Goal: Task Accomplishment & Management: Manage account settings

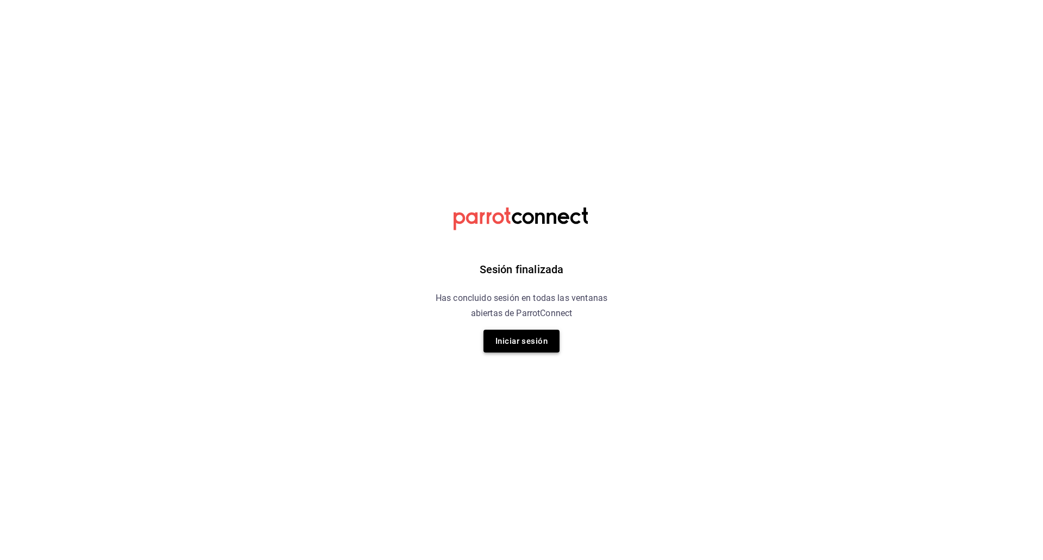
click at [530, 339] on button "Iniciar sesión" at bounding box center [521, 341] width 76 height 23
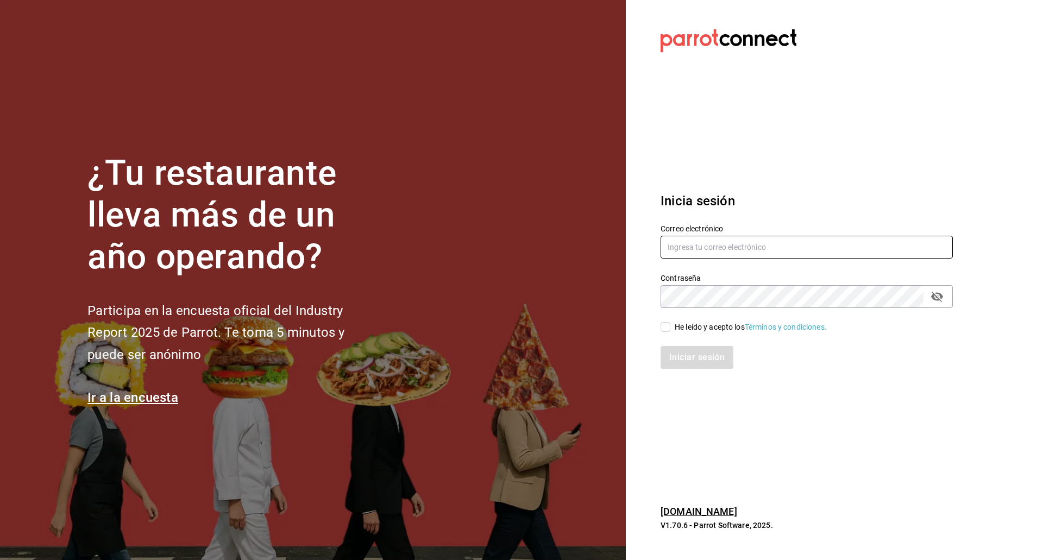
click at [797, 255] on input "text" at bounding box center [806, 247] width 292 height 23
type input "enrique.perez@cvomx.com"
click at [664, 324] on input "He leído y acepto los Términos y condiciones." at bounding box center [665, 327] width 10 height 10
checkbox input "true"
click at [686, 359] on button "Iniciar sesión" at bounding box center [697, 357] width 74 height 23
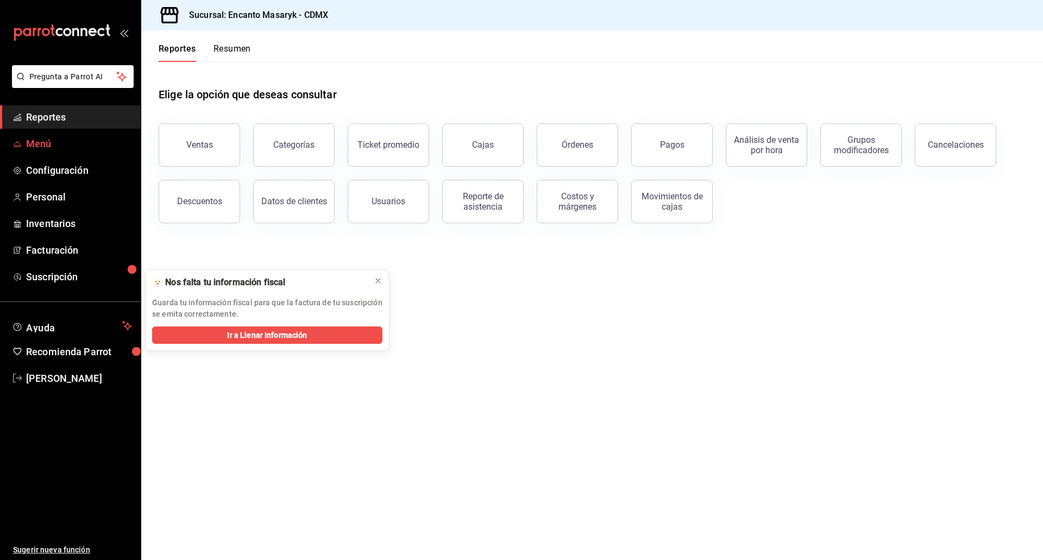
click at [108, 151] on link "Menú" at bounding box center [70, 143] width 141 height 23
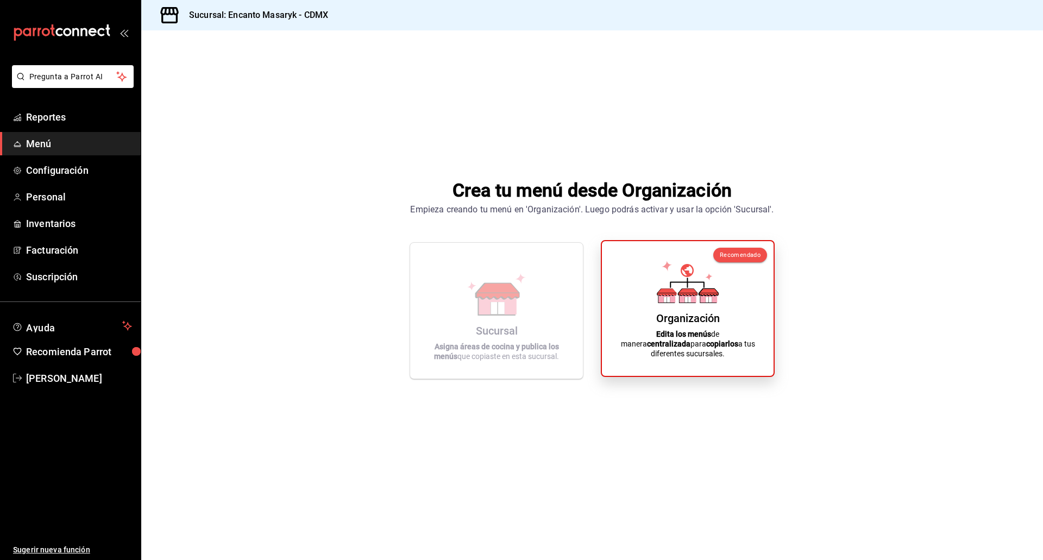
click at [650, 318] on div "Organización Edita los menús de manera centralizada para copiarlos a tus difere…" at bounding box center [688, 308] width 146 height 117
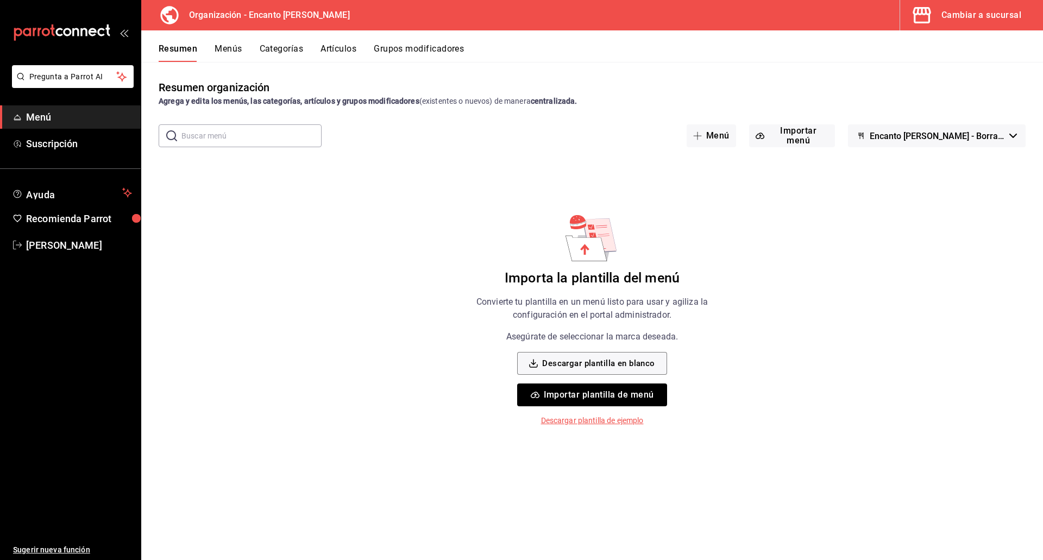
click at [608, 396] on button "Importar plantilla de menú" at bounding box center [591, 394] width 149 height 23
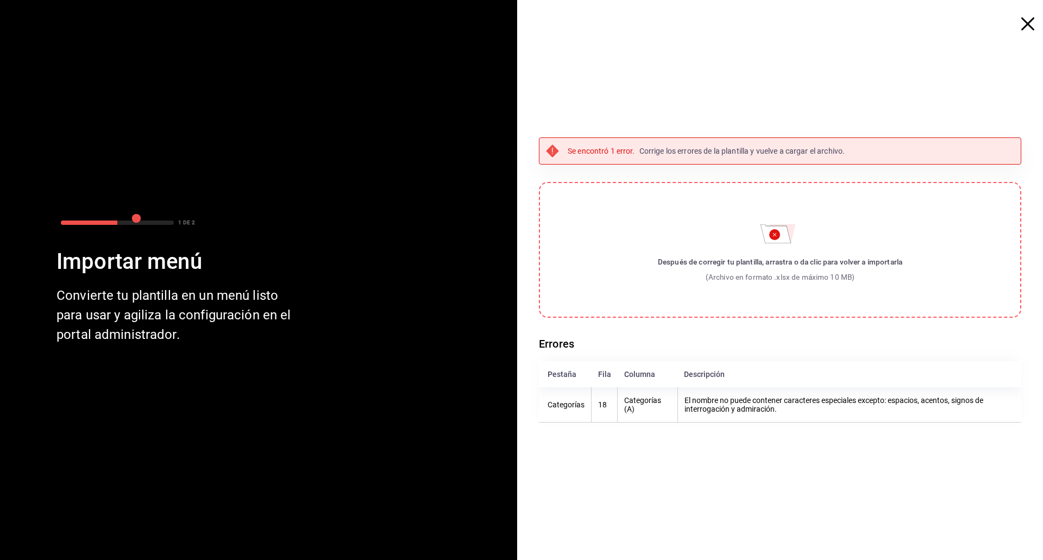
click at [840, 353] on div "Errores Pestaña Fila Columna Descripción Categorías 18 Categorías (A) El nombre…" at bounding box center [780, 378] width 482 height 87
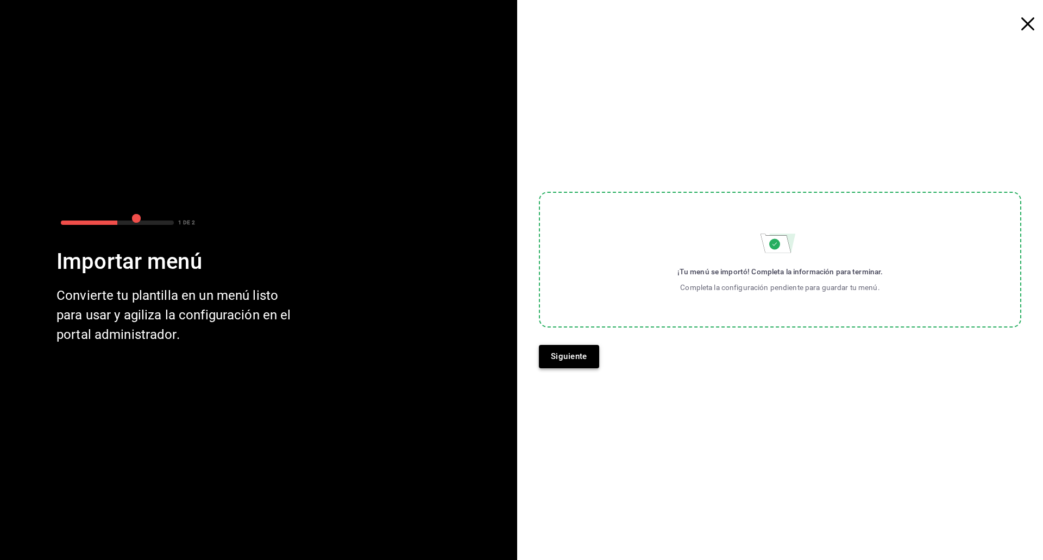
click at [584, 363] on button "Siguiente" at bounding box center [569, 356] width 60 height 23
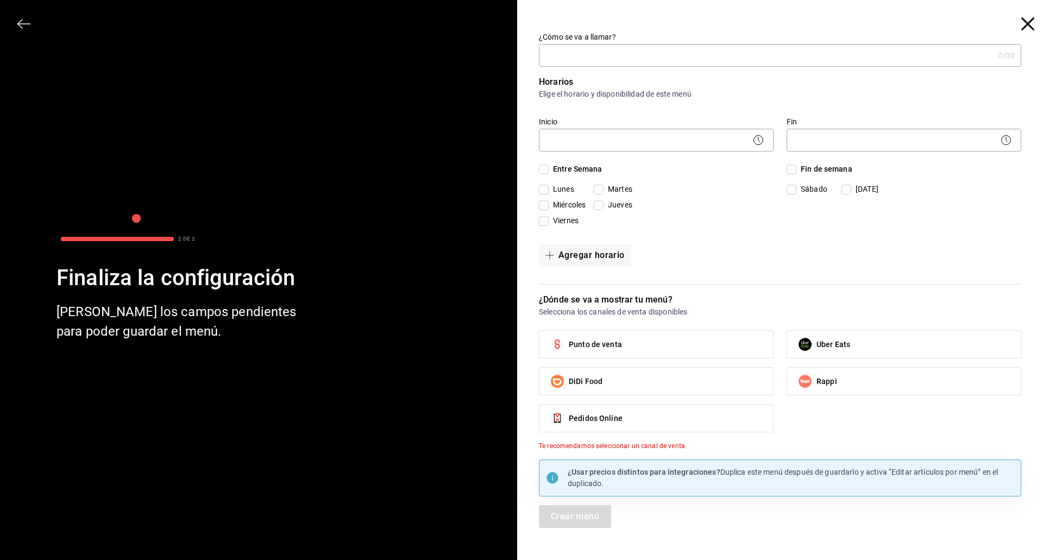
click at [707, 49] on input "¿Cómo se va a llamar?" at bounding box center [766, 56] width 455 height 22
type input "Menu Alimentos ENCANTO"
click at [758, 140] on icon at bounding box center [758, 140] width 13 height 13
click at [725, 135] on body "Pregunta a Parrot AI Menú Suscripción Ayuda Recomienda Parrot [PERSON_NAME] Sug…" at bounding box center [521, 280] width 1043 height 560
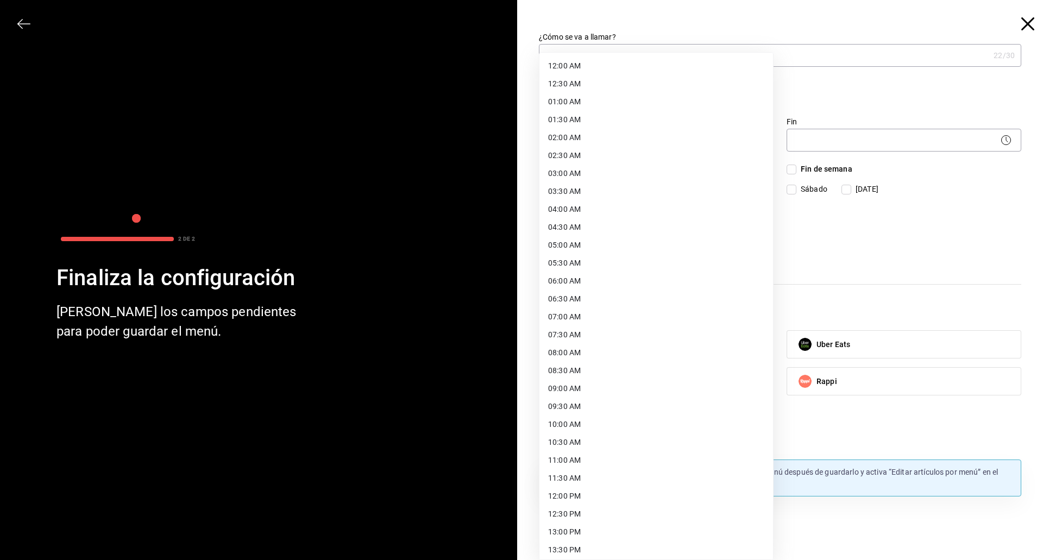
click at [620, 70] on li "12:00 AM" at bounding box center [656, 66] width 234 height 18
type input "00:00"
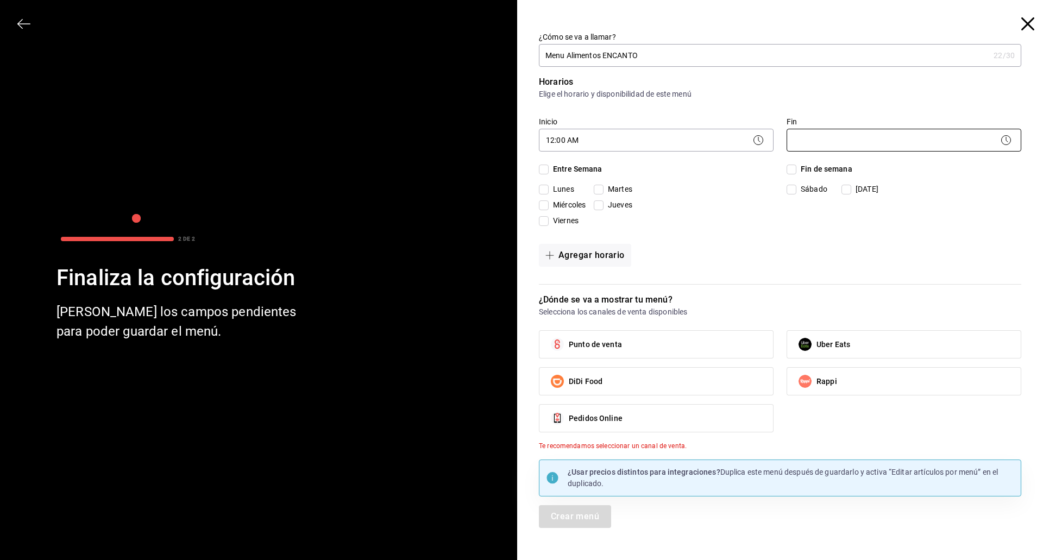
click at [816, 140] on body "Pregunta a Parrot AI Menú Suscripción Ayuda Recomienda Parrot [PERSON_NAME] Sug…" at bounding box center [521, 280] width 1043 height 560
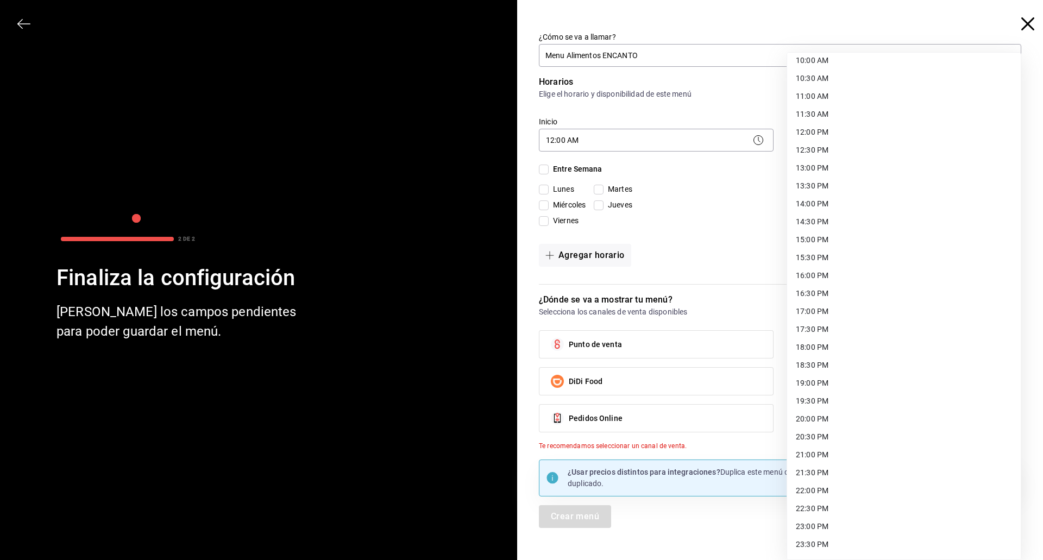
scroll to position [380, 0]
click at [806, 548] on li "23:59 PM" at bounding box center [904, 546] width 234 height 18
type input "23:59"
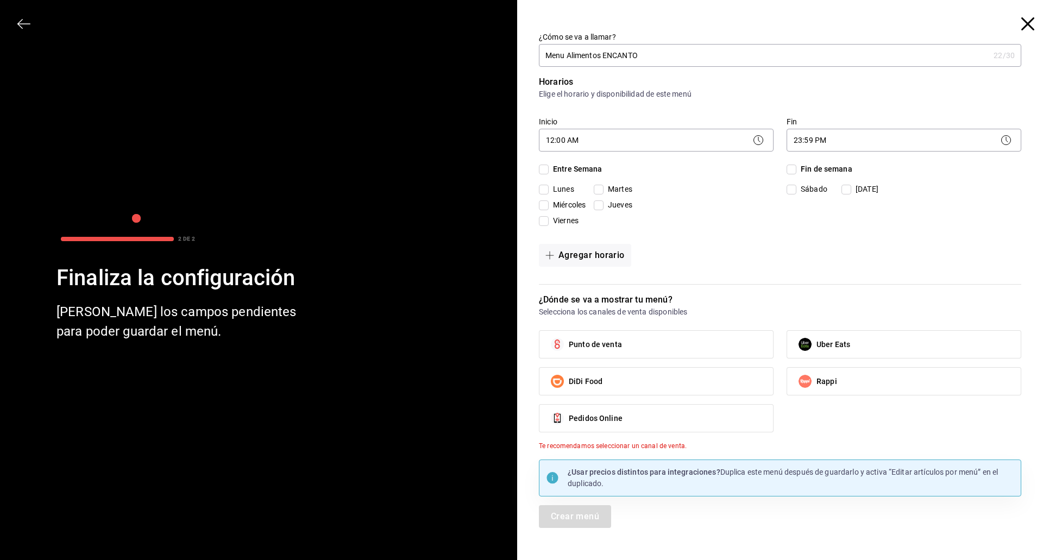
click at [546, 170] on input "Entre Semana" at bounding box center [544, 170] width 10 height 10
checkbox input "true"
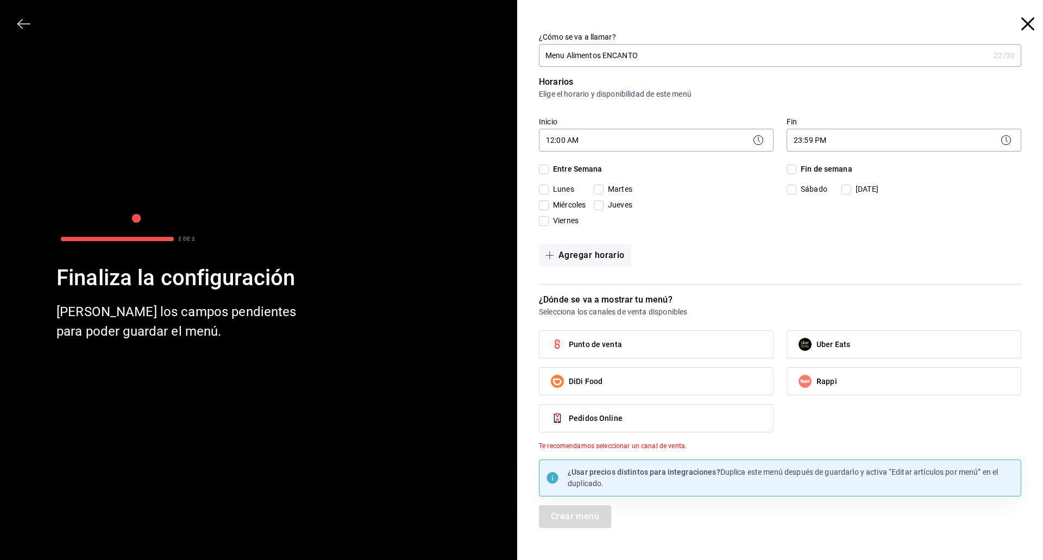
checkbox input "true"
click at [794, 171] on input "Fin de semana" at bounding box center [791, 170] width 10 height 10
checkbox input "true"
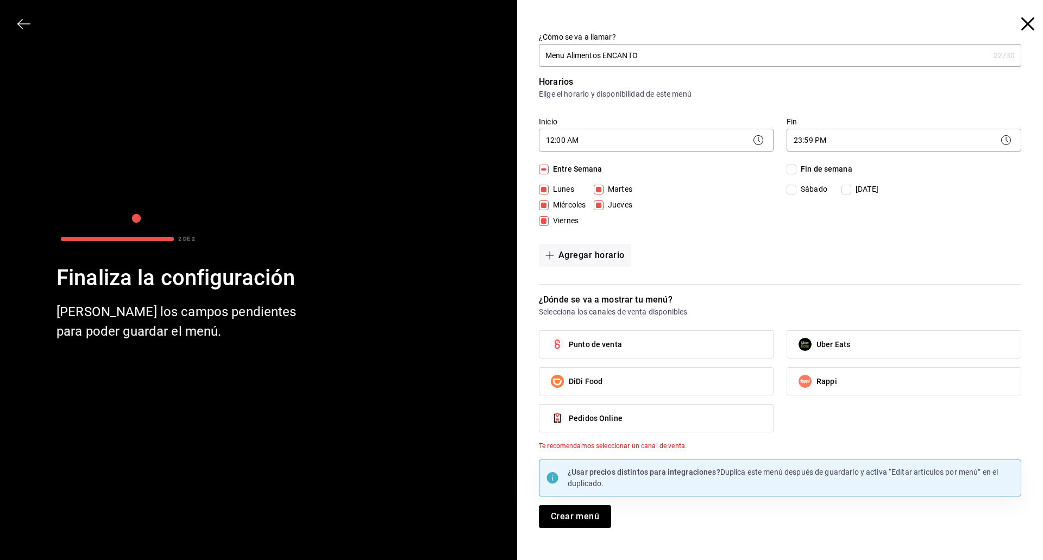
checkbox input "true"
click at [682, 344] on label "Punto de venta" at bounding box center [656, 344] width 234 height 27
click at [569, 344] on input "Punto de venta" at bounding box center [557, 344] width 23 height 23
checkbox input "true"
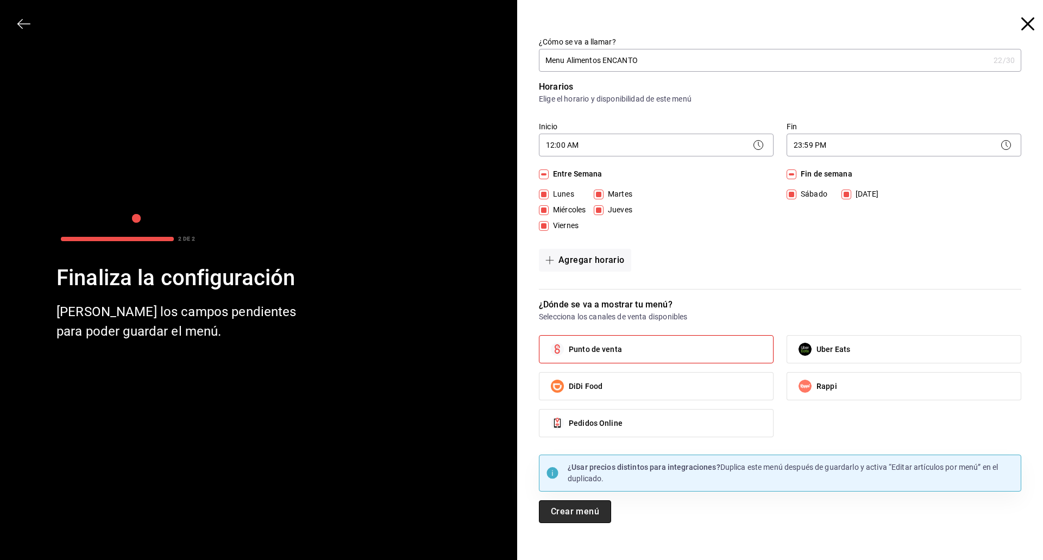
click at [575, 515] on button "Crear menú" at bounding box center [575, 511] width 72 height 23
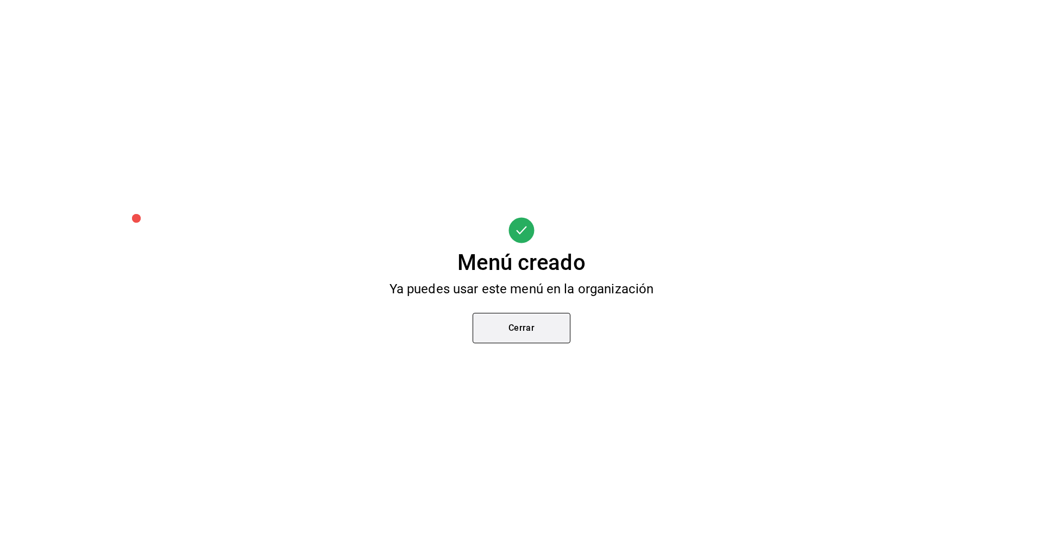
click at [537, 325] on button "Cerrar" at bounding box center [522, 328] width 98 height 30
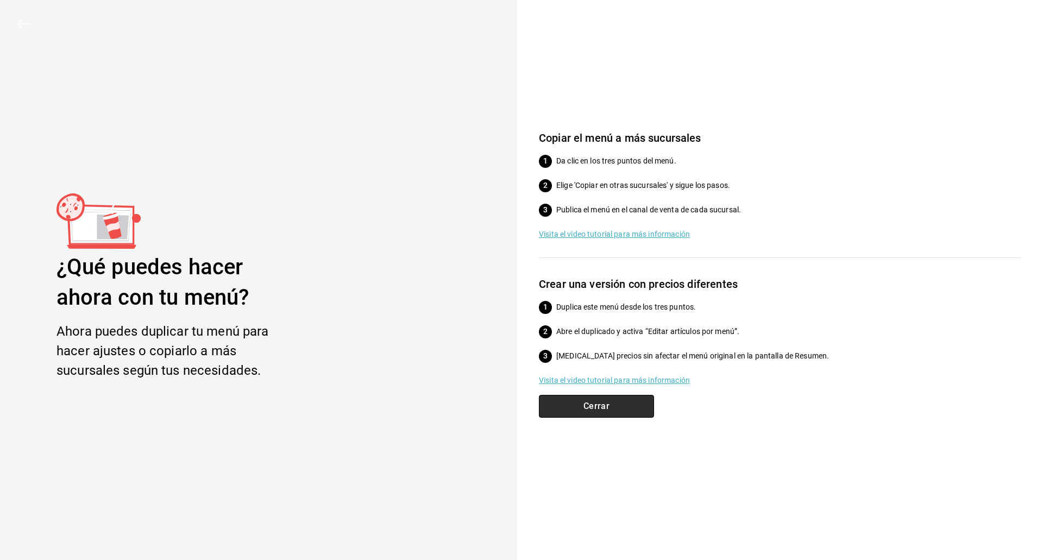
click at [616, 406] on button "Cerrar" at bounding box center [596, 406] width 115 height 23
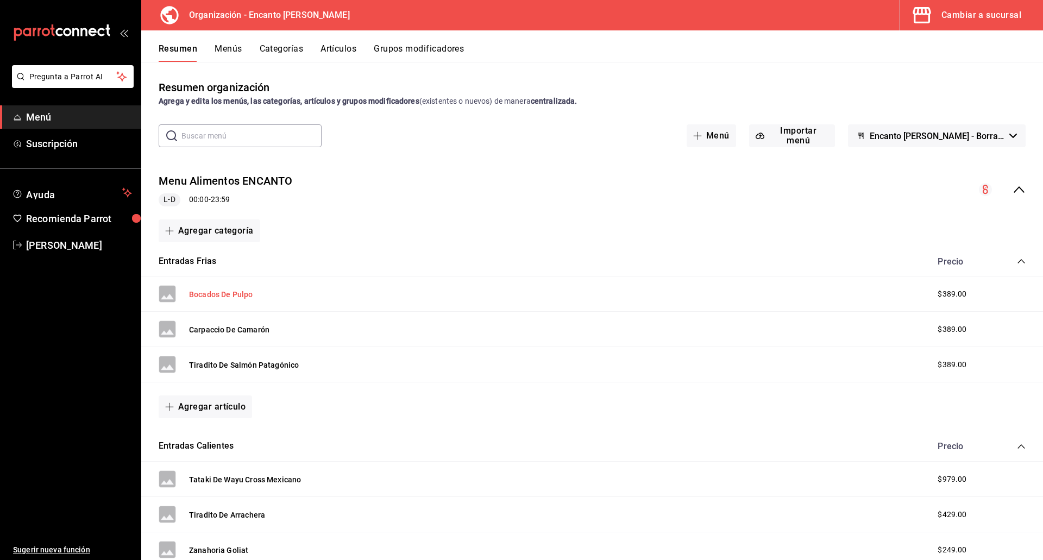
click at [242, 291] on button "Bocados De Pulpo" at bounding box center [221, 294] width 64 height 11
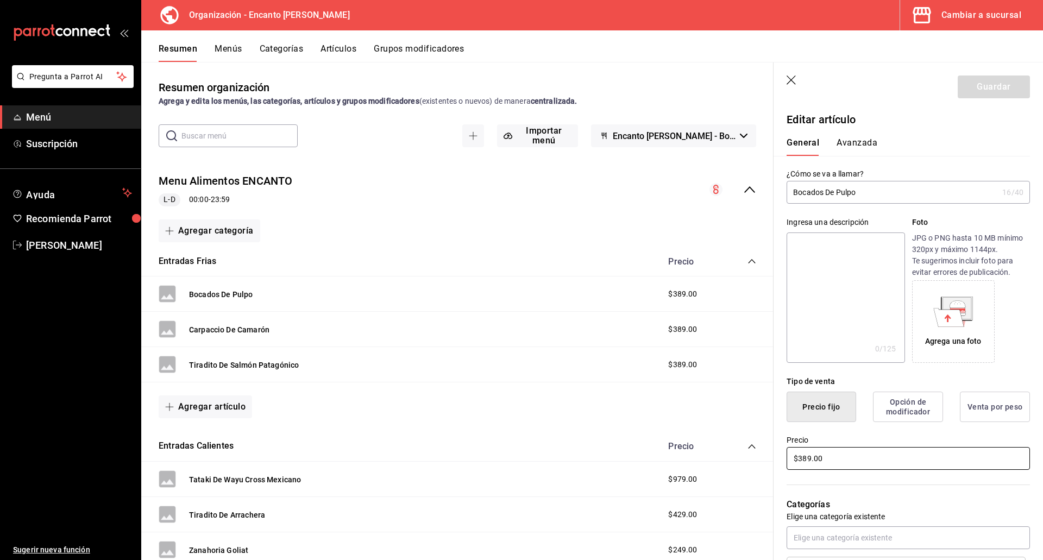
click at [829, 456] on input "$389.00" at bounding box center [907, 458] width 243 height 23
type input "$3.00"
type input "$321.00"
click at [48, 125] on link "Menú" at bounding box center [70, 116] width 141 height 23
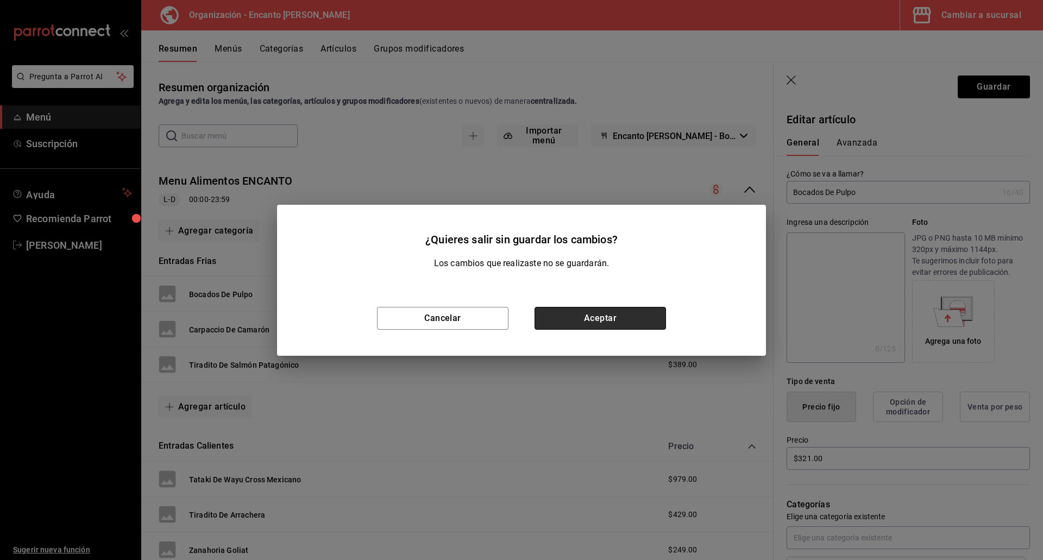
click at [609, 317] on button "Aceptar" at bounding box center [599, 318] width 131 height 23
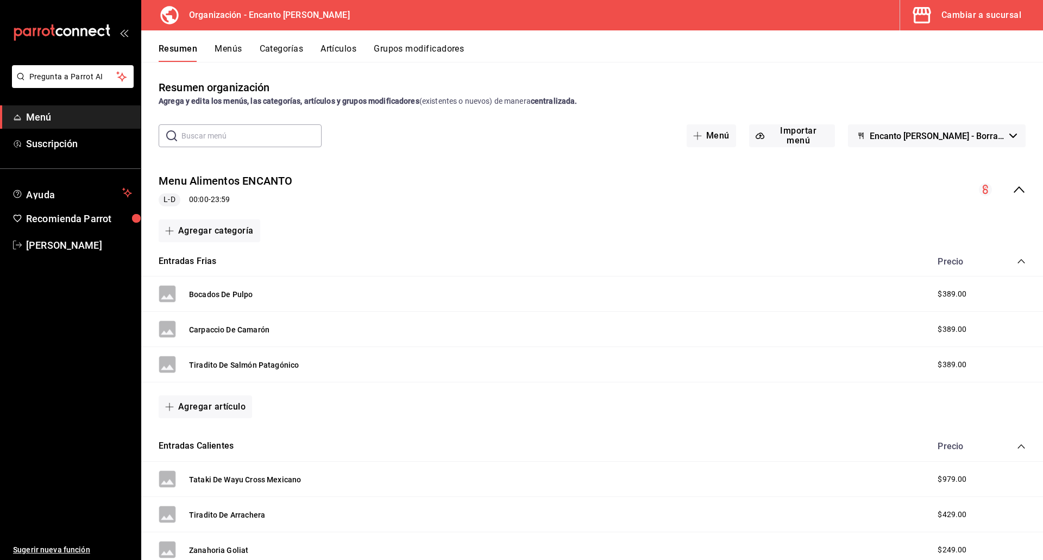
click at [1017, 263] on icon "collapse-category-row" at bounding box center [1021, 261] width 9 height 9
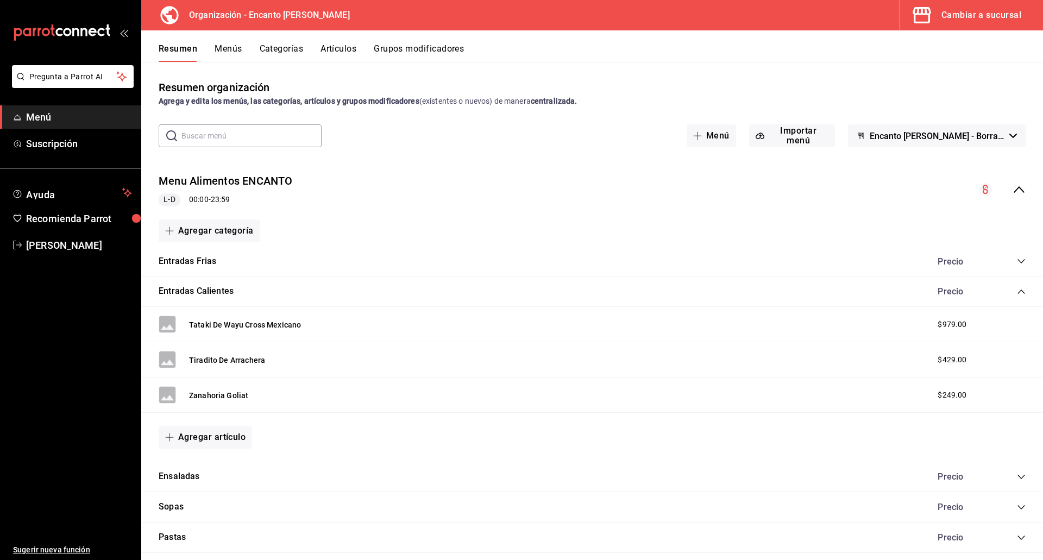
click at [1017, 288] on icon "collapse-category-row" at bounding box center [1021, 291] width 9 height 9
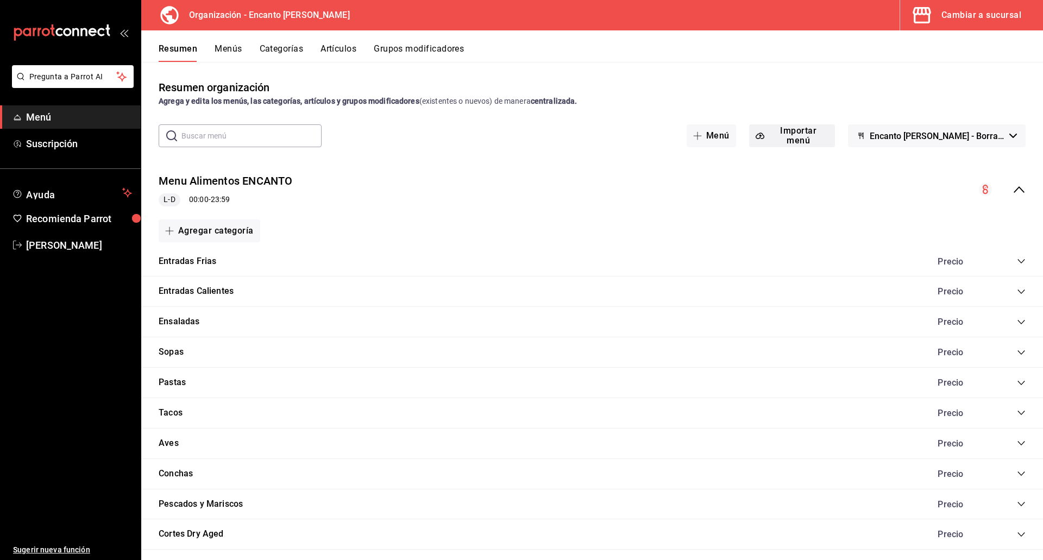
click at [795, 135] on button "Importar menú" at bounding box center [792, 135] width 86 height 23
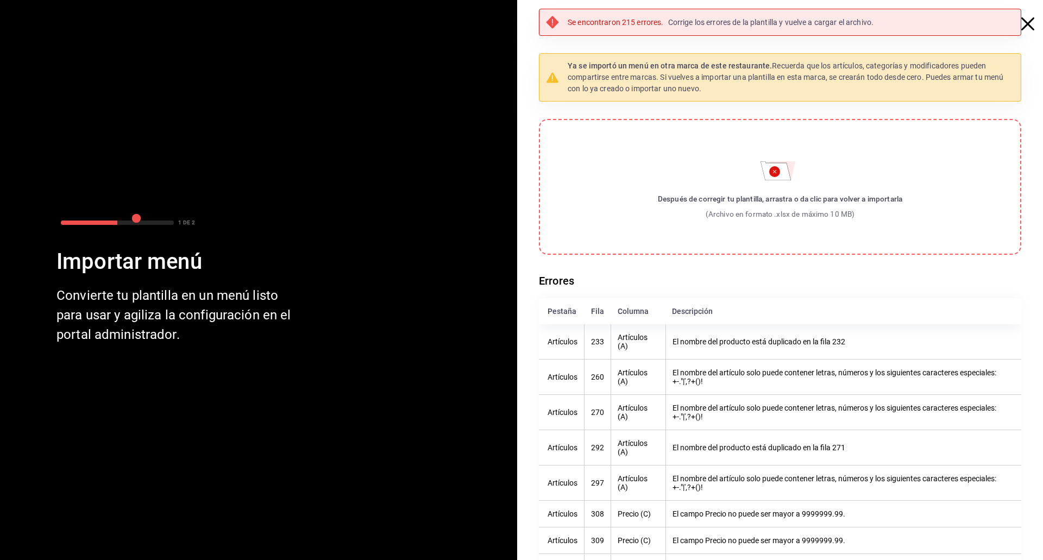
click at [768, 448] on th "El nombre del producto está duplicado en la fila 271" at bounding box center [843, 447] width 356 height 35
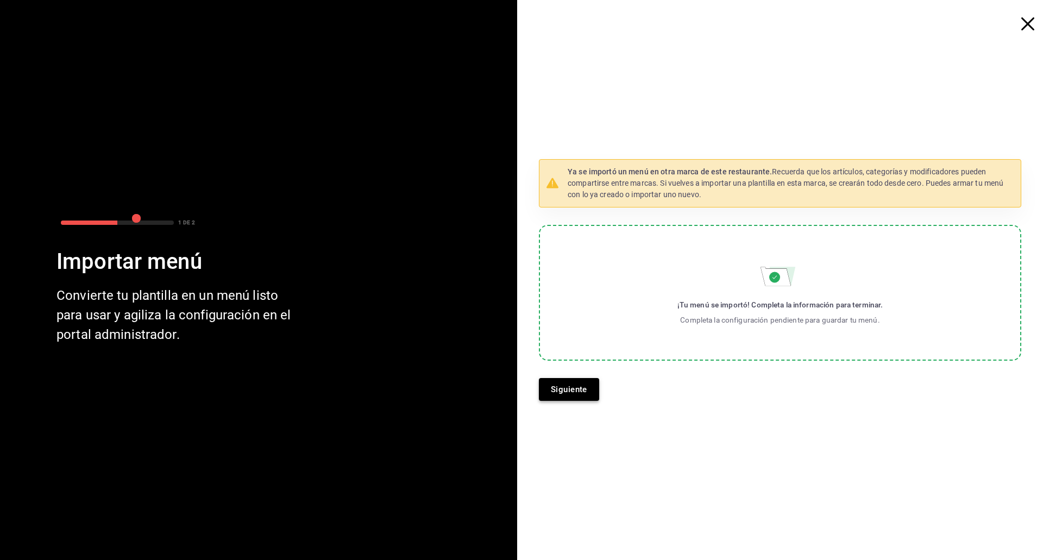
click at [578, 396] on button "Siguiente" at bounding box center [569, 389] width 60 height 23
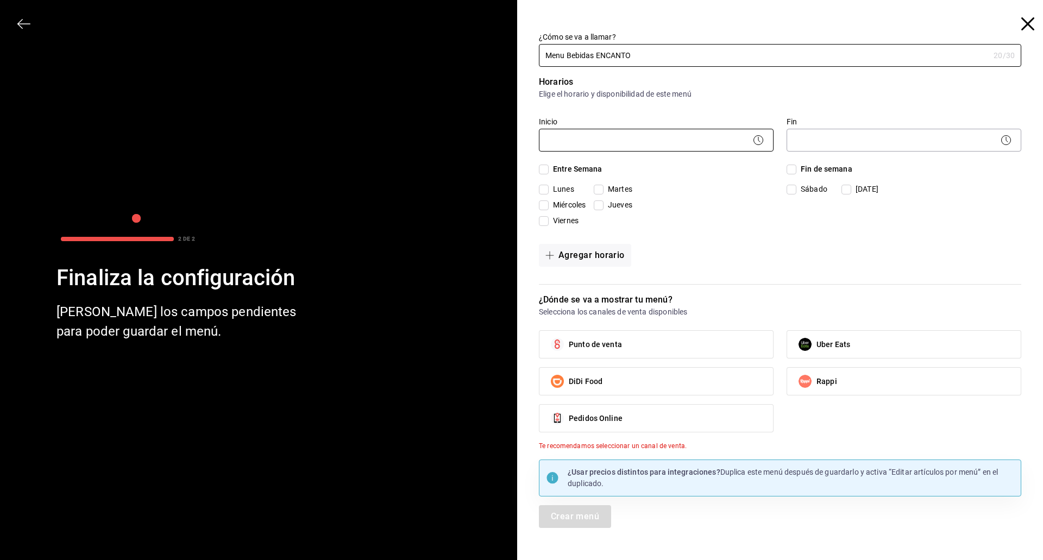
type input "Menu Bebidas ENCANTO"
click at [635, 139] on body "Pregunta a Parrot AI Menú Suscripción Ayuda Recomienda Parrot [PERSON_NAME] Sug…" at bounding box center [521, 280] width 1043 height 560
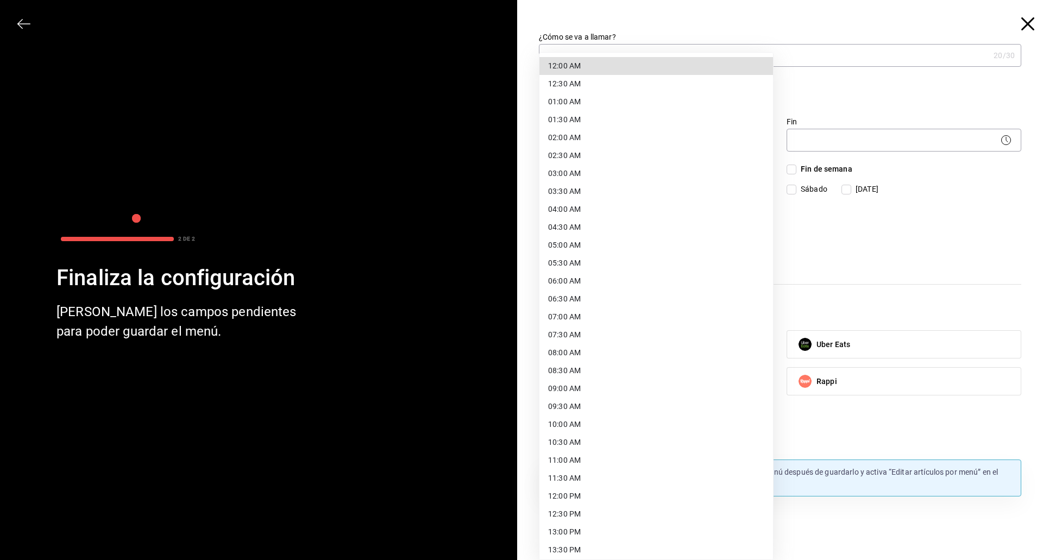
click at [645, 71] on li "12:00 AM" at bounding box center [656, 66] width 234 height 18
type input "00:00"
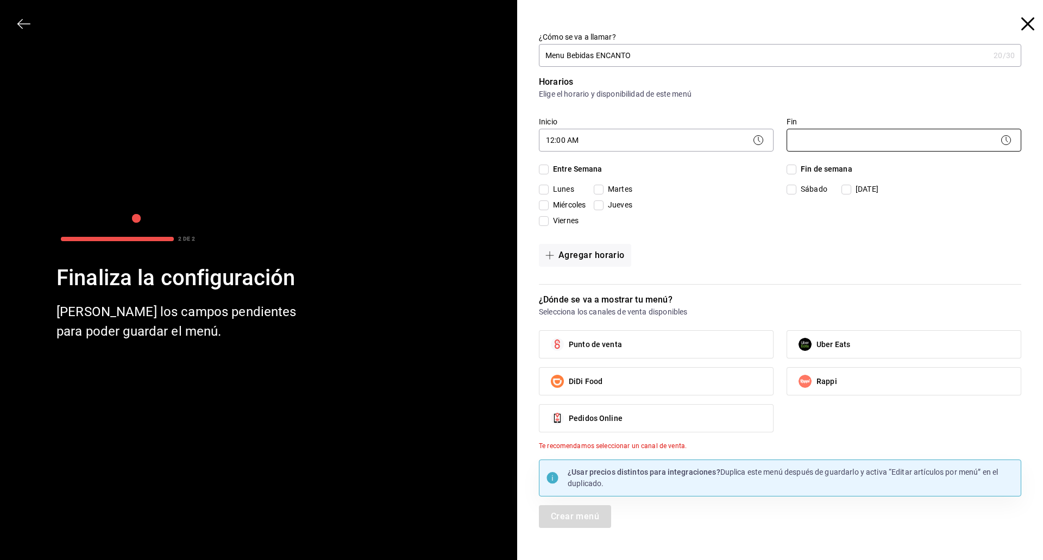
click at [813, 136] on body "Pregunta a Parrot AI Menú Suscripción Ayuda Recomienda Parrot [PERSON_NAME] Sug…" at bounding box center [521, 280] width 1043 height 560
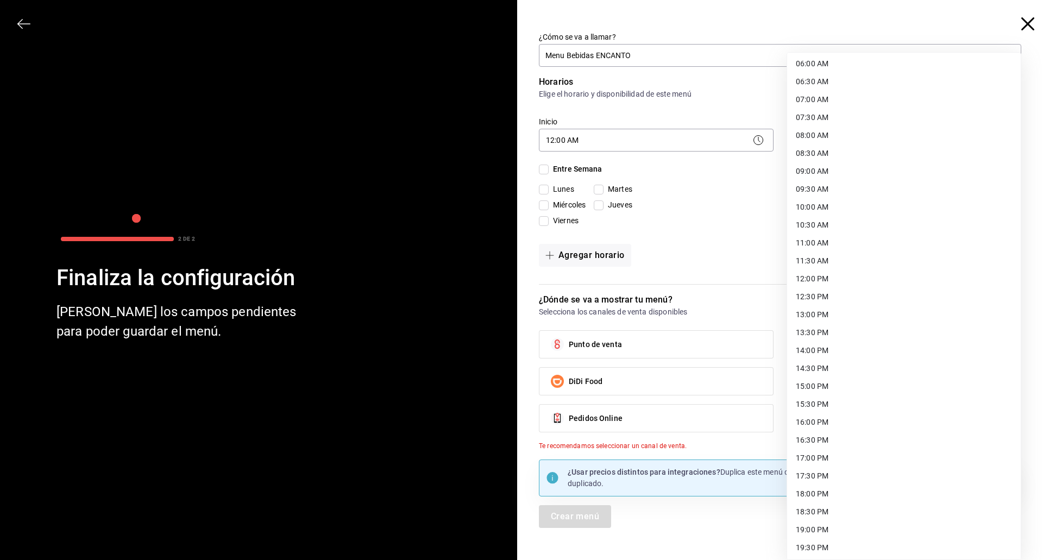
scroll to position [380, 0]
click at [847, 542] on li "23:59 PM" at bounding box center [904, 546] width 234 height 18
type input "23:59"
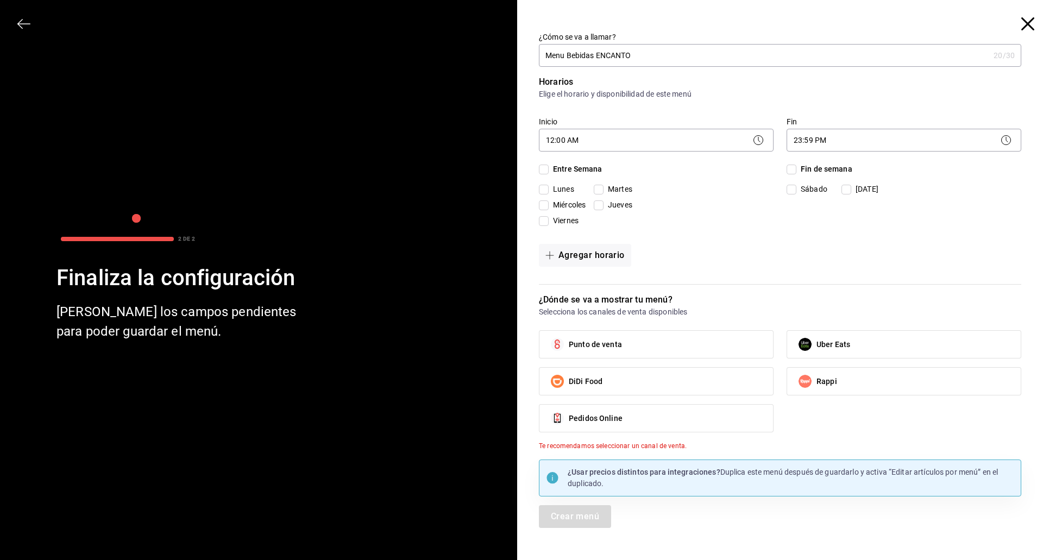
click at [540, 168] on input "Entre Semana" at bounding box center [544, 170] width 10 height 10
checkbox input "true"
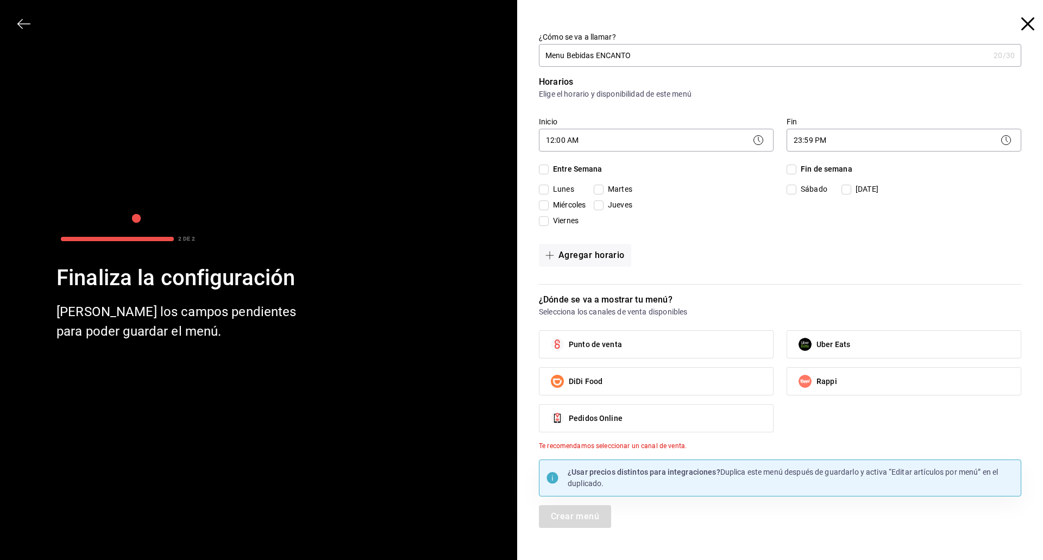
checkbox input "true"
click at [833, 171] on span "Fin de semana" at bounding box center [824, 168] width 56 height 11
click at [796, 171] on input "Fin de semana" at bounding box center [791, 170] width 10 height 10
checkbox input "true"
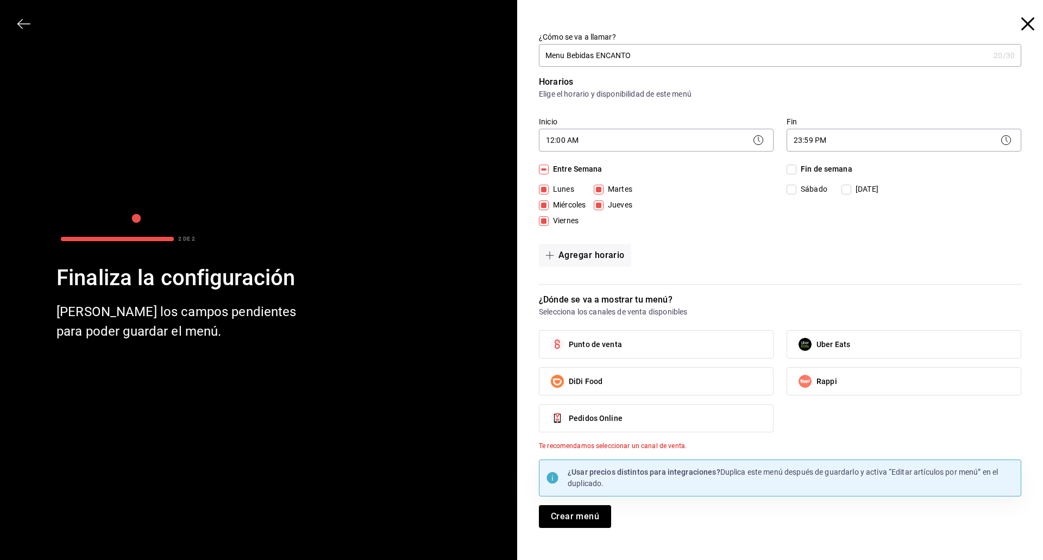
checkbox input "true"
click at [713, 335] on label "Punto de venta" at bounding box center [656, 344] width 234 height 27
click at [569, 335] on input "Punto de venta" at bounding box center [557, 344] width 23 height 23
checkbox input "true"
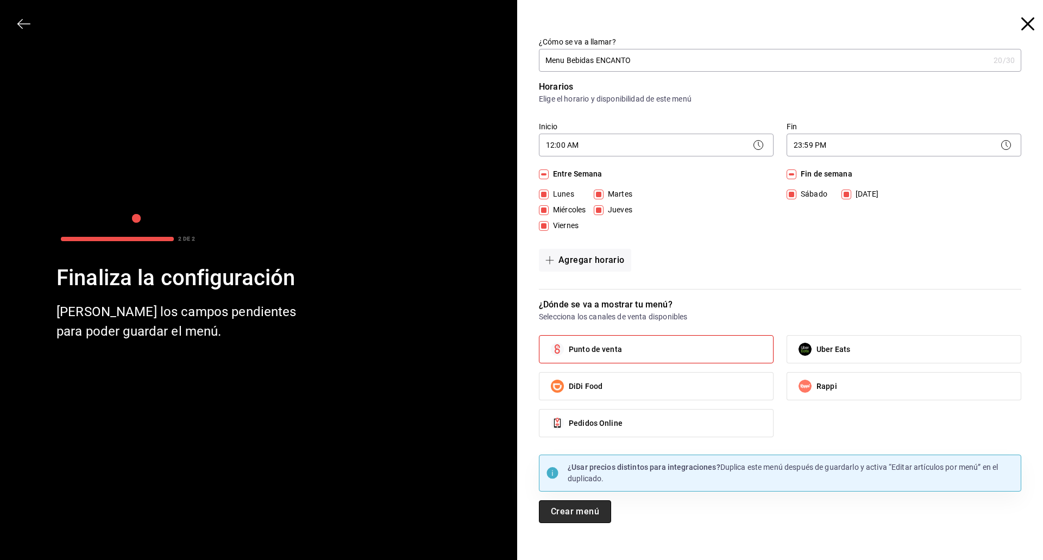
click at [594, 516] on button "Crear menú" at bounding box center [575, 511] width 72 height 23
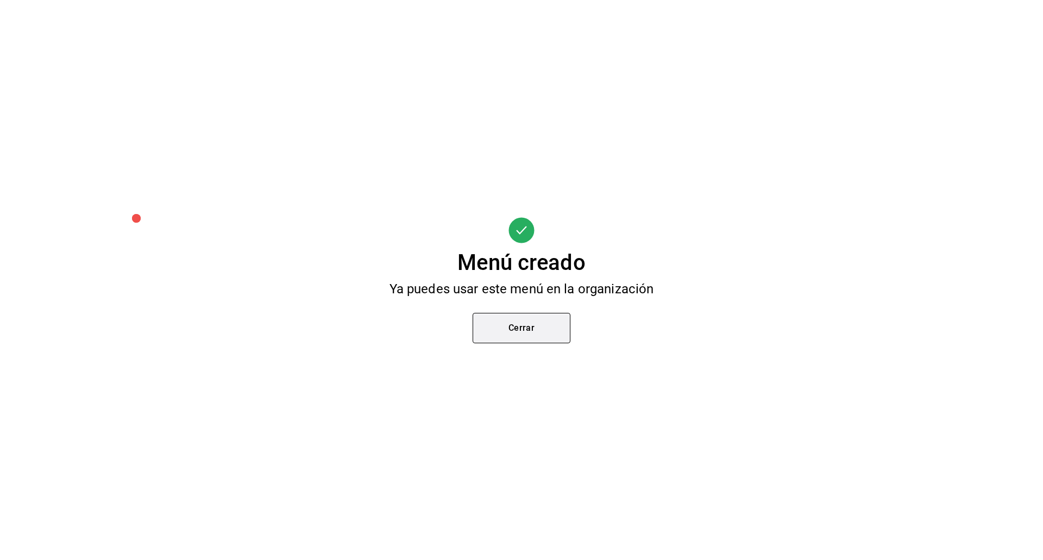
click at [540, 339] on button "Cerrar" at bounding box center [522, 328] width 98 height 30
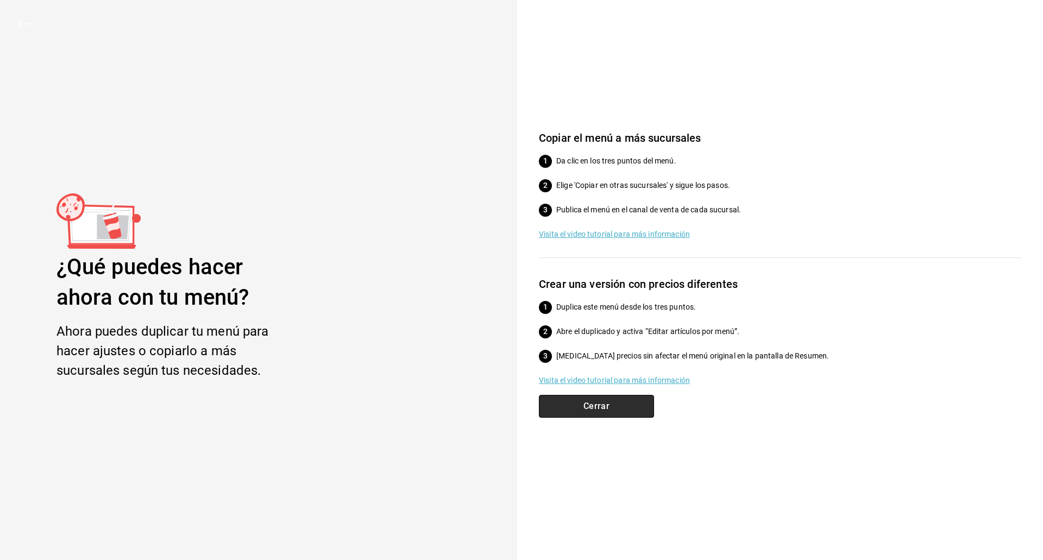
click at [567, 407] on button "Cerrar" at bounding box center [596, 406] width 115 height 23
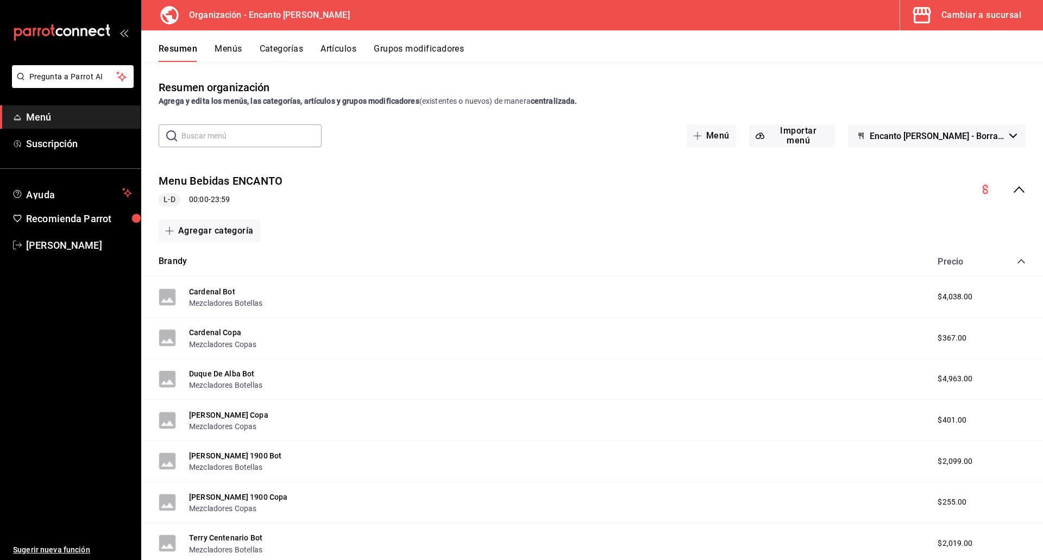
click at [227, 55] on button "Menús" at bounding box center [228, 52] width 27 height 18
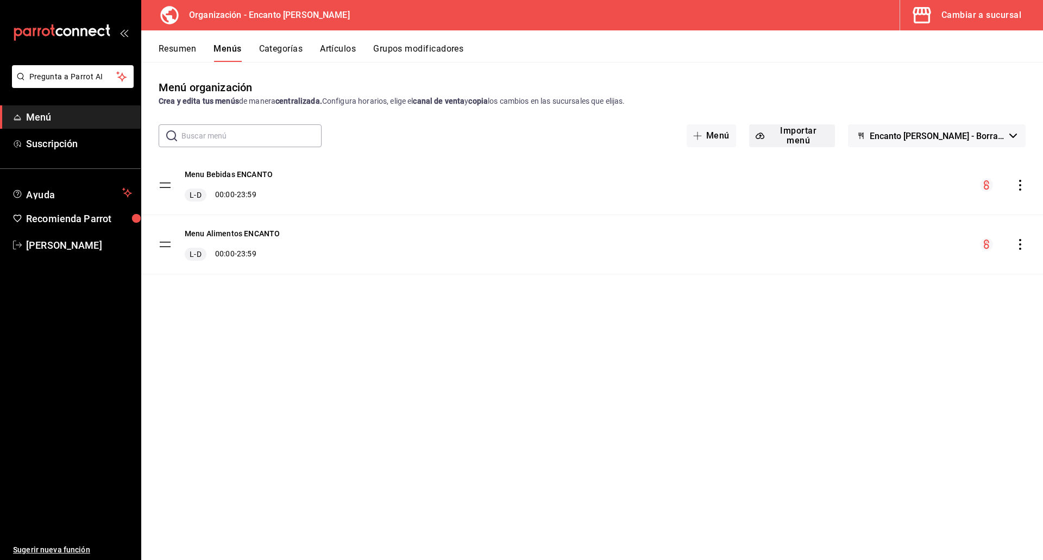
click at [825, 135] on button "Importar menú" at bounding box center [792, 135] width 86 height 23
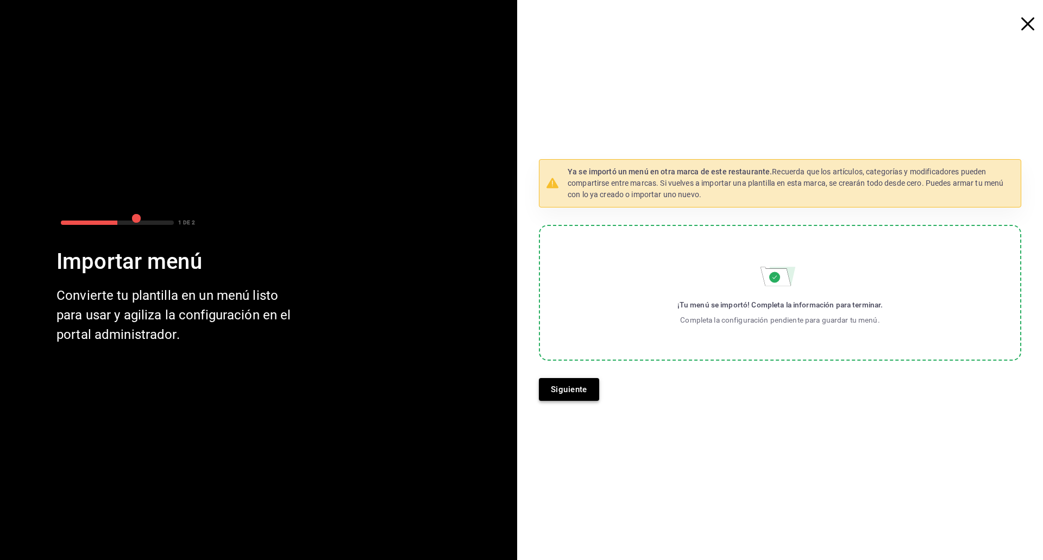
click at [571, 395] on button "Siguiente" at bounding box center [569, 389] width 60 height 23
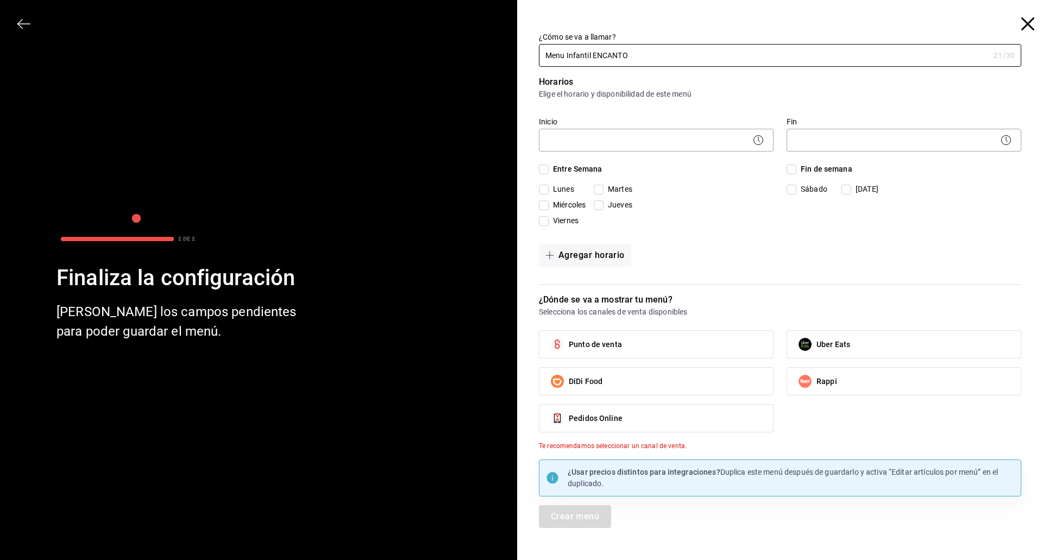
type input "Menu Infantil ENCANTO"
click at [758, 143] on icon at bounding box center [758, 140] width 13 height 13
click at [730, 141] on body "Pregunta a Parrot AI Menú Suscripción Ayuda Recomienda Parrot [PERSON_NAME] Sug…" at bounding box center [521, 280] width 1043 height 560
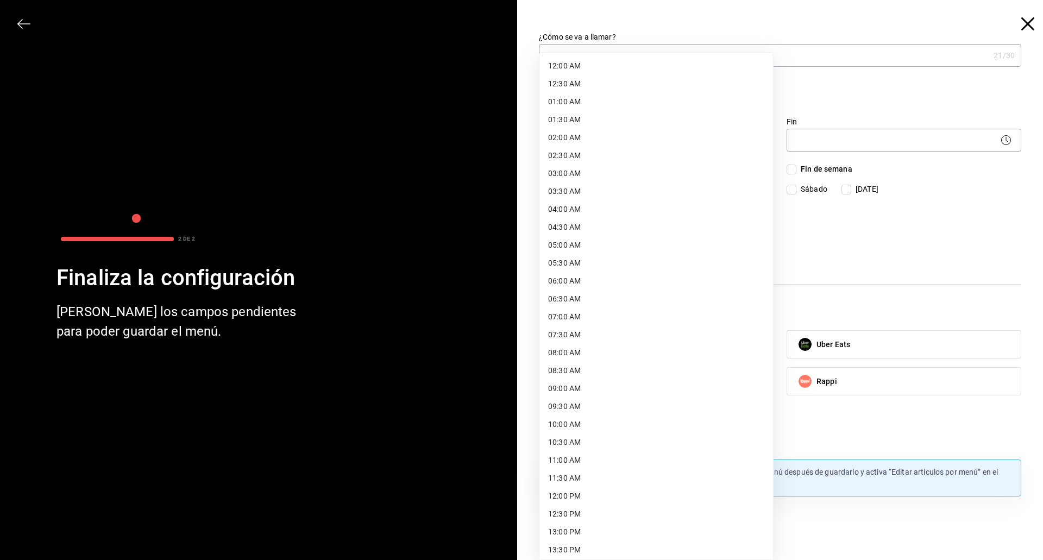
click at [683, 73] on li "12:00 AM" at bounding box center [656, 66] width 234 height 18
type input "00:00"
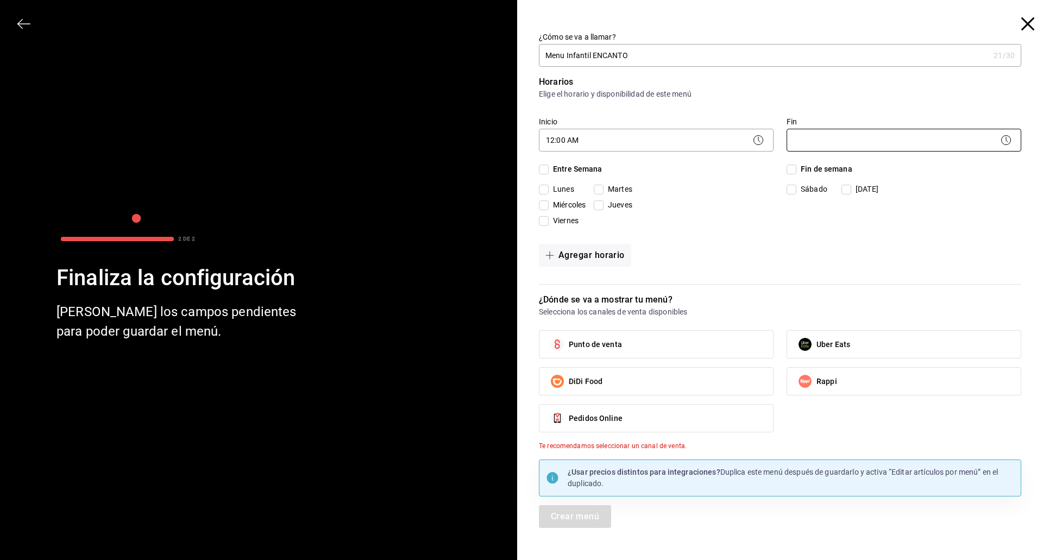
click at [822, 140] on body "Pregunta a Parrot AI Menú Suscripción Ayuda Recomienda Parrot [PERSON_NAME] Sug…" at bounding box center [521, 280] width 1043 height 560
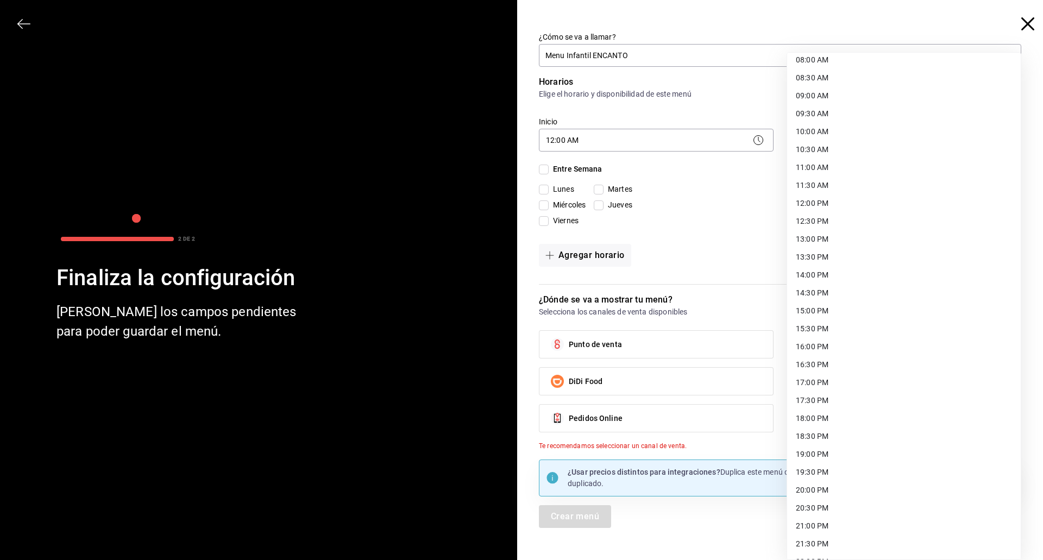
scroll to position [380, 0]
click at [917, 540] on li "23:59 PM" at bounding box center [904, 546] width 234 height 18
type input "23:59"
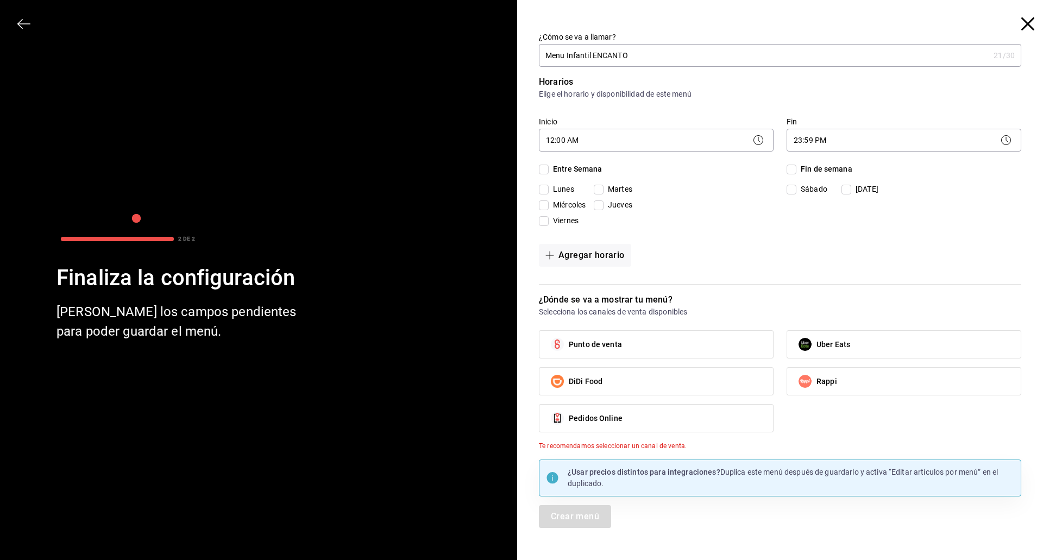
click at [539, 172] on input "Entre Semana" at bounding box center [544, 170] width 10 height 10
checkbox input "true"
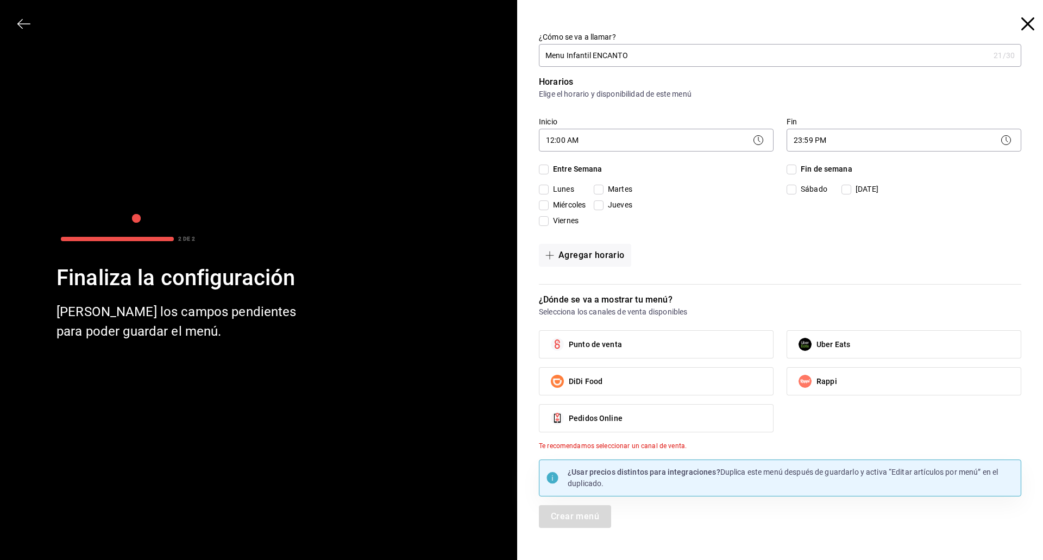
checkbox input "true"
click at [794, 169] on input "Fin de semana" at bounding box center [791, 170] width 10 height 10
checkbox input "true"
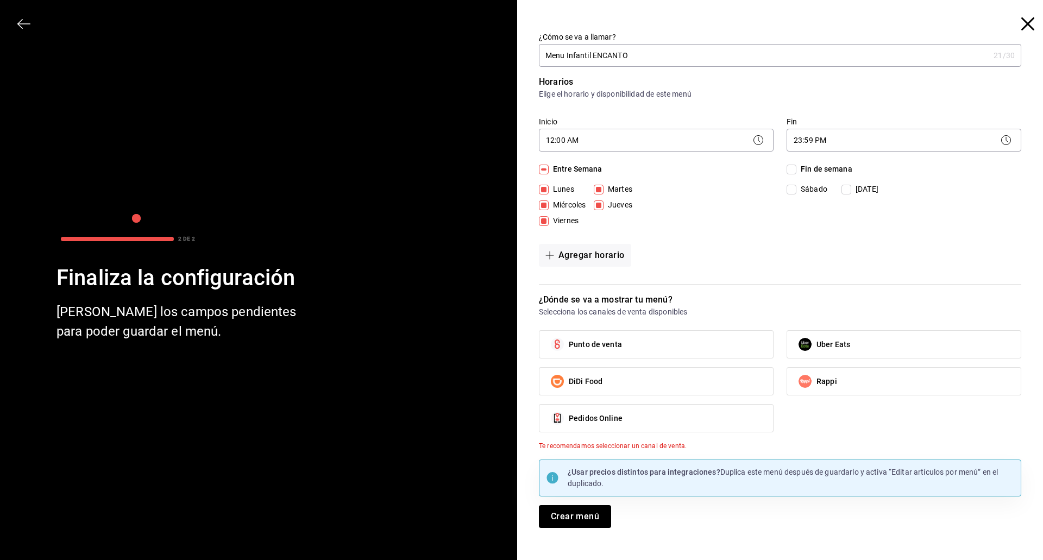
checkbox input "true"
click at [622, 348] on label "Punto de venta" at bounding box center [656, 344] width 234 height 27
click at [569, 348] on input "Punto de venta" at bounding box center [557, 344] width 23 height 23
checkbox input "true"
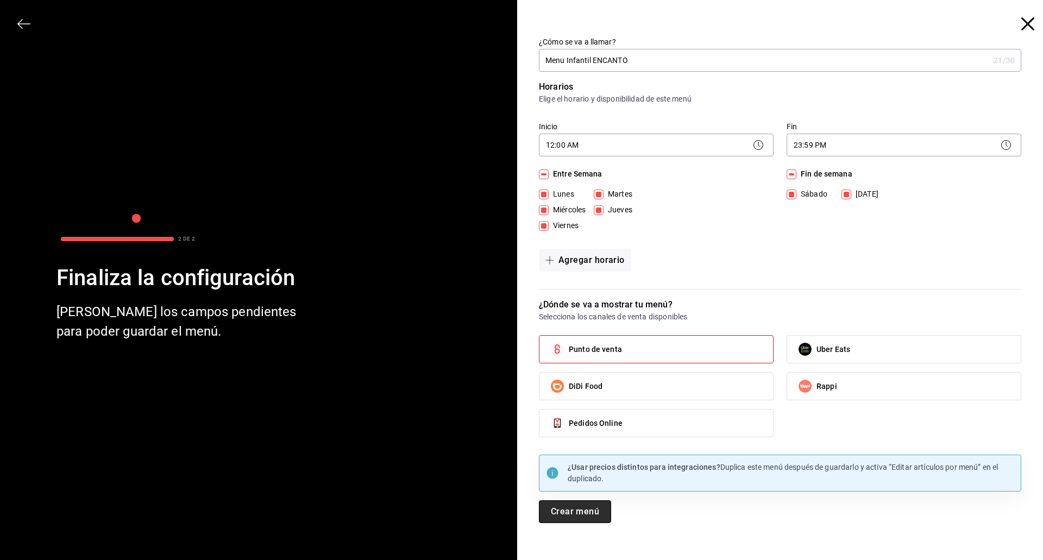
click at [603, 514] on button "Crear menú" at bounding box center [575, 511] width 72 height 23
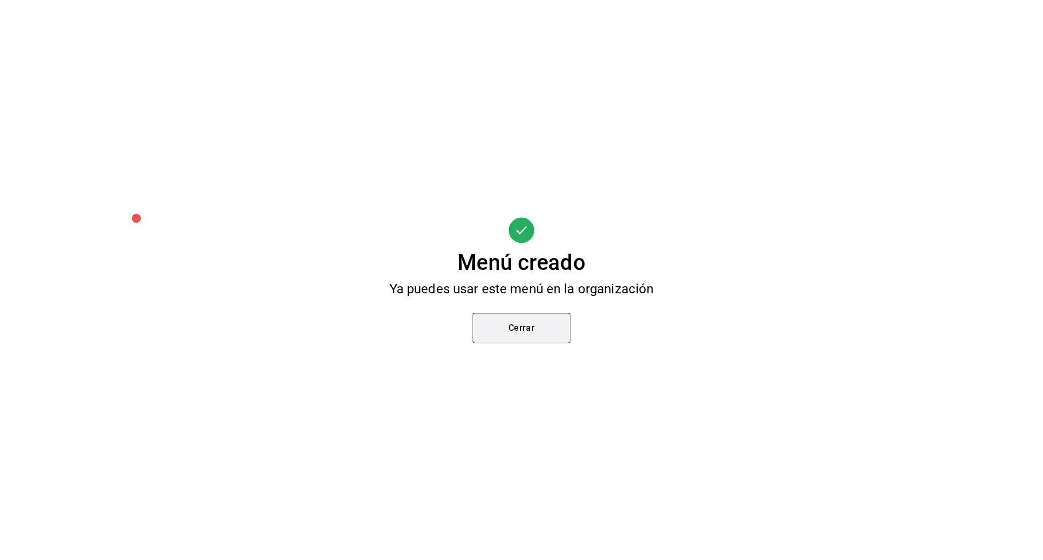
click at [535, 328] on button "Cerrar" at bounding box center [522, 328] width 98 height 30
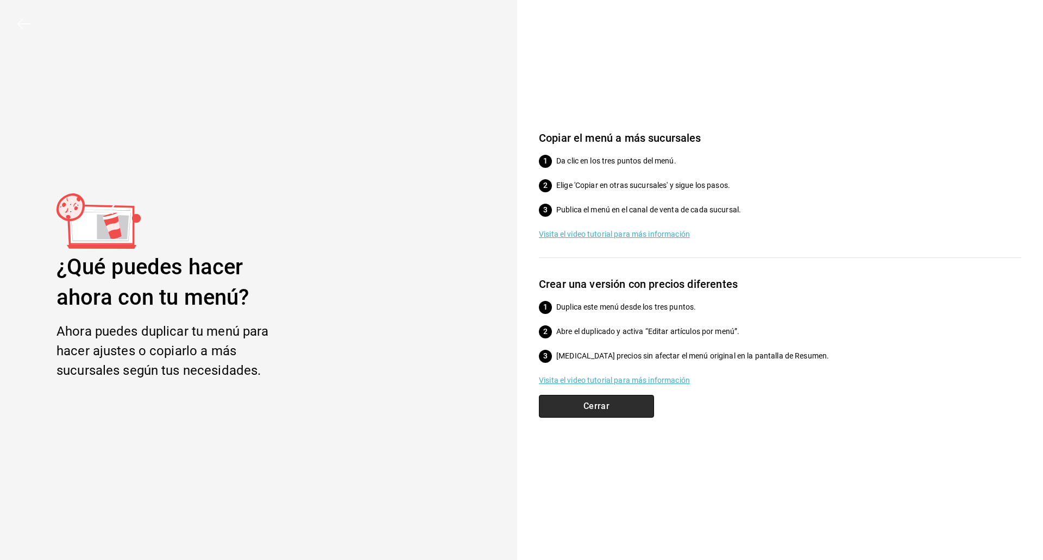
click at [580, 411] on button "Cerrar" at bounding box center [596, 406] width 115 height 23
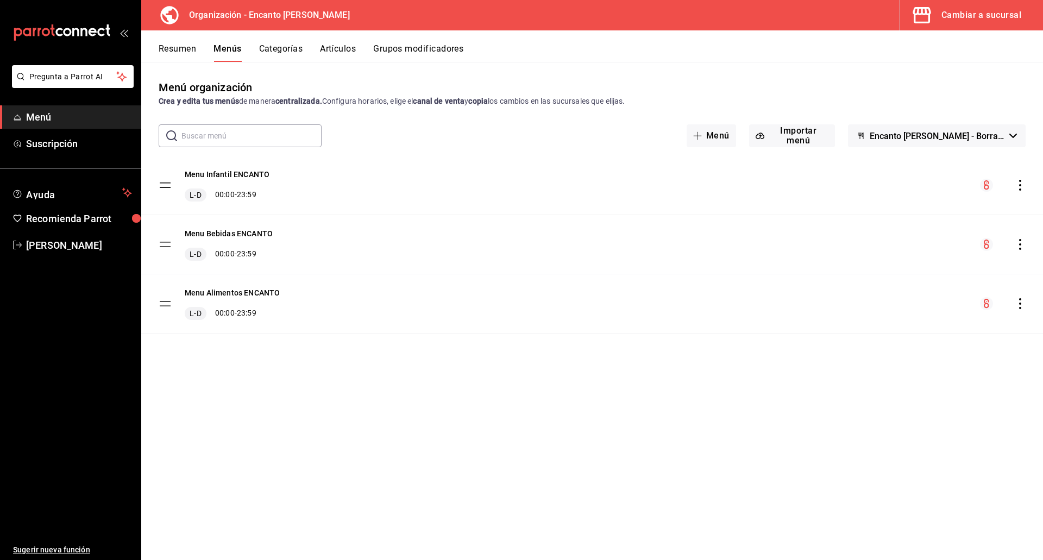
click at [173, 48] on button "Resumen" at bounding box center [177, 52] width 37 height 18
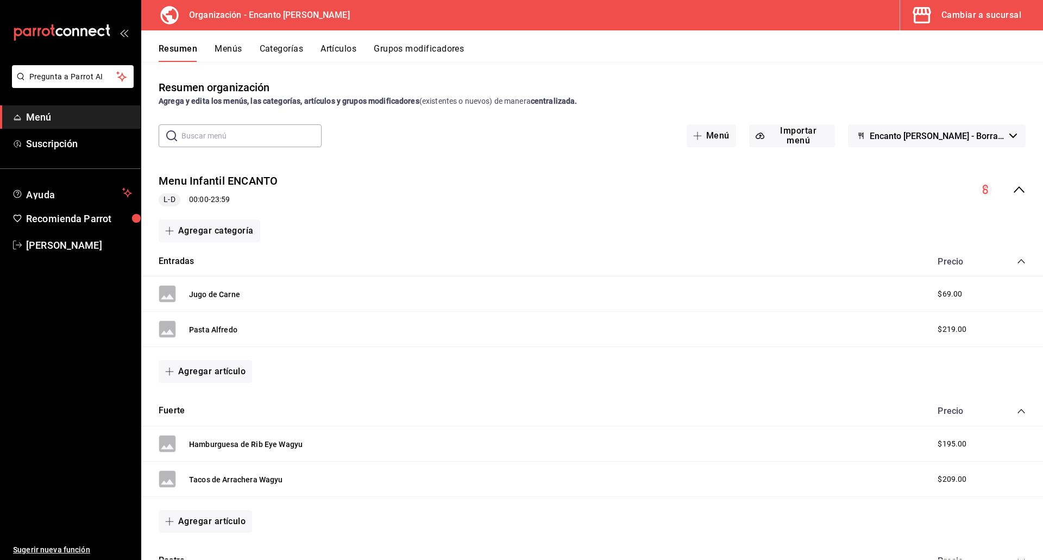
click at [1012, 194] on icon "collapse-menu-row" at bounding box center [1018, 189] width 13 height 13
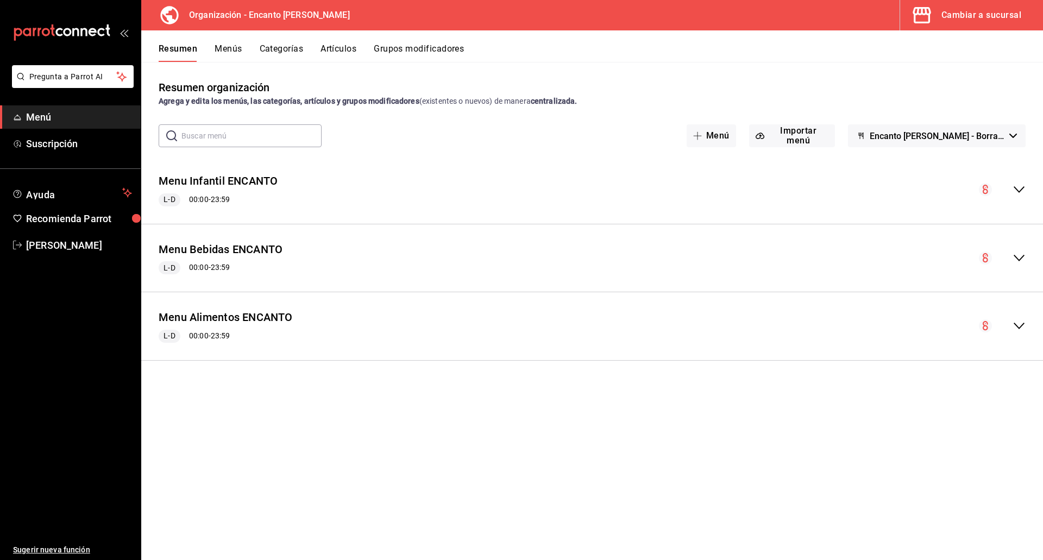
click at [1016, 328] on icon "collapse-menu-row" at bounding box center [1018, 325] width 13 height 13
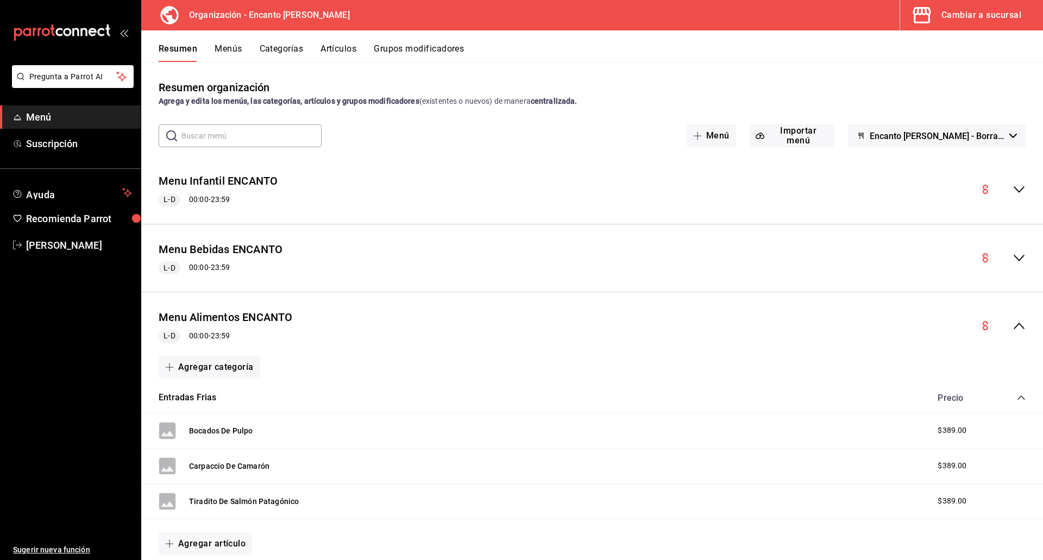
click at [1017, 395] on icon "collapse-category-row" at bounding box center [1021, 397] width 9 height 9
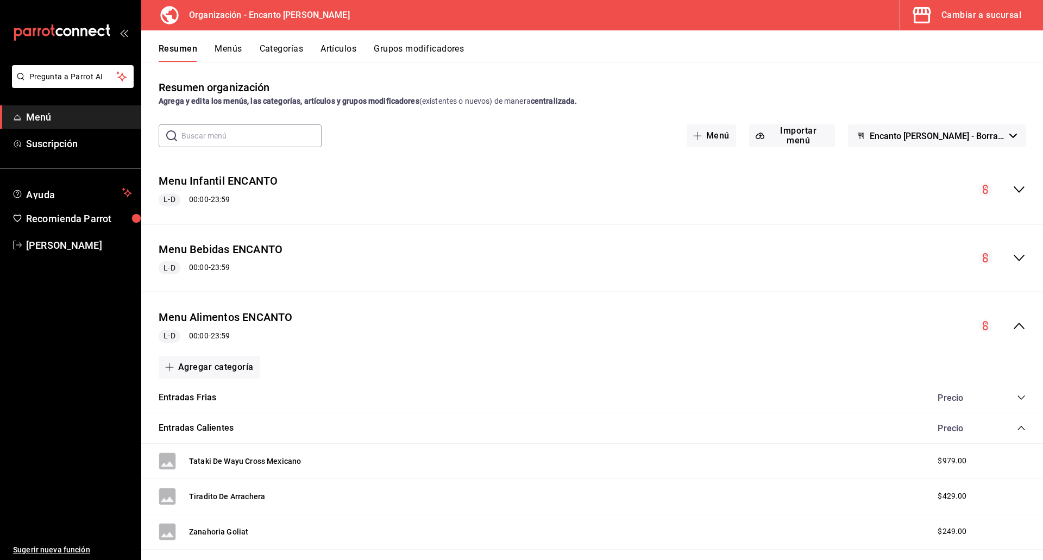
click at [1017, 431] on icon "collapse-category-row" at bounding box center [1021, 428] width 9 height 9
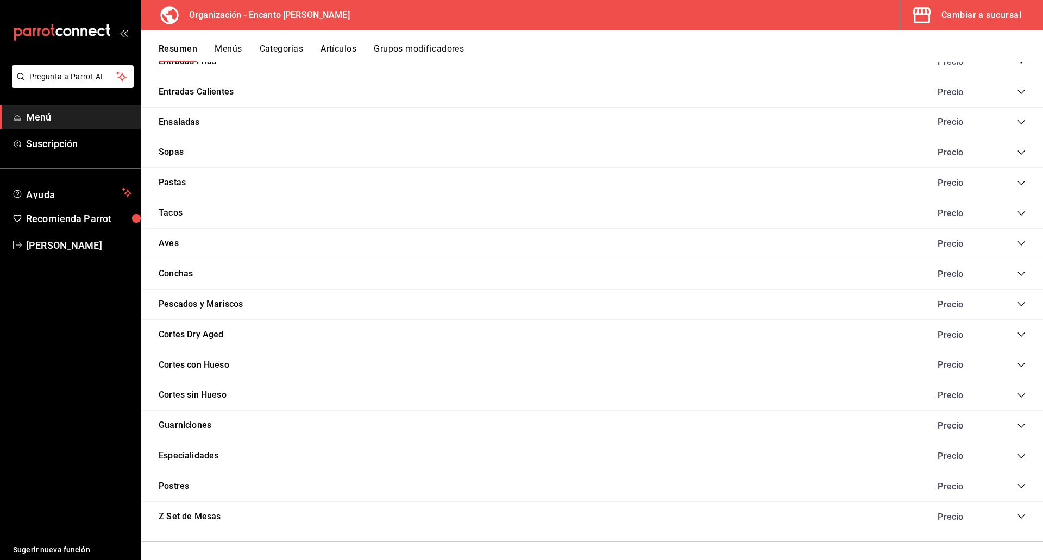
scroll to position [340, 0]
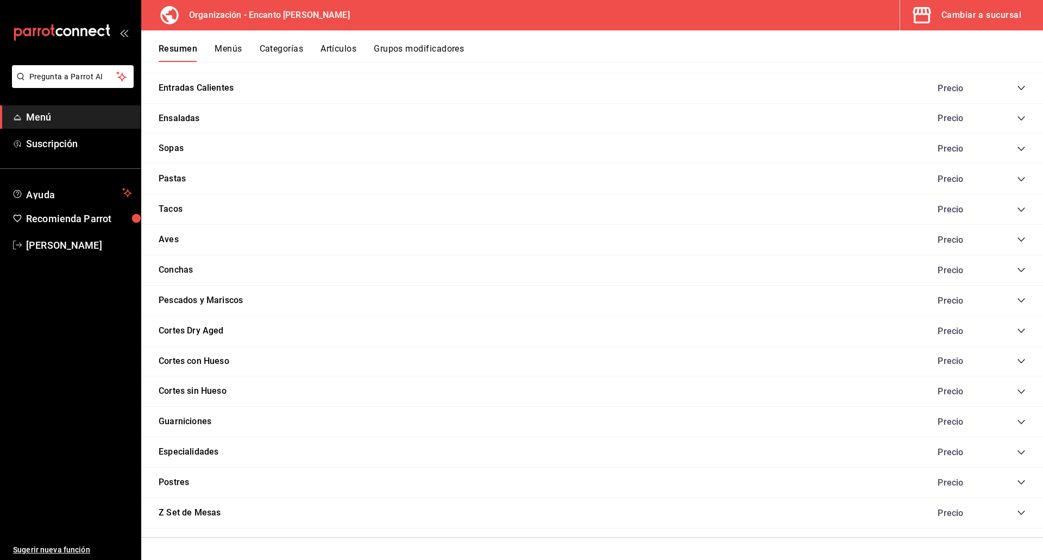
click at [1017, 513] on icon "collapse-category-row" at bounding box center [1020, 513] width 7 height 4
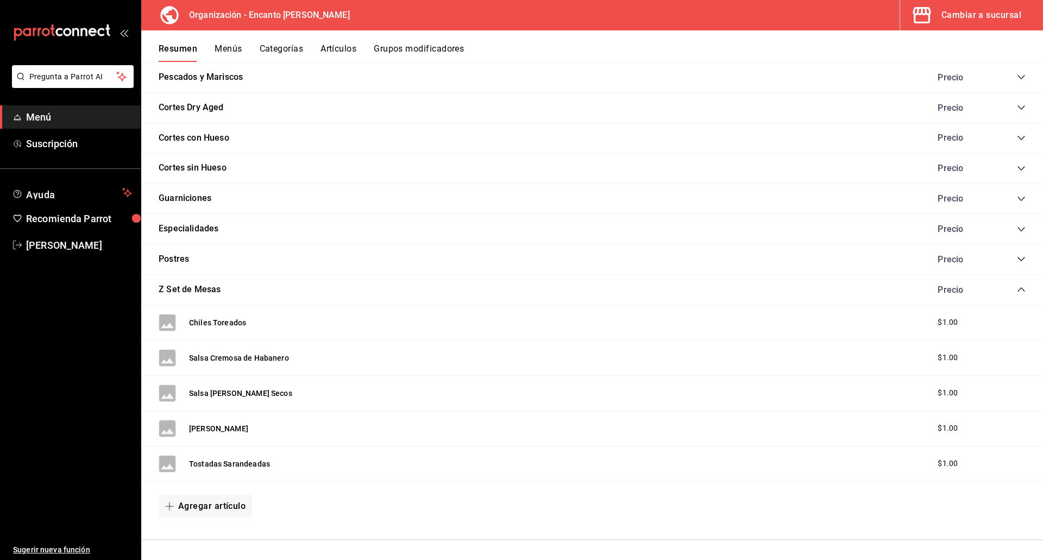
scroll to position [565, 0]
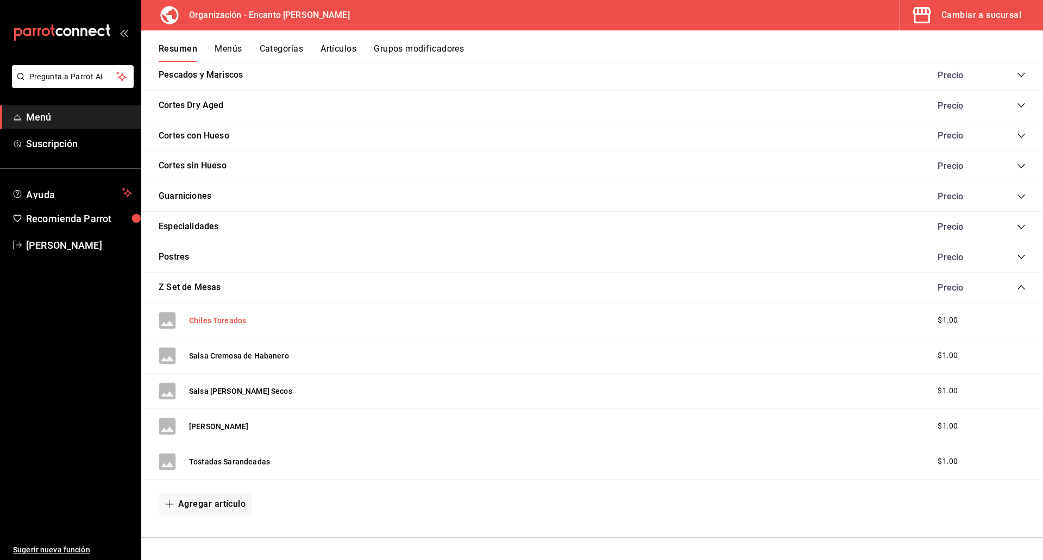
click at [204, 320] on button "Chiles Toreados" at bounding box center [217, 320] width 57 height 11
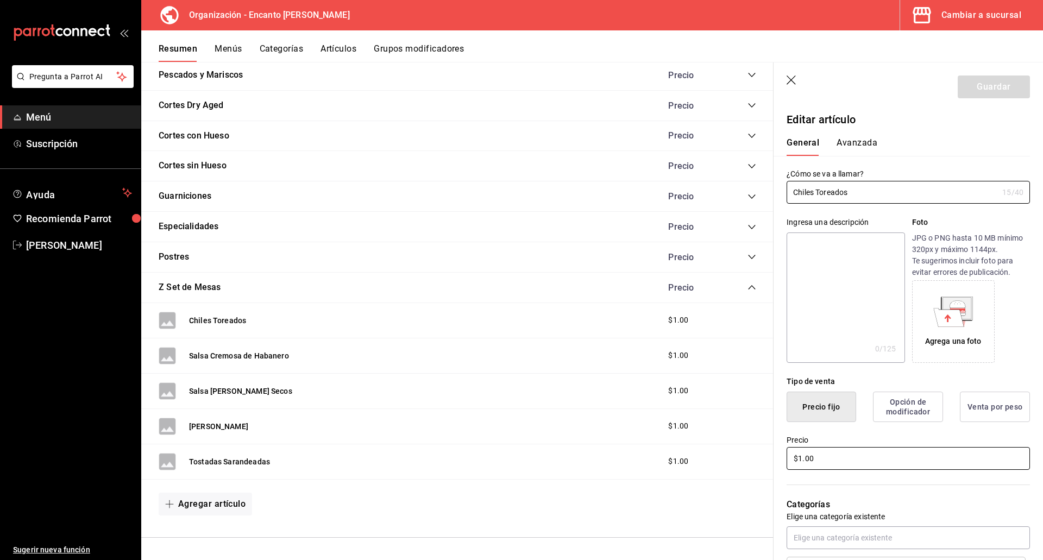
click at [817, 449] on input "$1.00" at bounding box center [907, 458] width 243 height 23
type input "$0.00"
click at [977, 90] on button "Guardar" at bounding box center [994, 86] width 72 height 23
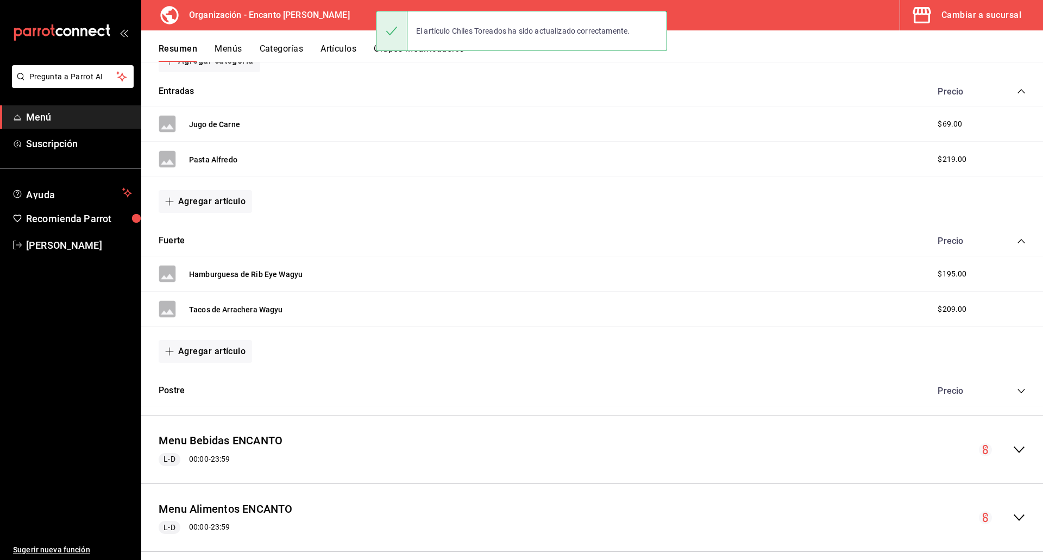
scroll to position [184, 0]
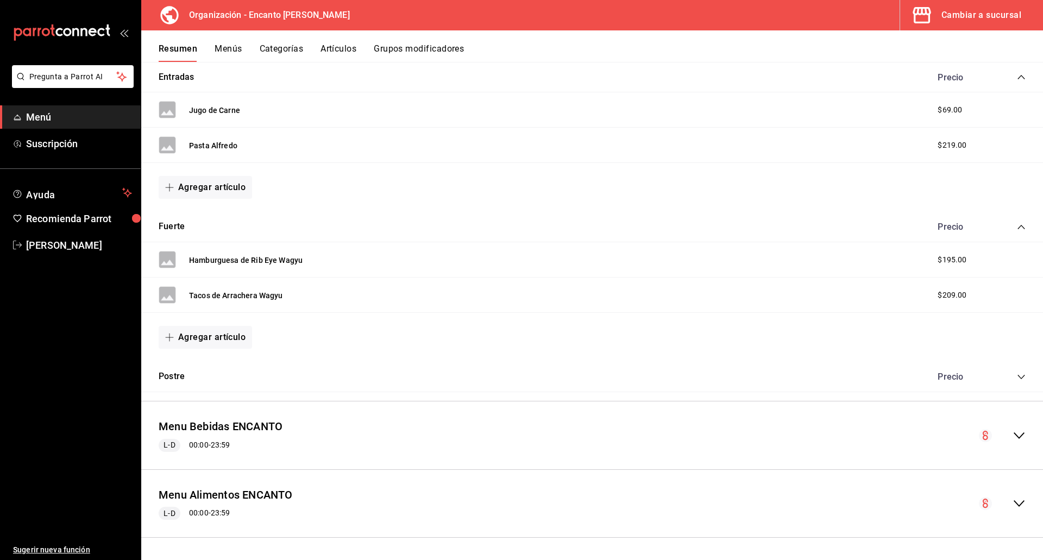
click at [1012, 506] on icon "collapse-menu-row" at bounding box center [1018, 503] width 13 height 13
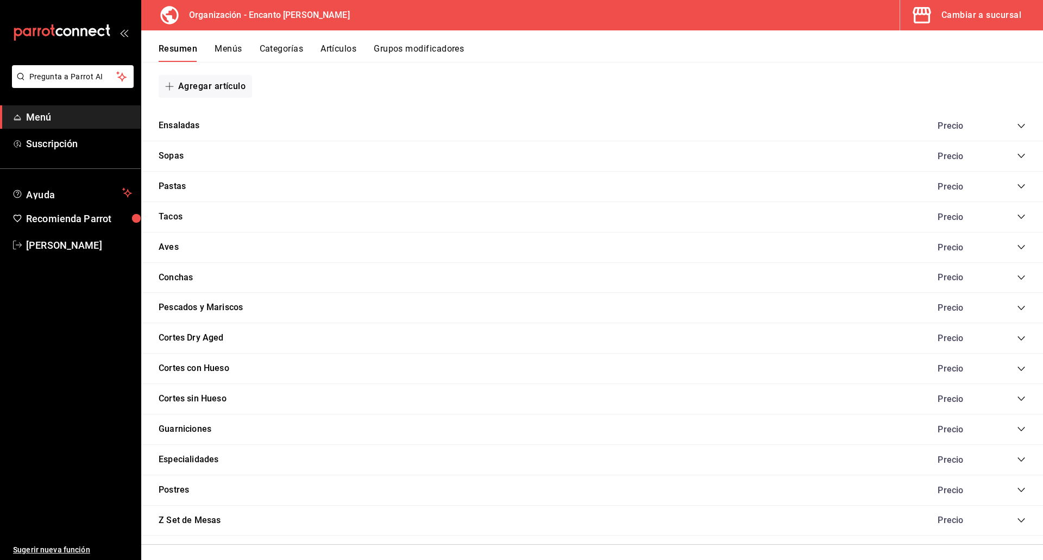
scroll to position [1011, 0]
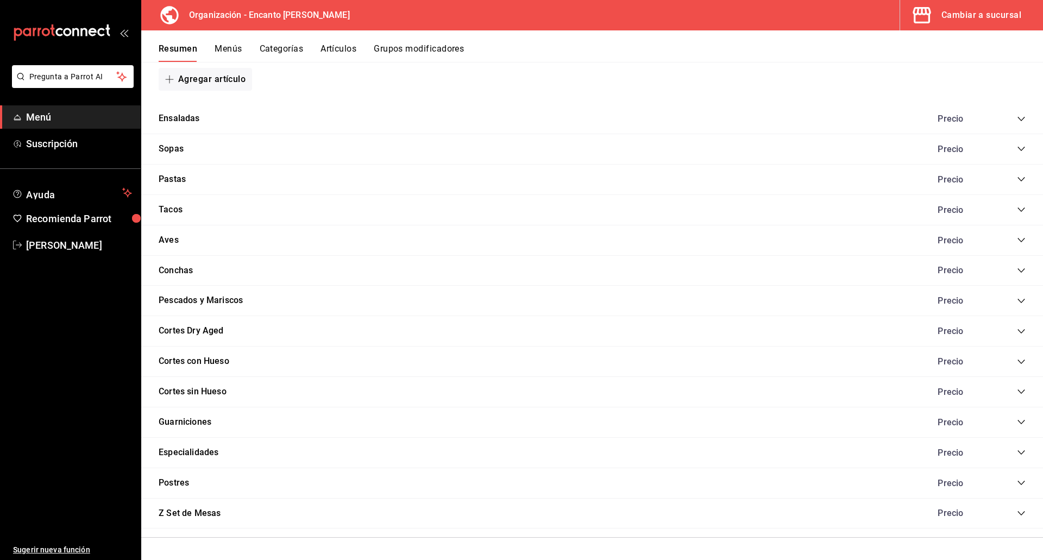
click at [1017, 514] on icon "collapse-category-row" at bounding box center [1020, 513] width 7 height 4
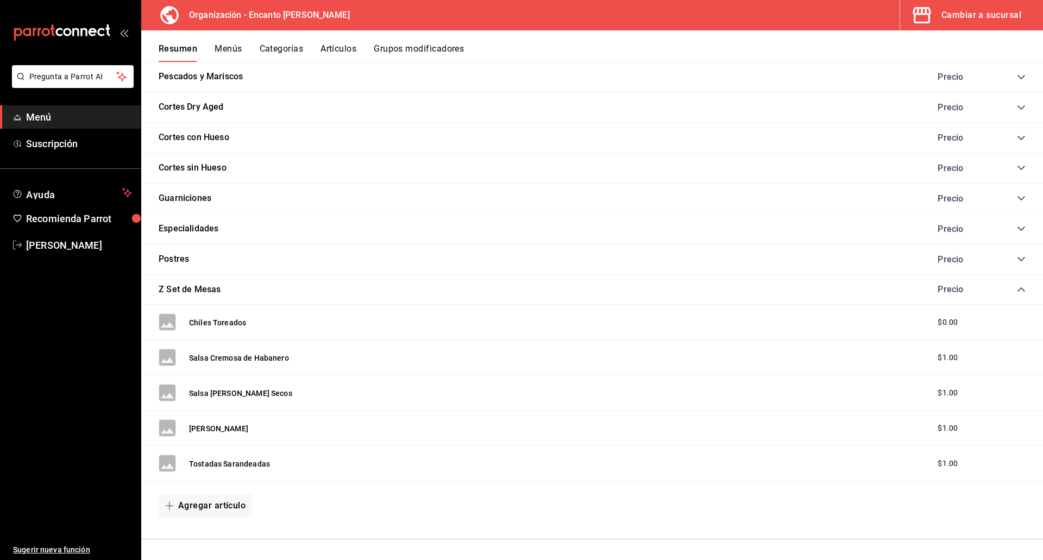
scroll to position [1236, 0]
click at [232, 360] on button "Salsa Cremosa de Habanero" at bounding box center [239, 356] width 100 height 11
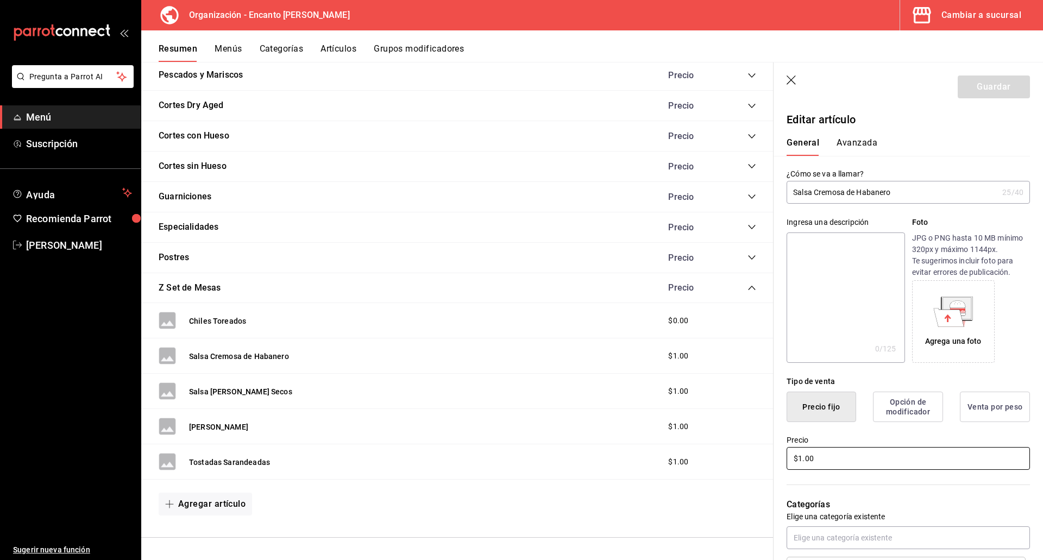
drag, startPoint x: 820, startPoint y: 463, endPoint x: 745, endPoint y: 461, distance: 75.5
click at [745, 461] on main "Resumen organización Agrega y edita los menús, las categorías, artículos y grup…" at bounding box center [592, 311] width 902 height 498
type input "$0.00"
click at [981, 88] on button "Guardar" at bounding box center [994, 86] width 72 height 23
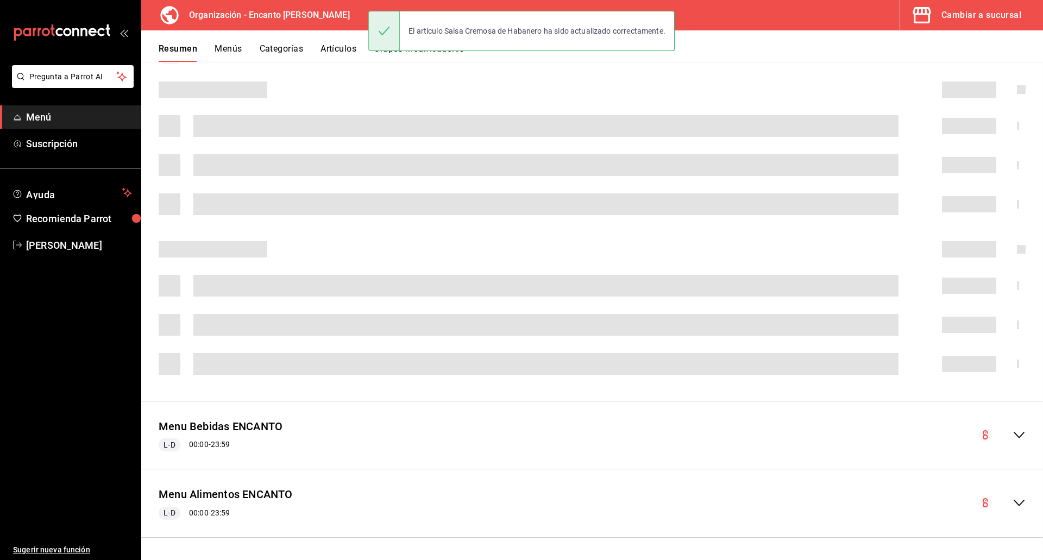
scroll to position [184, 0]
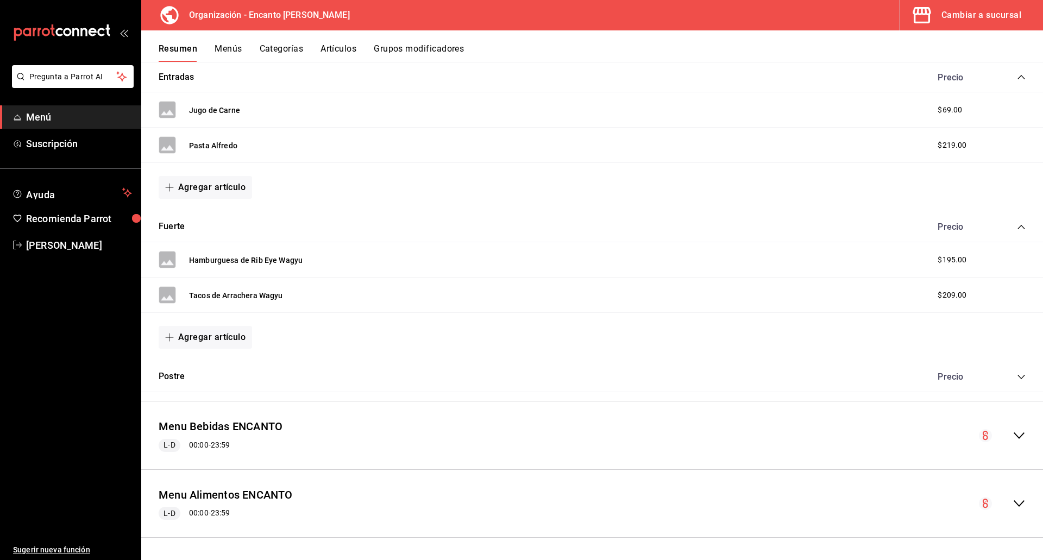
click at [1016, 505] on icon "collapse-menu-row" at bounding box center [1018, 503] width 13 height 13
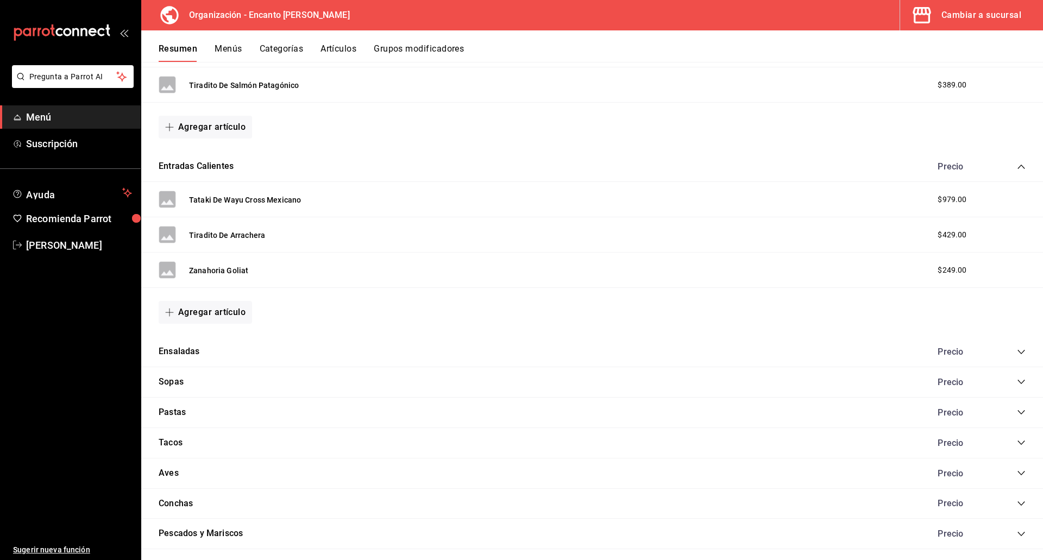
scroll to position [1011, 0]
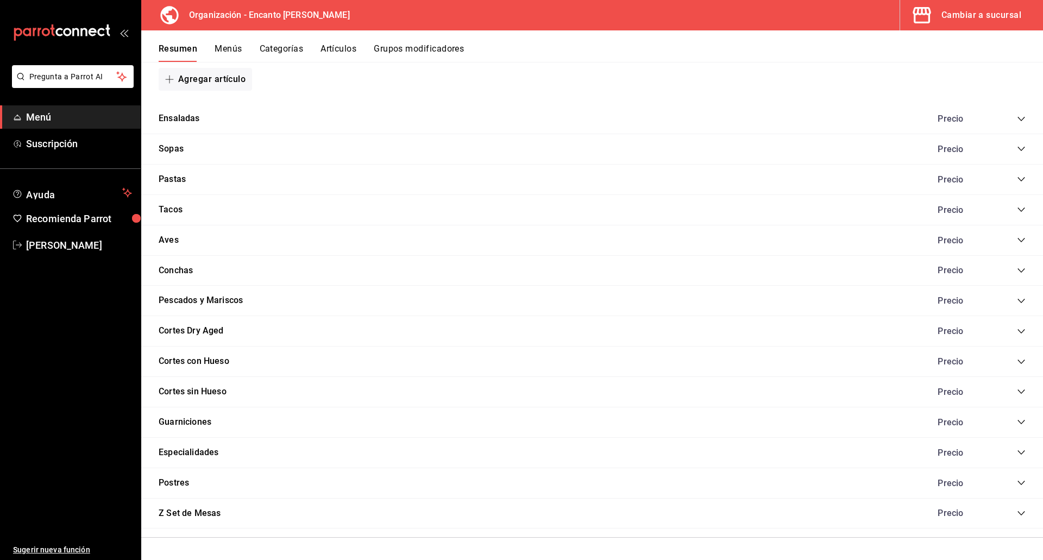
click at [1017, 510] on icon "collapse-category-row" at bounding box center [1021, 513] width 9 height 9
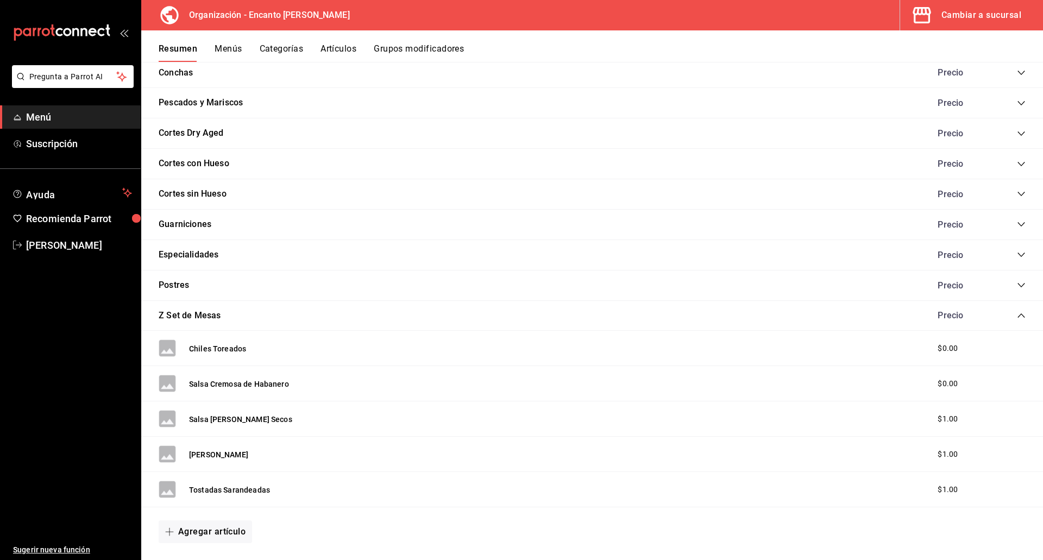
scroll to position [1236, 0]
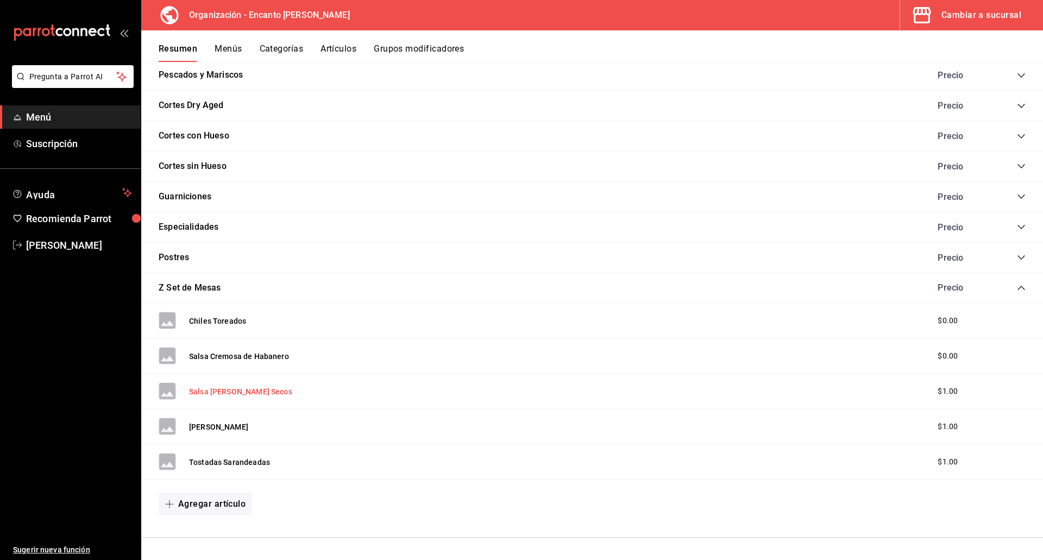
click at [234, 395] on button "Salsa [PERSON_NAME] Secos" at bounding box center [240, 391] width 103 height 11
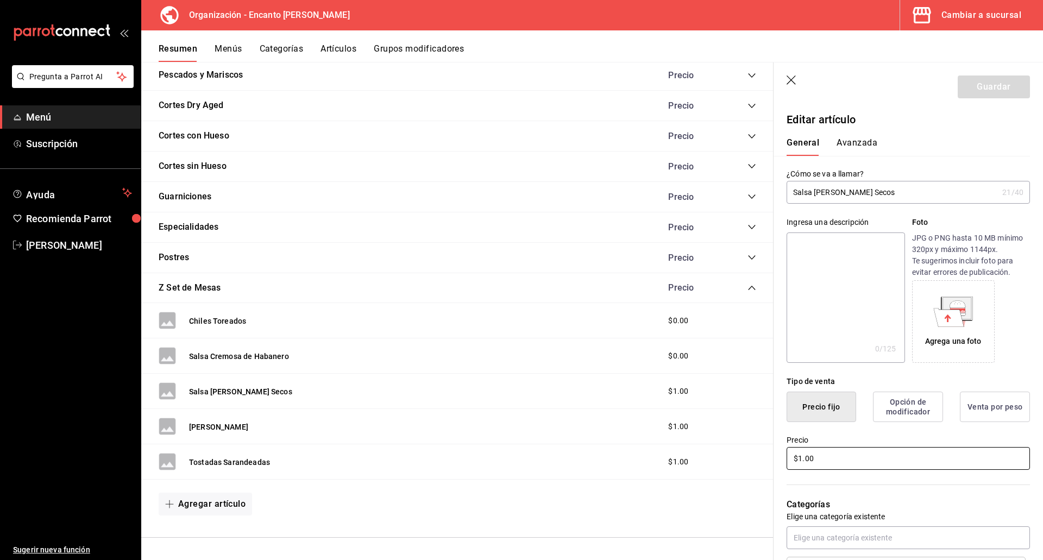
drag, startPoint x: 834, startPoint y: 464, endPoint x: 790, endPoint y: 462, distance: 44.6
click at [790, 462] on input "$1.00" at bounding box center [907, 458] width 243 height 23
type input "$0.00"
click at [971, 90] on button "Guardar" at bounding box center [994, 86] width 72 height 23
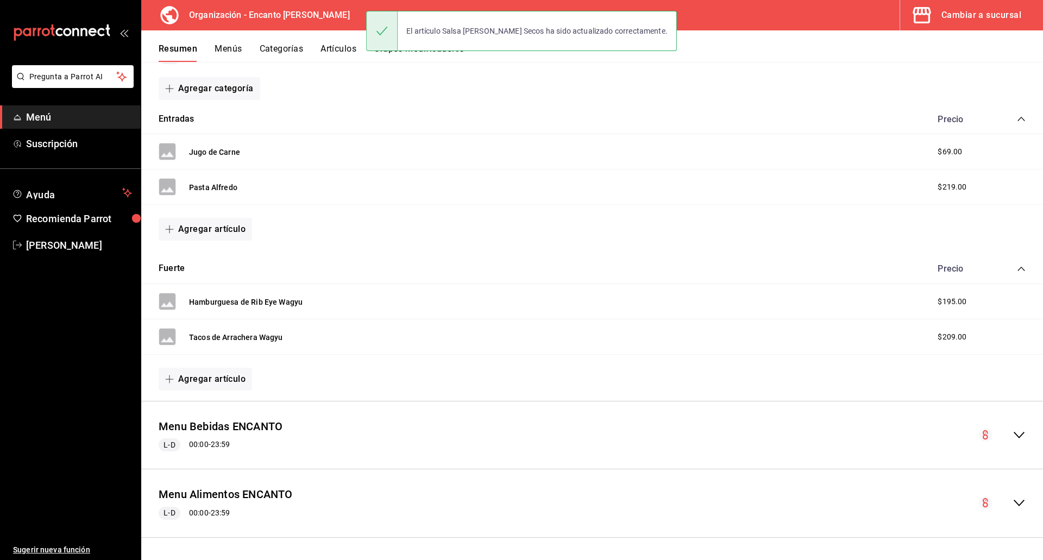
scroll to position [184, 0]
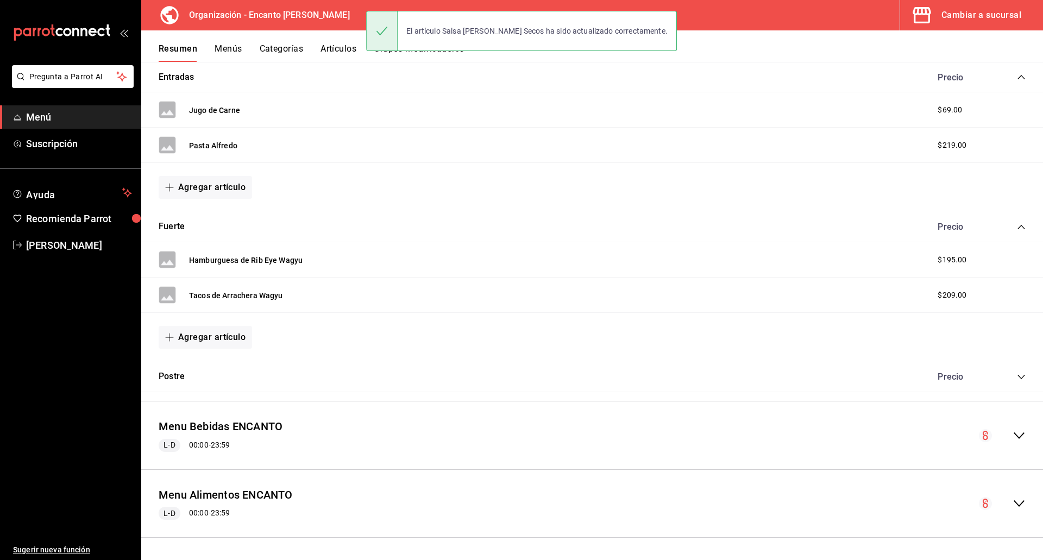
click at [1019, 499] on div "Menu Alimentos ENCANTO L-D 00:00 - 23:59" at bounding box center [592, 504] width 902 height 51
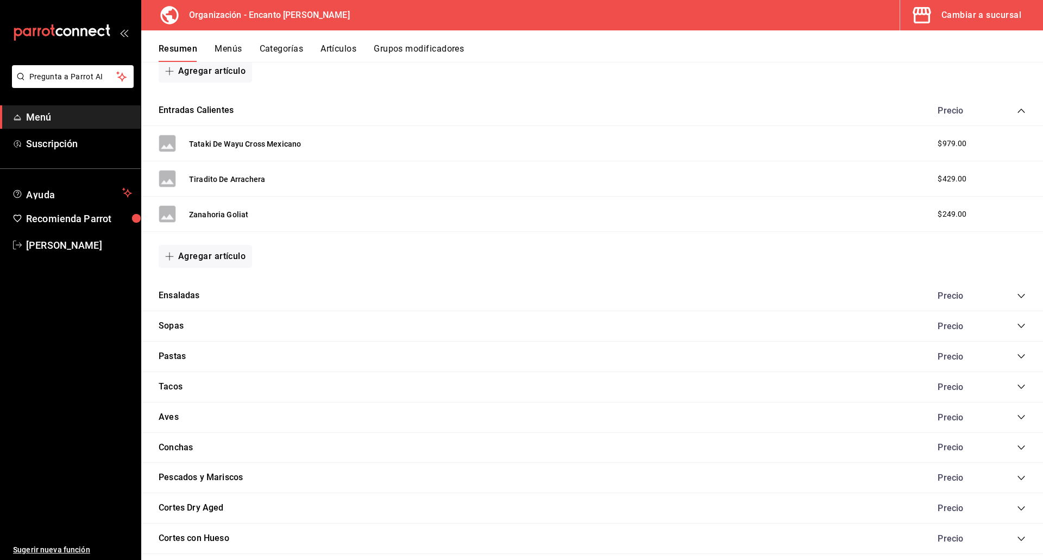
scroll to position [1011, 0]
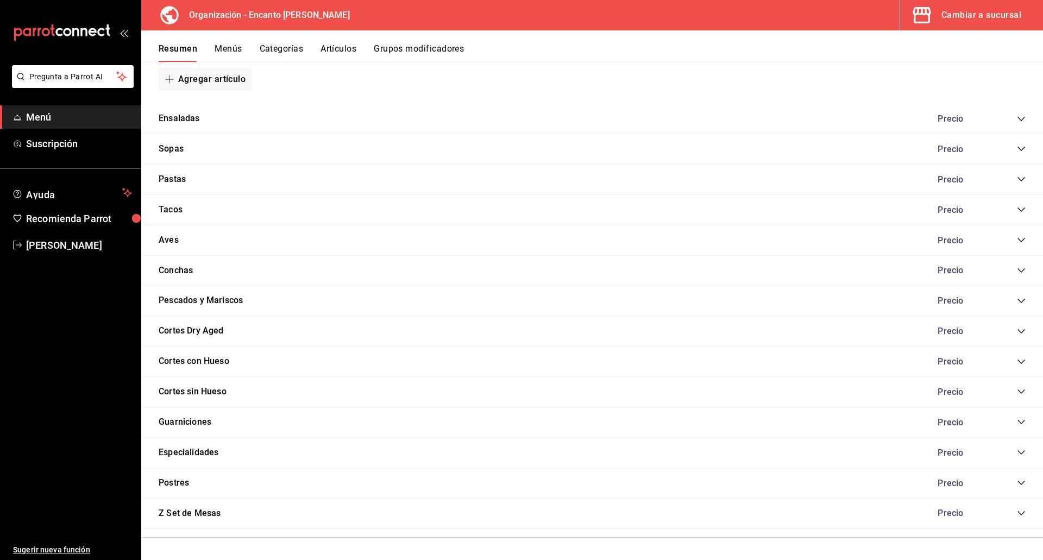
click at [1017, 511] on icon "collapse-category-row" at bounding box center [1021, 513] width 9 height 9
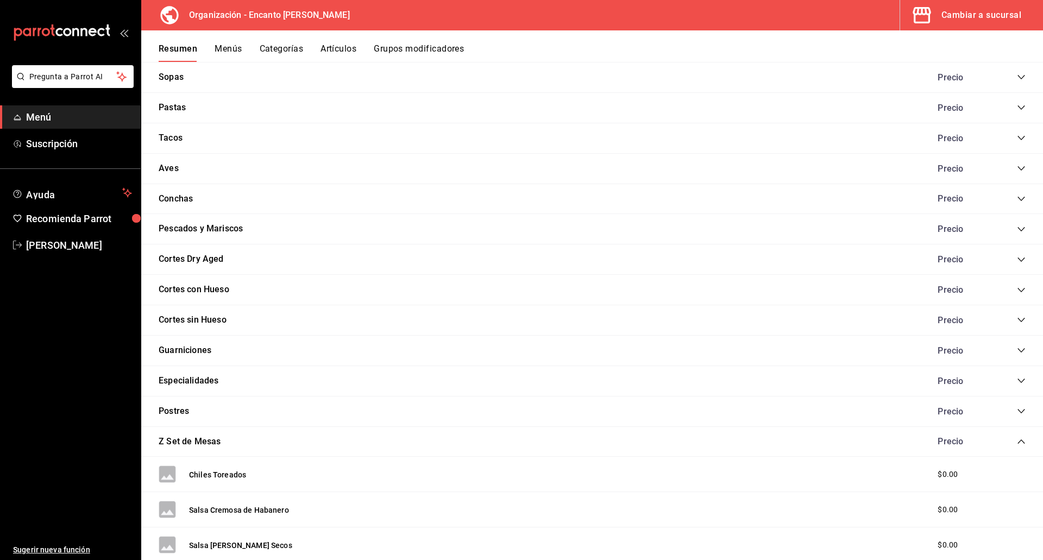
scroll to position [1236, 0]
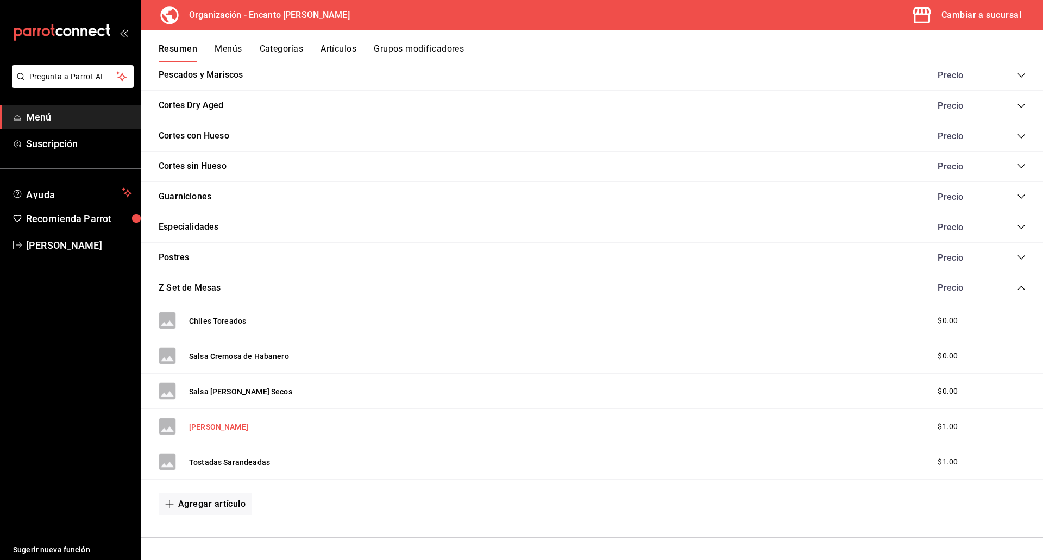
click at [232, 424] on button "[PERSON_NAME]" at bounding box center [218, 426] width 59 height 11
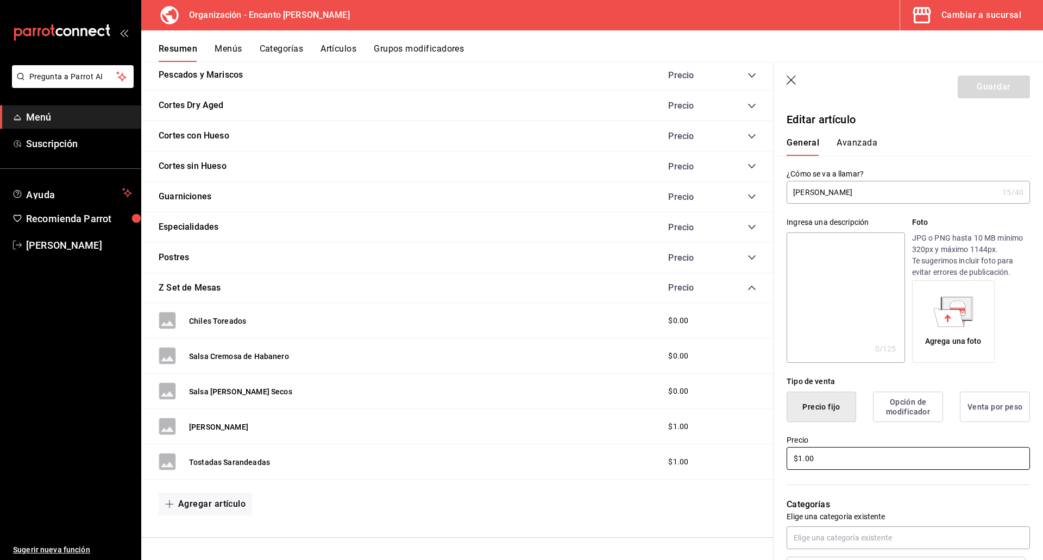
drag, startPoint x: 822, startPoint y: 460, endPoint x: 794, endPoint y: 460, distance: 28.2
click at [794, 460] on input "$1.00" at bounding box center [907, 458] width 243 height 23
type input "$0.00"
click at [976, 89] on button "Guardar" at bounding box center [994, 86] width 72 height 23
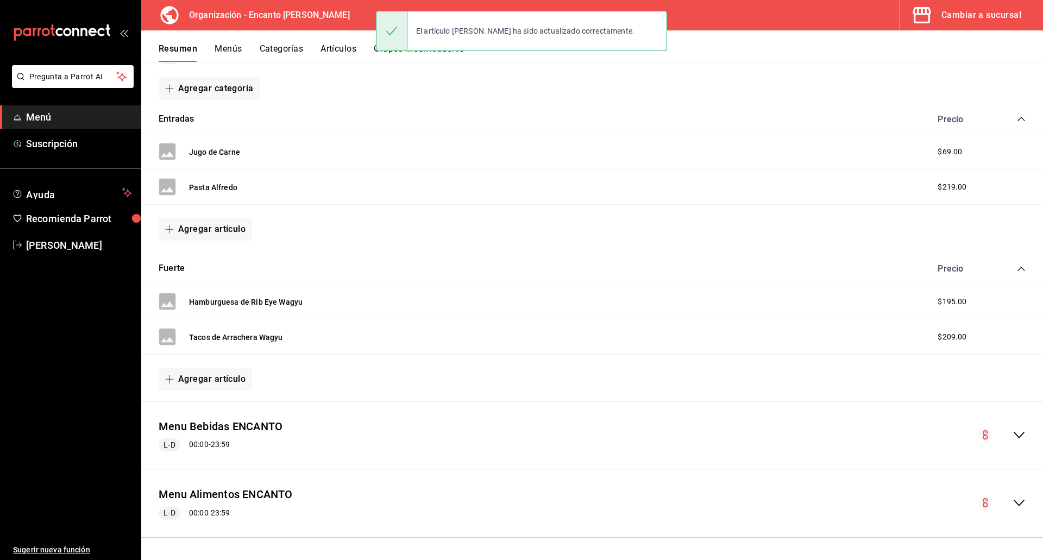
scroll to position [184, 0]
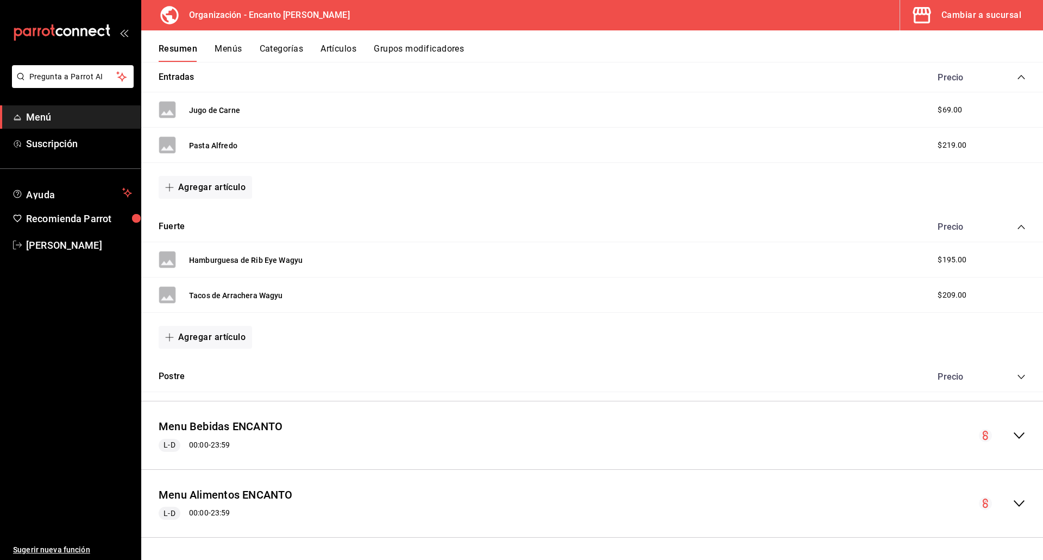
drag, startPoint x: 1012, startPoint y: 508, endPoint x: 1006, endPoint y: 506, distance: 6.4
click at [1012, 507] on icon "collapse-menu-row" at bounding box center [1018, 503] width 13 height 13
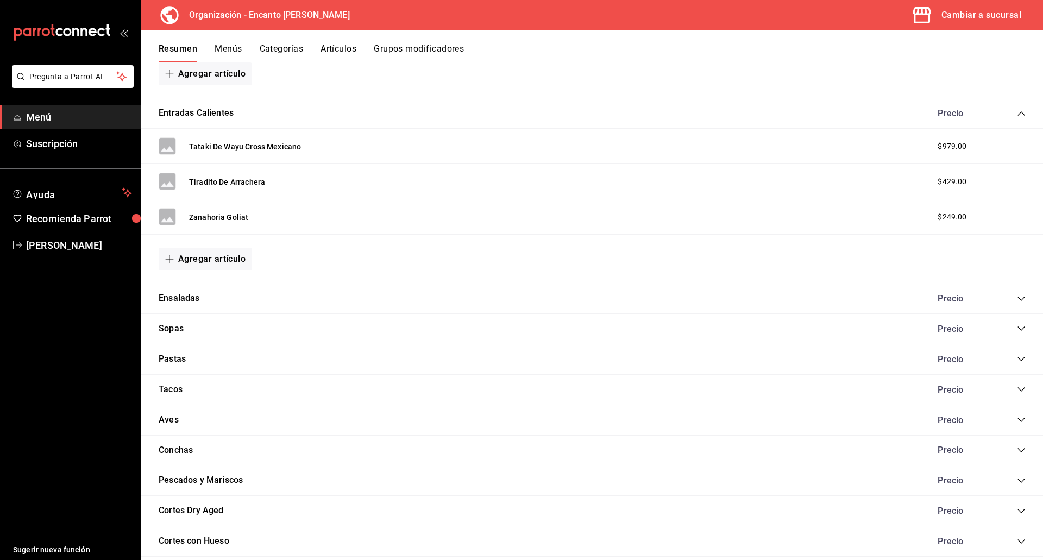
scroll to position [1011, 0]
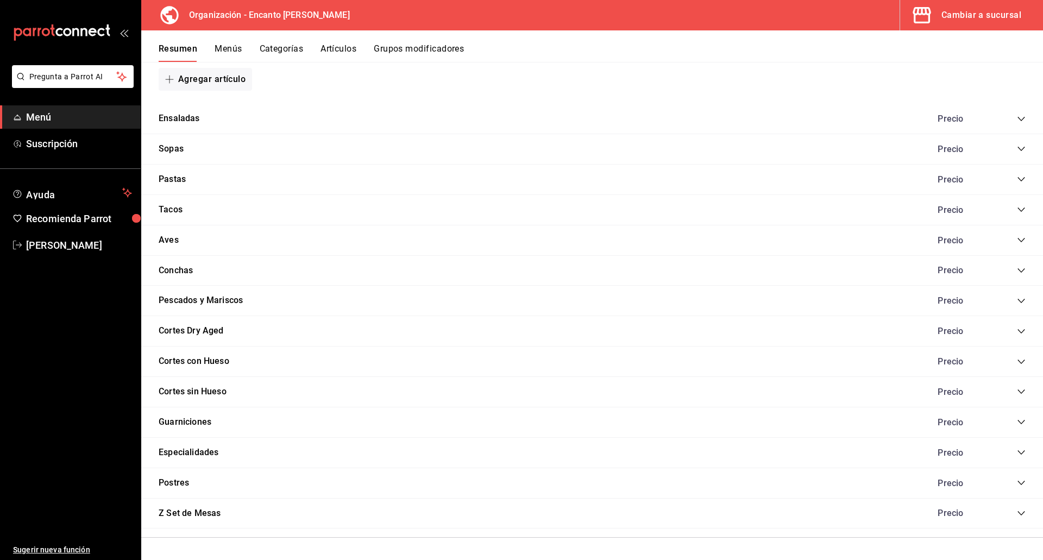
click at [1017, 512] on icon "collapse-category-row" at bounding box center [1021, 513] width 9 height 9
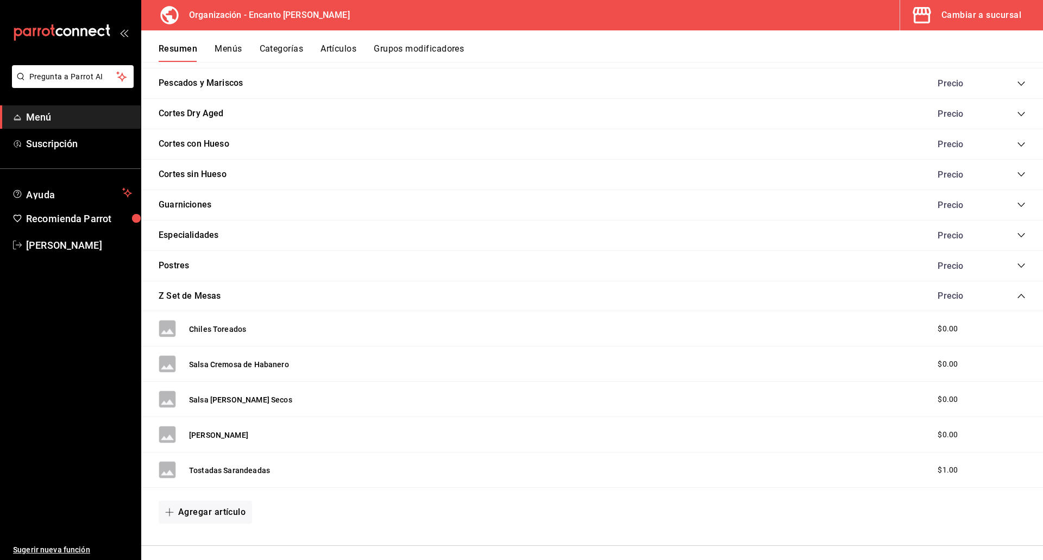
scroll to position [1236, 0]
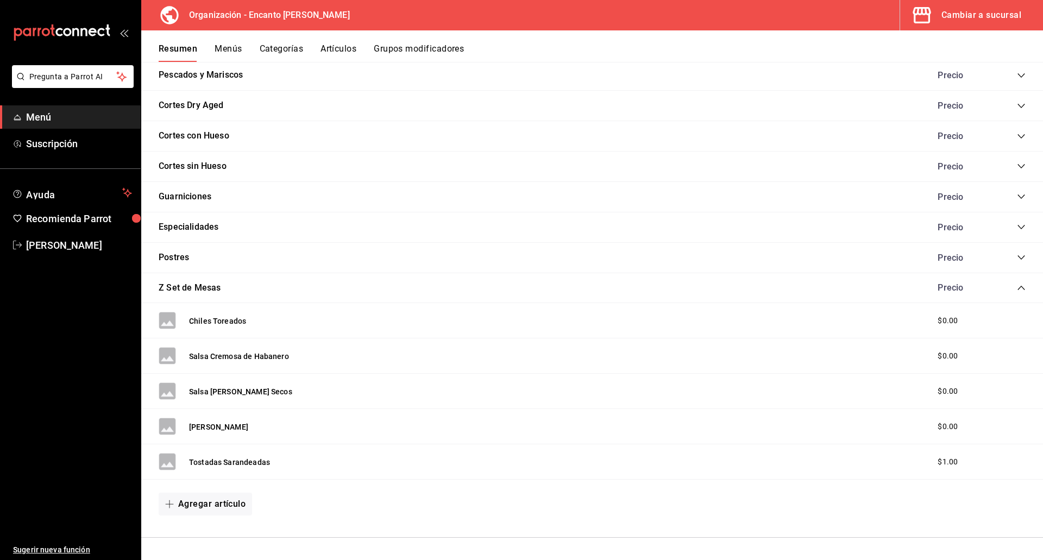
click at [199, 464] on button "Tostadas Sarandeadas" at bounding box center [229, 462] width 81 height 11
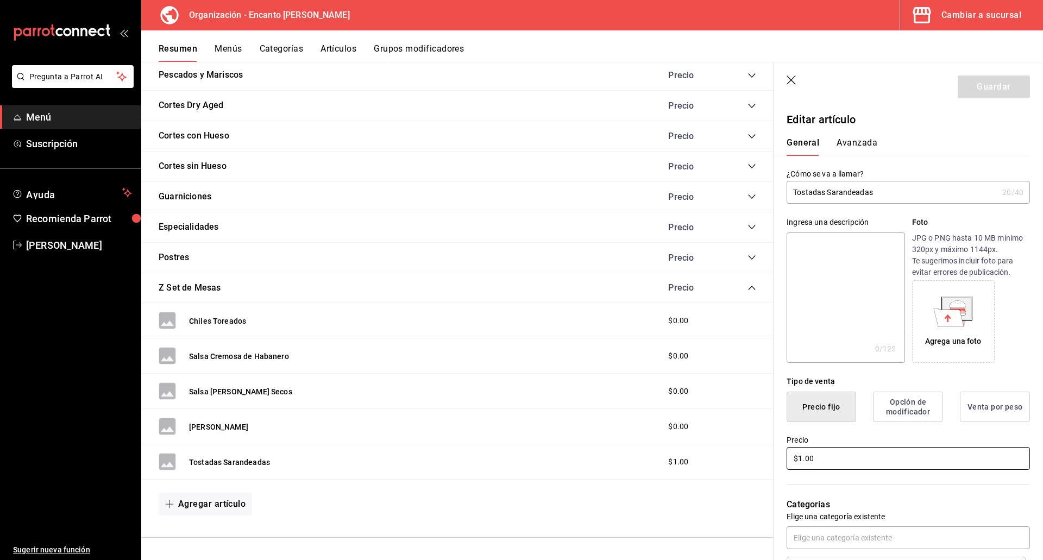
drag, startPoint x: 822, startPoint y: 457, endPoint x: 769, endPoint y: 458, distance: 53.2
click at [769, 458] on main "Resumen organización Agrega y edita los menús, las categorías, artículos y grup…" at bounding box center [592, 311] width 902 height 498
type input "$0.00"
click at [990, 88] on button "Guardar" at bounding box center [994, 86] width 72 height 23
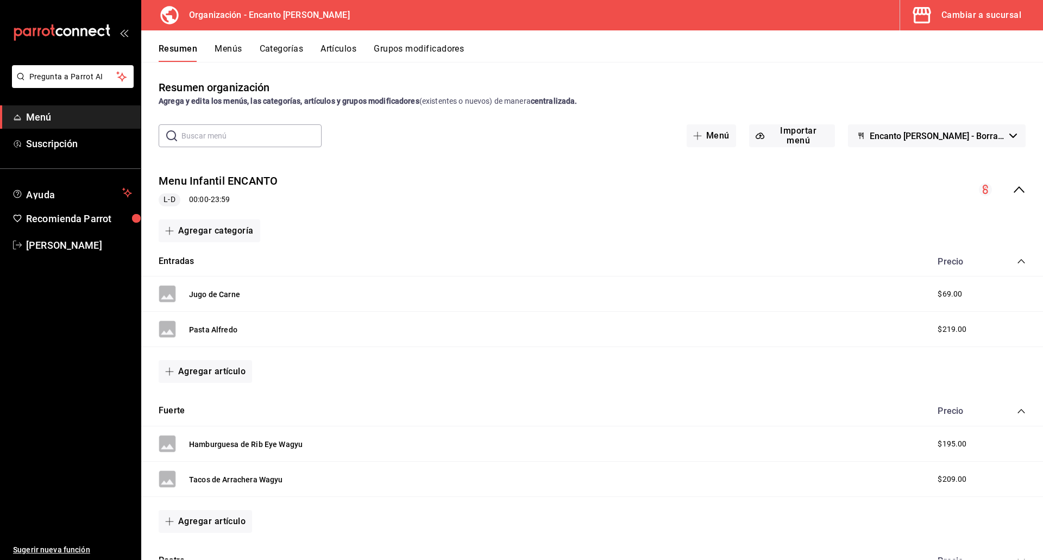
click at [1017, 265] on icon "collapse-category-row" at bounding box center [1021, 261] width 9 height 9
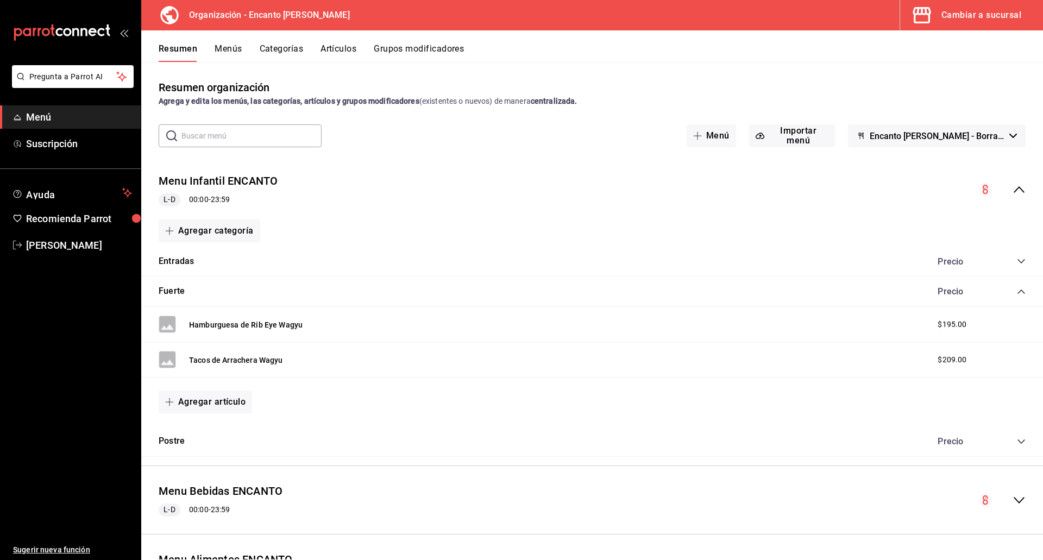
click at [1017, 194] on icon "collapse-menu-row" at bounding box center [1018, 189] width 13 height 13
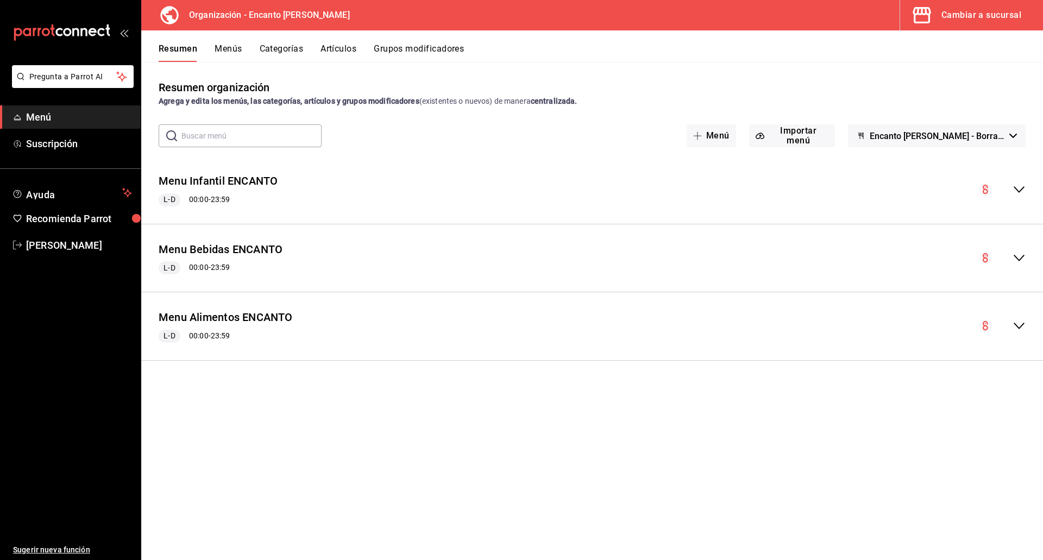
click at [232, 47] on button "Menús" at bounding box center [228, 52] width 27 height 18
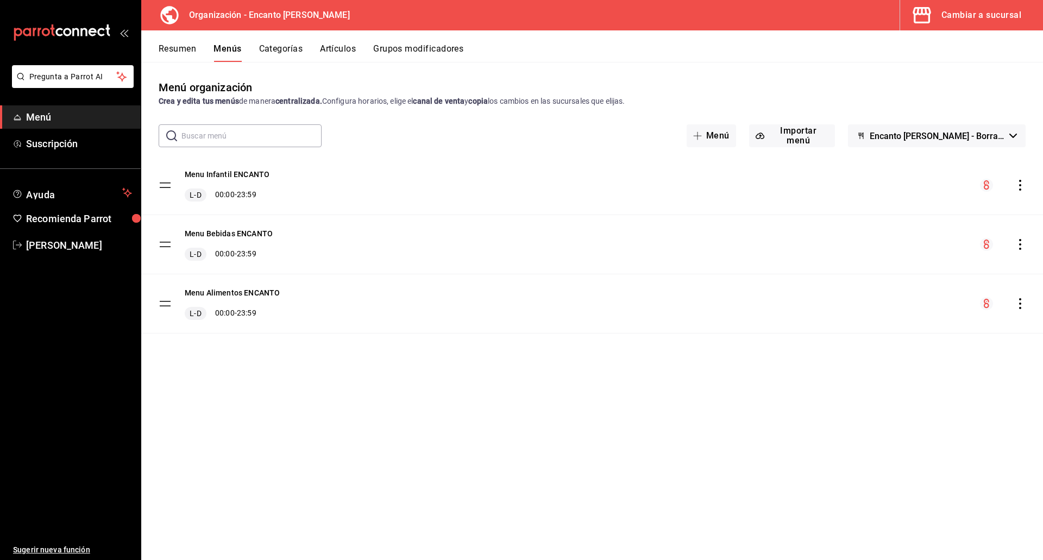
click at [1021, 184] on icon "actions" at bounding box center [1020, 185] width 11 height 11
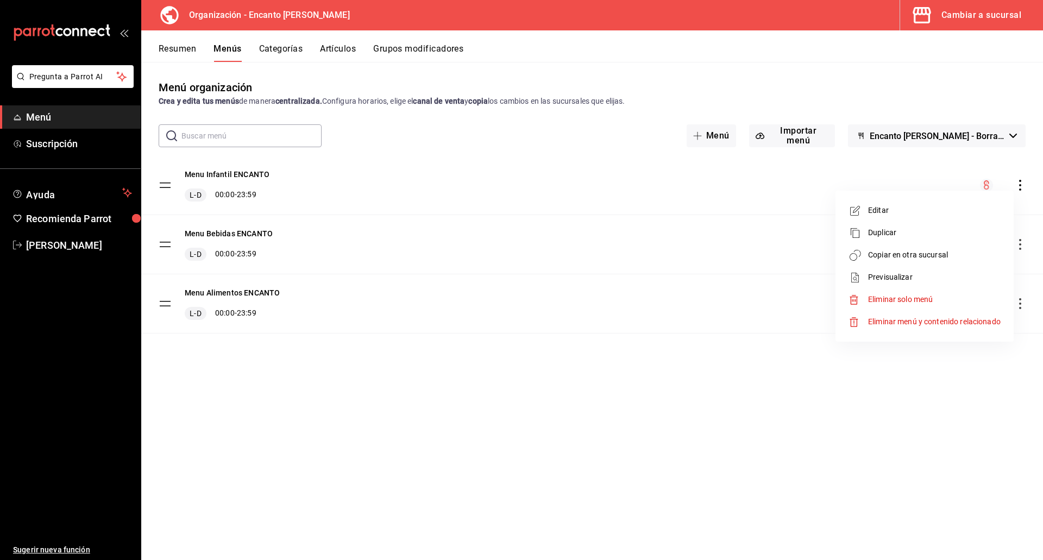
click at [939, 249] on span "Copiar en otra sucursal" at bounding box center [934, 254] width 133 height 11
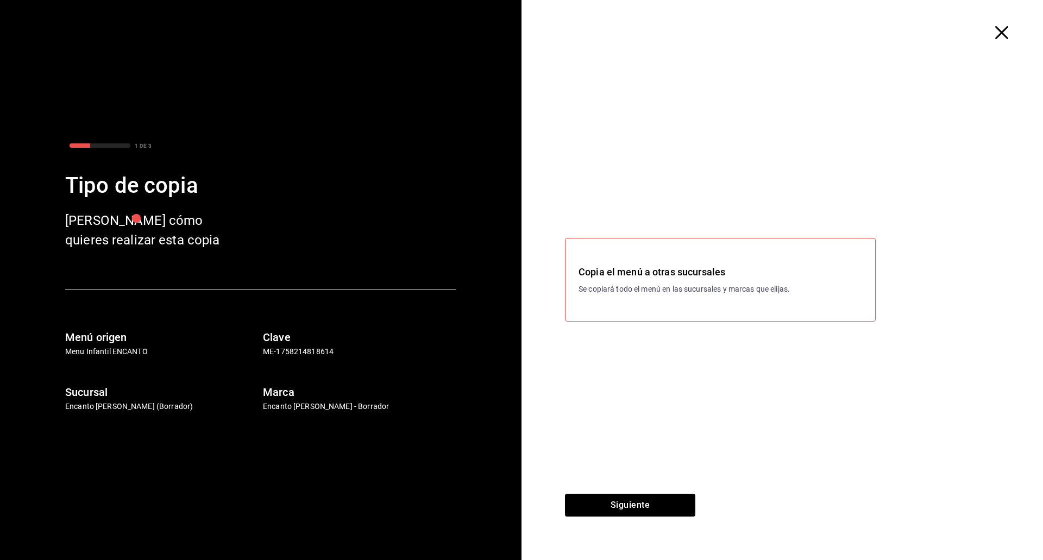
click at [619, 274] on h3 "Copia el menú a otras sucursales" at bounding box center [720, 272] width 284 height 15
click at [639, 317] on div "Copia el menú a otras sucursales Se copiará todo el menú en las sucursales y ma…" at bounding box center [720, 280] width 311 height 84
click at [650, 508] on button "Siguiente" at bounding box center [630, 505] width 130 height 23
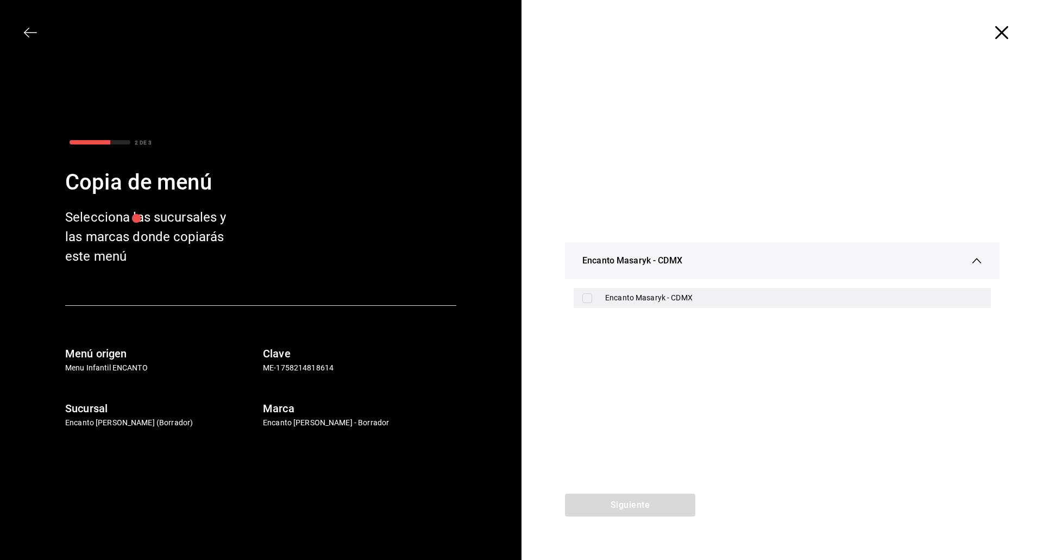
click at [688, 297] on div "Encanto Masaryk - CDMX" at bounding box center [793, 297] width 377 height 11
checkbox input "true"
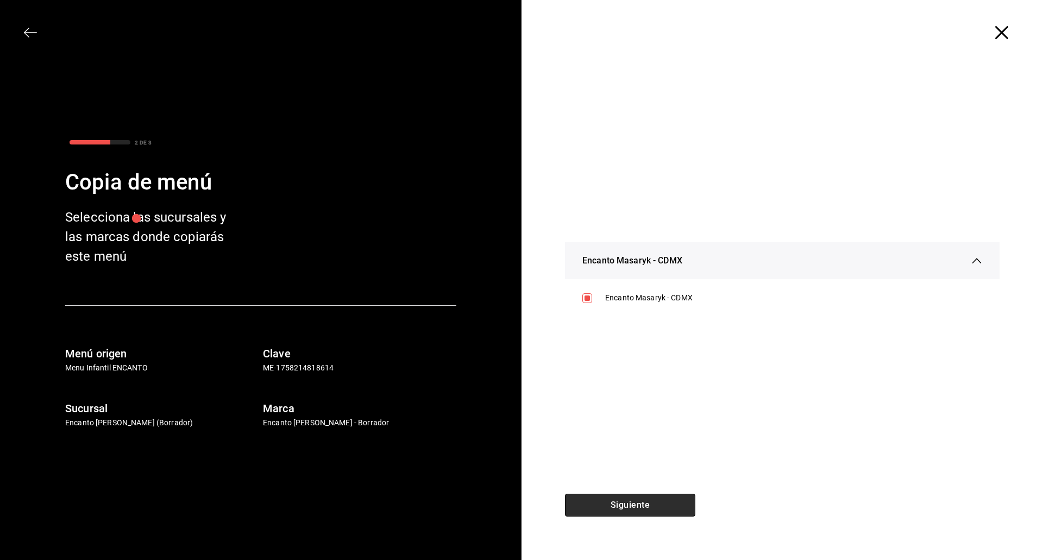
click at [645, 499] on button "Siguiente" at bounding box center [630, 505] width 130 height 23
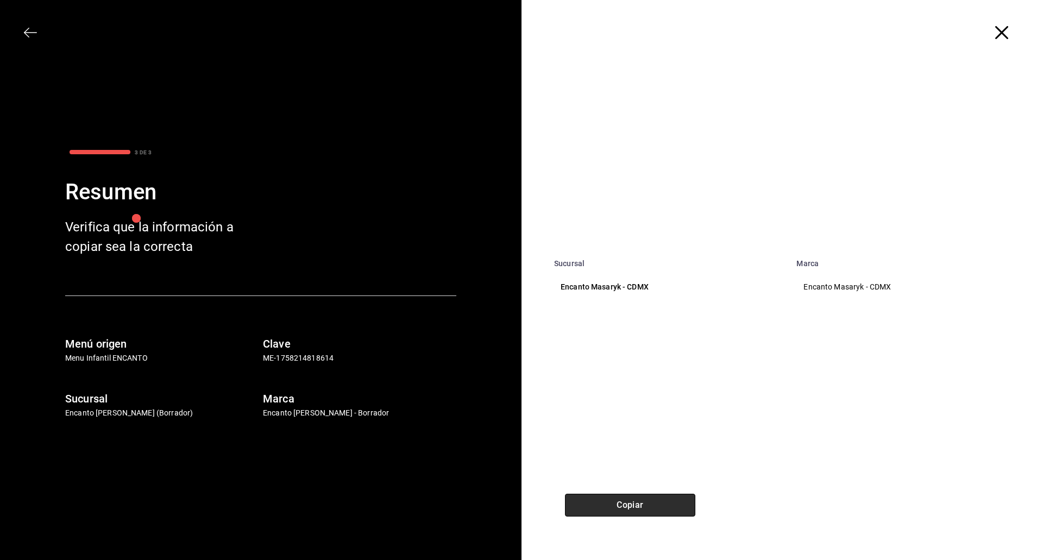
click at [680, 508] on button "Copiar" at bounding box center [630, 505] width 130 height 23
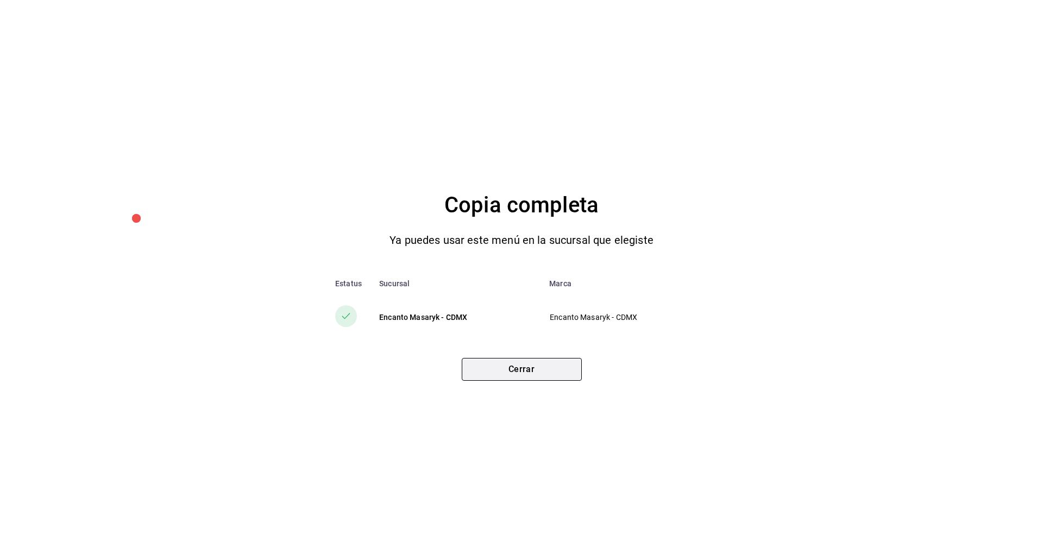
click at [515, 373] on button "Cerrar" at bounding box center [522, 369] width 120 height 23
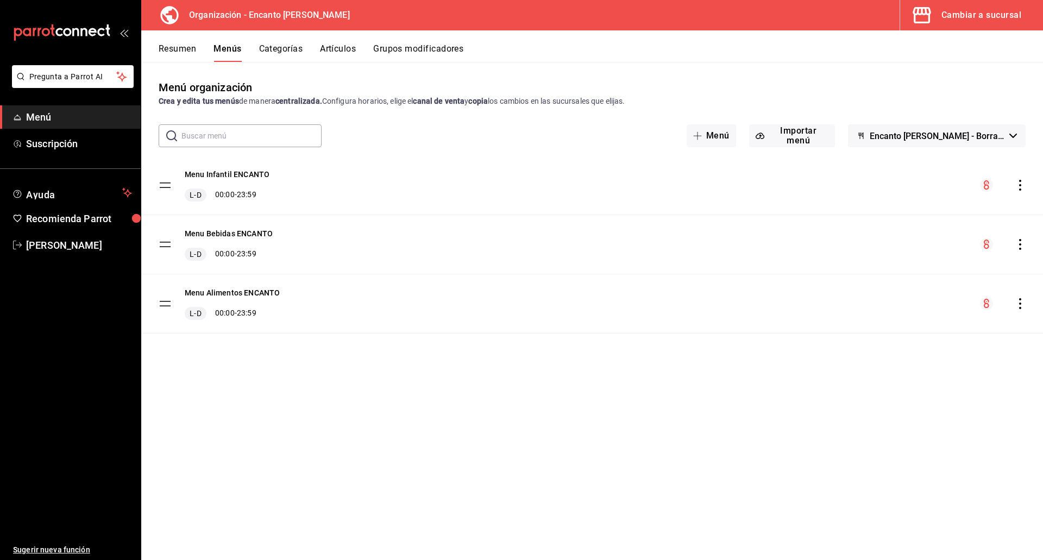
click at [1017, 241] on icon "actions" at bounding box center [1020, 244] width 11 height 11
click at [892, 314] on span "Copiar en otra sucursal" at bounding box center [934, 314] width 133 height 11
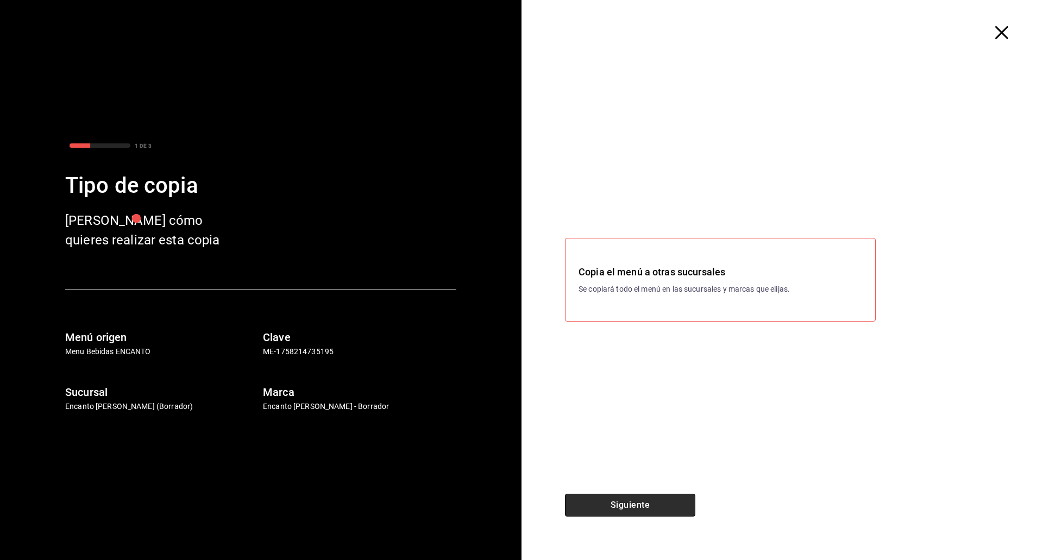
click at [652, 513] on button "Siguiente" at bounding box center [630, 505] width 130 height 23
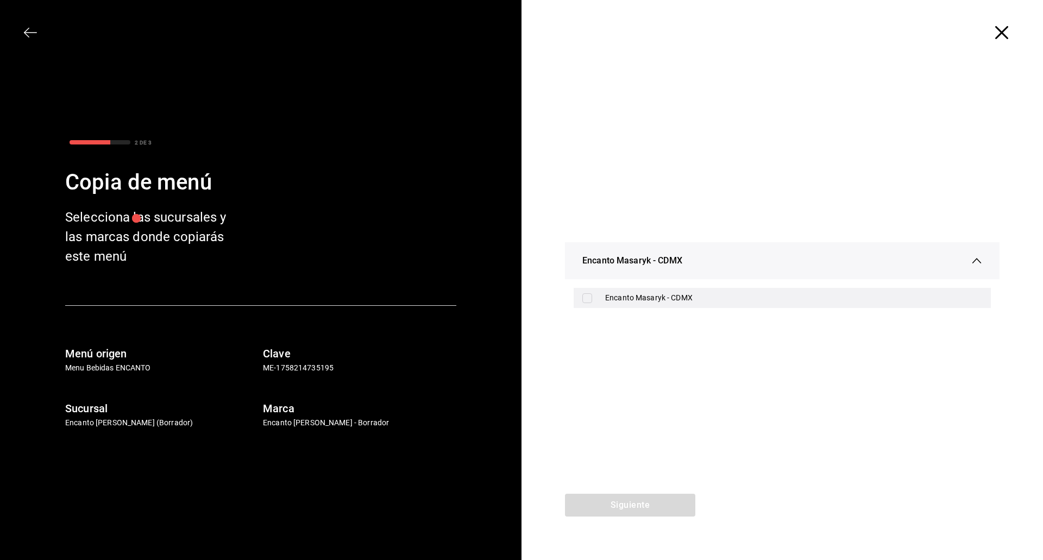
click at [643, 305] on div "Encanto Masaryk - CDMX" at bounding box center [782, 298] width 417 height 20
checkbox input "true"
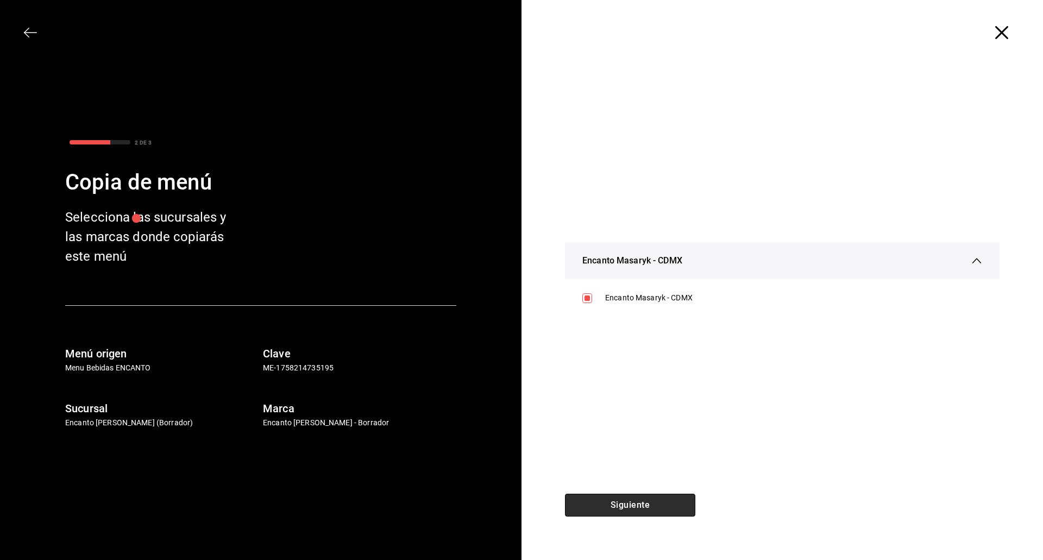
click at [617, 500] on button "Siguiente" at bounding box center [630, 505] width 130 height 23
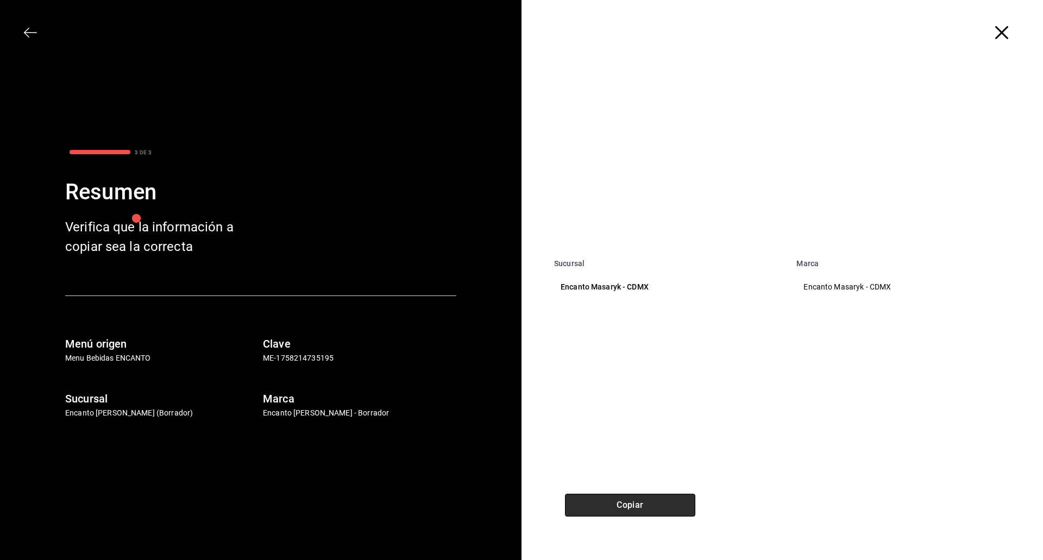
click at [630, 508] on button "Copiar" at bounding box center [630, 505] width 130 height 23
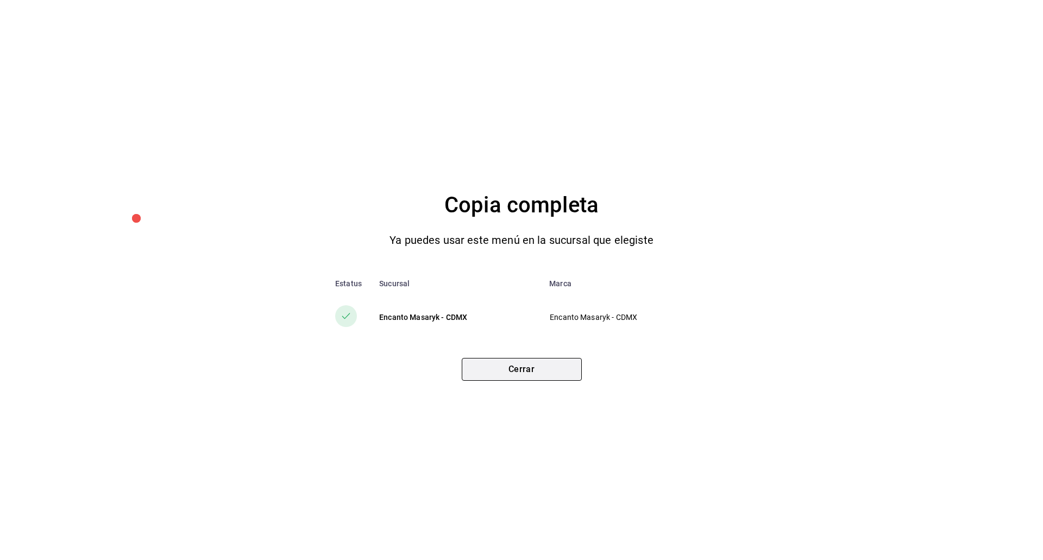
click at [536, 376] on button "Cerrar" at bounding box center [522, 369] width 120 height 23
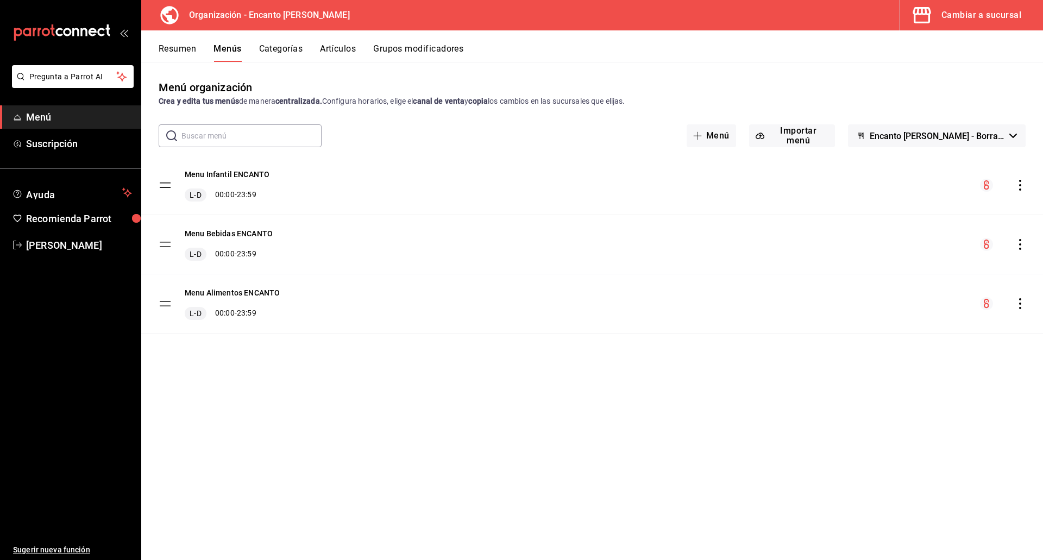
click at [1018, 304] on icon "actions" at bounding box center [1020, 303] width 11 height 11
click at [885, 372] on span "Copiar en otra sucursal" at bounding box center [934, 373] width 133 height 11
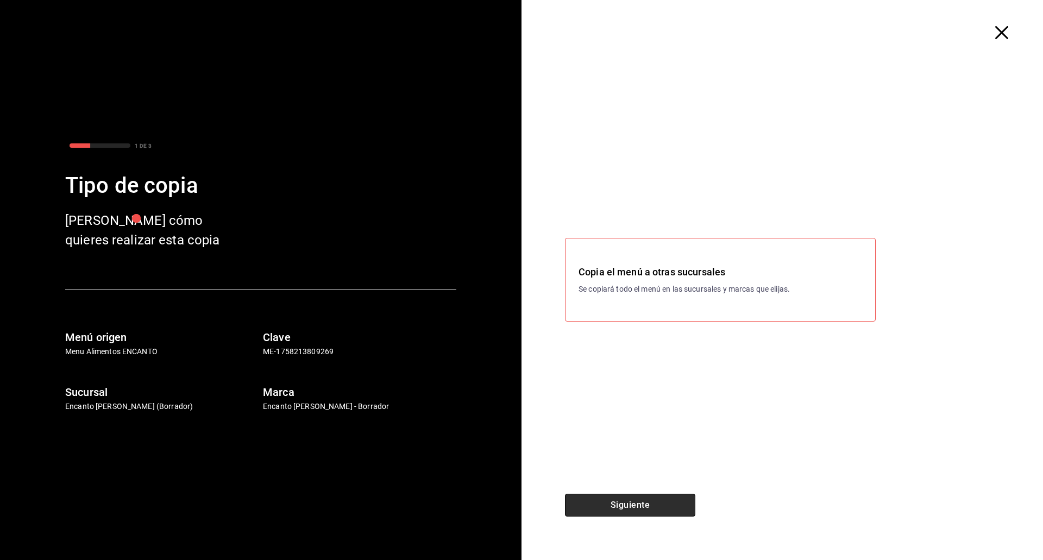
click at [668, 501] on button "Siguiente" at bounding box center [630, 505] width 130 height 23
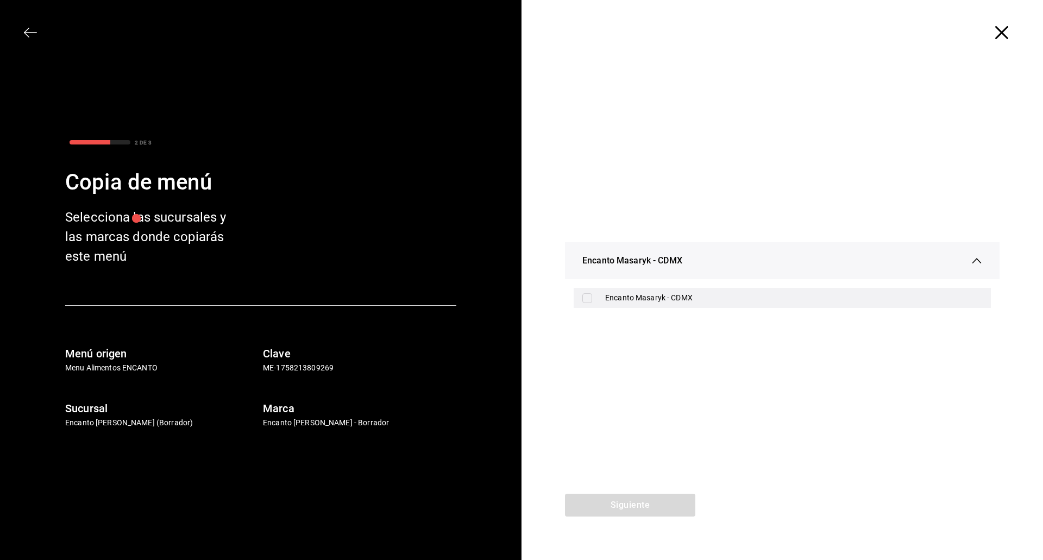
click at [676, 299] on div "Encanto Masaryk - CDMX" at bounding box center [793, 297] width 377 height 11
checkbox input "true"
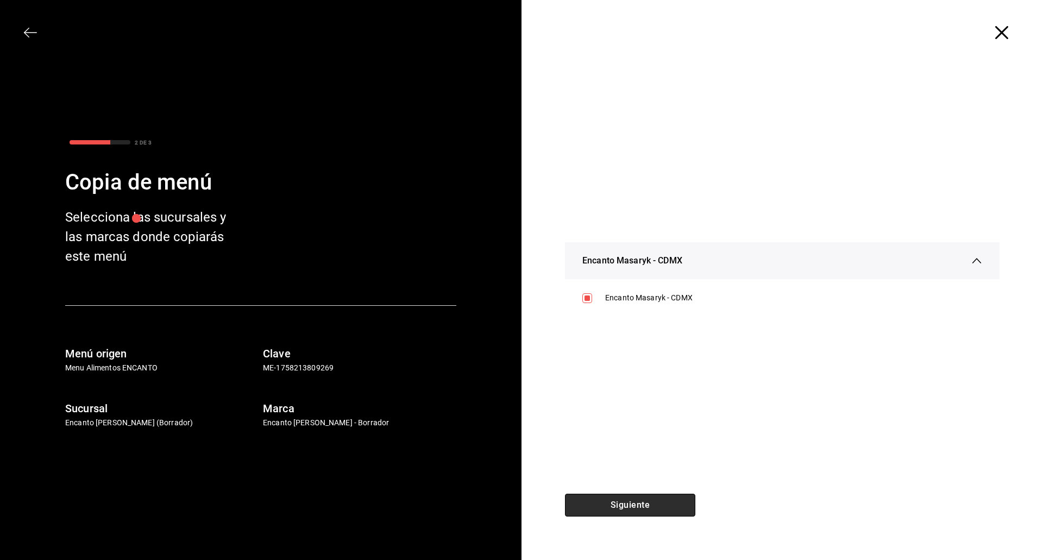
click at [631, 501] on button "Siguiente" at bounding box center [630, 505] width 130 height 23
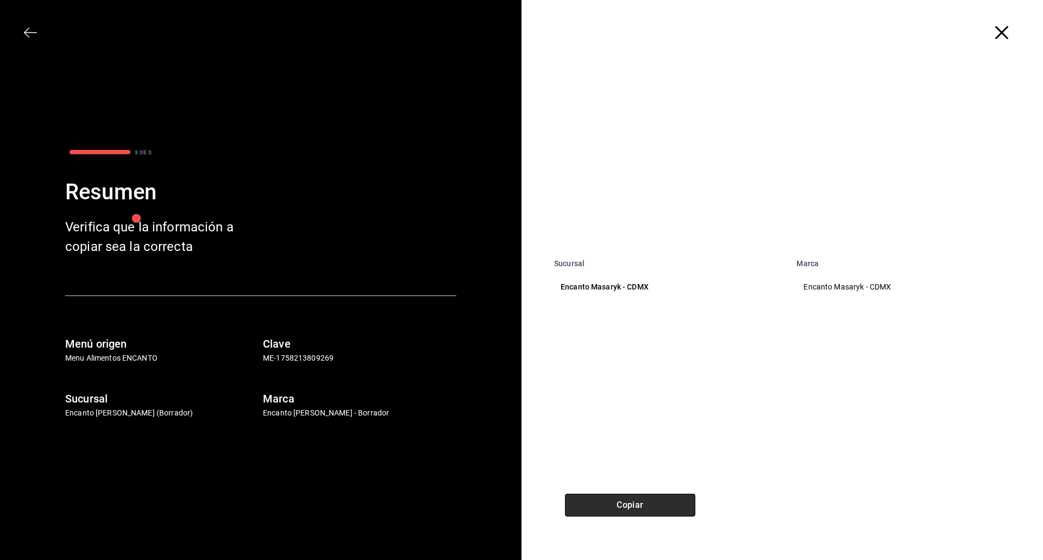
click at [631, 502] on button "Copiar" at bounding box center [630, 505] width 130 height 23
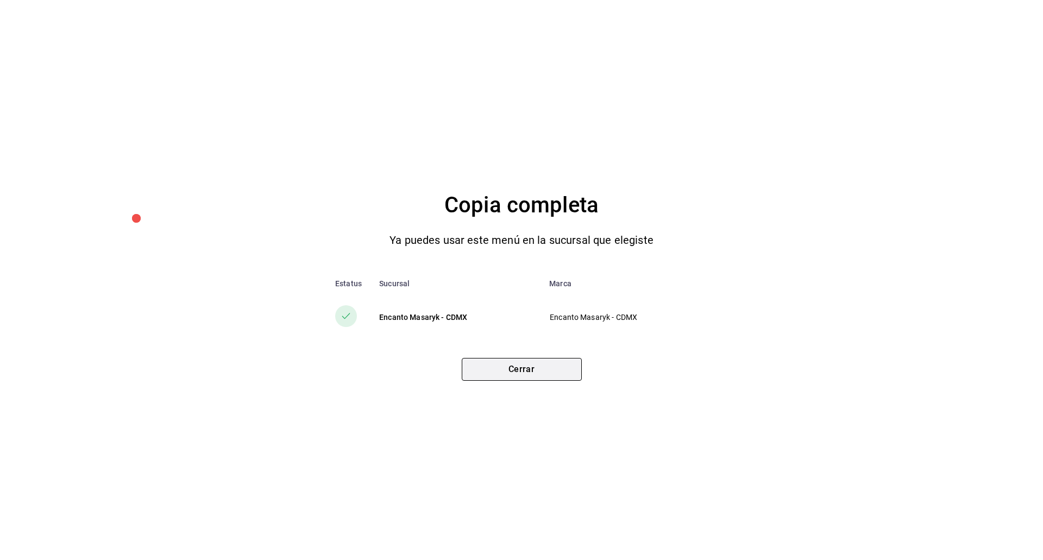
click at [509, 366] on button "Cerrar" at bounding box center [522, 369] width 120 height 23
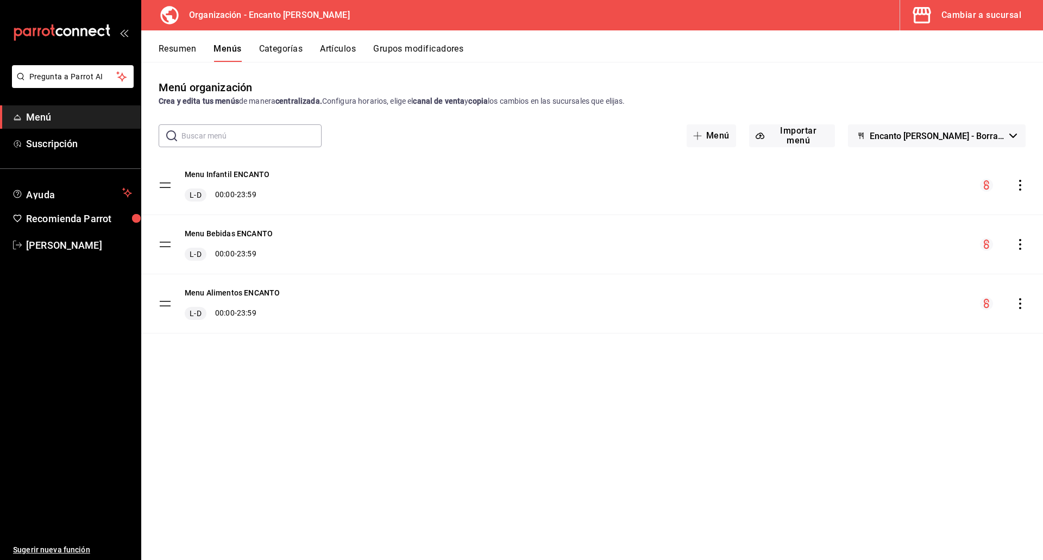
click at [287, 44] on button "Categorías" at bounding box center [281, 52] width 44 height 18
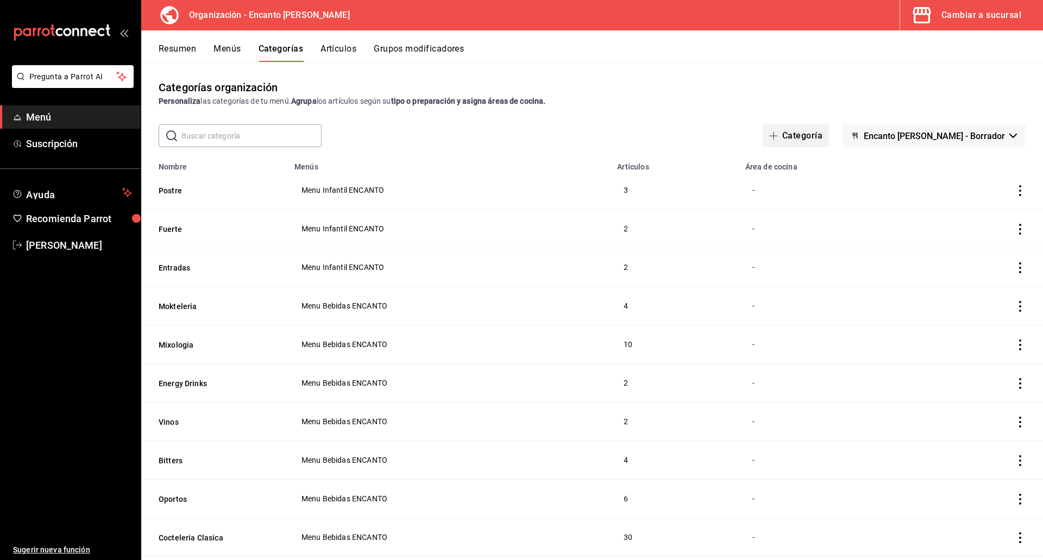
click at [819, 140] on button "Categoría" at bounding box center [796, 135] width 66 height 23
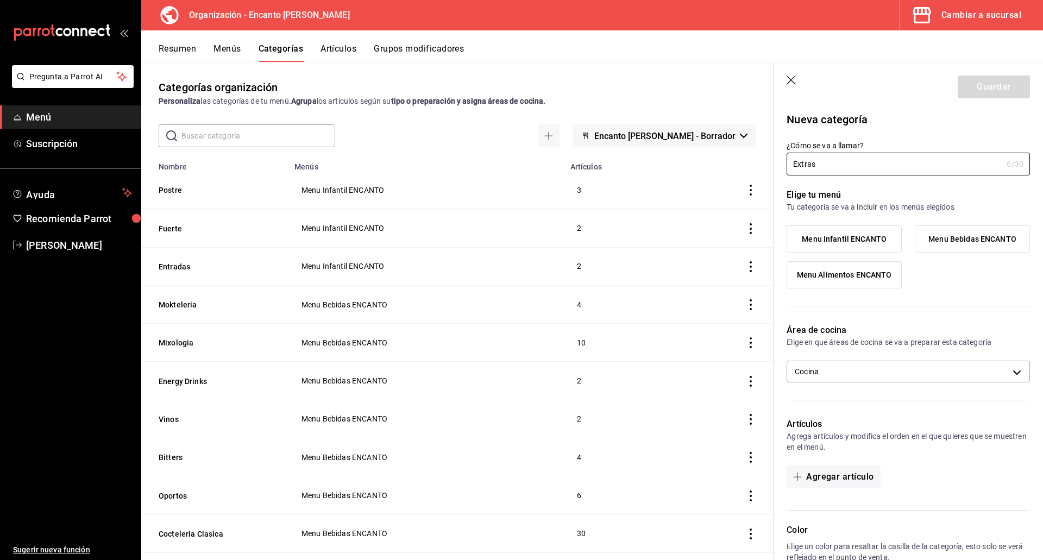
type input "Extras"
click at [852, 275] on span "Menu Alimentos ENCANTO" at bounding box center [844, 274] width 95 height 9
click at [0, 0] on input "Menu Alimentos ENCANTO" at bounding box center [0, 0] width 0 height 0
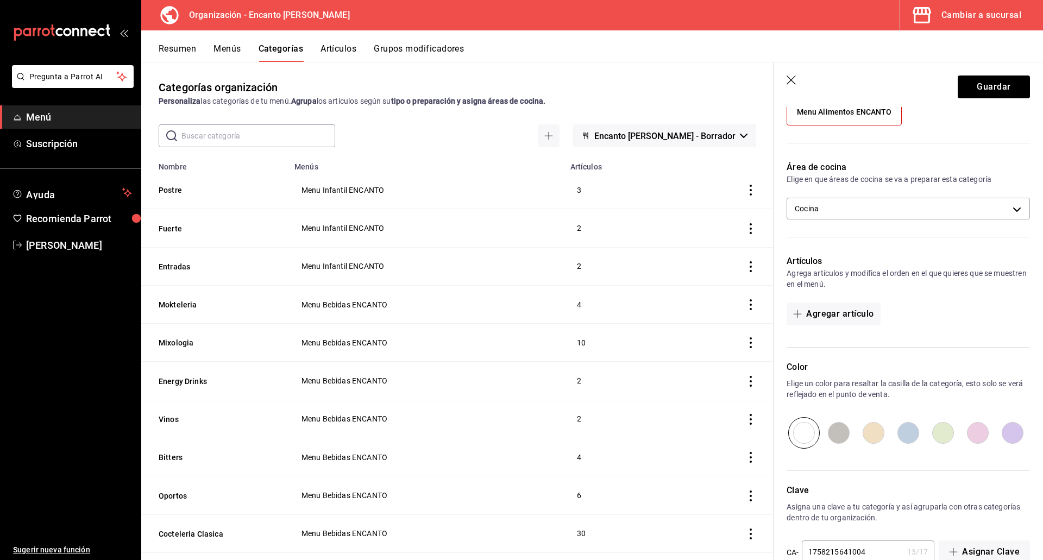
scroll to position [189, 0]
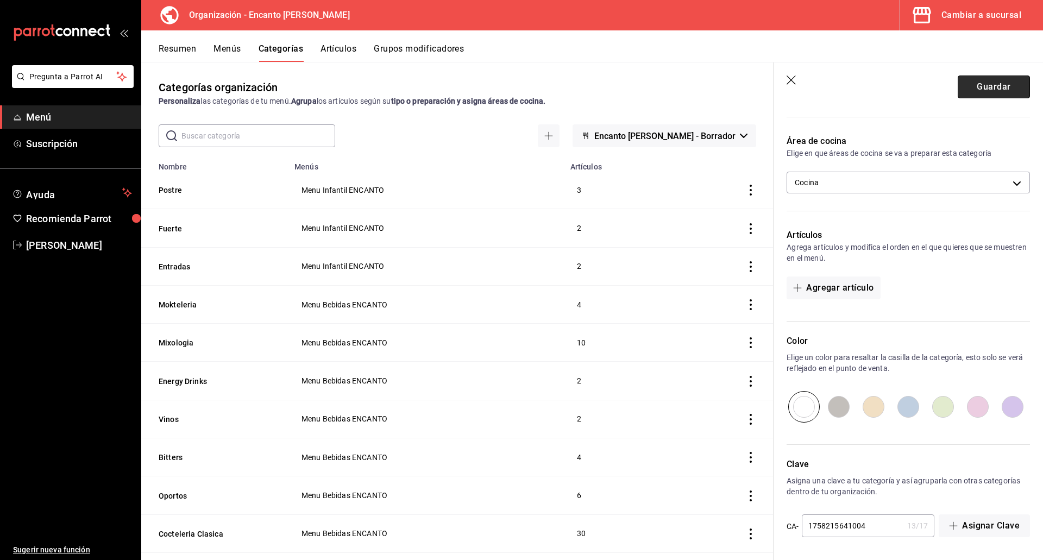
click at [984, 92] on button "Guardar" at bounding box center [994, 86] width 72 height 23
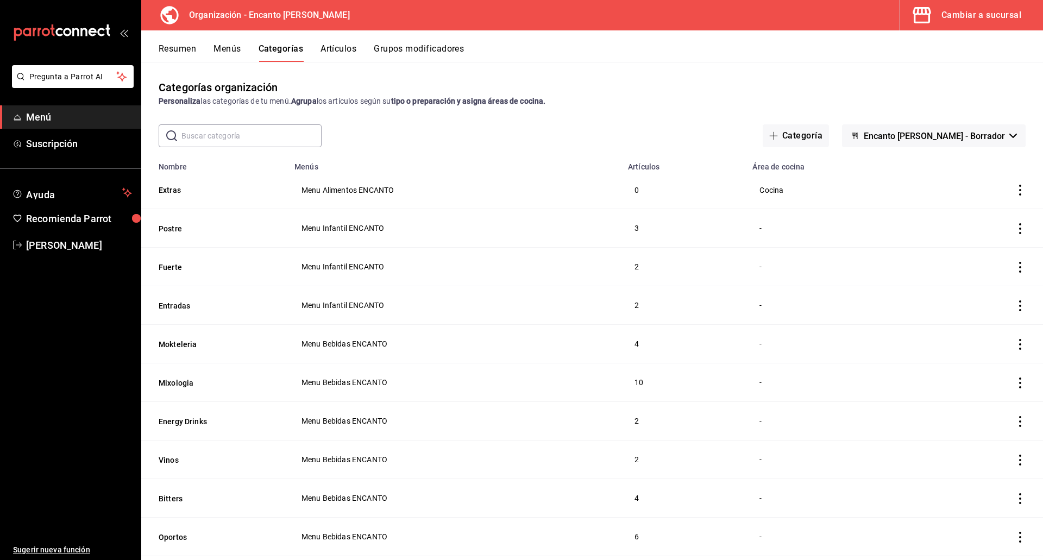
click at [1015, 185] on icon "actions" at bounding box center [1020, 190] width 11 height 11
click at [976, 259] on span "Eliminar" at bounding box center [979, 259] width 28 height 9
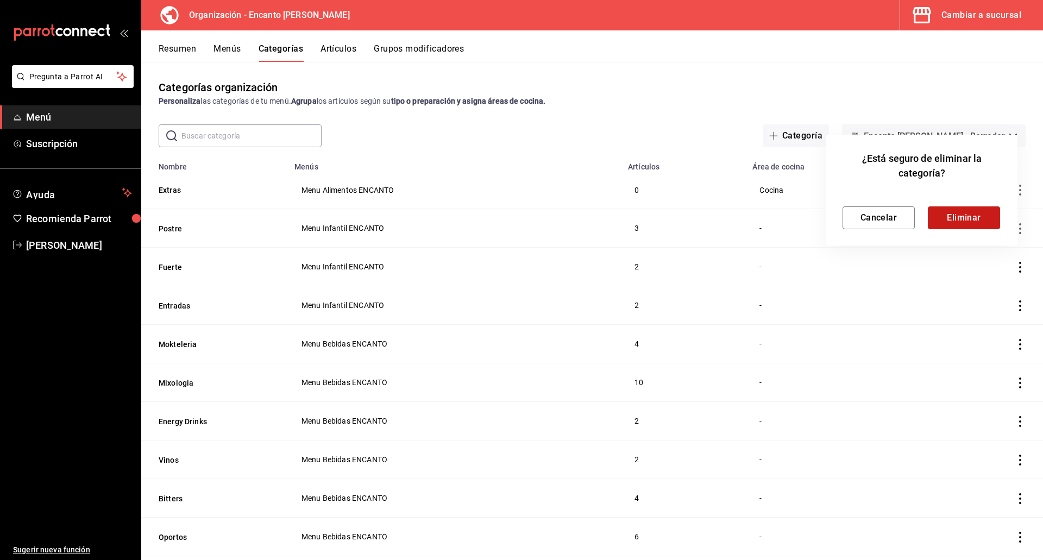
click at [960, 219] on button "Eliminar" at bounding box center [964, 217] width 72 height 23
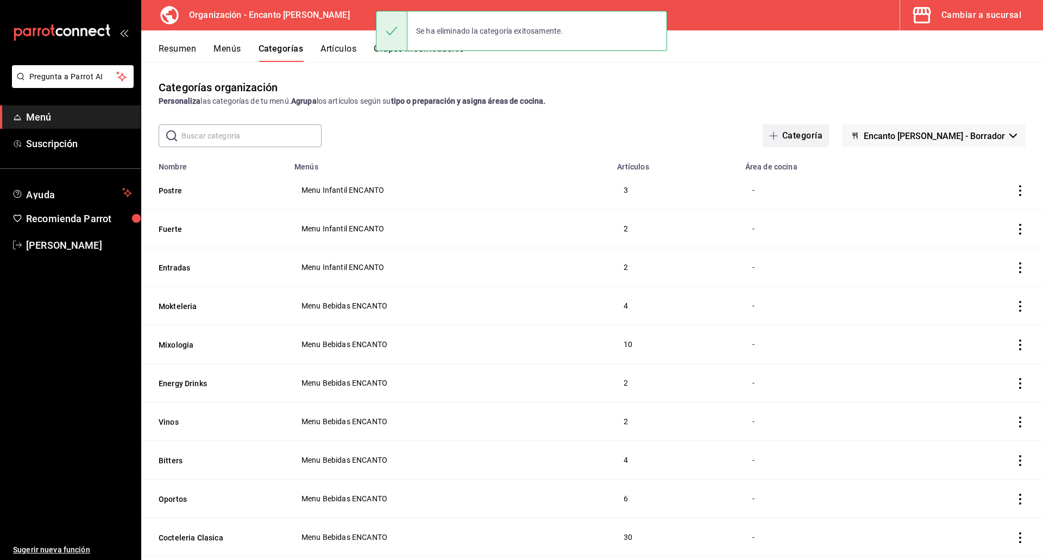
click at [829, 137] on button "Categoría" at bounding box center [796, 135] width 66 height 23
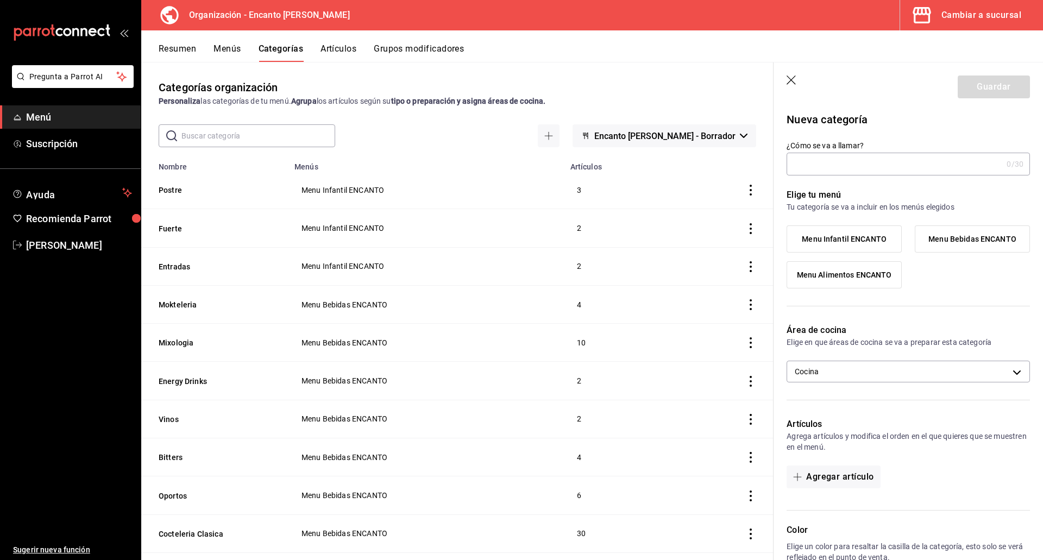
click at [830, 162] on input "¿Cómo se va a llamar?" at bounding box center [894, 164] width 216 height 22
type input "Salsas"
click at [819, 278] on span "Menu Alimentos ENCANTO" at bounding box center [844, 274] width 95 height 9
click at [0, 0] on input "Menu Alimentos ENCANTO" at bounding box center [0, 0] width 0 height 0
click at [888, 377] on body "Pregunta a Parrot AI Menú Suscripción Ayuda Recomienda Parrot [PERSON_NAME] Sug…" at bounding box center [521, 280] width 1043 height 560
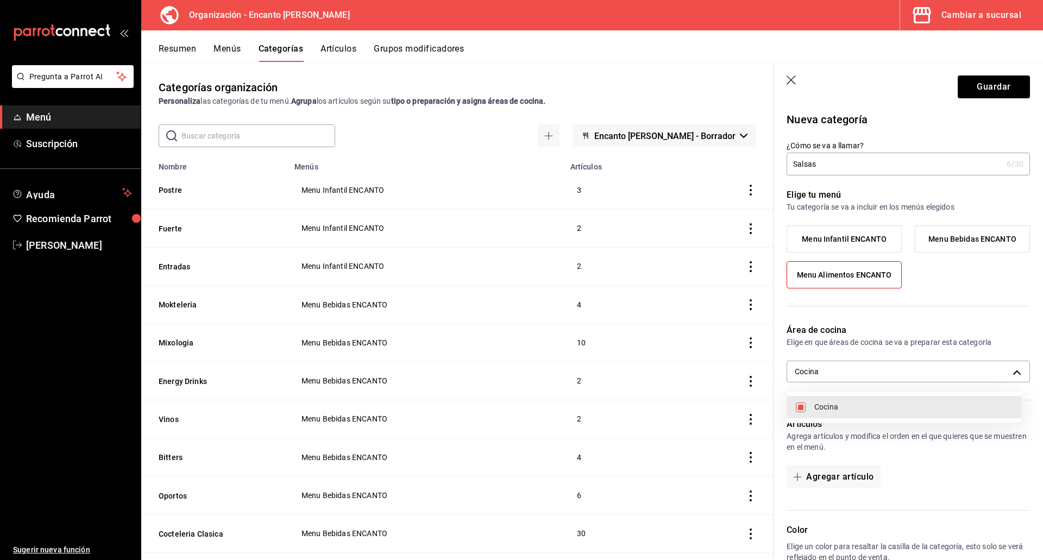
click at [883, 400] on li "Cocina" at bounding box center [904, 407] width 234 height 22
checkbox input "false"
click at [979, 80] on div at bounding box center [521, 280] width 1043 height 560
click at [979, 85] on button "Guardar" at bounding box center [994, 86] width 72 height 23
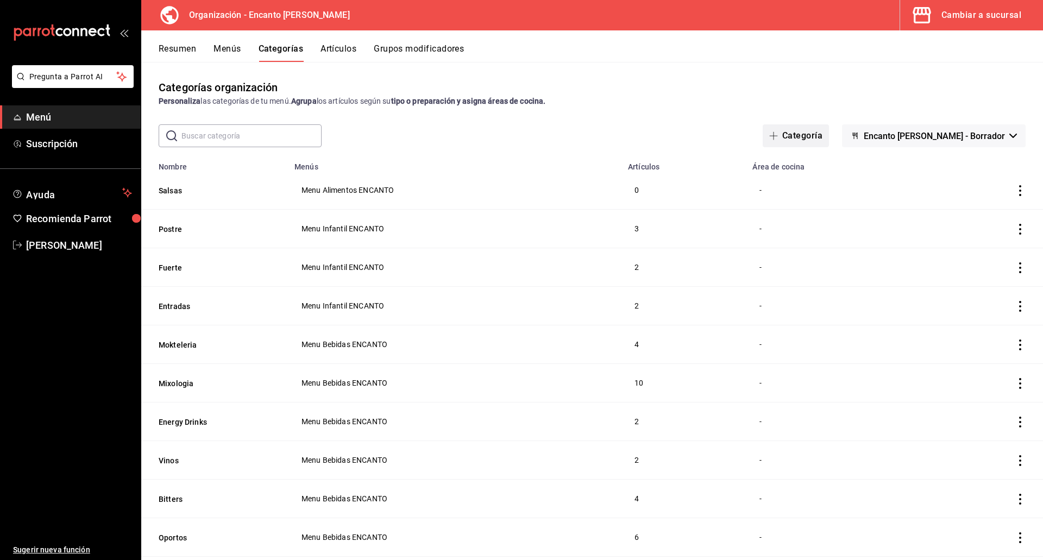
click at [821, 127] on button "Categoría" at bounding box center [796, 135] width 66 height 23
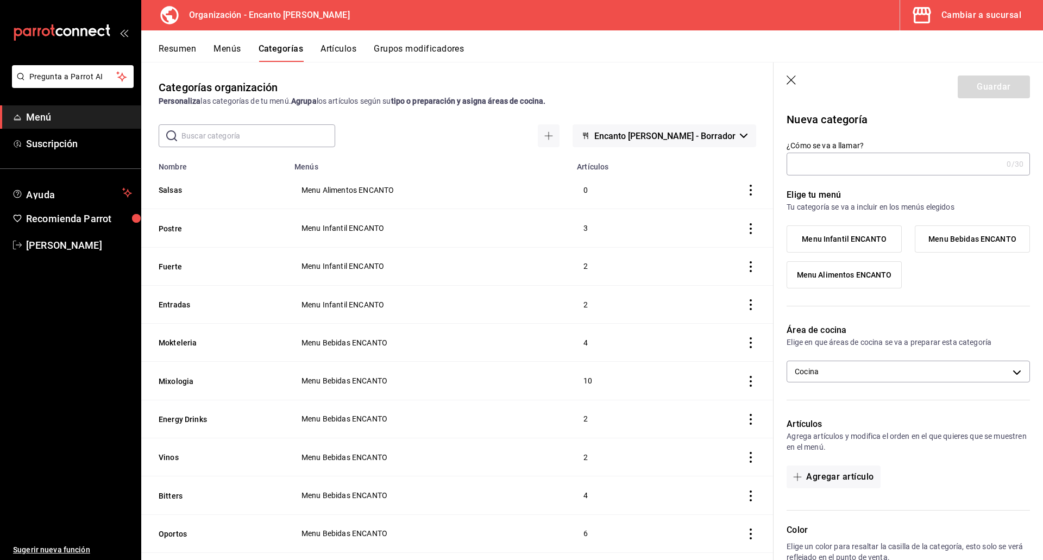
click at [817, 166] on input "¿Cómo se va a llamar?" at bounding box center [894, 164] width 216 height 22
type input "Guarniciones"
click at [831, 273] on span "Menu Alimentos ENCANTO" at bounding box center [844, 274] width 95 height 9
click at [0, 0] on input "Menu Alimentos ENCANTO" at bounding box center [0, 0] width 0 height 0
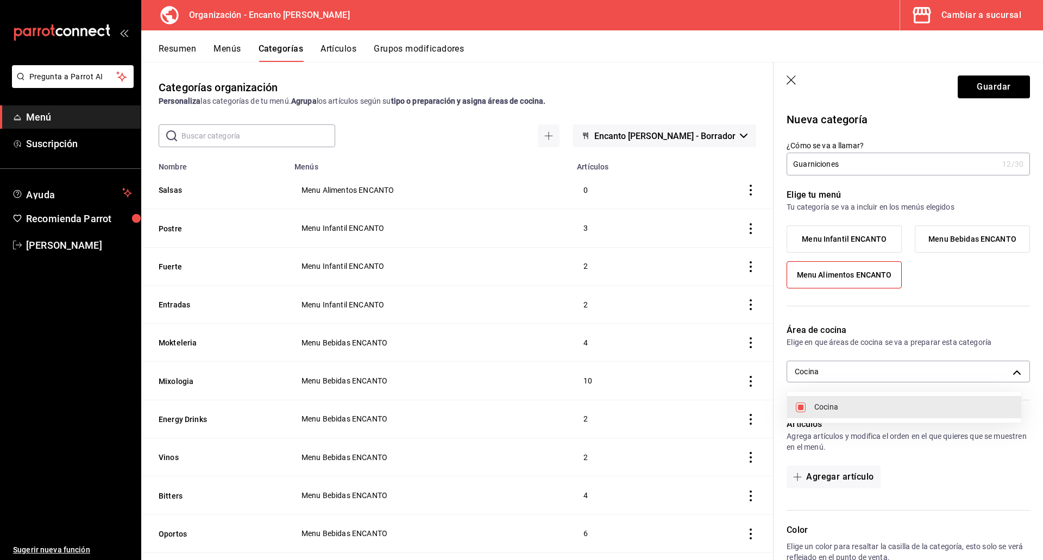
click at [832, 373] on body "Pregunta a Parrot AI Menú Suscripción Ayuda Recomienda Parrot [PERSON_NAME] Sug…" at bounding box center [521, 280] width 1043 height 560
click at [832, 405] on span "Cocina" at bounding box center [913, 406] width 198 height 11
checkbox input "false"
click at [960, 92] on div at bounding box center [521, 280] width 1043 height 560
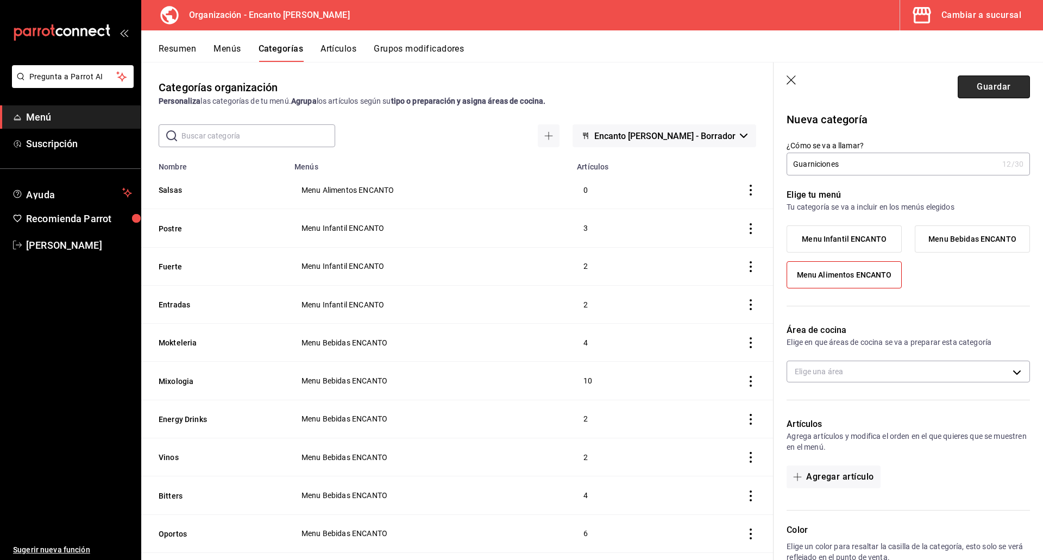
click at [977, 88] on button "Guardar" at bounding box center [994, 86] width 72 height 23
click at [788, 78] on icon "button" at bounding box center [791, 80] width 11 height 11
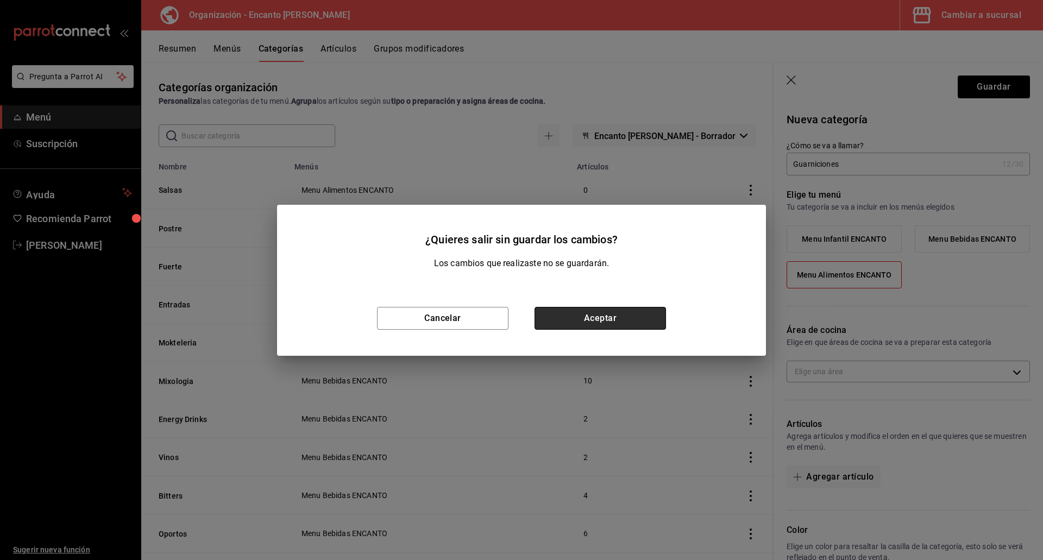
click at [555, 323] on button "Aceptar" at bounding box center [599, 318] width 131 height 23
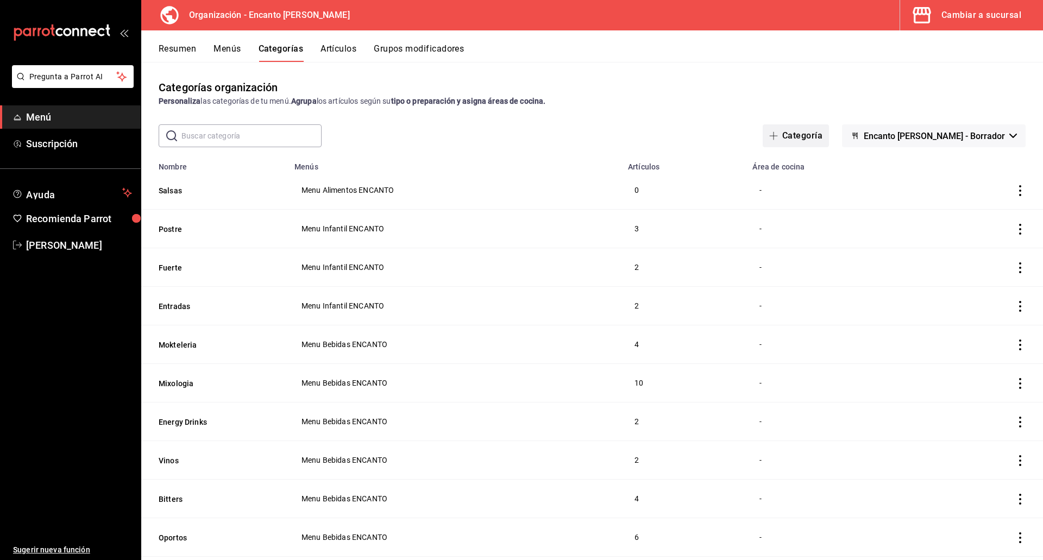
click at [828, 140] on button "Categoría" at bounding box center [796, 135] width 66 height 23
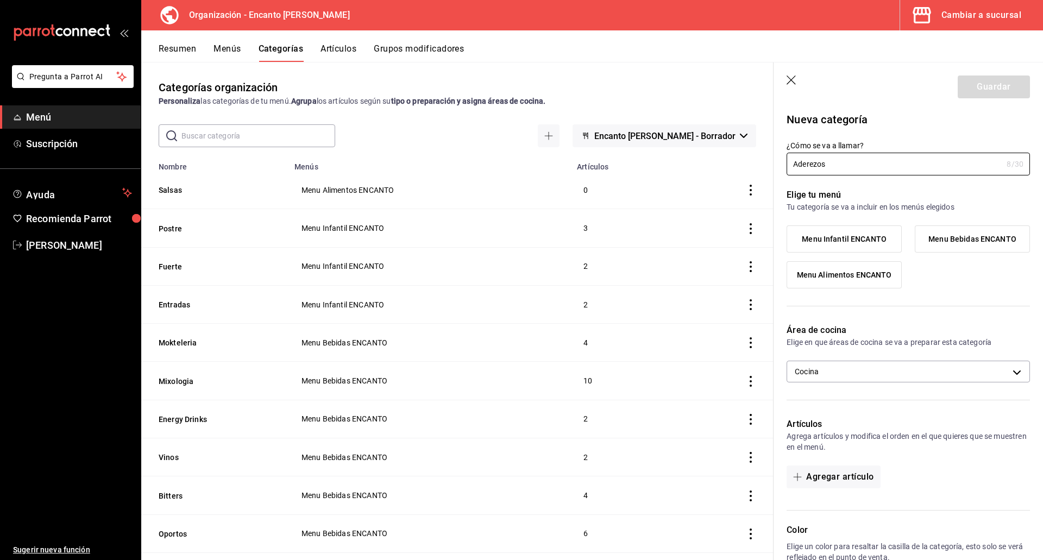
type input "Aderezos"
drag, startPoint x: 830, startPoint y: 279, endPoint x: 830, endPoint y: 273, distance: 6.0
click at [830, 273] on span "Menu Alimentos ENCANTO" at bounding box center [844, 274] width 95 height 9
click at [0, 0] on input "Menu Alimentos ENCANTO" at bounding box center [0, 0] width 0 height 0
click at [841, 368] on body "Pregunta a Parrot AI Menú Suscripción Ayuda Recomienda Parrot [PERSON_NAME] Sug…" at bounding box center [521, 280] width 1043 height 560
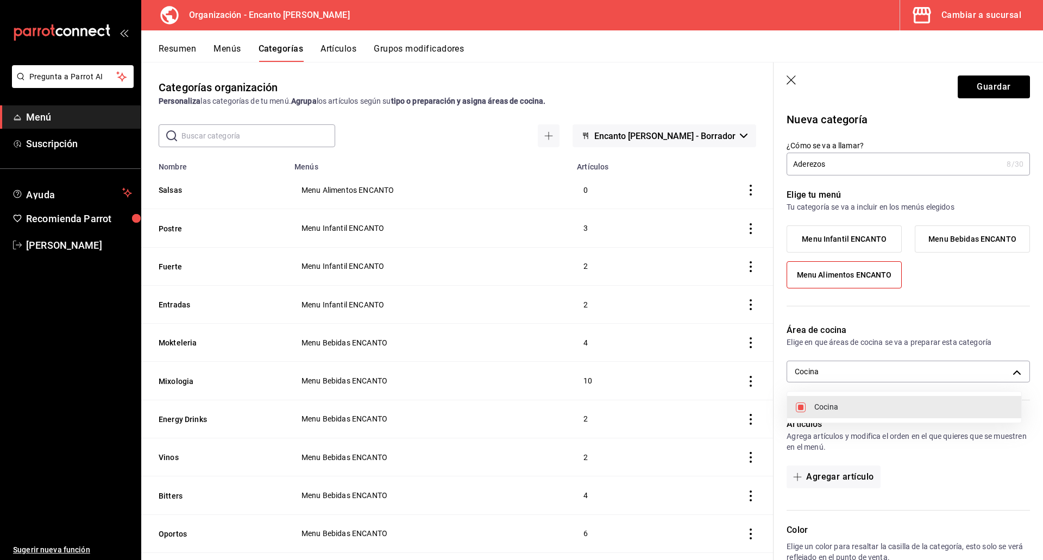
click at [840, 406] on span "Cocina" at bounding box center [913, 406] width 198 height 11
checkbox input "false"
click at [960, 87] on div at bounding box center [521, 280] width 1043 height 560
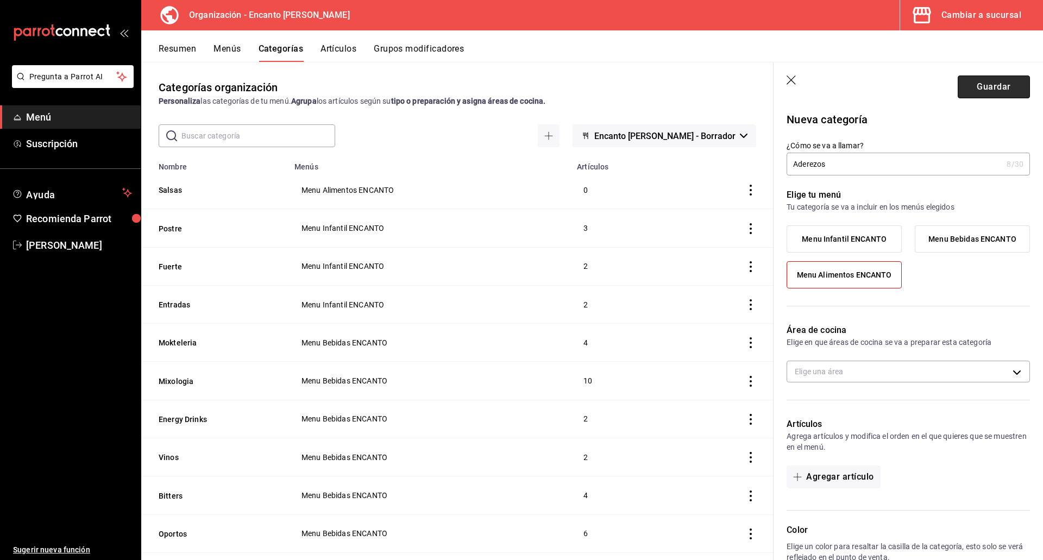
click at [977, 86] on button "Guardar" at bounding box center [994, 86] width 72 height 23
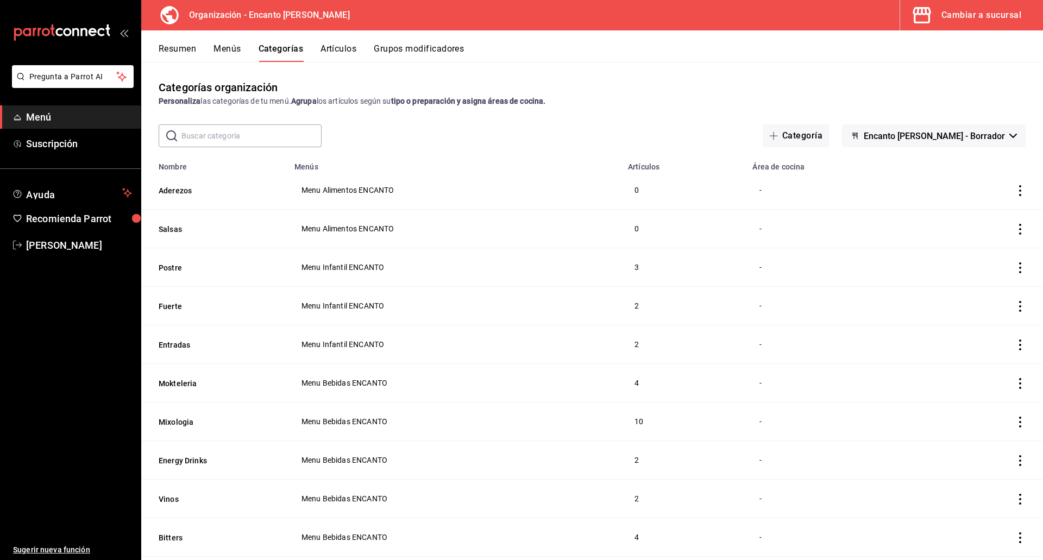
click at [340, 53] on button "Artículos" at bounding box center [338, 52] width 36 height 18
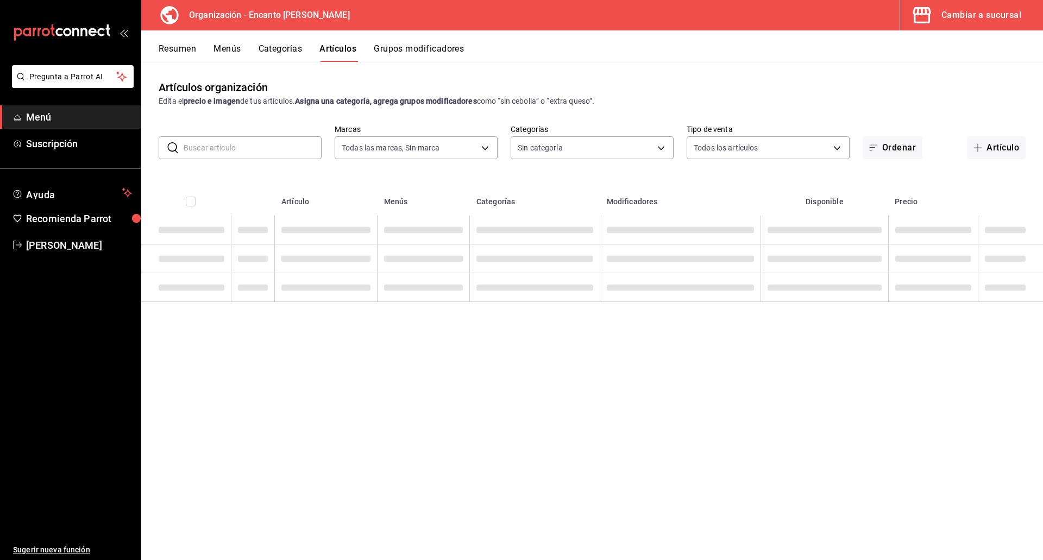
type input "c481bb78-10fa-47ce-ac99-feac7239b02e"
type input "af0f71b9-e690-4c36-babc-a28d233175f6,970f1ab8-06cc-45d6-871f-a230f7a04d7b,a03de…"
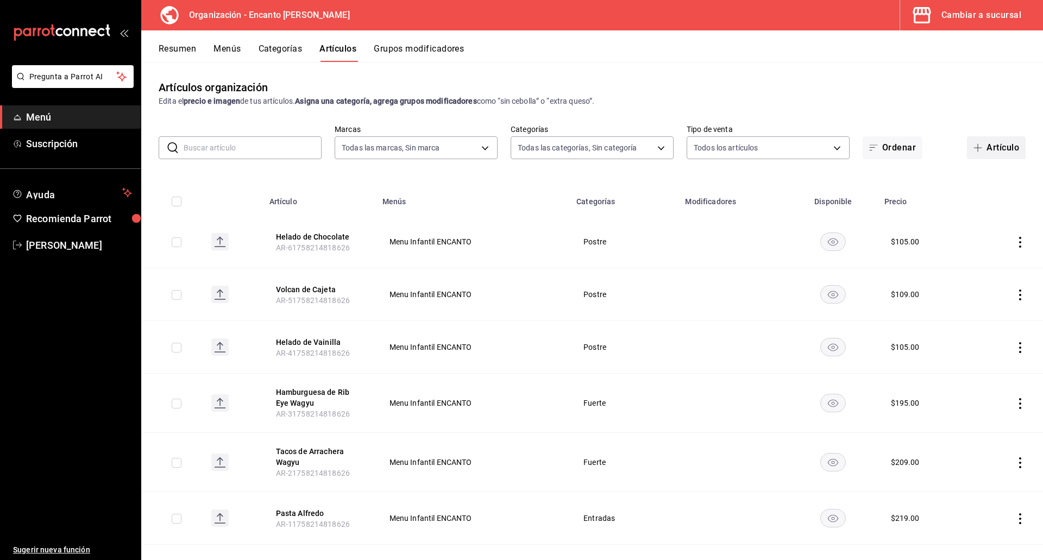
click at [988, 145] on button "Artículo" at bounding box center [996, 147] width 59 height 23
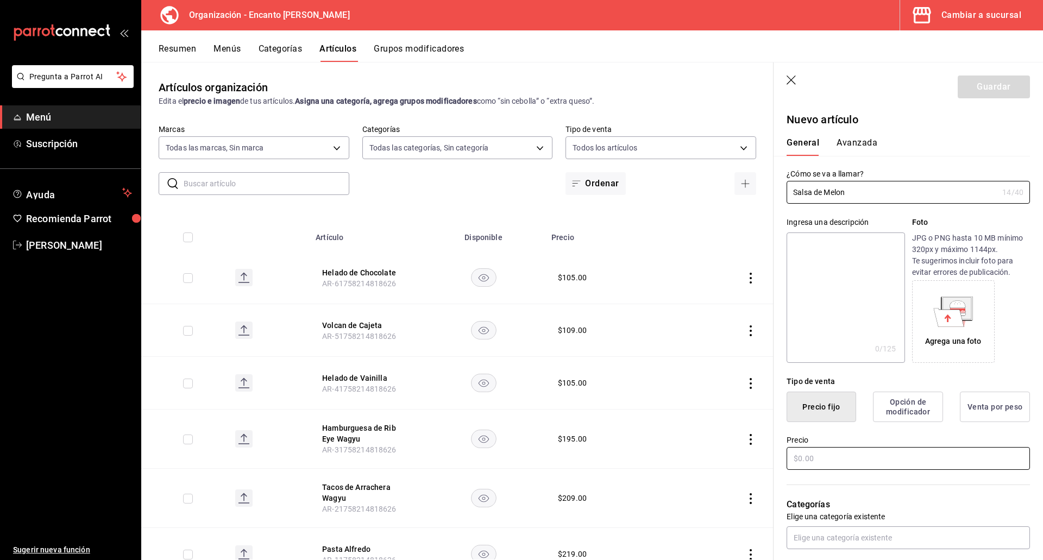
type input "Salsa de Melon"
click at [828, 465] on input "text" at bounding box center [907, 458] width 243 height 23
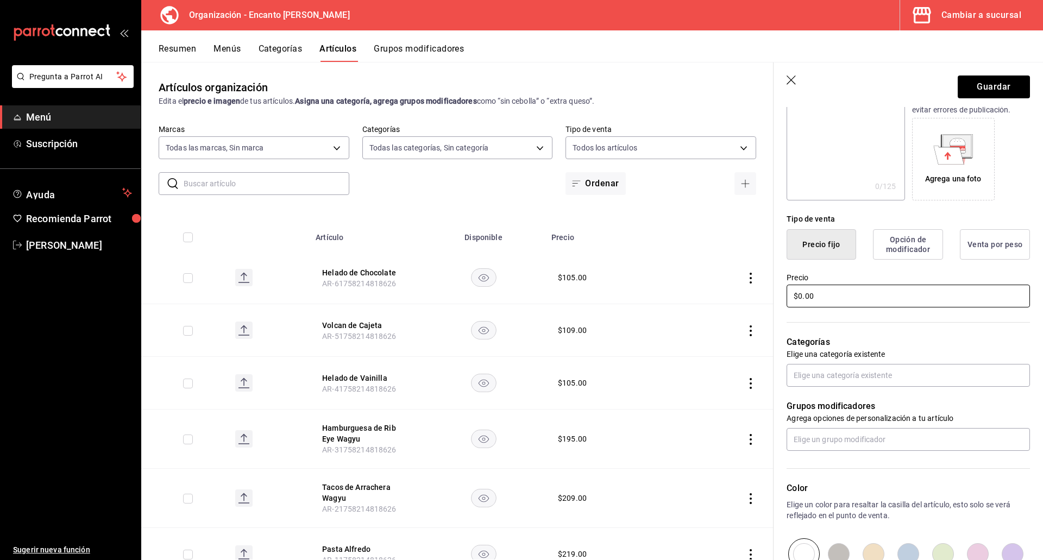
scroll to position [163, 0]
type input "$0.00"
click at [901, 380] on input "text" at bounding box center [907, 374] width 243 height 23
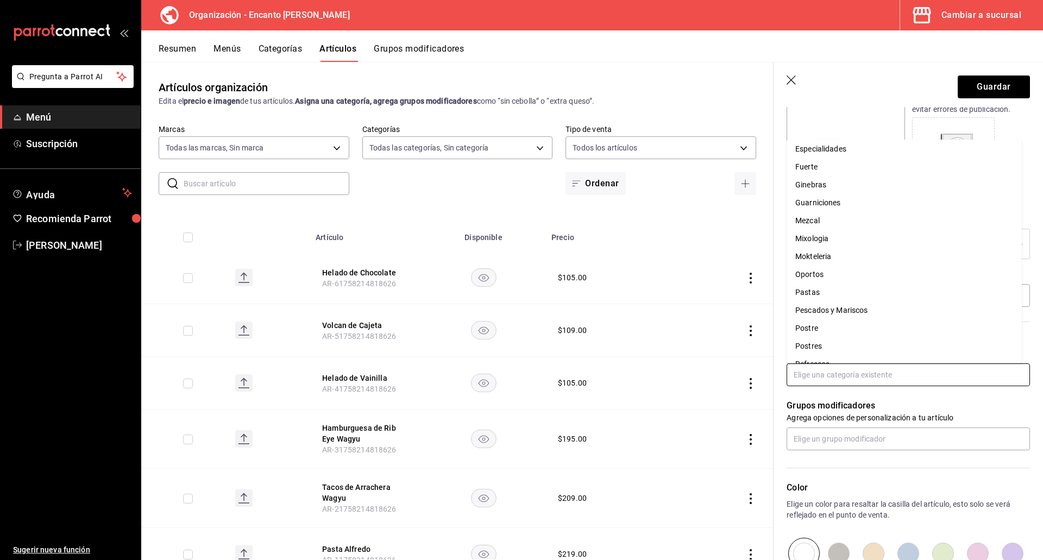
scroll to position [435, 0]
click at [841, 337] on li "Salsas" at bounding box center [903, 346] width 235 height 18
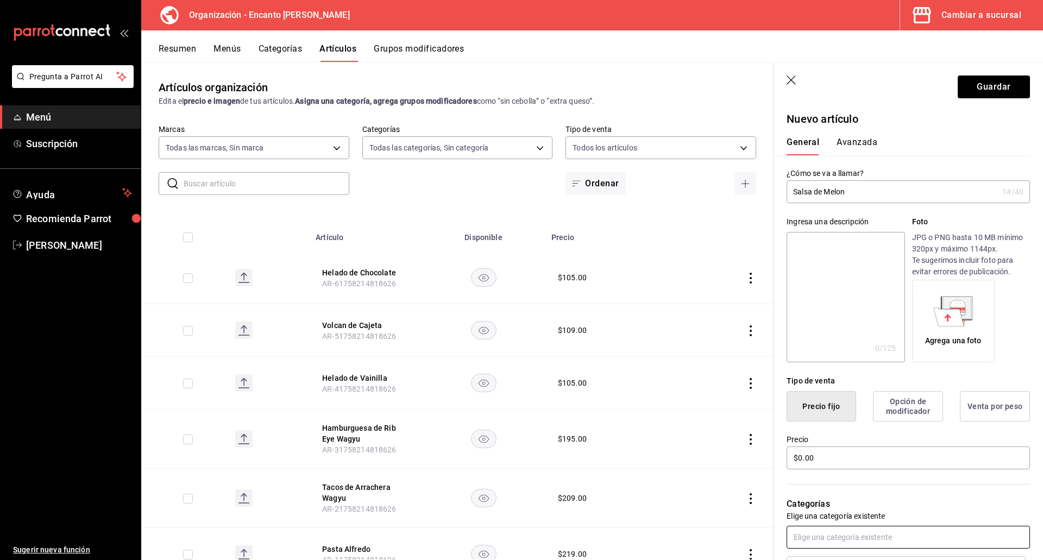
scroll to position [0, 0]
click at [982, 83] on button "Guardar" at bounding box center [994, 86] width 72 height 23
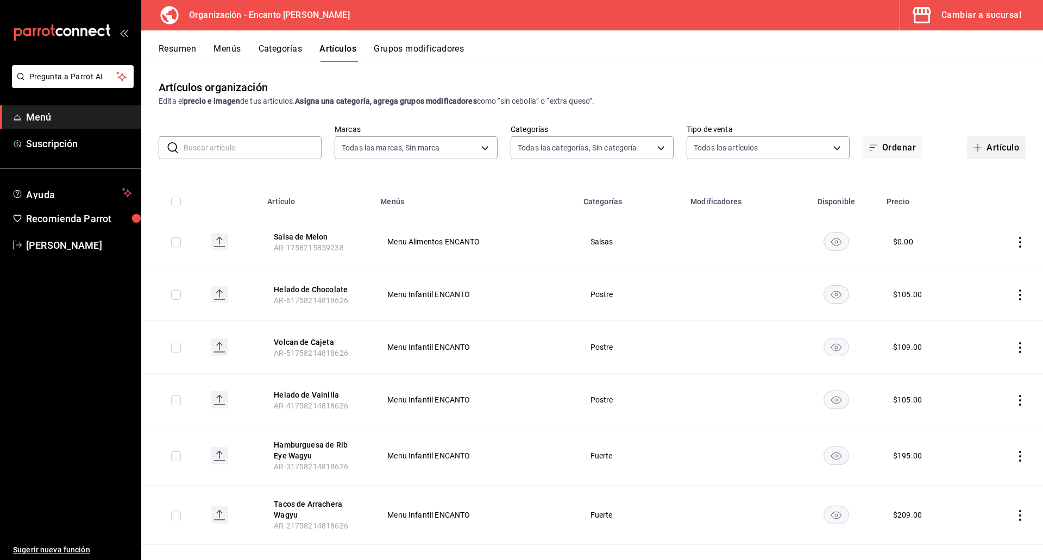
click at [978, 149] on button "Artículo" at bounding box center [996, 147] width 59 height 23
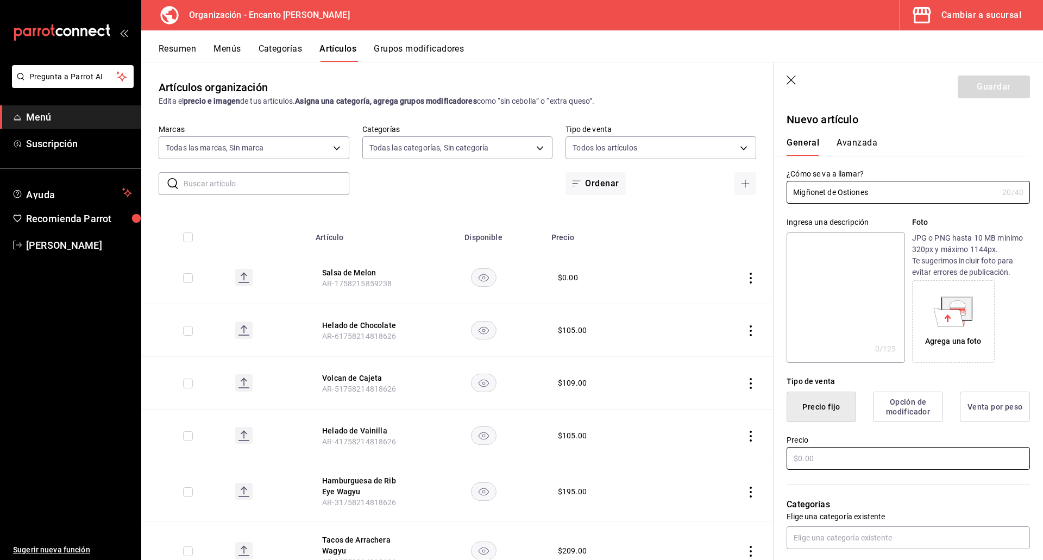
type input "Migñonet de Ostiones"
click at [876, 465] on input "text" at bounding box center [907, 458] width 243 height 23
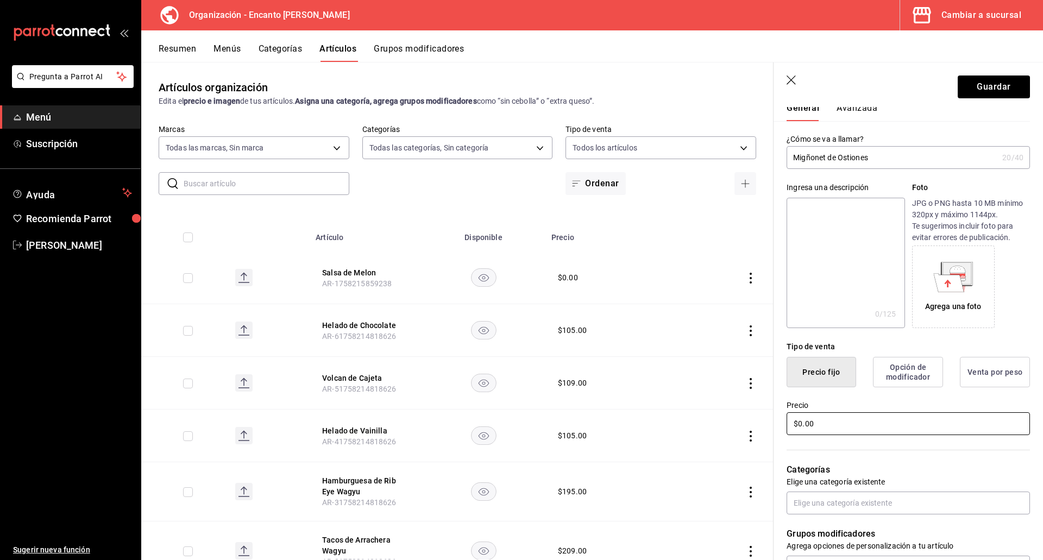
scroll to position [54, 0]
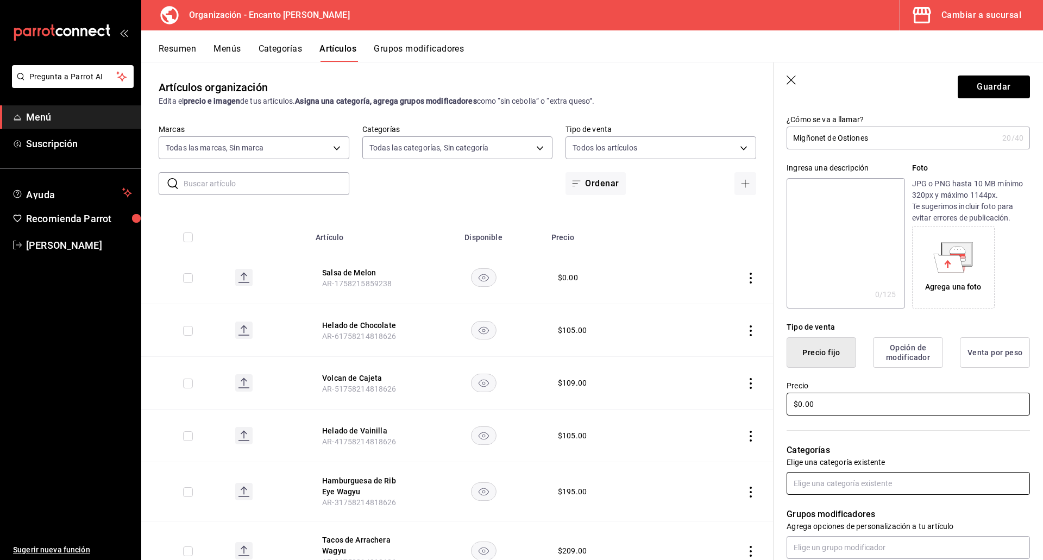
type input "$0.00"
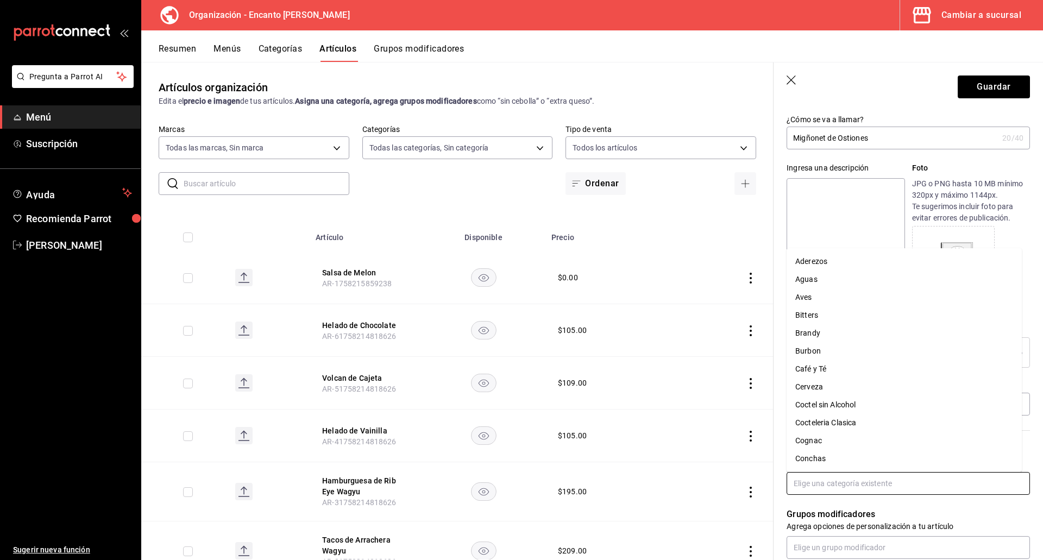
click at [876, 486] on input "text" at bounding box center [907, 483] width 243 height 23
click at [817, 402] on li "Salsas" at bounding box center [903, 400] width 235 height 18
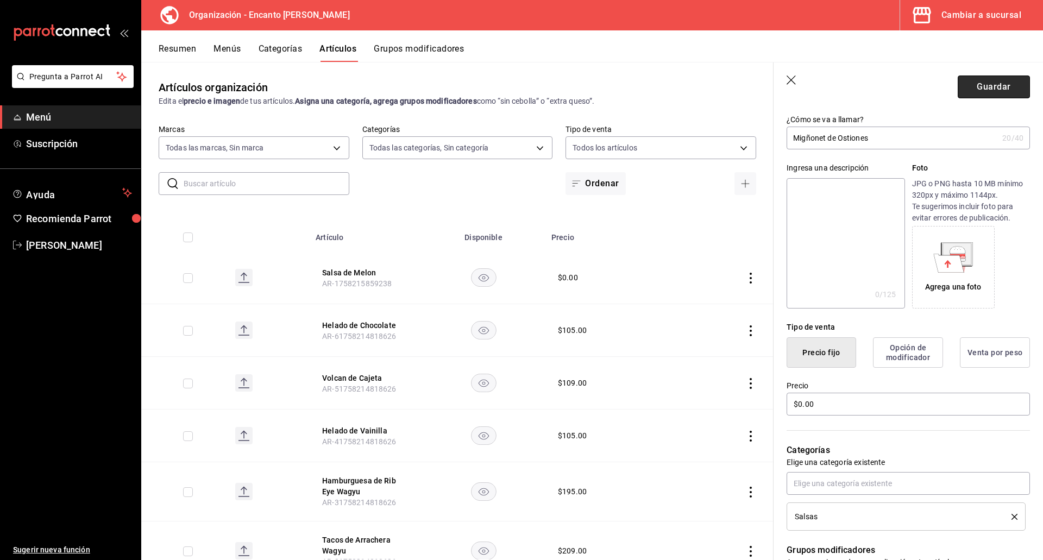
click at [978, 83] on button "Guardar" at bounding box center [994, 86] width 72 height 23
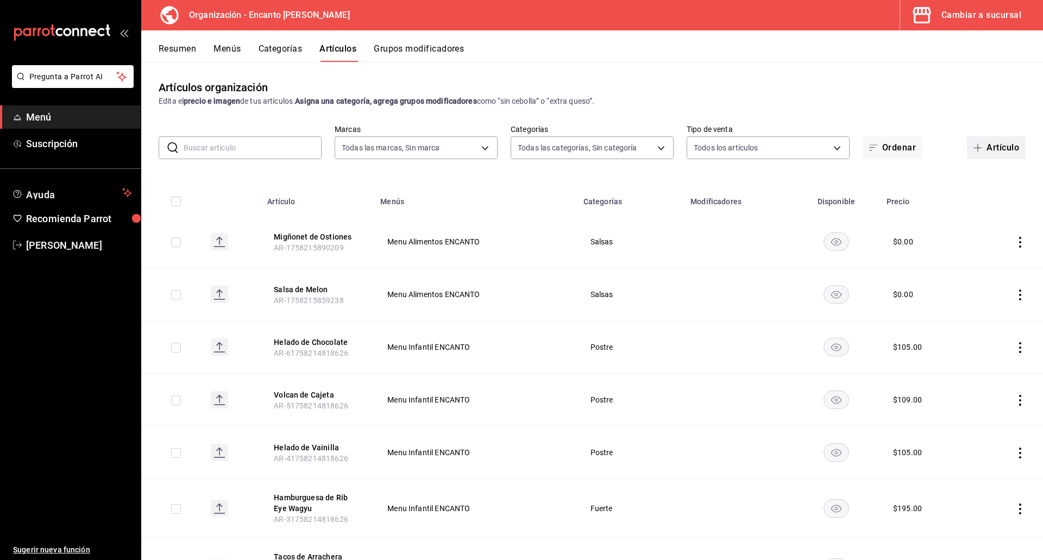
click at [977, 149] on span "button" at bounding box center [979, 147] width 13 height 9
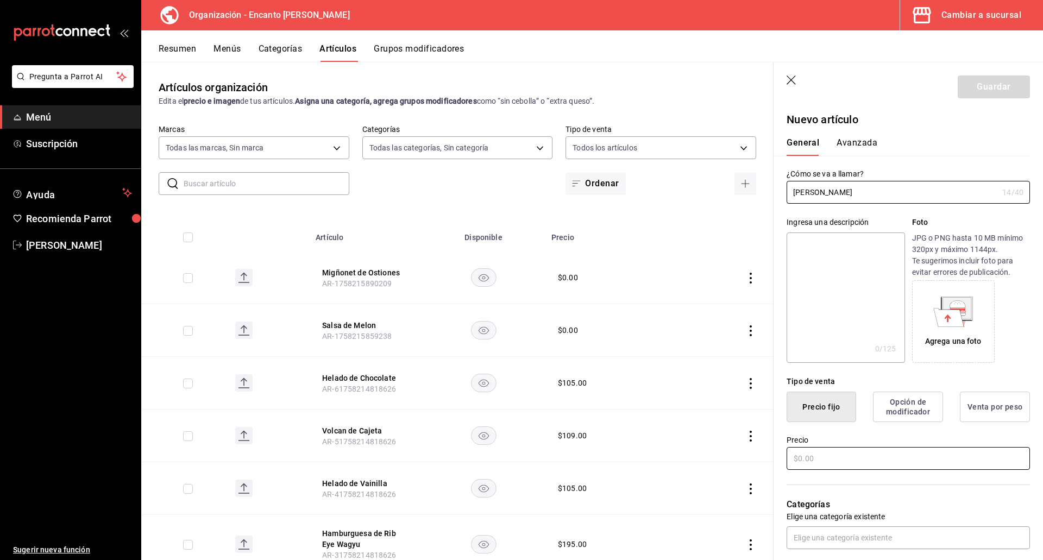
type input "[PERSON_NAME]"
click at [834, 458] on input "text" at bounding box center [907, 458] width 243 height 23
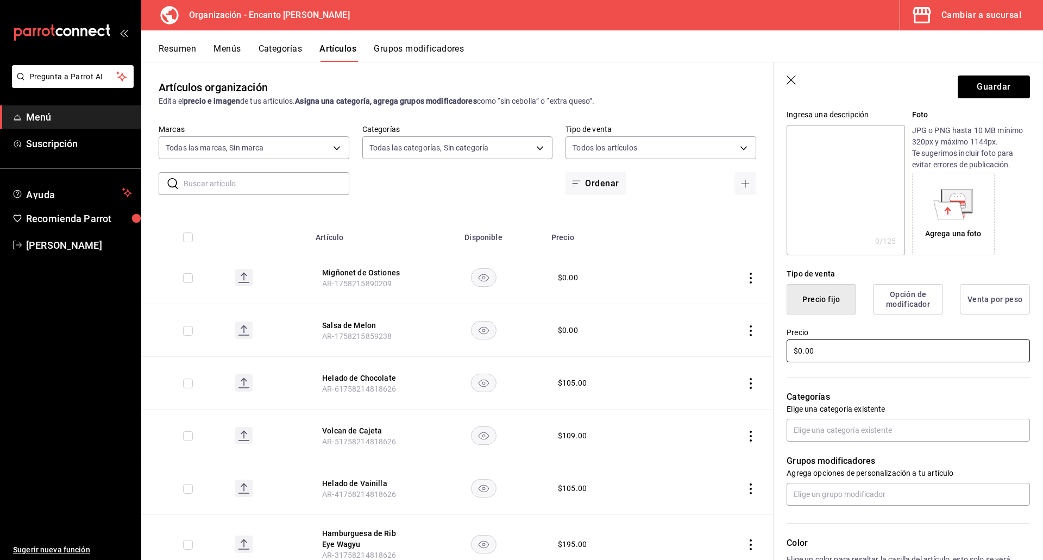
scroll to position [109, 0]
type input "$0.00"
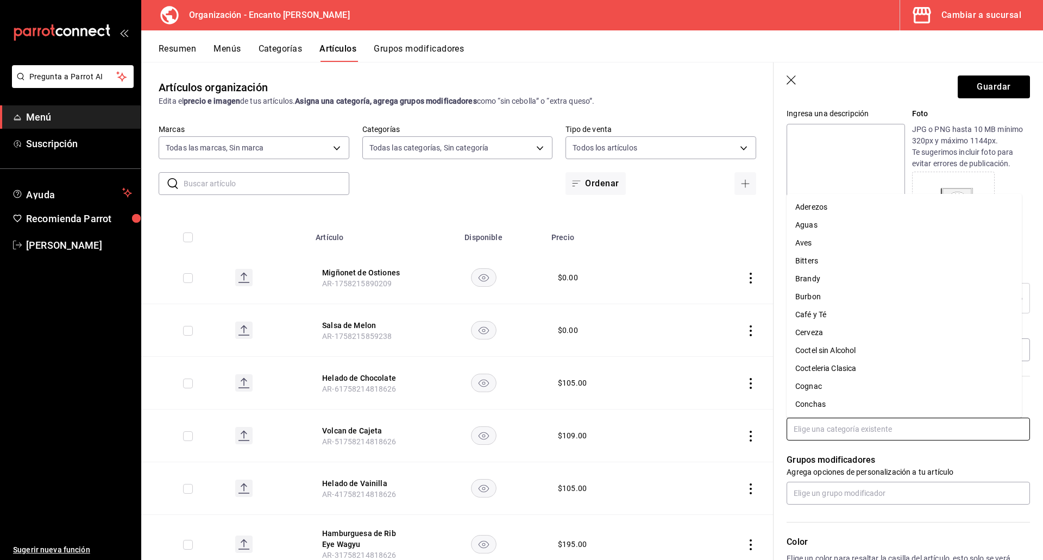
click at [834, 435] on input "text" at bounding box center [907, 429] width 243 height 23
click at [821, 344] on li "Salsas" at bounding box center [903, 346] width 235 height 18
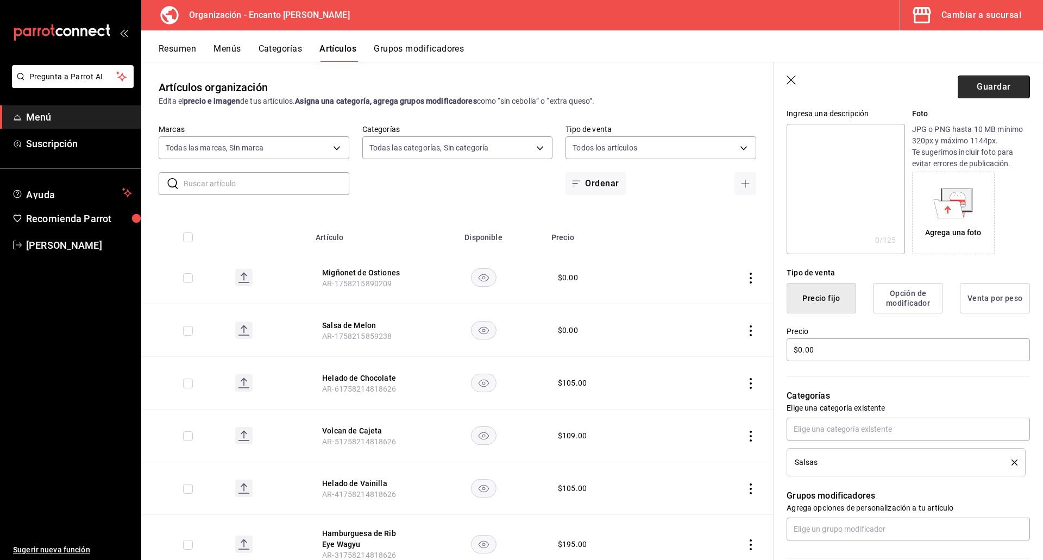
click at [964, 90] on button "Guardar" at bounding box center [994, 86] width 72 height 23
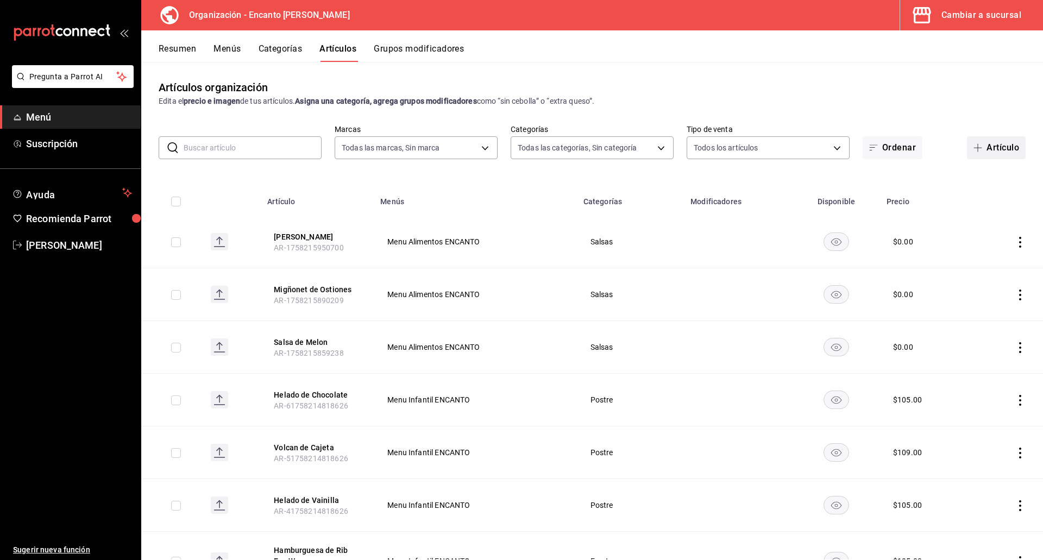
click at [987, 149] on button "Artículo" at bounding box center [996, 147] width 59 height 23
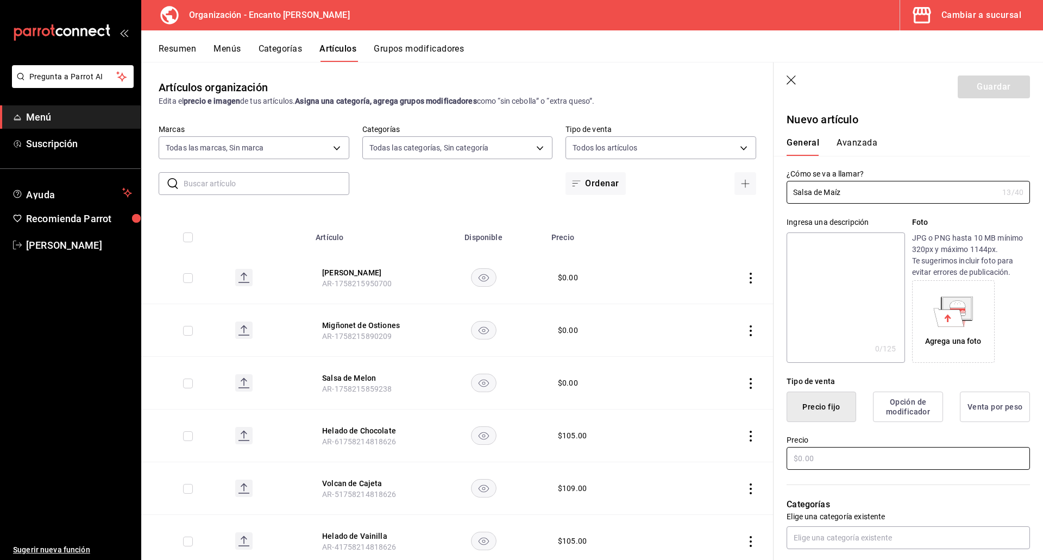
type input "Salsa de Maíz"
click at [804, 455] on input "text" at bounding box center [907, 458] width 243 height 23
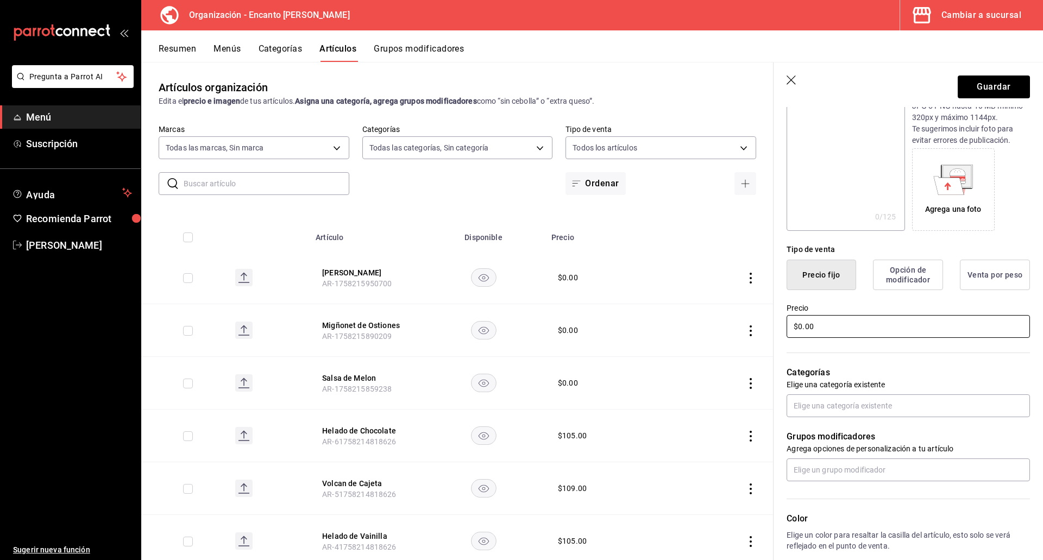
scroll to position [163, 0]
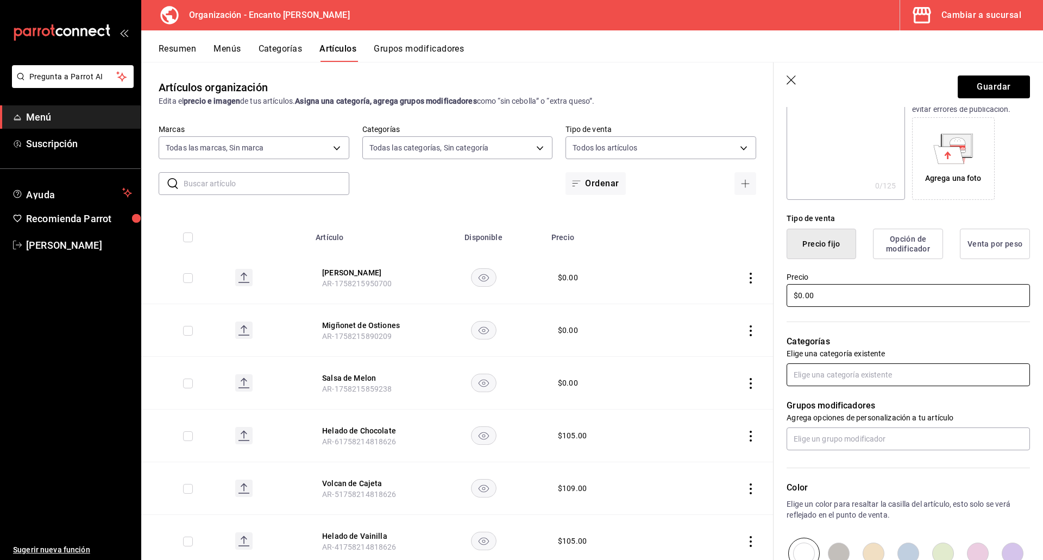
type input "$0.00"
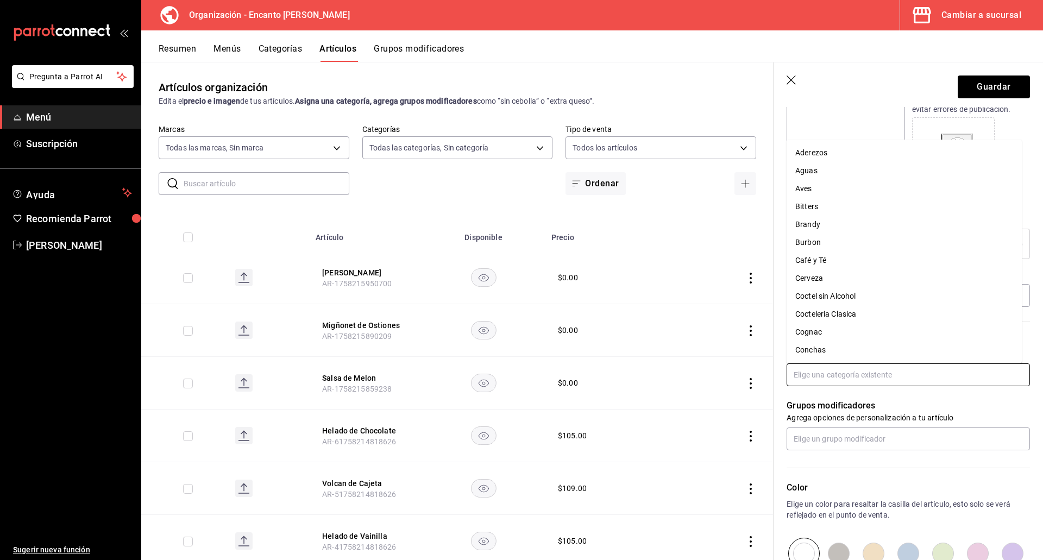
click at [850, 377] on input "text" at bounding box center [907, 374] width 243 height 23
click at [822, 339] on li "Salsas" at bounding box center [903, 346] width 235 height 18
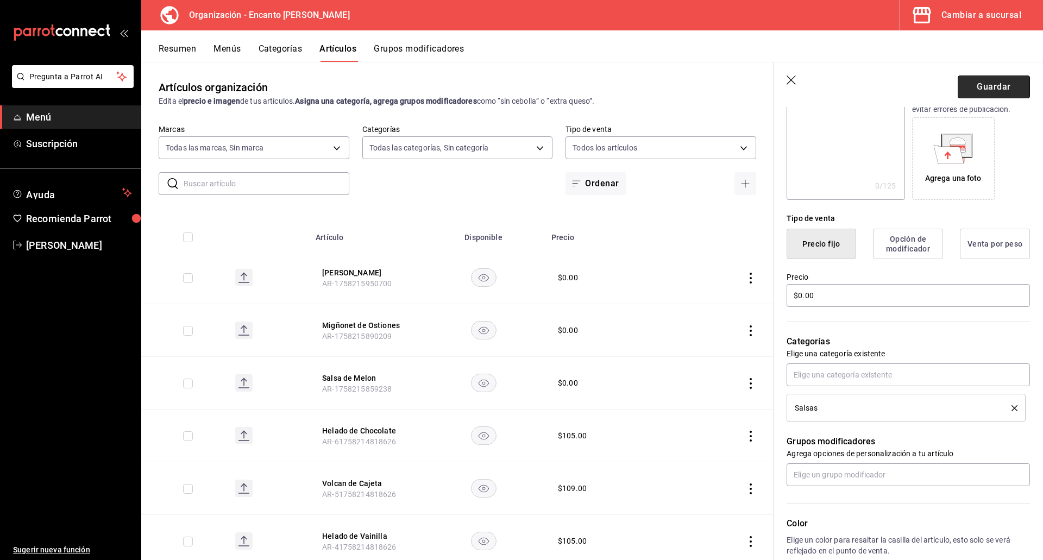
click at [970, 91] on button "Guardar" at bounding box center [994, 86] width 72 height 23
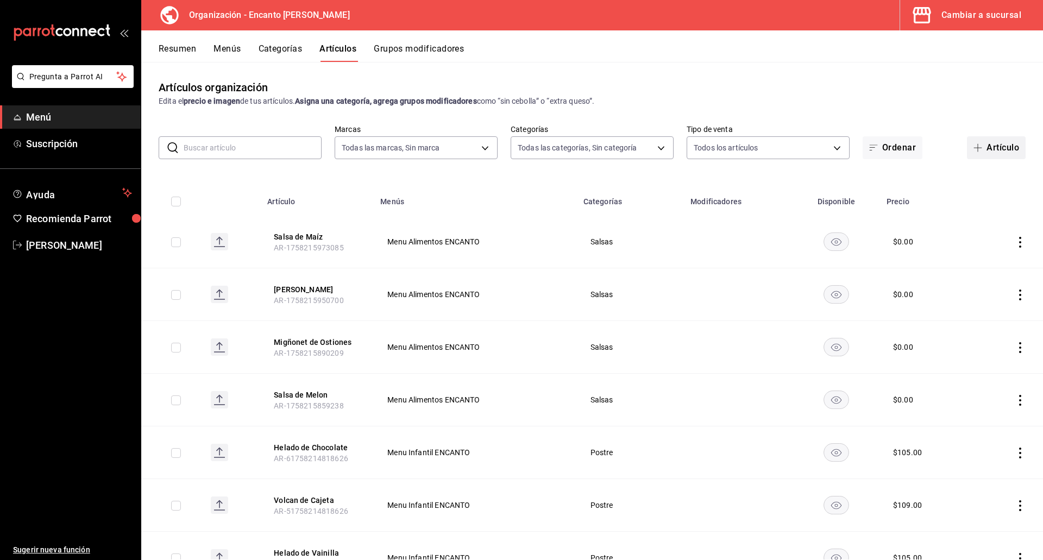
click at [975, 148] on span "button" at bounding box center [979, 147] width 13 height 9
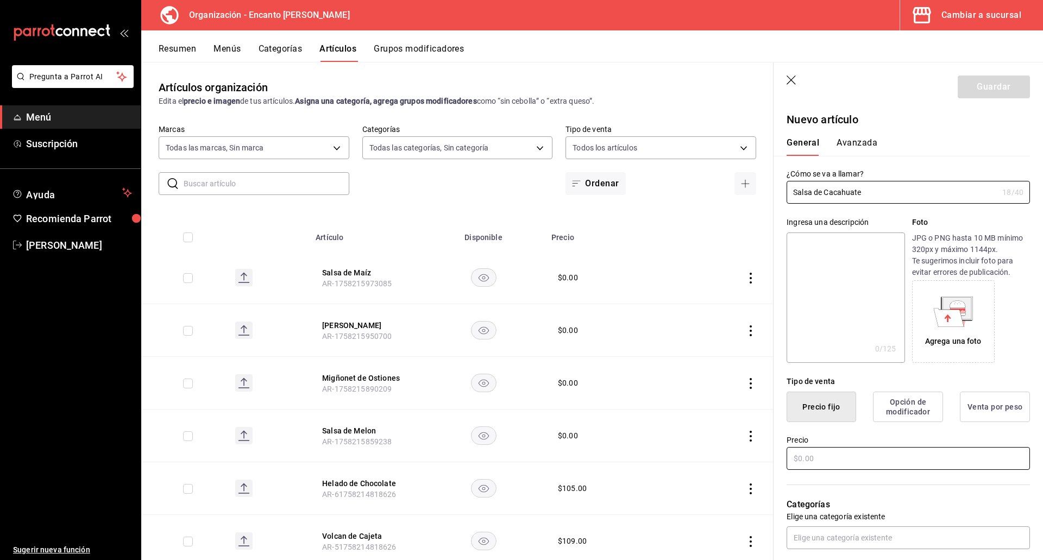
type input "Salsa de Cacahuate"
click at [862, 463] on input "text" at bounding box center [907, 458] width 243 height 23
type input "$0.00"
click at [822, 538] on input "text" at bounding box center [907, 537] width 243 height 23
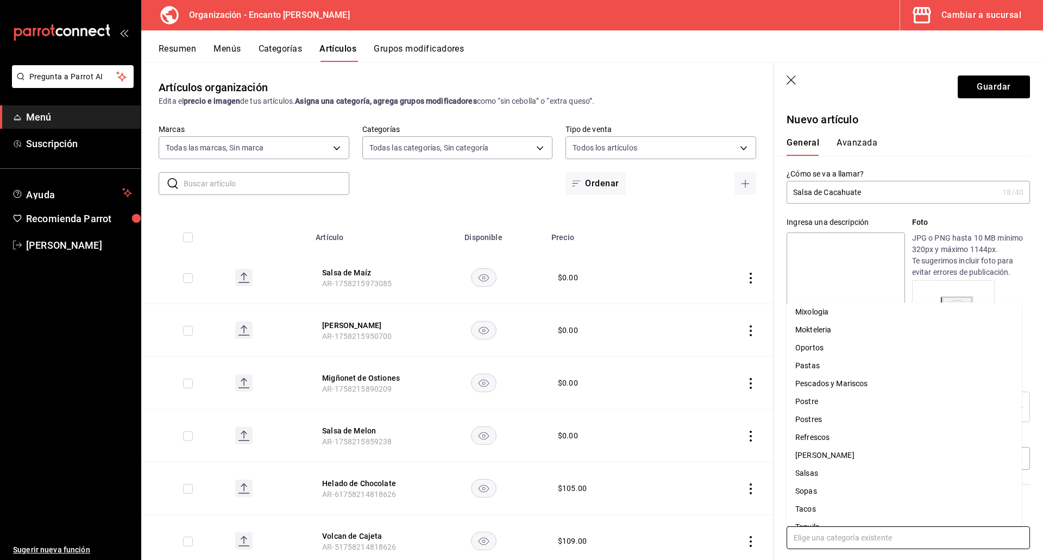
scroll to position [489, 0]
click at [827, 454] on li "Salsas" at bounding box center [903, 454] width 235 height 18
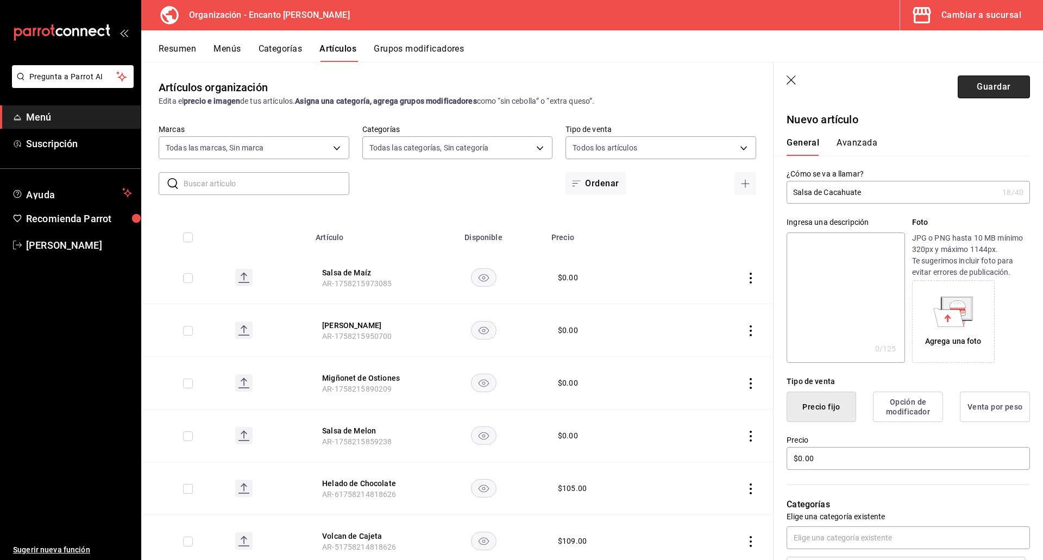
click at [996, 80] on button "Guardar" at bounding box center [994, 86] width 72 height 23
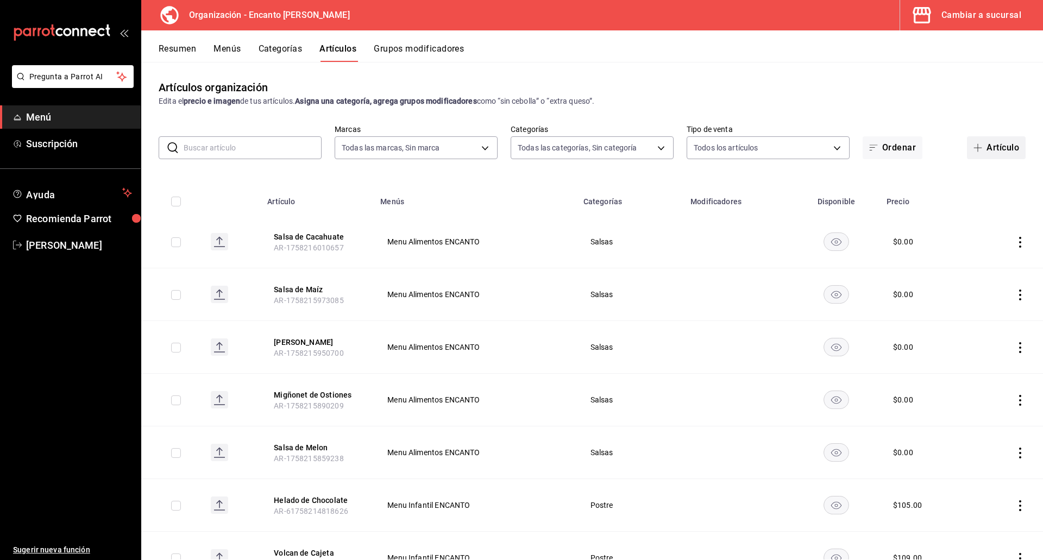
click at [984, 148] on button "Artículo" at bounding box center [996, 147] width 59 height 23
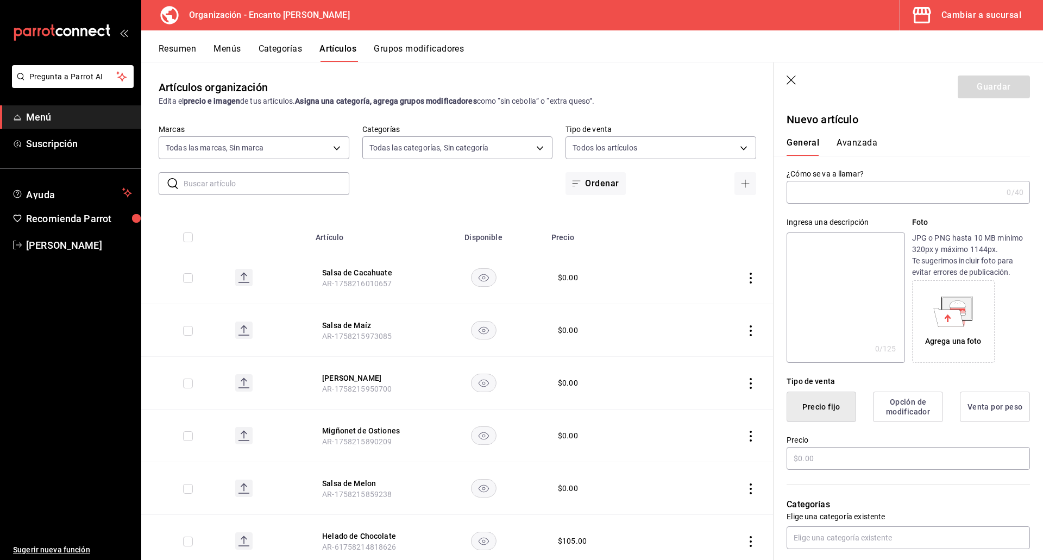
click at [885, 191] on input "text" at bounding box center [894, 192] width 216 height 22
type input "[PERSON_NAME]"
click at [858, 450] on input "text" at bounding box center [907, 458] width 243 height 23
type input "$0.00"
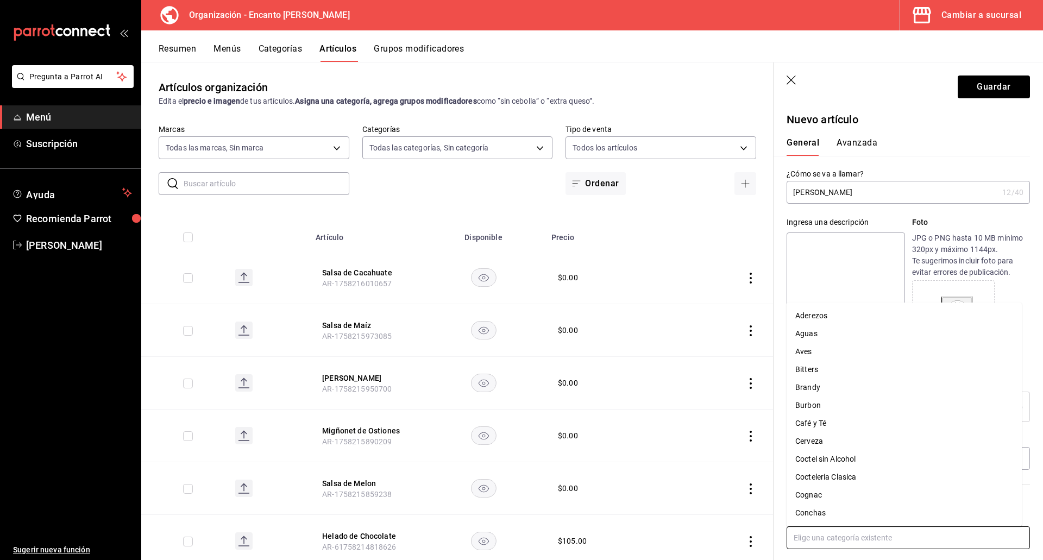
click at [848, 535] on input "text" at bounding box center [907, 537] width 243 height 23
click at [840, 474] on li "Guarniciones" at bounding box center [903, 474] width 235 height 18
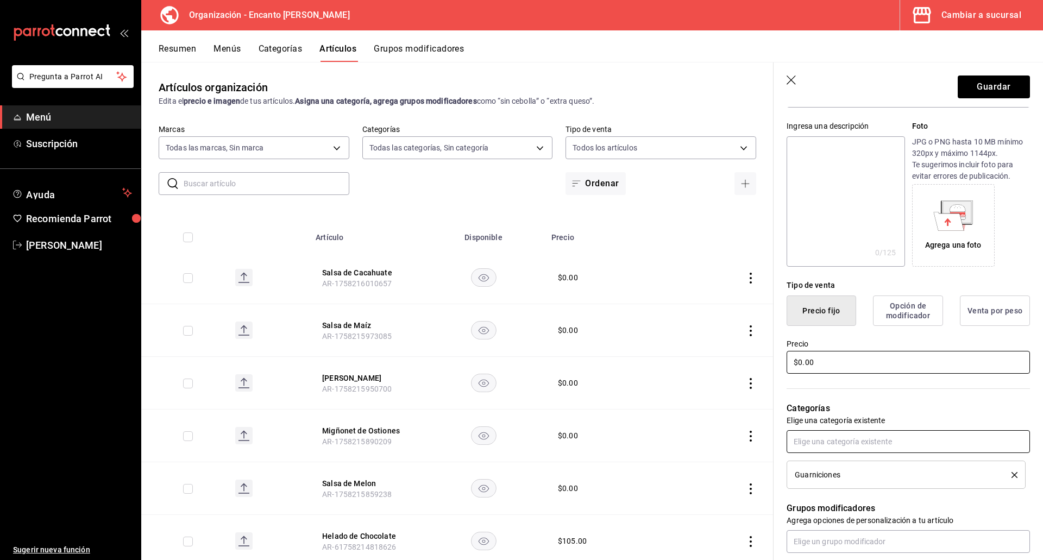
scroll to position [109, 0]
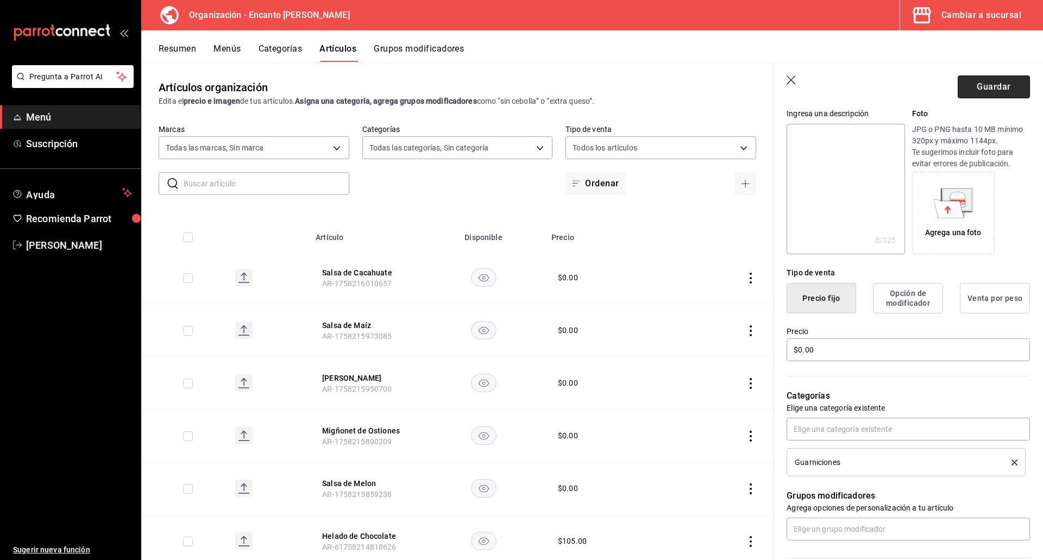
click at [960, 91] on button "Guardar" at bounding box center [994, 86] width 72 height 23
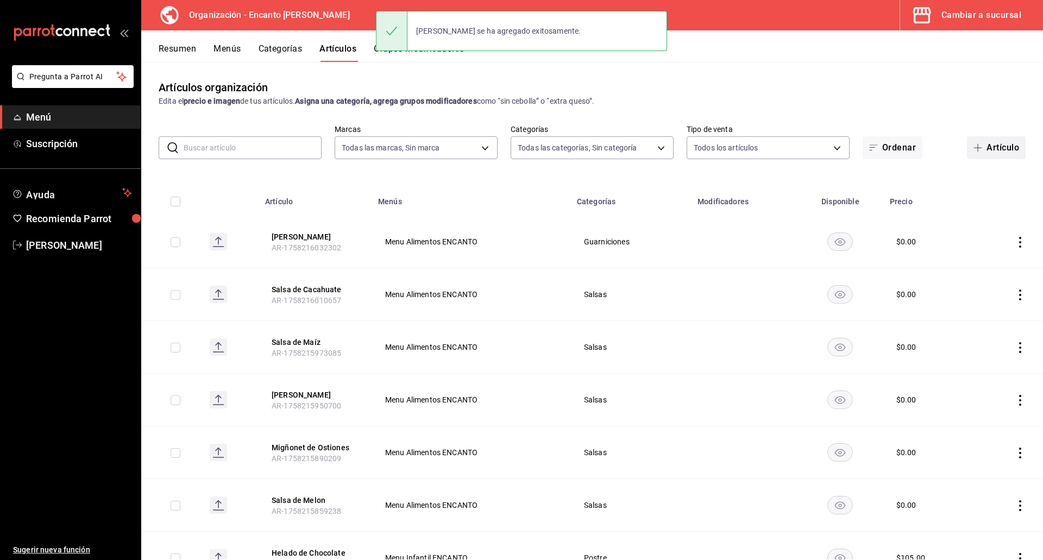
click at [985, 146] on button "Artículo" at bounding box center [996, 147] width 59 height 23
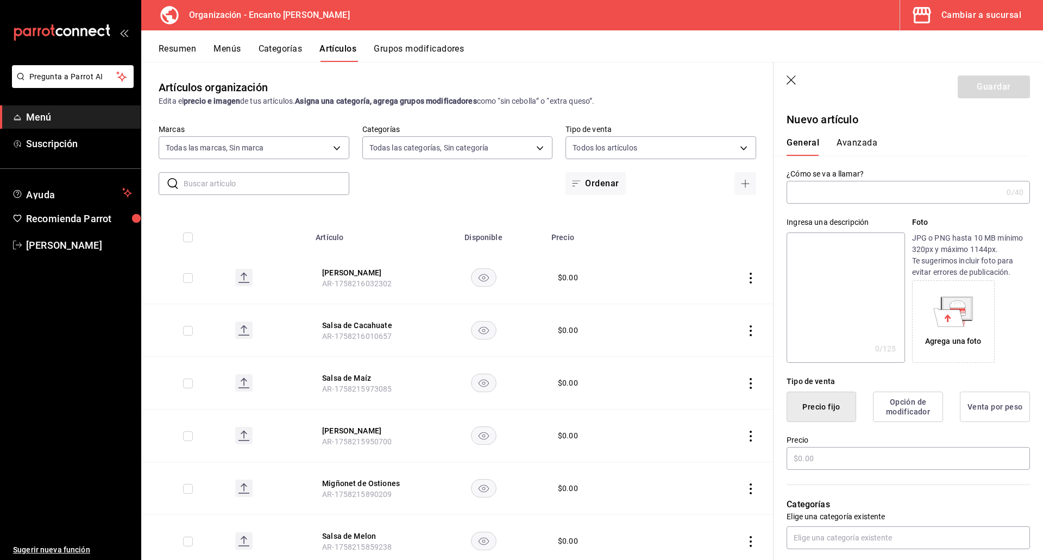
click at [865, 196] on input "text" at bounding box center [894, 192] width 216 height 22
type input "Tostadas Sarandeadas"
click at [833, 455] on input "text" at bounding box center [907, 458] width 243 height 23
type input "$0.00"
click at [826, 536] on input "text" at bounding box center [907, 537] width 243 height 23
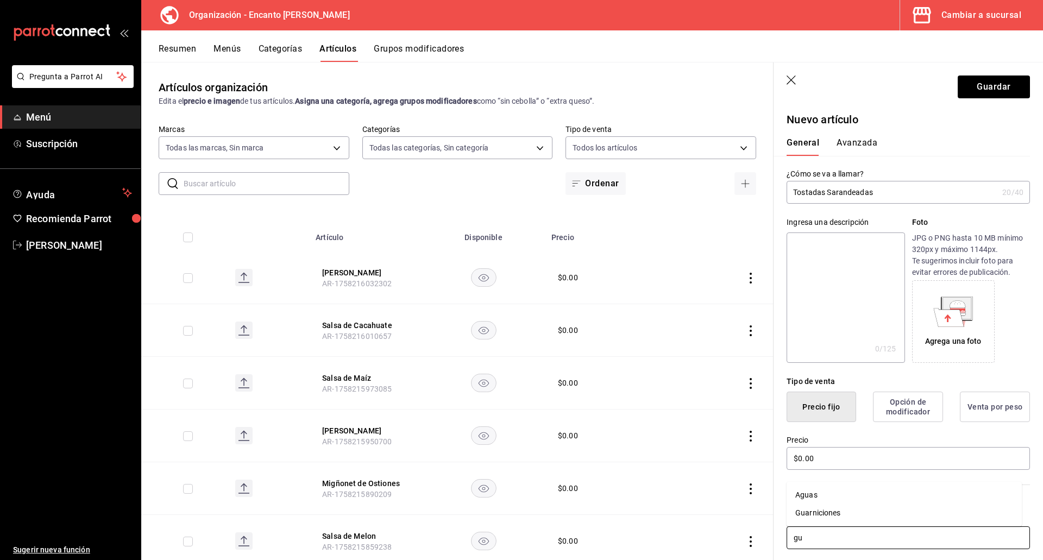
type input "gua"
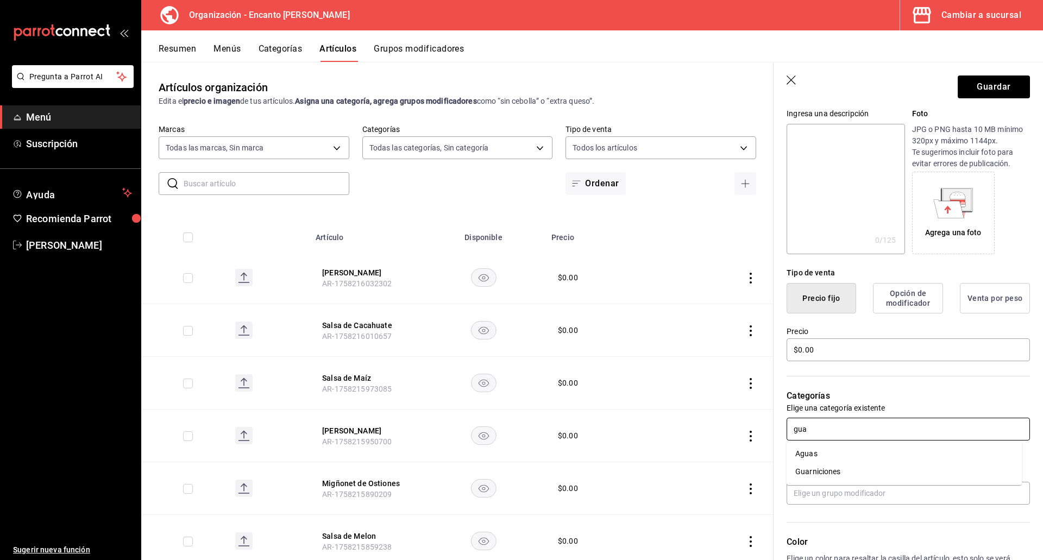
click at [844, 475] on li "Guarniciones" at bounding box center [903, 472] width 235 height 18
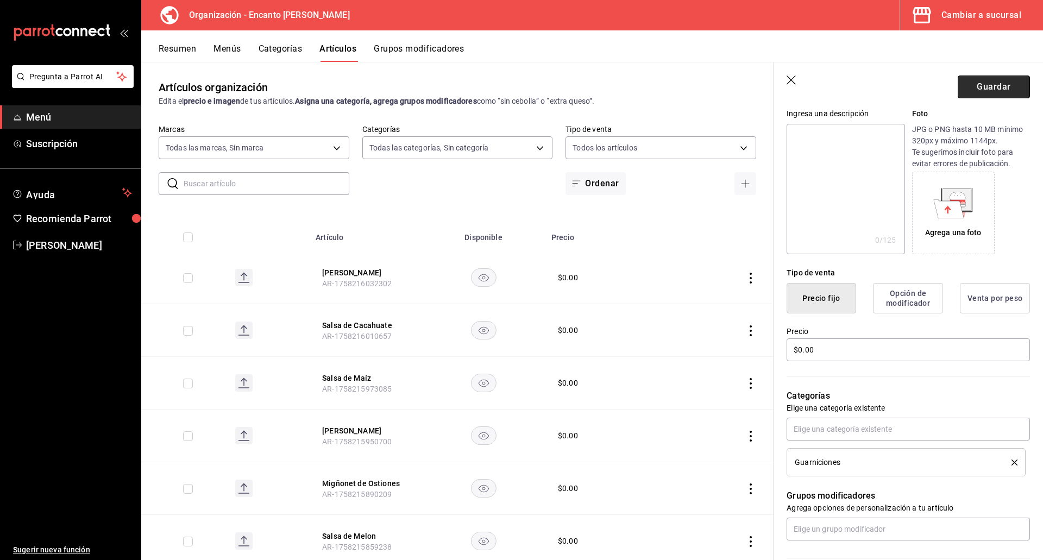
click at [990, 92] on button "Guardar" at bounding box center [994, 86] width 72 height 23
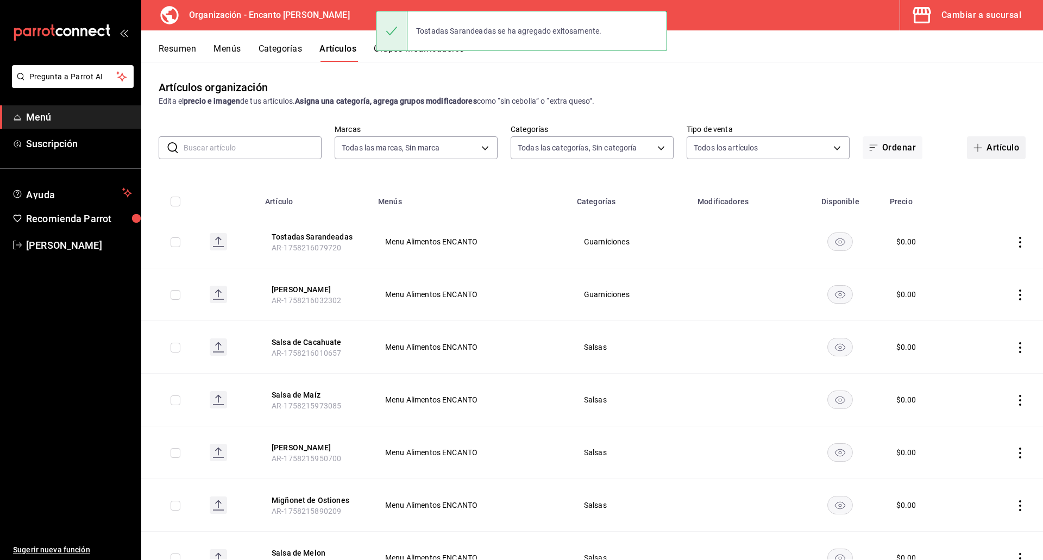
click at [973, 147] on icon "button" at bounding box center [977, 147] width 9 height 9
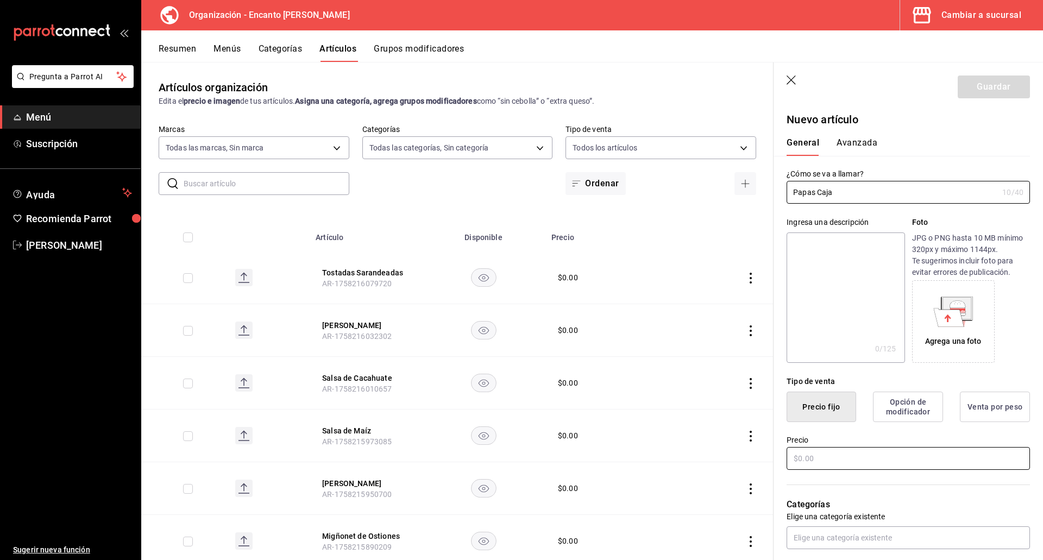
type input "Papas Caja"
click at [889, 458] on input "text" at bounding box center [907, 458] width 243 height 23
type input "$0.00"
click at [809, 541] on input "text" at bounding box center [907, 537] width 243 height 23
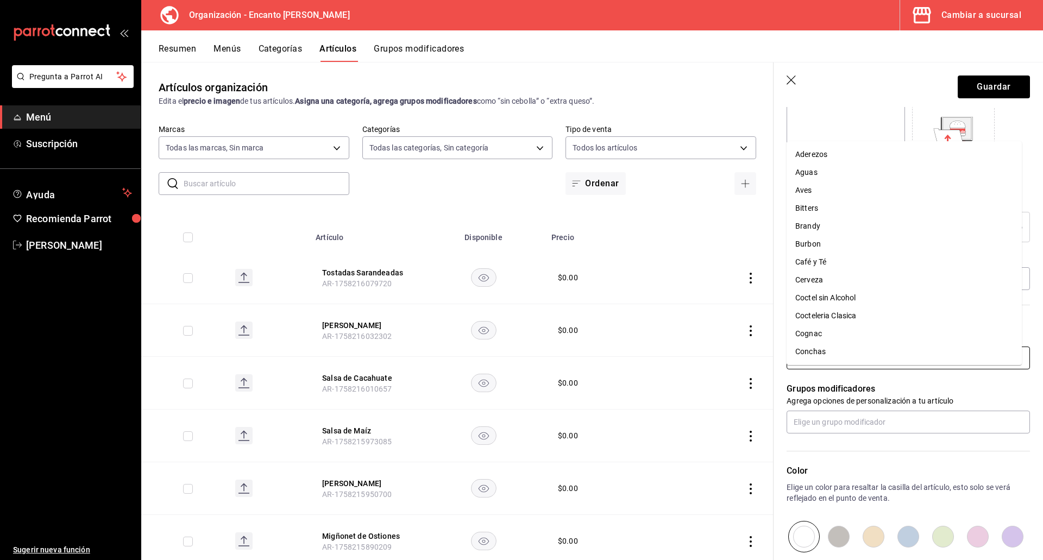
scroll to position [217, 0]
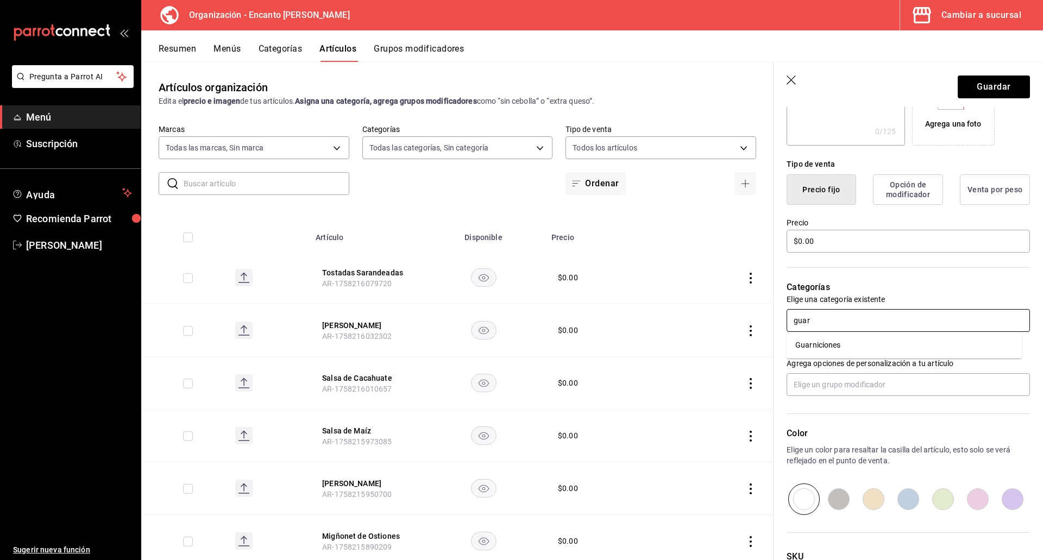
type input "guarn"
click at [803, 337] on li "Guarniciones" at bounding box center [903, 345] width 235 height 18
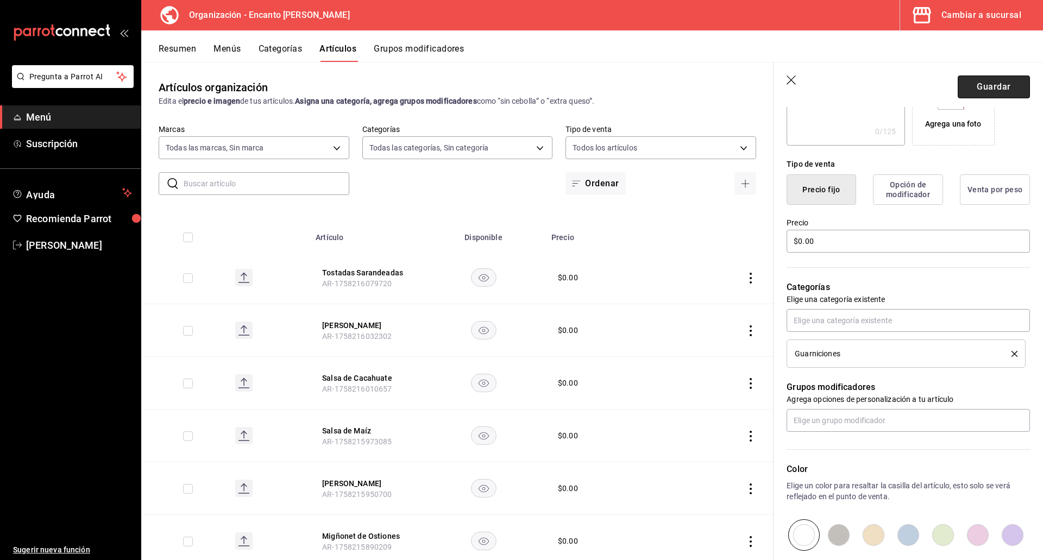
click at [979, 89] on button "Guardar" at bounding box center [994, 86] width 72 height 23
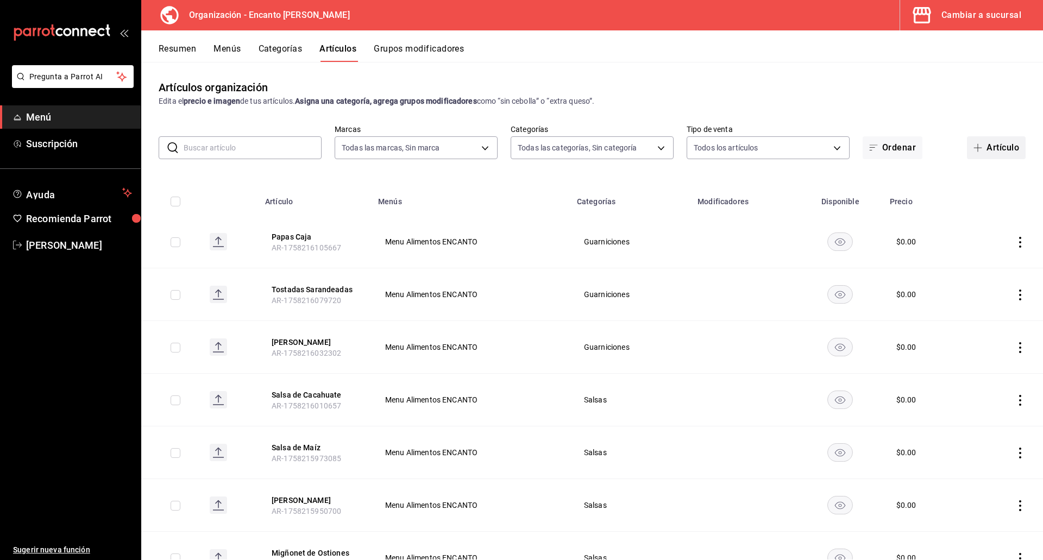
click at [973, 145] on icon "button" at bounding box center [977, 147] width 9 height 9
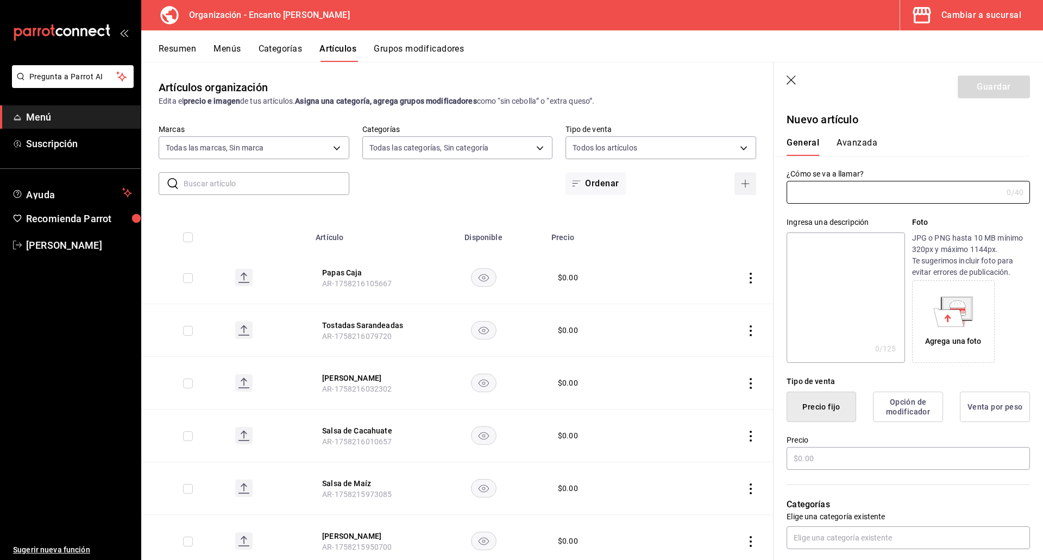
type input "AR-1758216422106"
type input "Tortillas a Mano"
click at [883, 462] on input "text" at bounding box center [907, 458] width 243 height 23
type input "$0.00"
type input "Guarniciones"
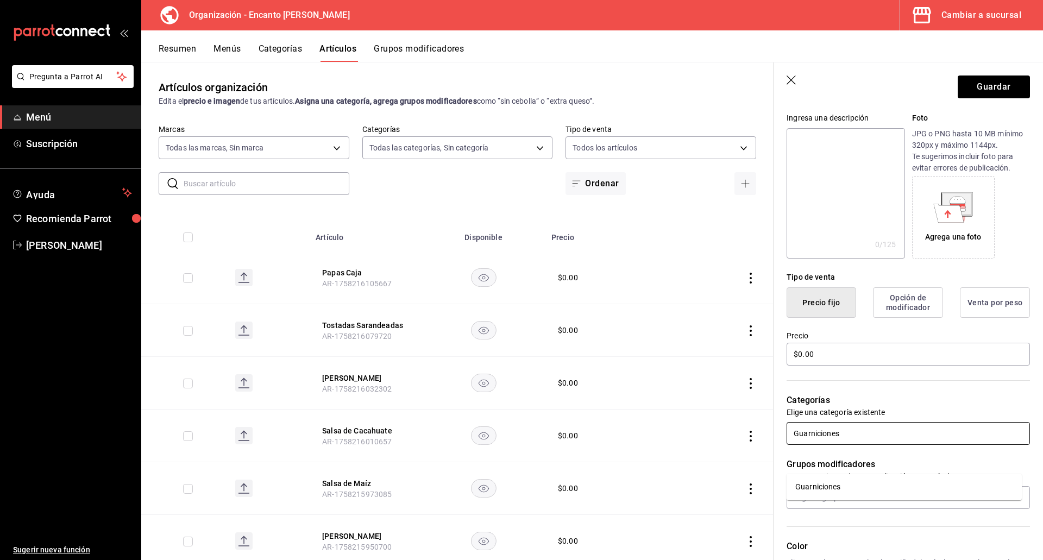
scroll to position [109, 0]
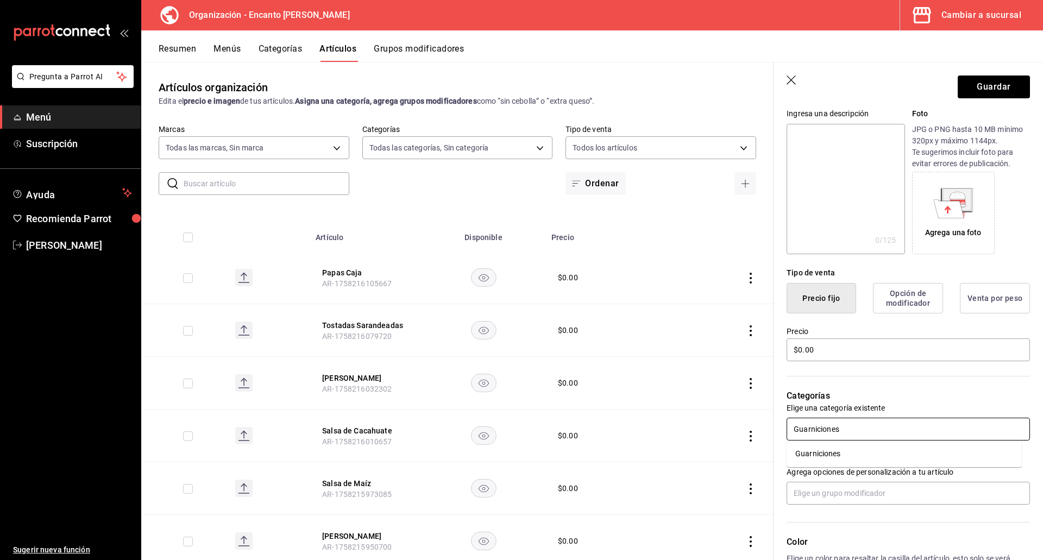
click at [893, 447] on li "Guarniciones" at bounding box center [903, 454] width 235 height 18
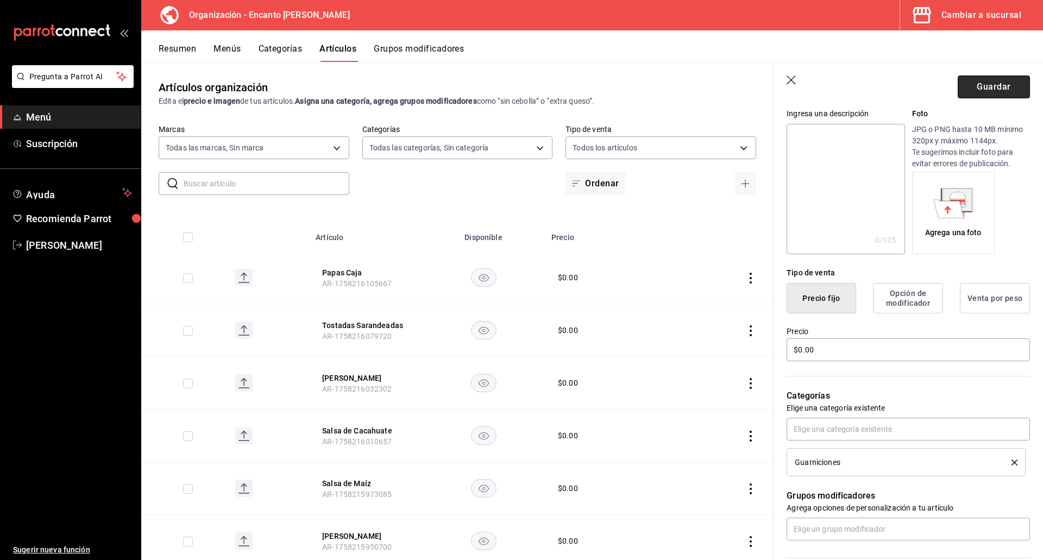
click at [984, 84] on button "Guardar" at bounding box center [994, 86] width 72 height 23
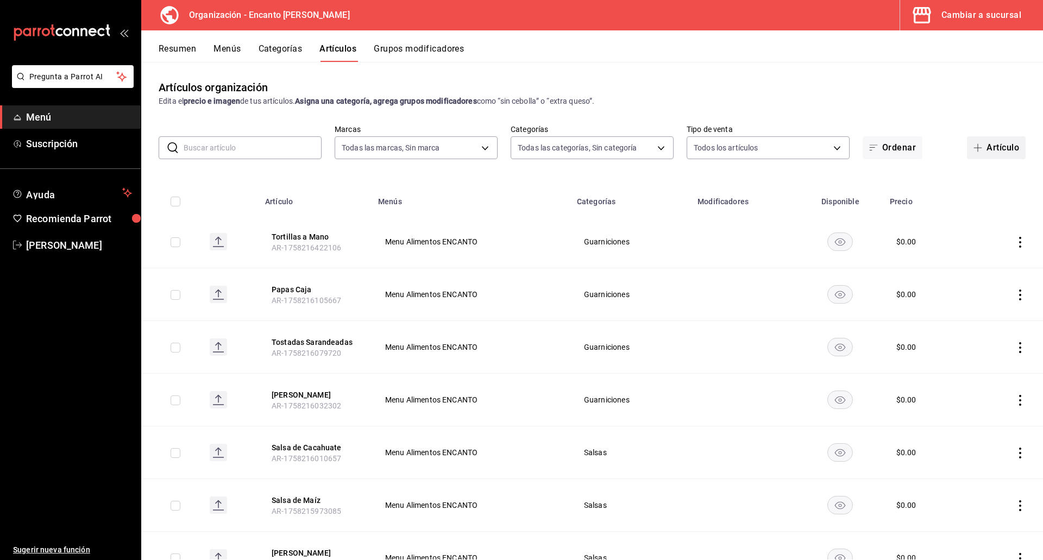
click at [990, 152] on button "Artículo" at bounding box center [996, 147] width 59 height 23
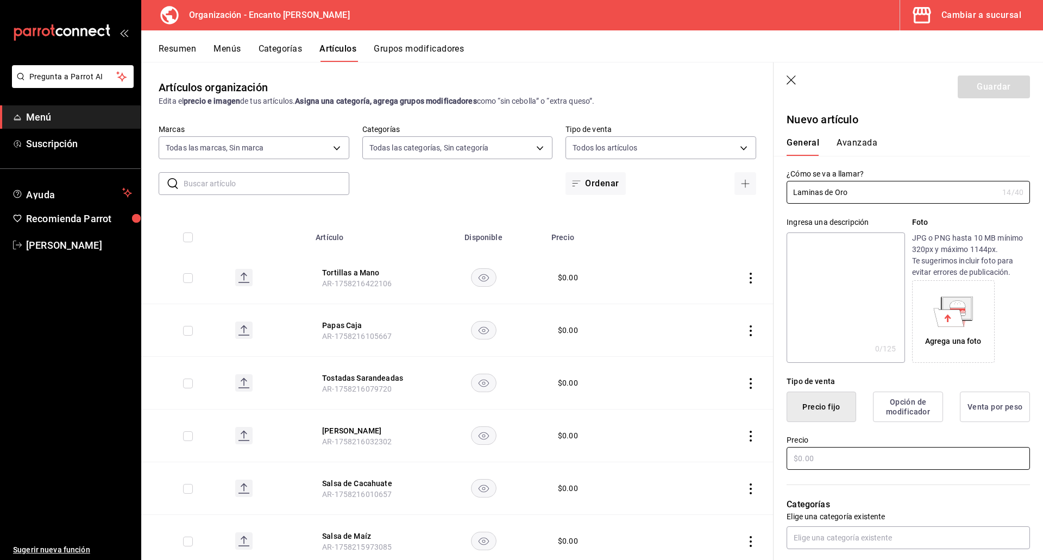
type input "Laminas de Oro"
click at [845, 458] on input "text" at bounding box center [907, 458] width 243 height 23
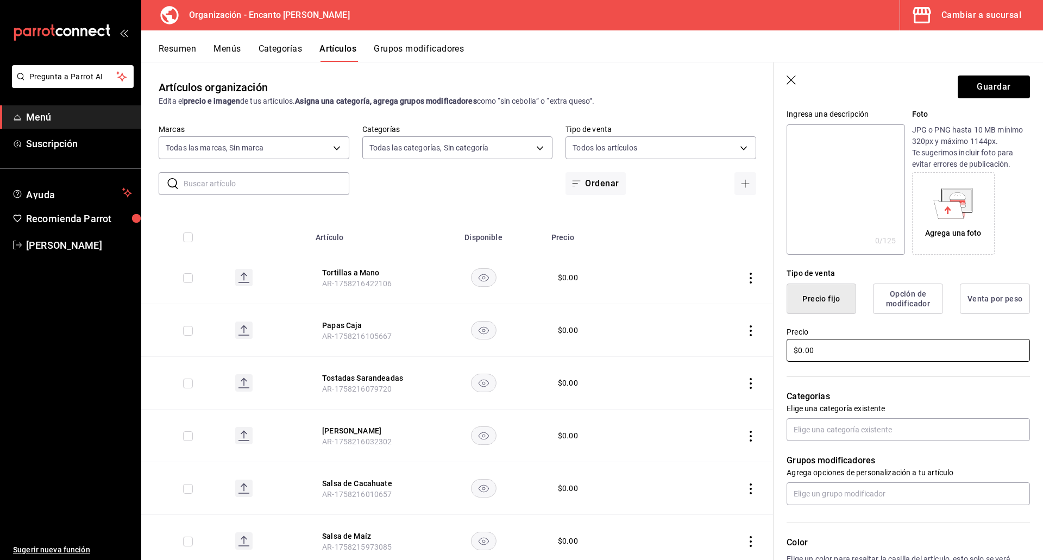
scroll to position [109, 0]
type input "$0.00"
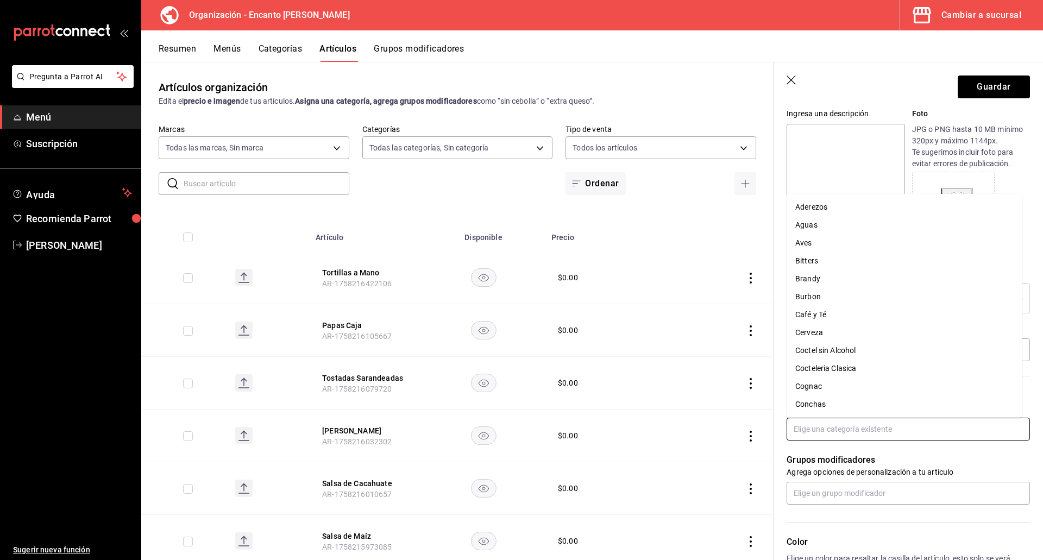
click at [840, 435] on input "text" at bounding box center [907, 429] width 243 height 23
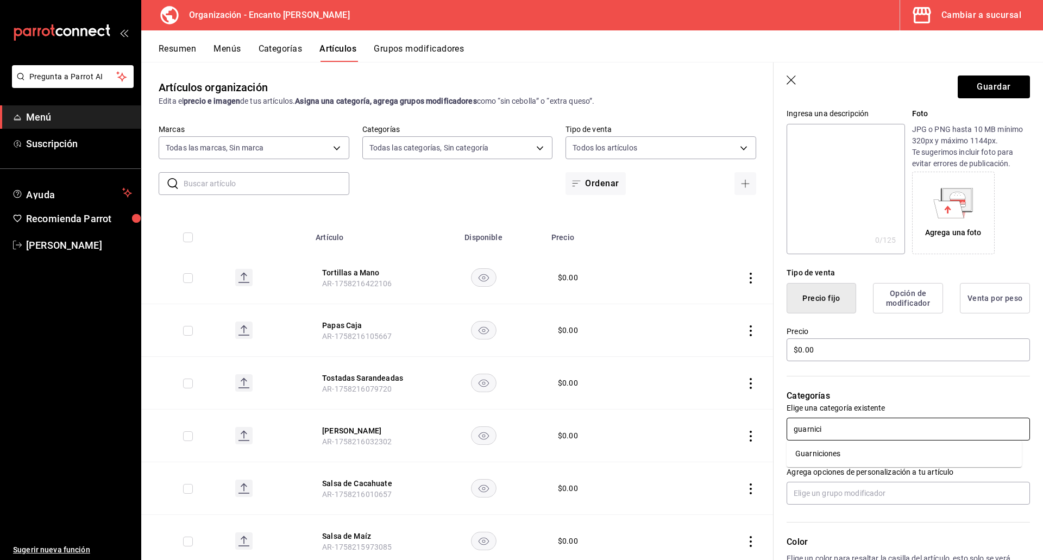
type input "guarnicio"
click at [840, 457] on li "Guarniciones" at bounding box center [903, 454] width 235 height 18
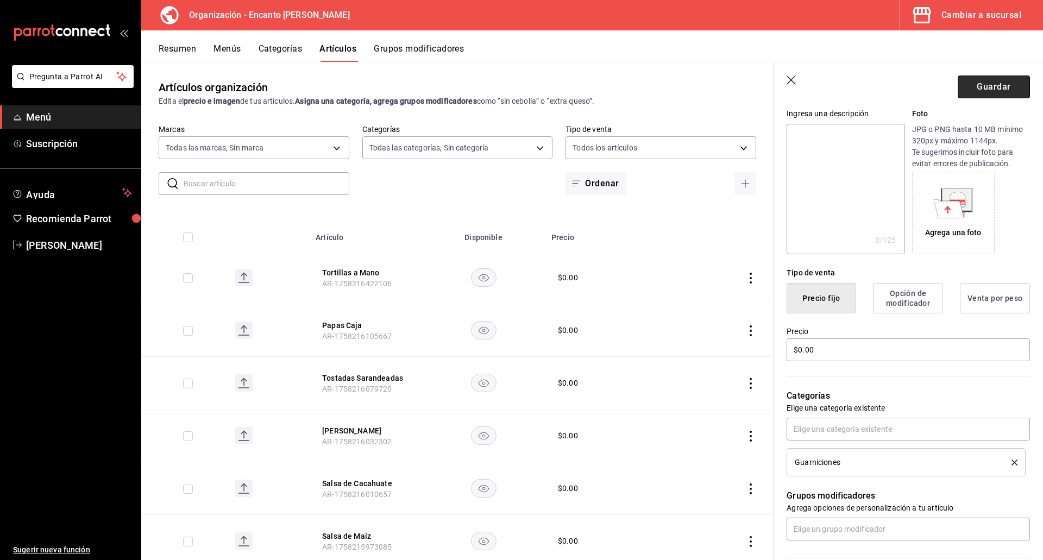
click at [964, 85] on button "Guardar" at bounding box center [994, 86] width 72 height 23
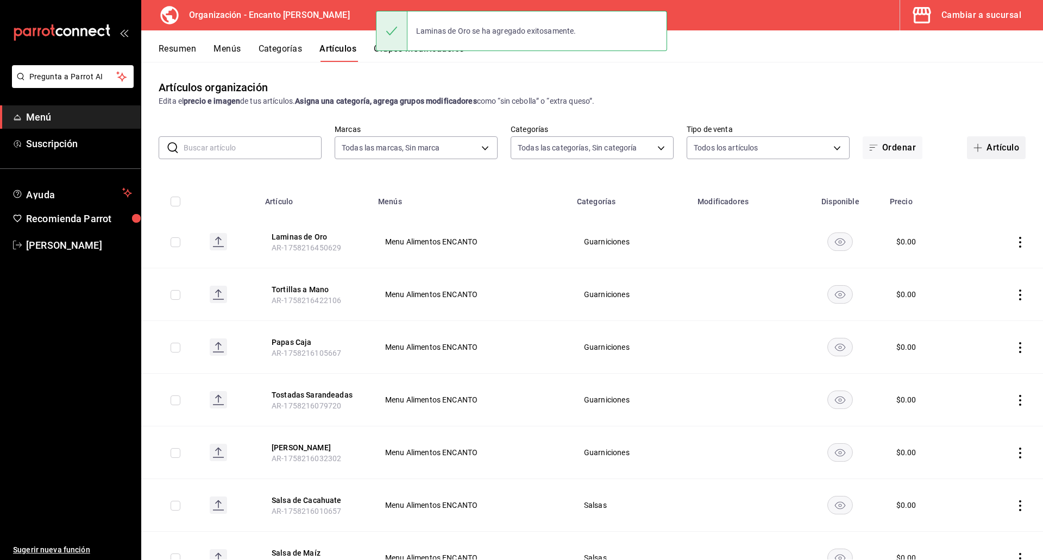
click at [974, 146] on span "button" at bounding box center [979, 147] width 13 height 9
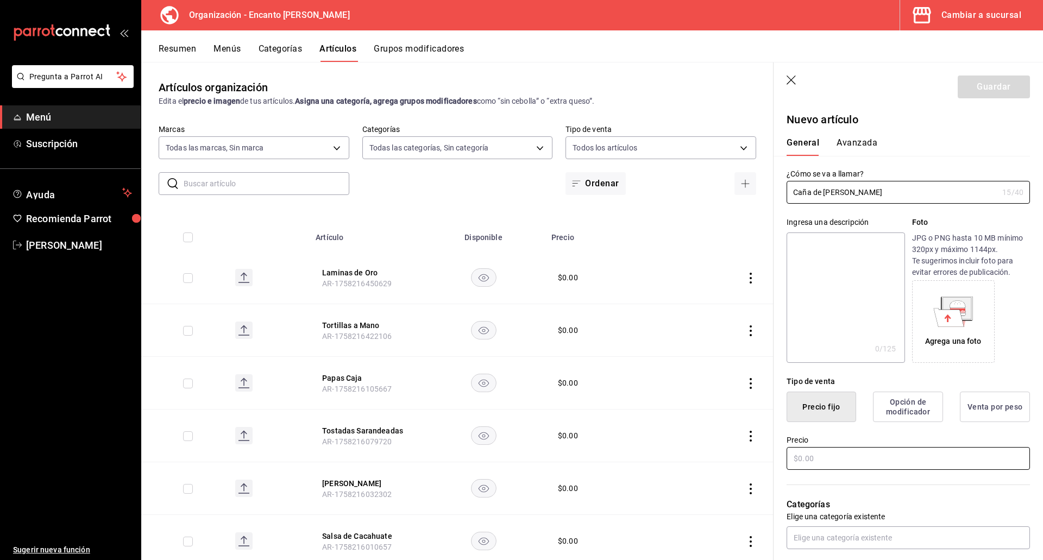
type input "Caña de [PERSON_NAME]"
click at [897, 459] on input "text" at bounding box center [907, 458] width 243 height 23
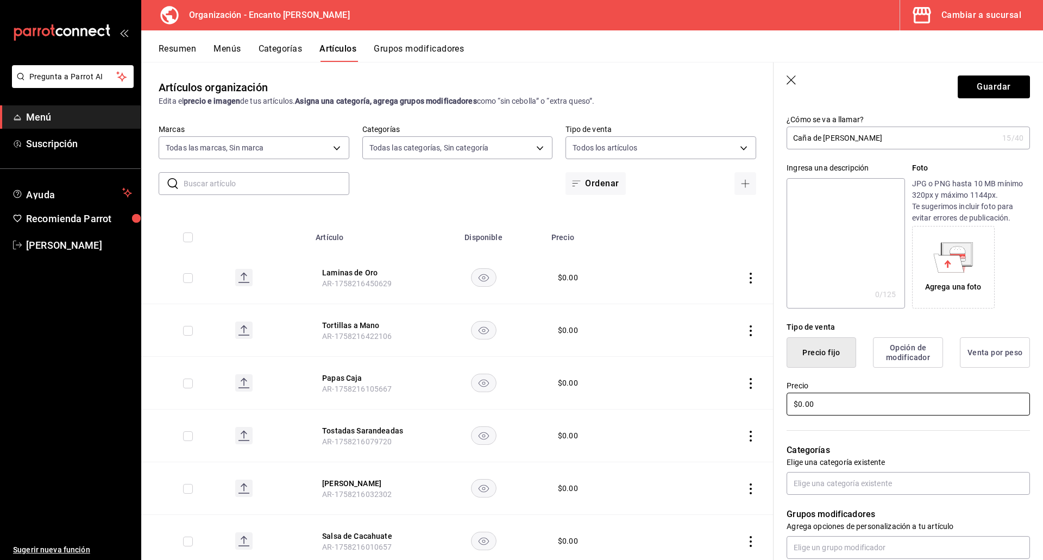
scroll to position [109, 0]
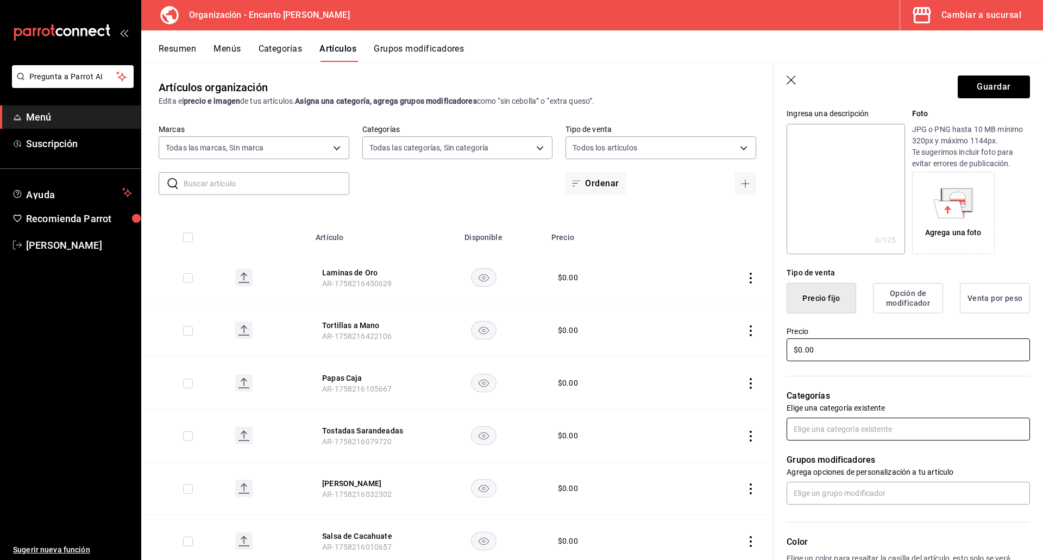
type input "$0.00"
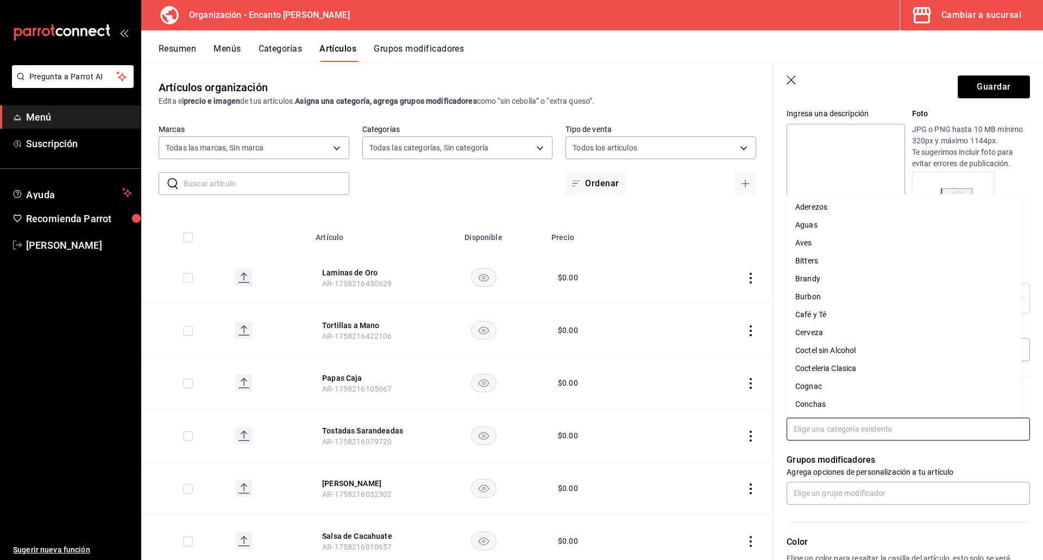
click at [897, 435] on input "text" at bounding box center [907, 429] width 243 height 23
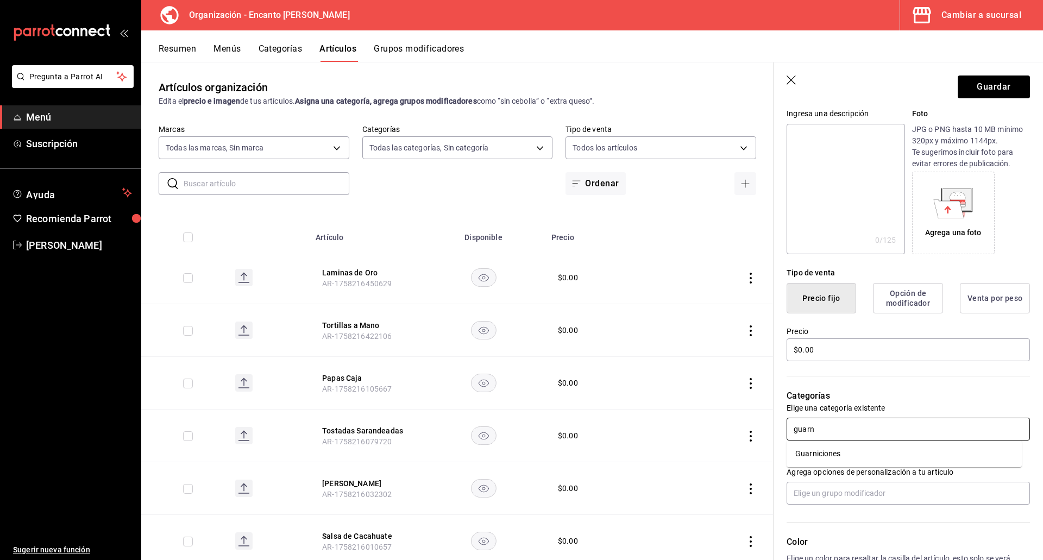
type input "guarni"
click at [876, 456] on li "Guarniciones" at bounding box center [903, 454] width 235 height 18
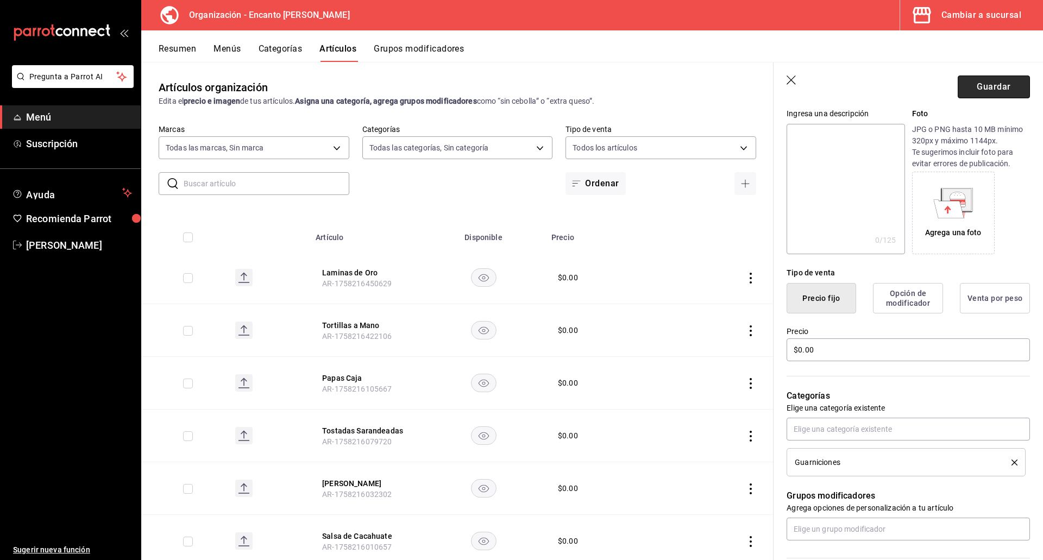
click at [973, 89] on button "Guardar" at bounding box center [994, 86] width 72 height 23
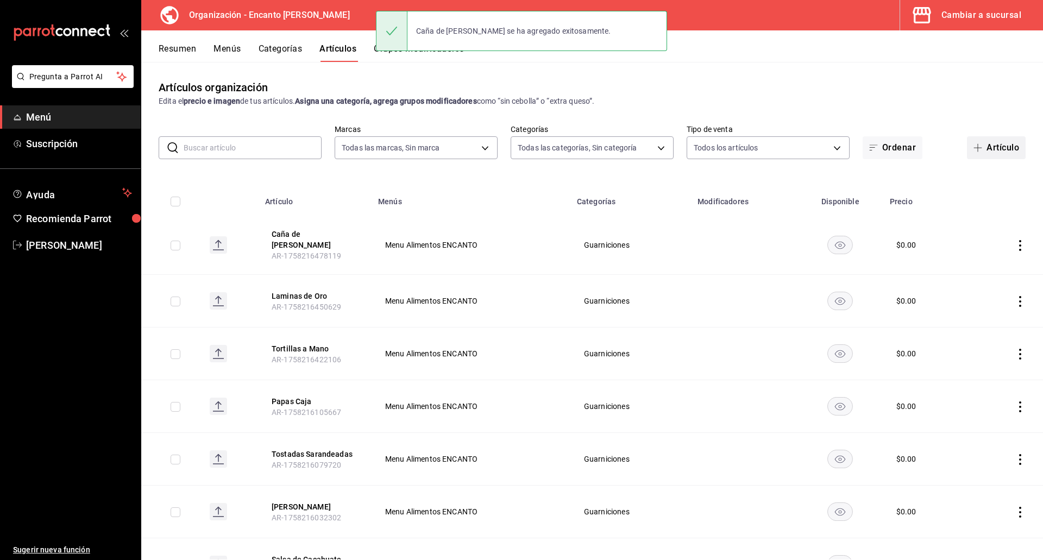
click at [984, 150] on button "Artículo" at bounding box center [996, 147] width 59 height 23
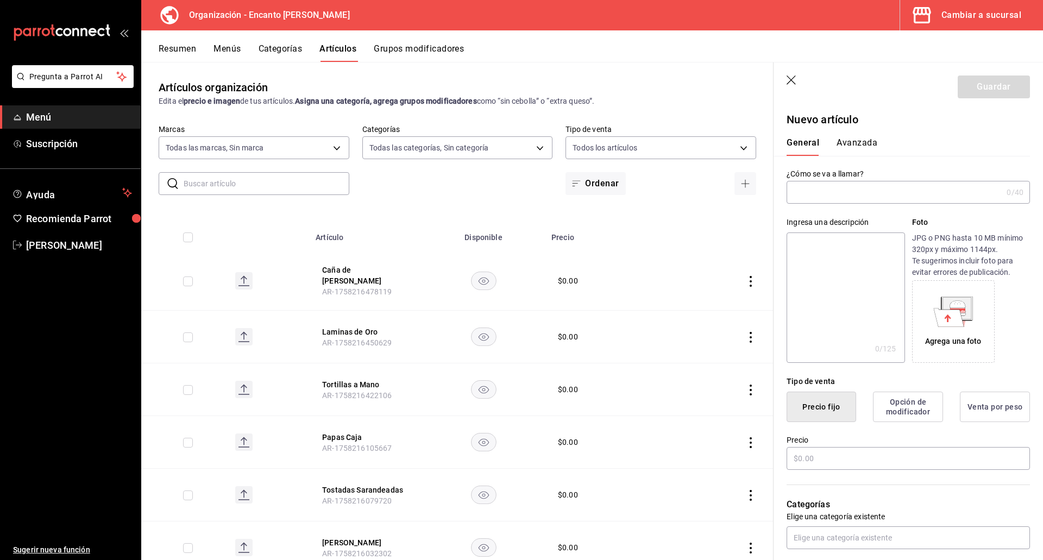
click at [897, 194] on input "text" at bounding box center [894, 192] width 216 height 22
type input "Ensalada [PERSON_NAME] Fulgur"
click at [836, 454] on input "text" at bounding box center [907, 458] width 243 height 23
type input "$0.00"
click at [820, 545] on input "text" at bounding box center [907, 537] width 243 height 23
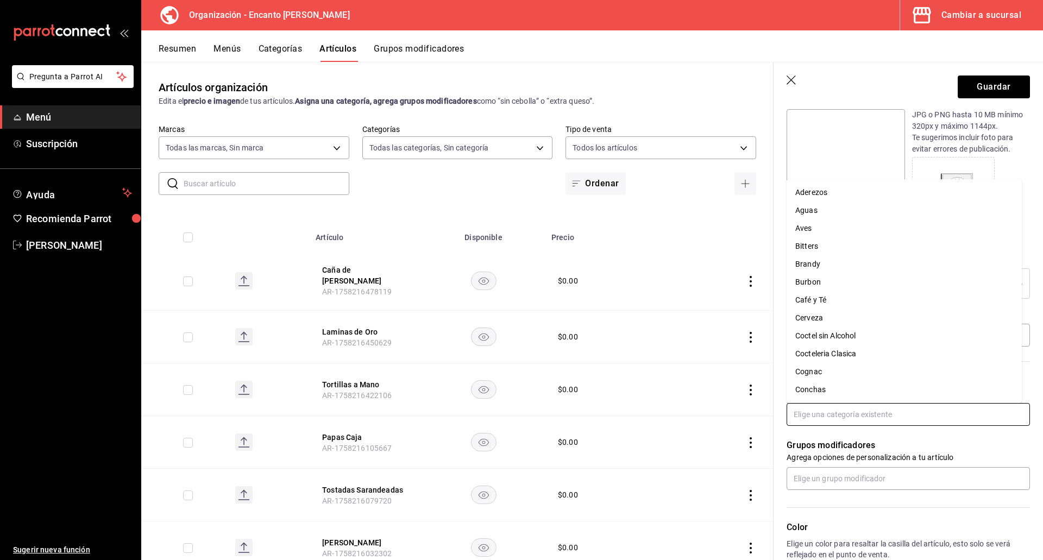
scroll to position [163, 0]
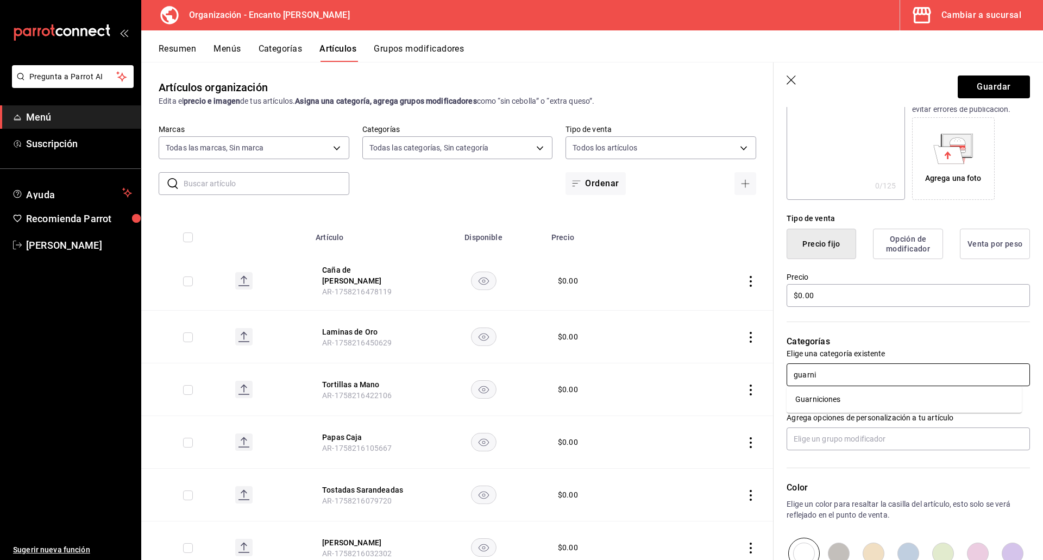
type input "guarnic"
click at [832, 394] on li "Guarniciones" at bounding box center [903, 400] width 235 height 18
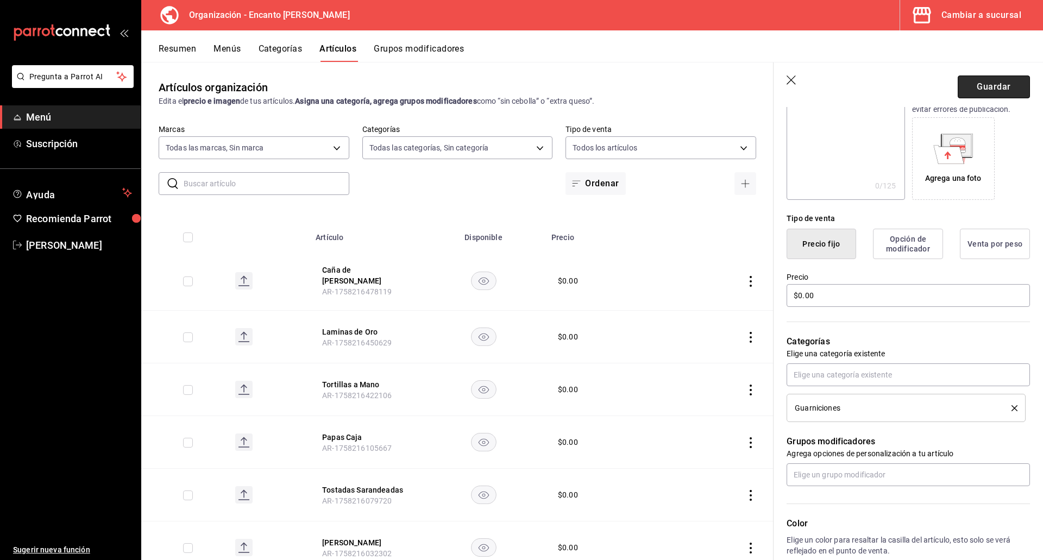
click at [976, 92] on button "Guardar" at bounding box center [994, 86] width 72 height 23
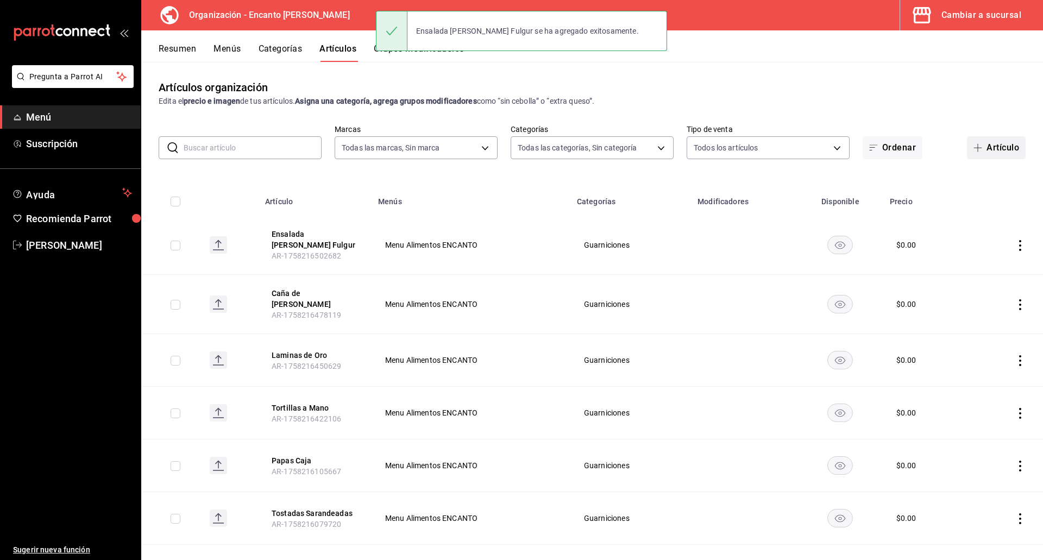
click at [973, 145] on icon "button" at bounding box center [977, 147] width 9 height 9
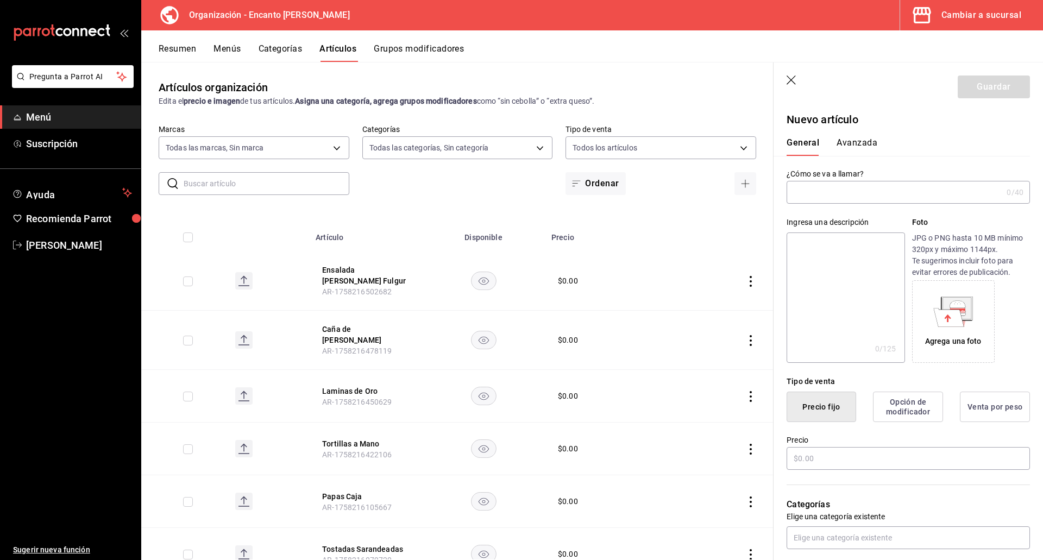
click at [927, 188] on input "text" at bounding box center [894, 192] width 216 height 22
type input "Mermelada de Naranja"
click at [839, 463] on input "text" at bounding box center [907, 458] width 243 height 23
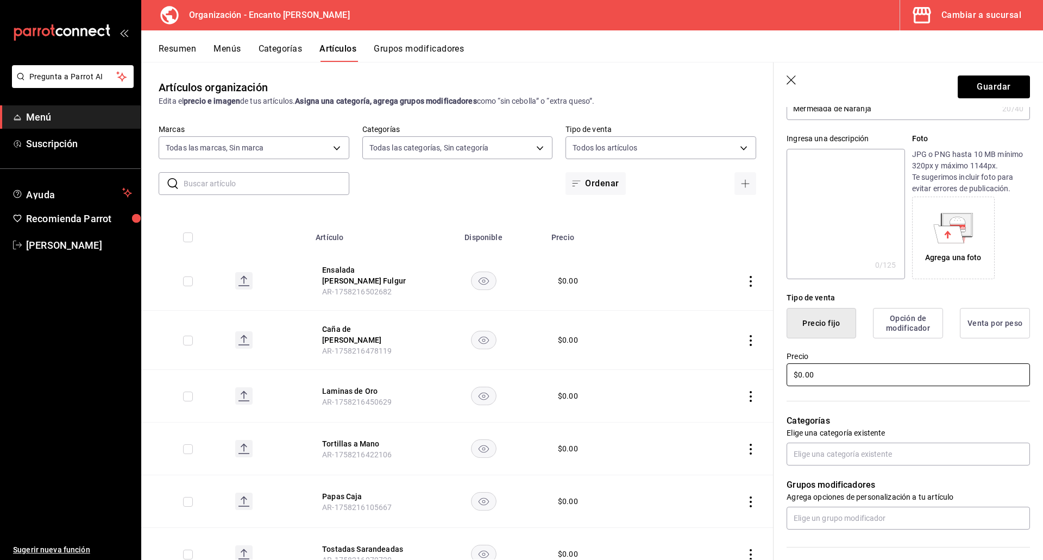
scroll to position [109, 0]
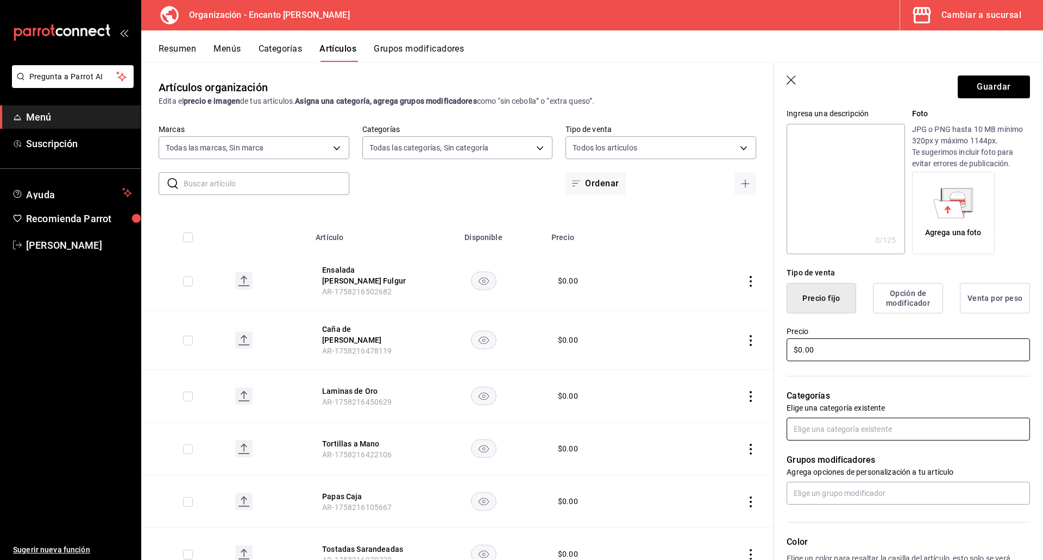
type input "$0.00"
click at [851, 429] on input "text" at bounding box center [907, 429] width 243 height 23
type input "guarnicion"
click at [847, 452] on li "Guarniciones" at bounding box center [903, 454] width 235 height 18
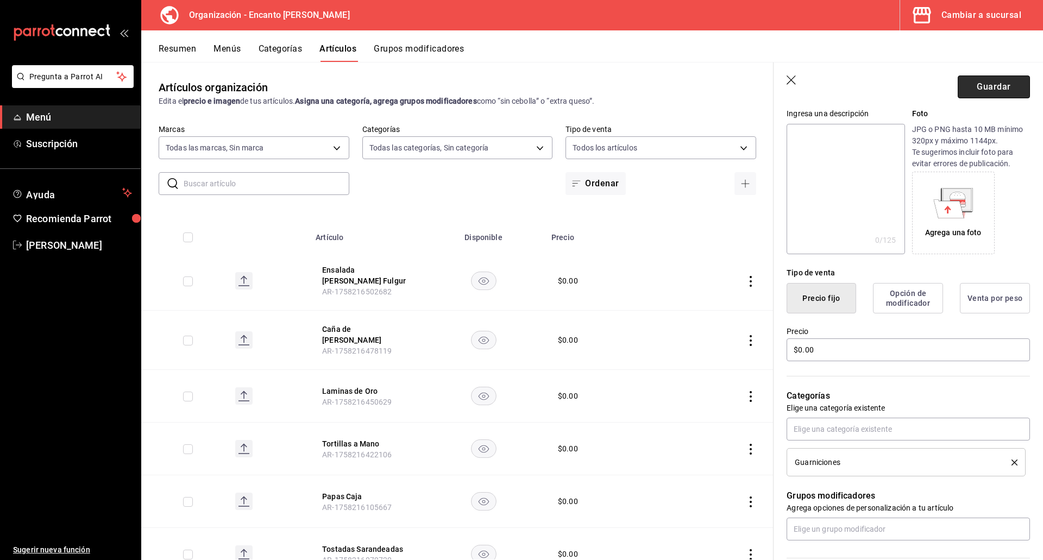
click at [961, 82] on button "Guardar" at bounding box center [994, 86] width 72 height 23
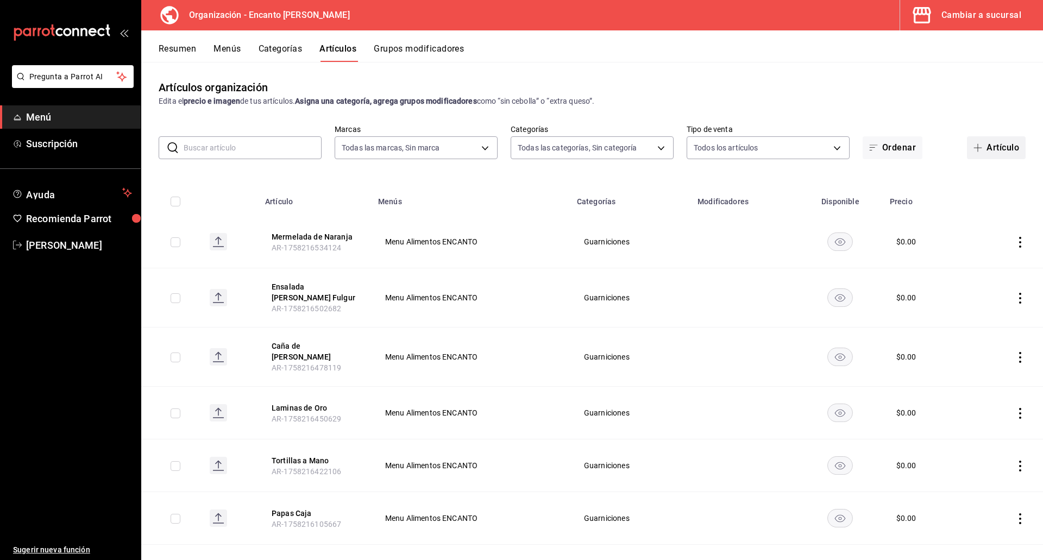
click at [981, 152] on button "Artículo" at bounding box center [996, 147] width 59 height 23
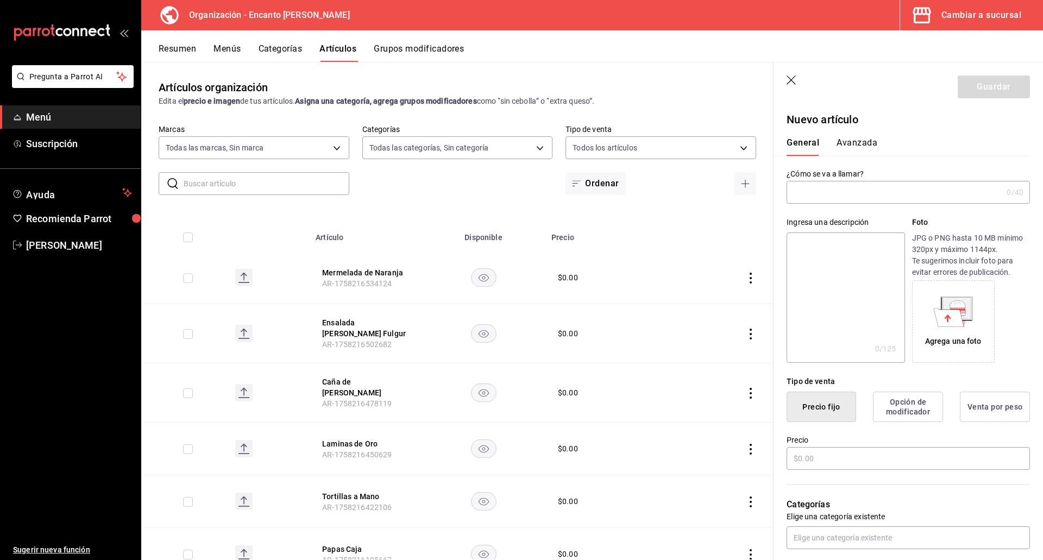
click at [885, 189] on input "text" at bounding box center [894, 192] width 216 height 22
type input "[PERSON_NAME]"
type button "1"
type button "0"
type button "2"
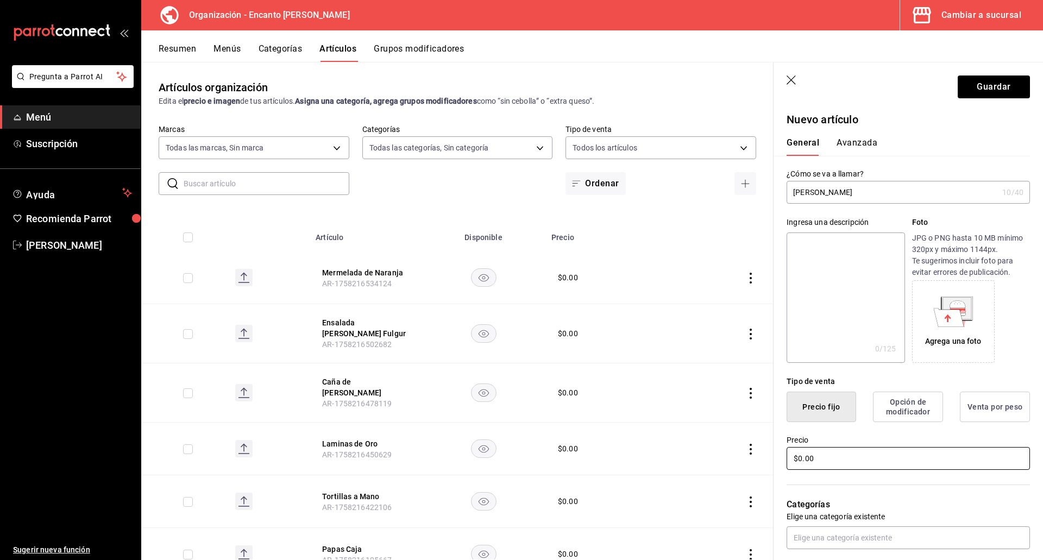
type input "$0.00"
type input "Guarnicion"
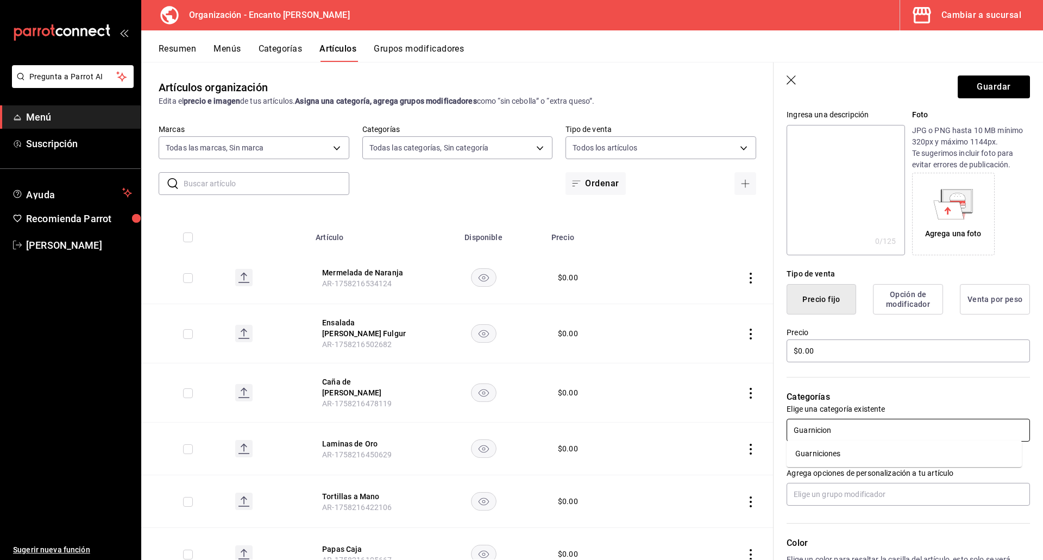
scroll to position [109, 0]
click at [838, 445] on li "Guarniciones" at bounding box center [903, 454] width 235 height 18
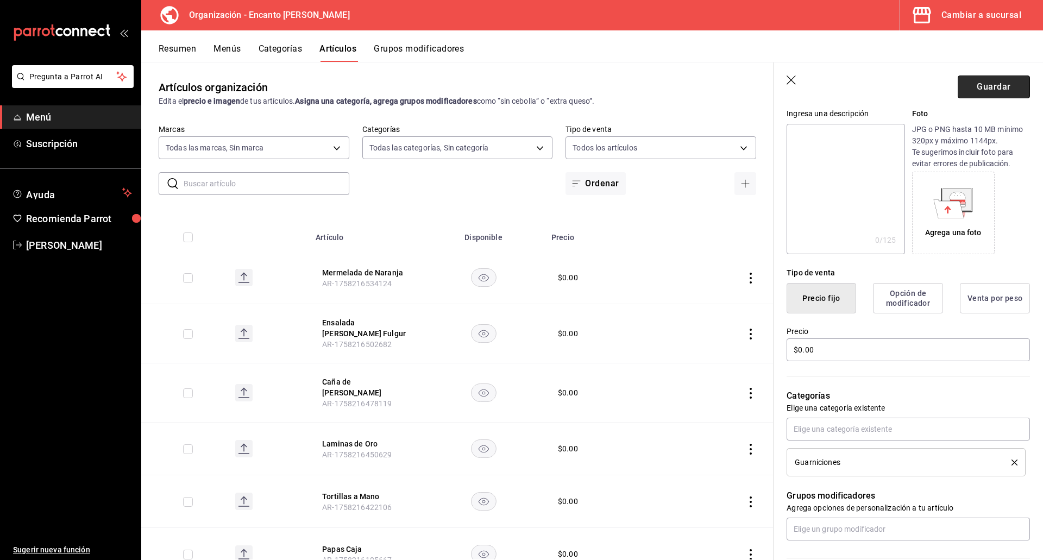
click at [970, 91] on button "Guardar" at bounding box center [994, 86] width 72 height 23
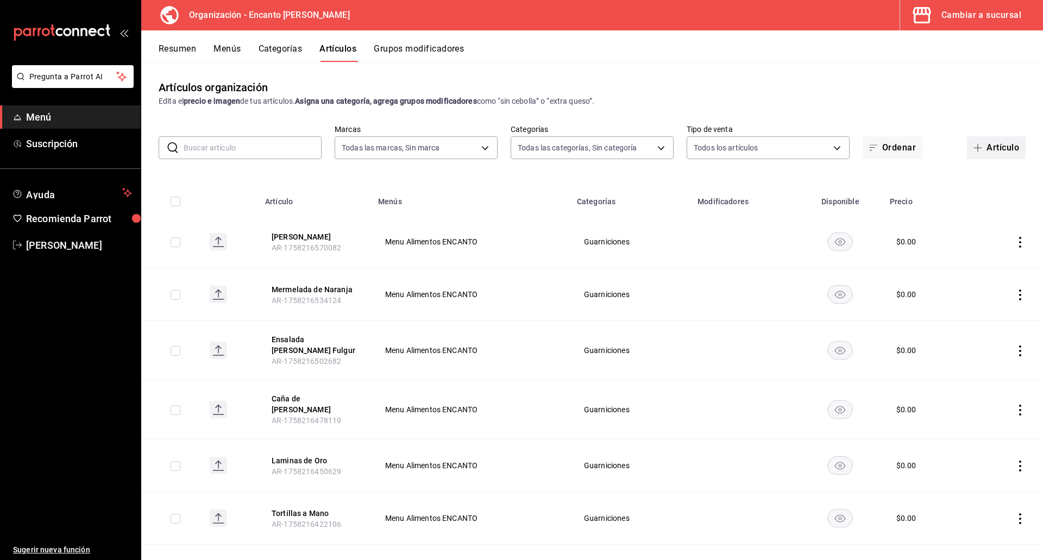
click at [984, 154] on button "Artículo" at bounding box center [996, 147] width 59 height 23
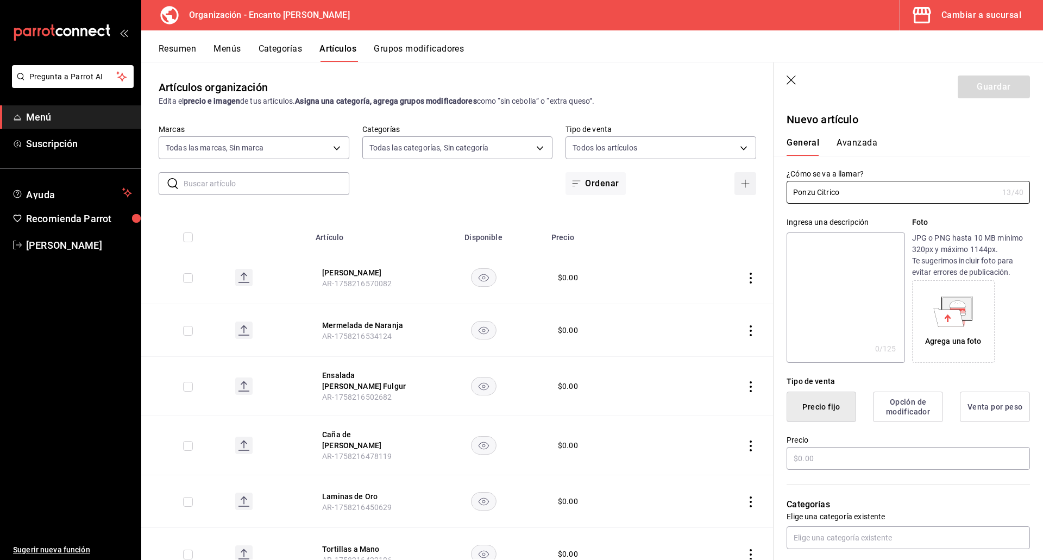
type input "Ponzu Citrico"
type button "1"
type button "0"
type button "2"
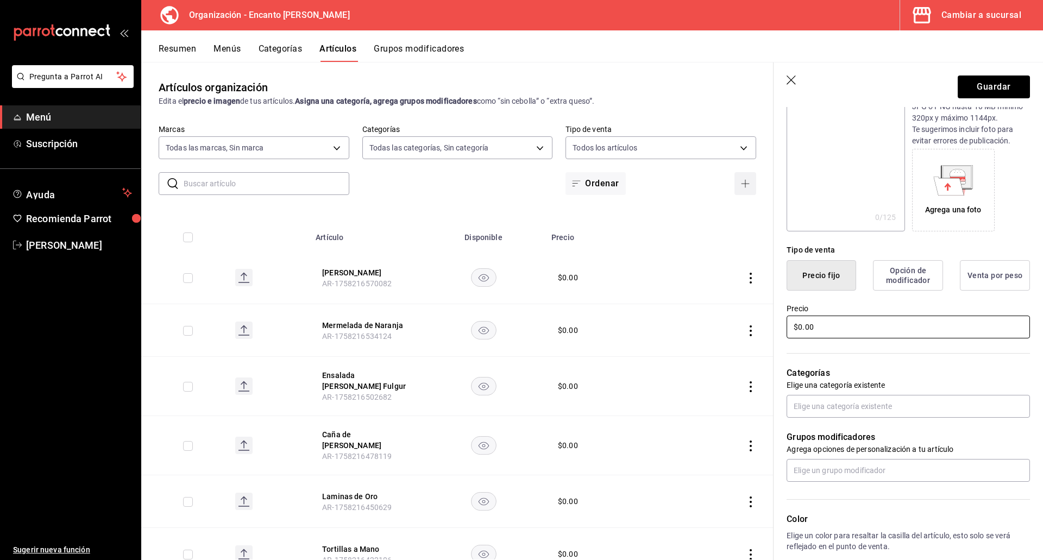
scroll to position [163, 0]
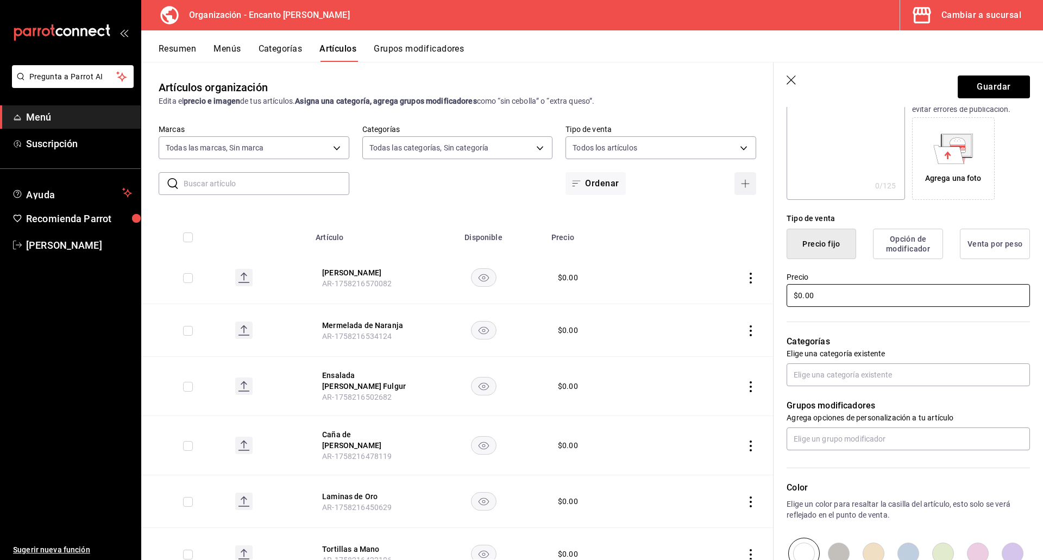
type input "$0.00"
type input "Adere"
click at [832, 400] on li "Aderezos" at bounding box center [903, 400] width 235 height 18
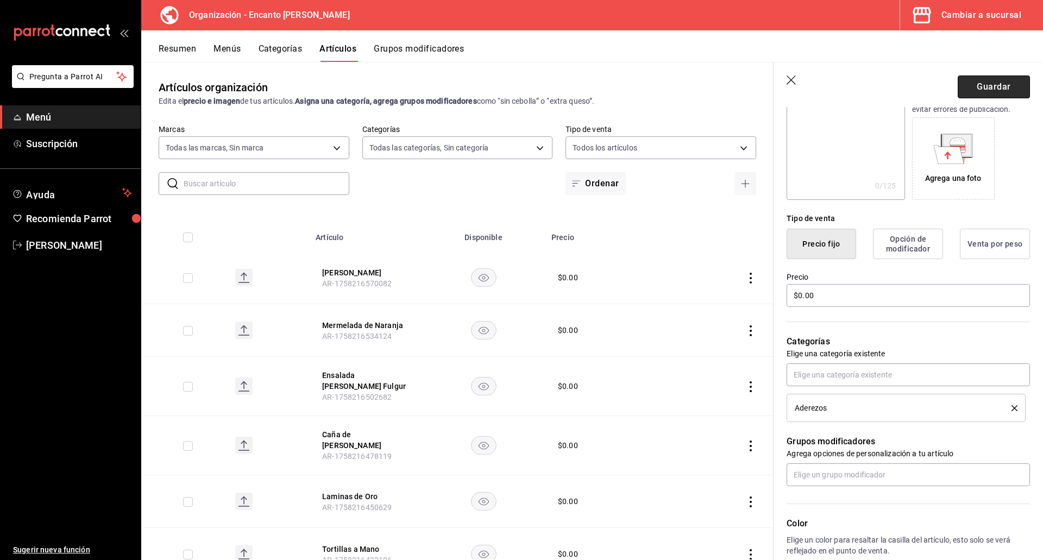
click at [986, 84] on button "Guardar" at bounding box center [994, 86] width 72 height 23
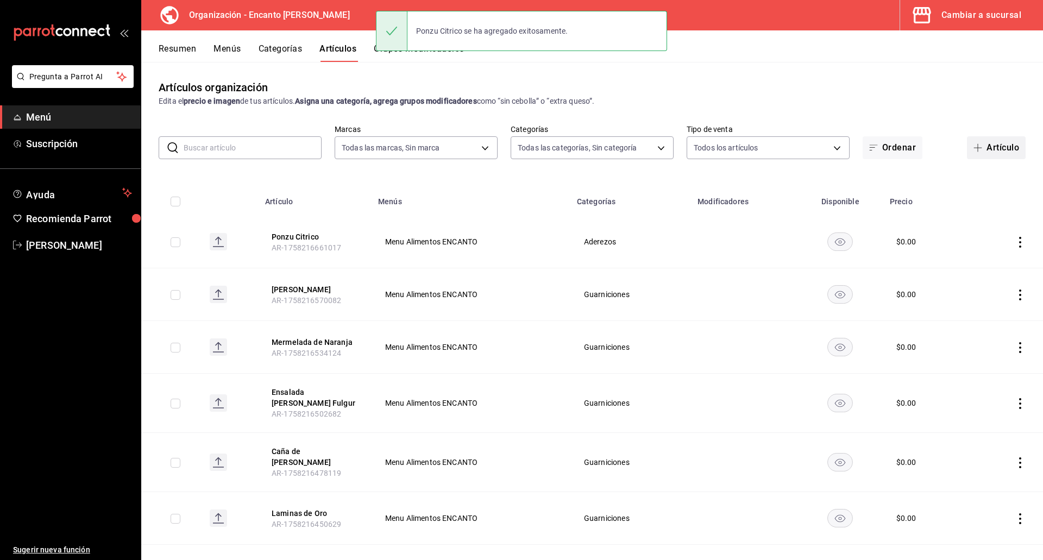
click at [973, 152] on icon "button" at bounding box center [977, 147] width 9 height 9
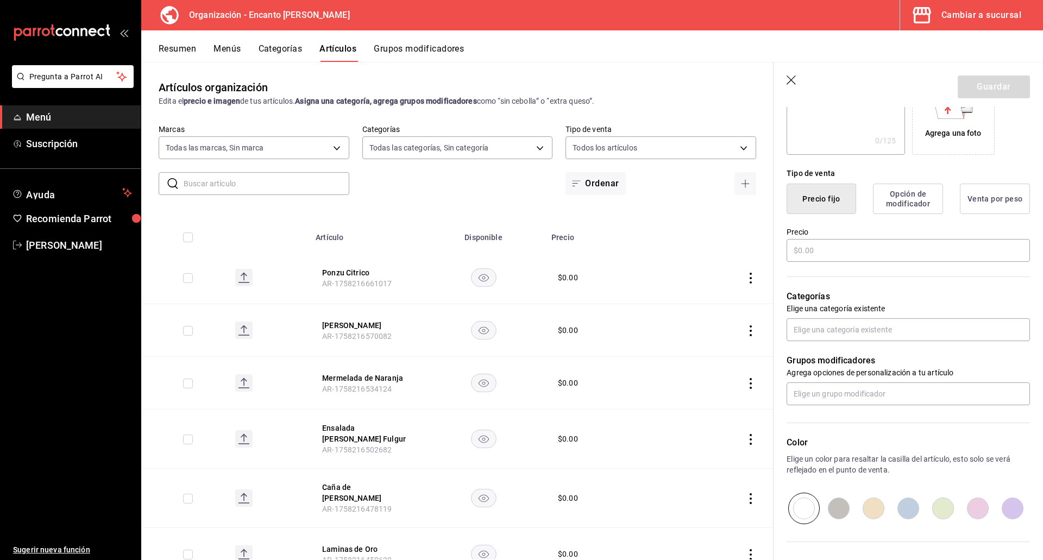
scroll to position [217, 0]
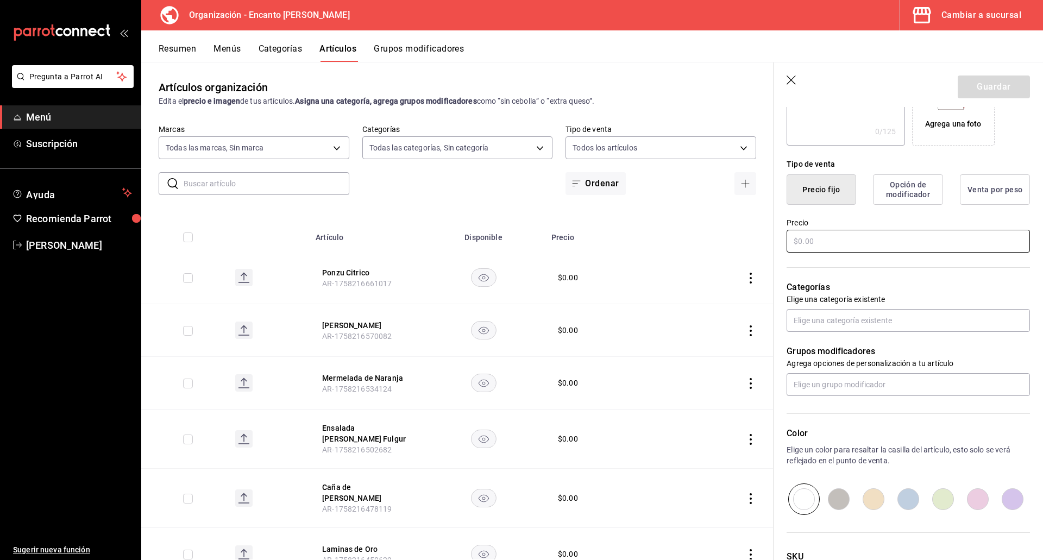
type input "Aderezo Tartufata"
click at [954, 231] on input "text" at bounding box center [907, 241] width 243 height 23
type input "$0.00"
click at [946, 322] on input "text" at bounding box center [907, 320] width 243 height 23
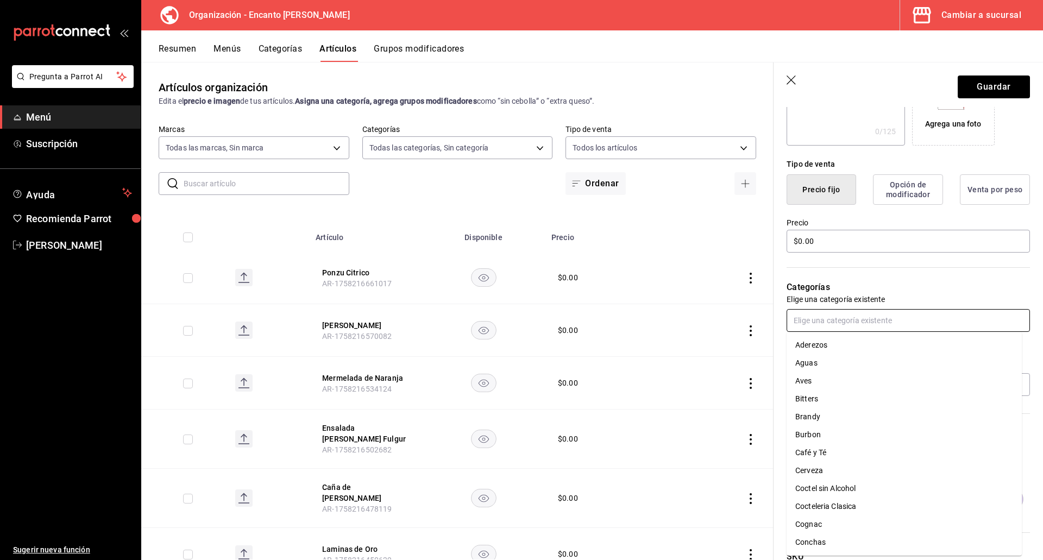
click at [924, 346] on li "Aderezos" at bounding box center [903, 345] width 235 height 18
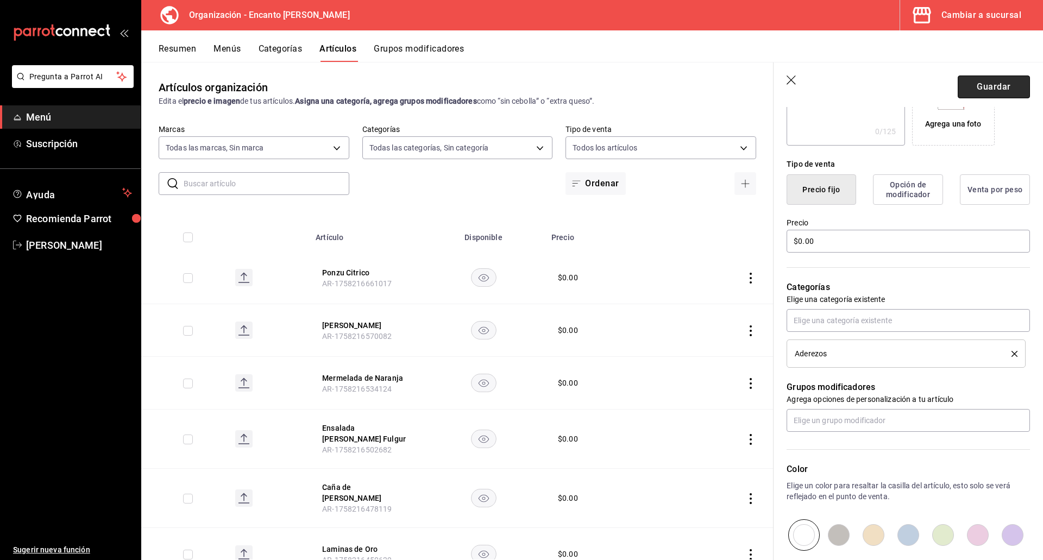
click at [967, 90] on button "Guardar" at bounding box center [994, 86] width 72 height 23
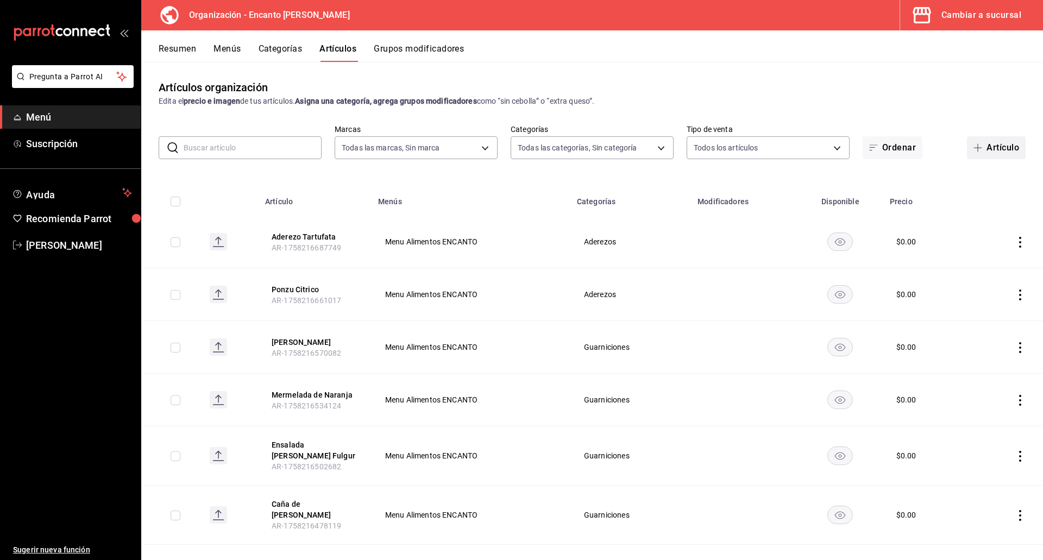
click at [977, 148] on span "button" at bounding box center [979, 147] width 13 height 9
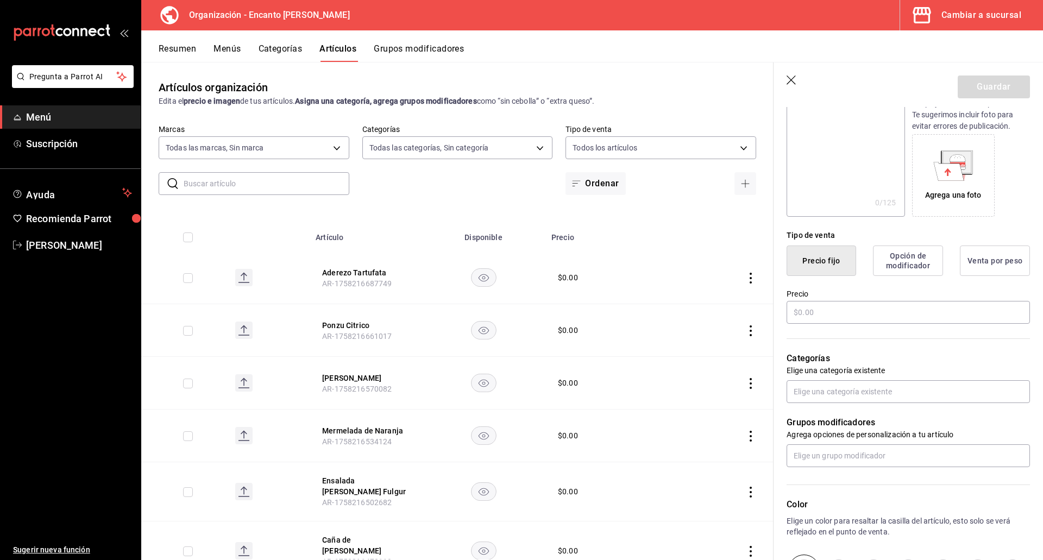
scroll to position [163, 0]
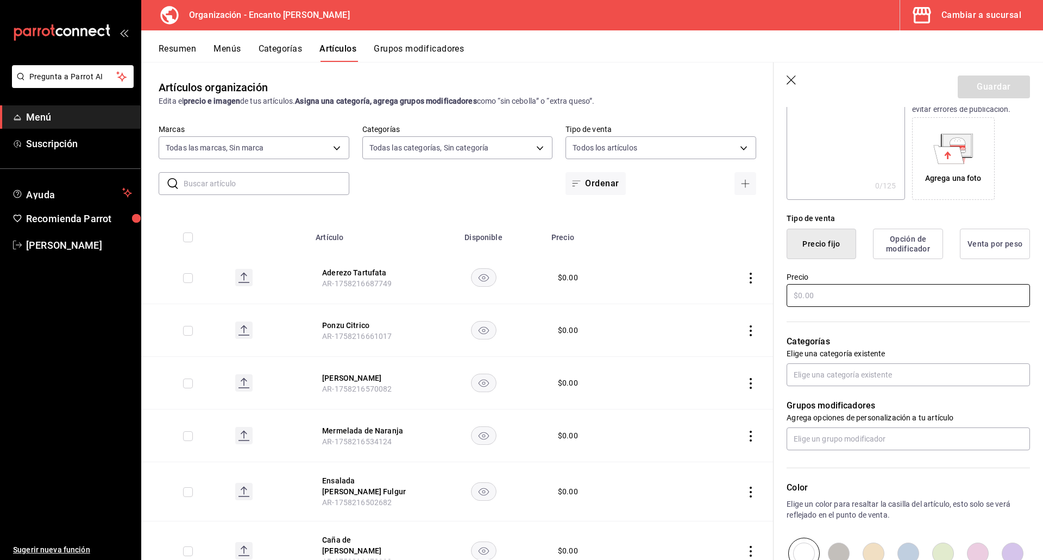
type input "Aderezo Siracha"
click at [910, 287] on input "text" at bounding box center [907, 295] width 243 height 23
type input "$0.00"
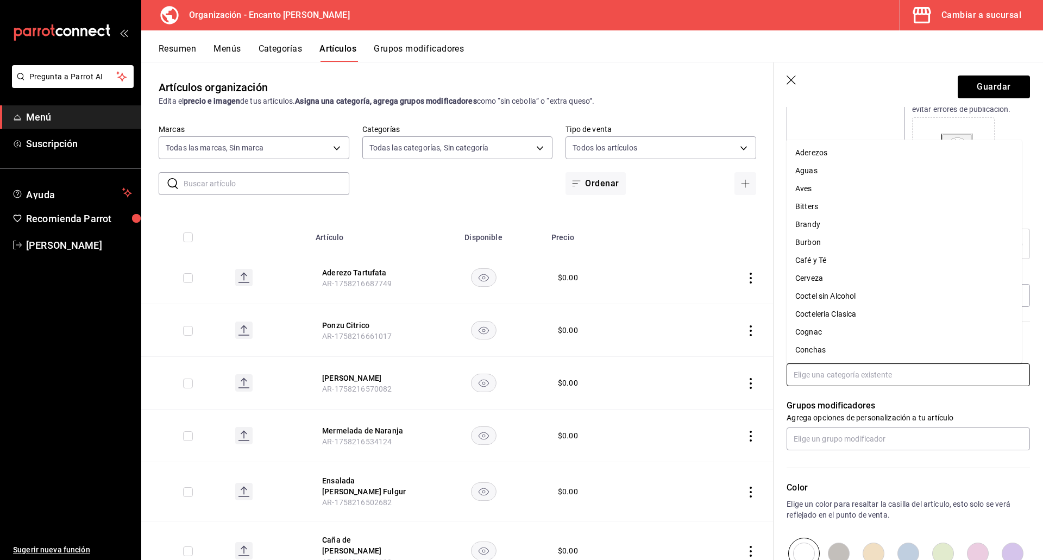
click at [888, 373] on input "text" at bounding box center [907, 374] width 243 height 23
click at [869, 155] on li "Aderezos" at bounding box center [903, 153] width 235 height 18
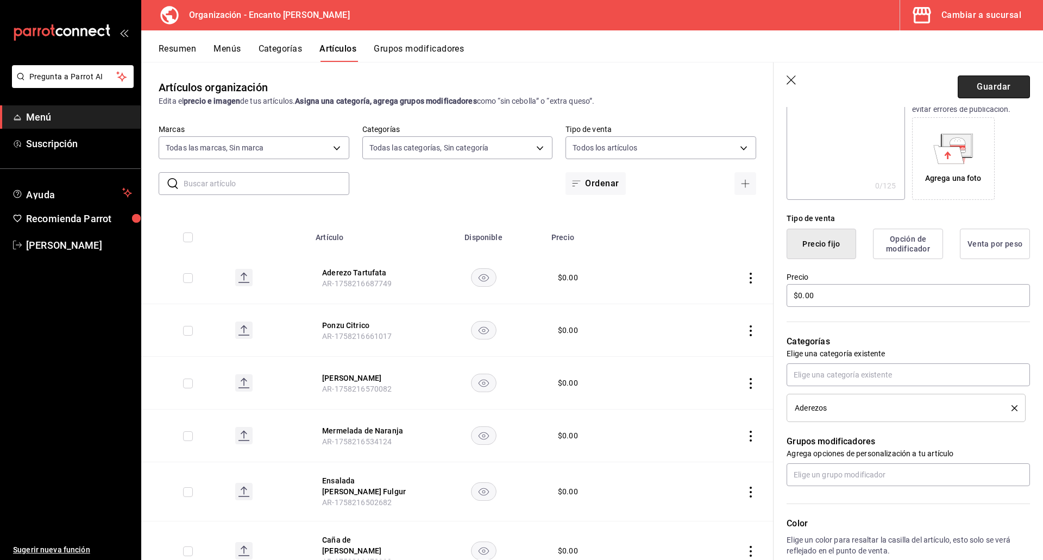
click at [966, 91] on button "Guardar" at bounding box center [994, 86] width 72 height 23
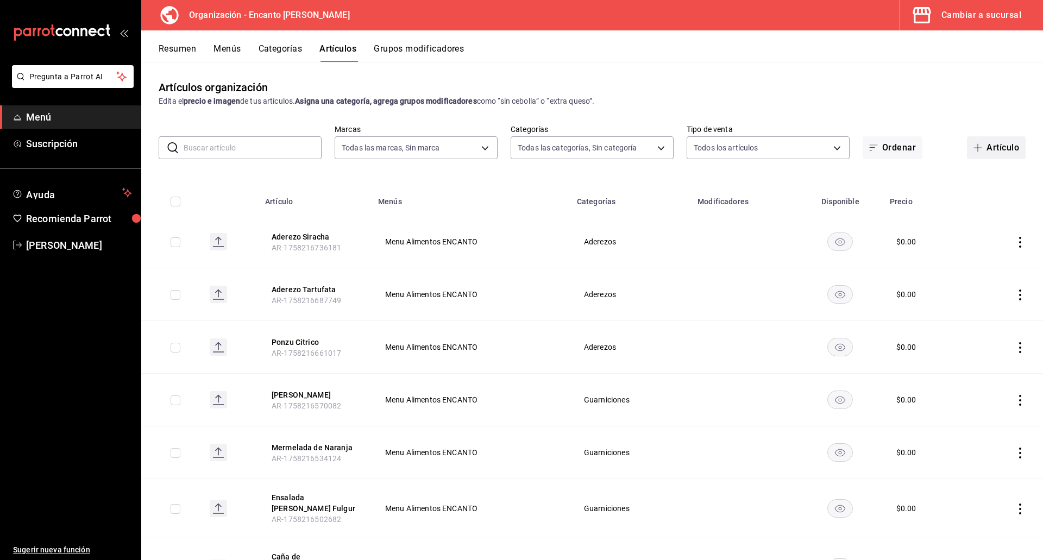
click at [985, 154] on button "Artículo" at bounding box center [996, 147] width 59 height 23
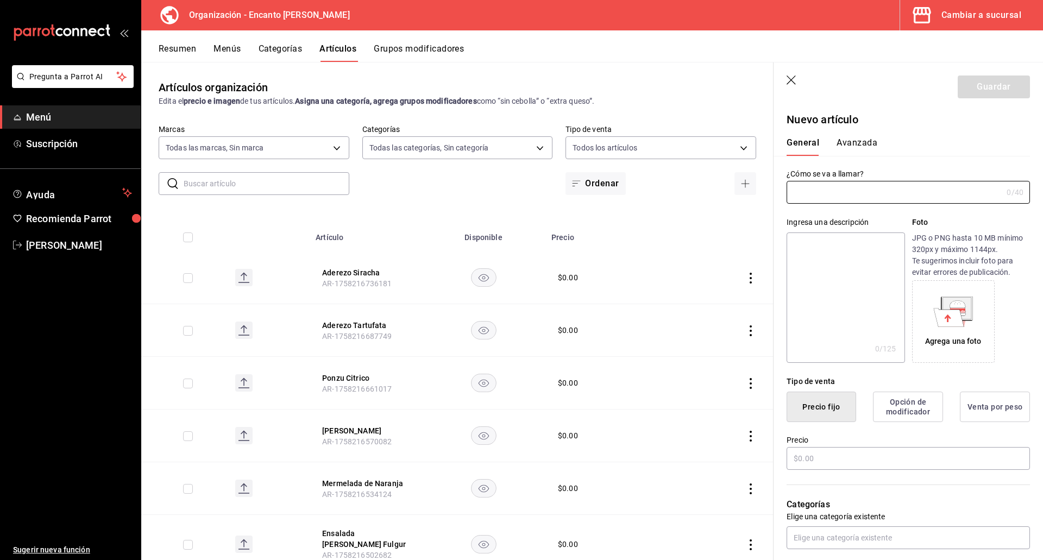
click at [952, 174] on label "¿Cómo se va a llamar?" at bounding box center [907, 174] width 243 height 8
click at [943, 191] on input "text" at bounding box center [894, 192] width 216 height 22
type input "Salsa de Anguila"
click at [826, 461] on input "text" at bounding box center [907, 458] width 243 height 23
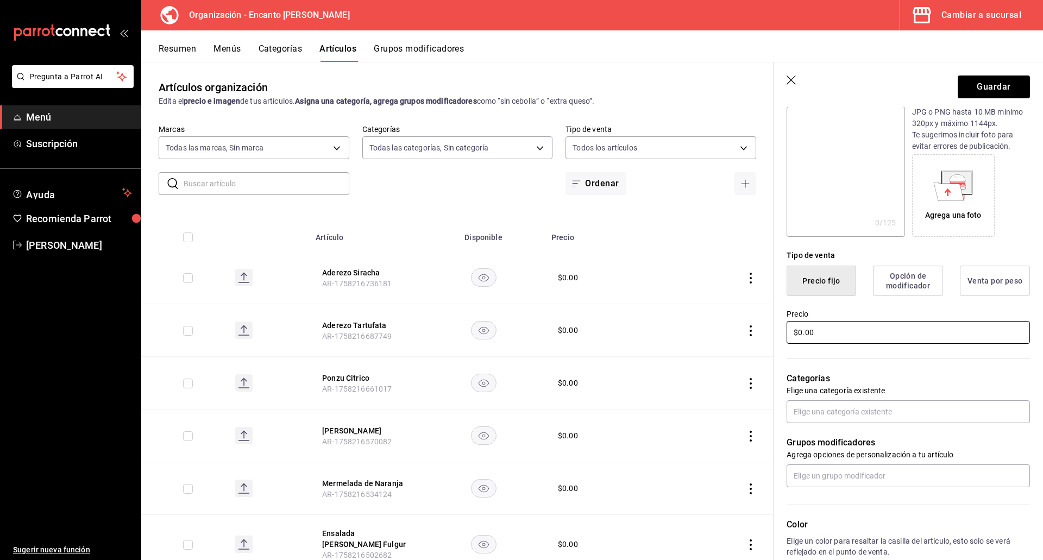
scroll to position [163, 0]
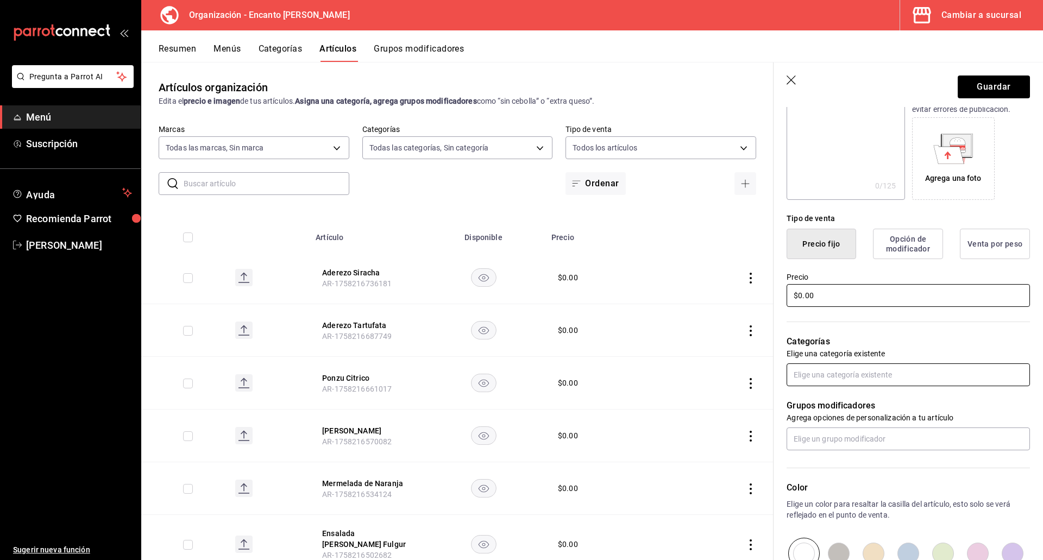
type input "$0.00"
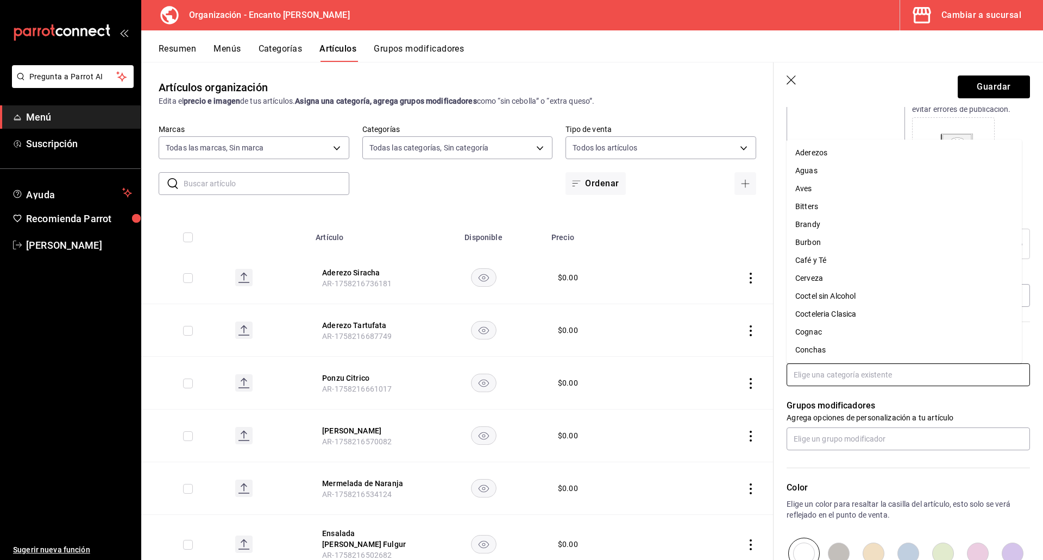
click at [840, 377] on input "text" at bounding box center [907, 374] width 243 height 23
click at [855, 150] on li "Aderezos" at bounding box center [903, 153] width 235 height 18
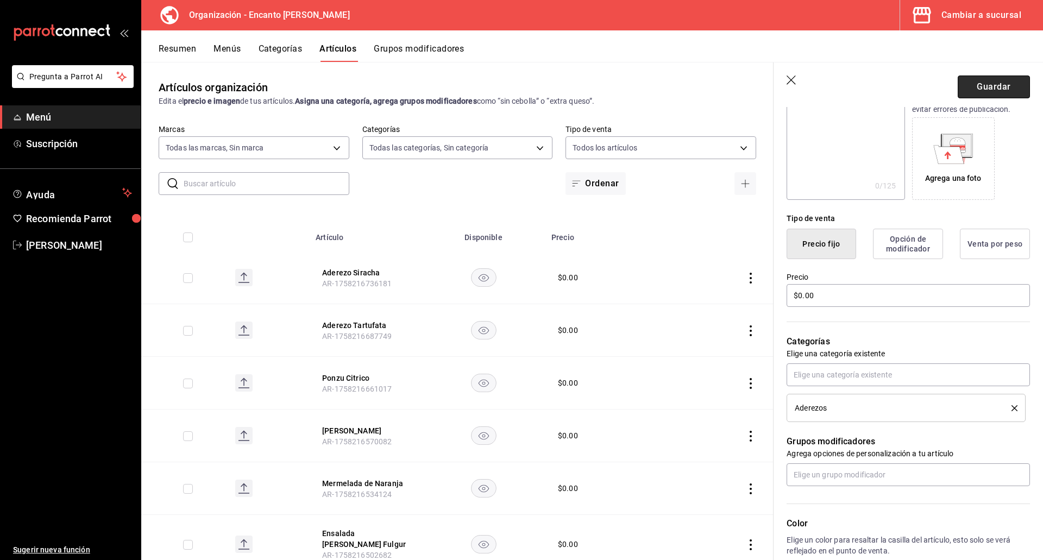
click at [981, 92] on button "Guardar" at bounding box center [994, 86] width 72 height 23
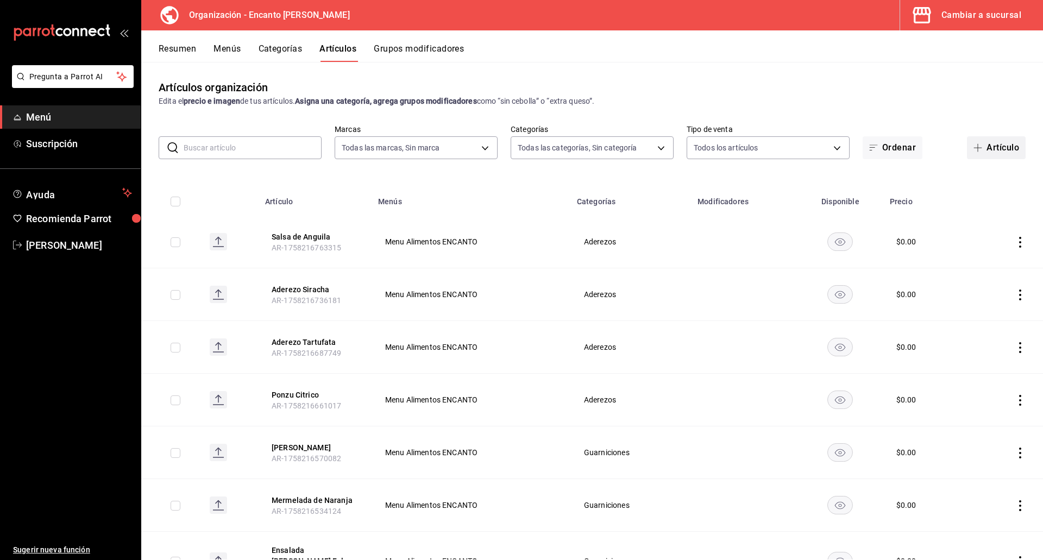
click at [973, 152] on icon "button" at bounding box center [977, 147] width 9 height 9
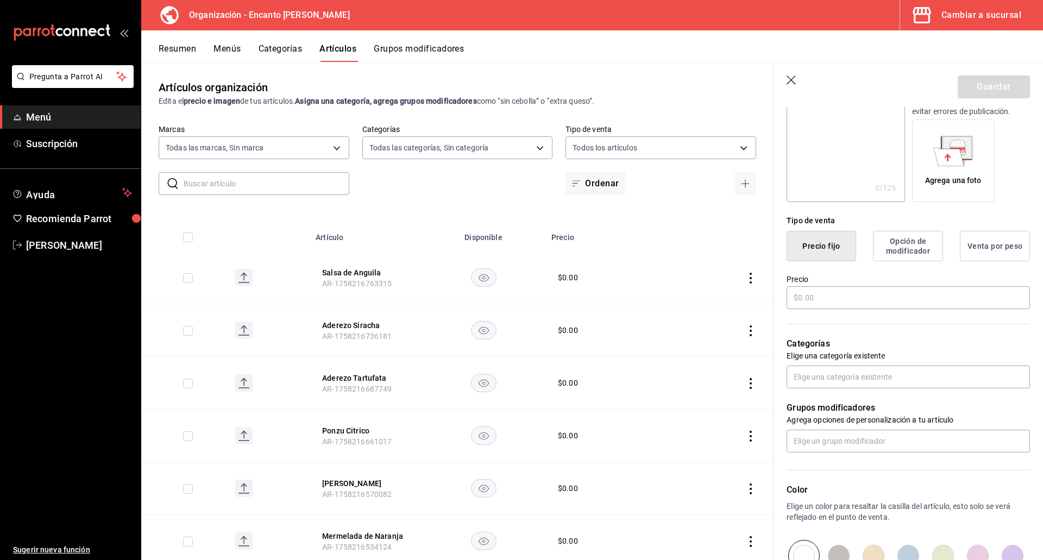
scroll to position [163, 0]
type input "Cremosol de Aguacate"
click at [928, 302] on input "text" at bounding box center [907, 295] width 243 height 23
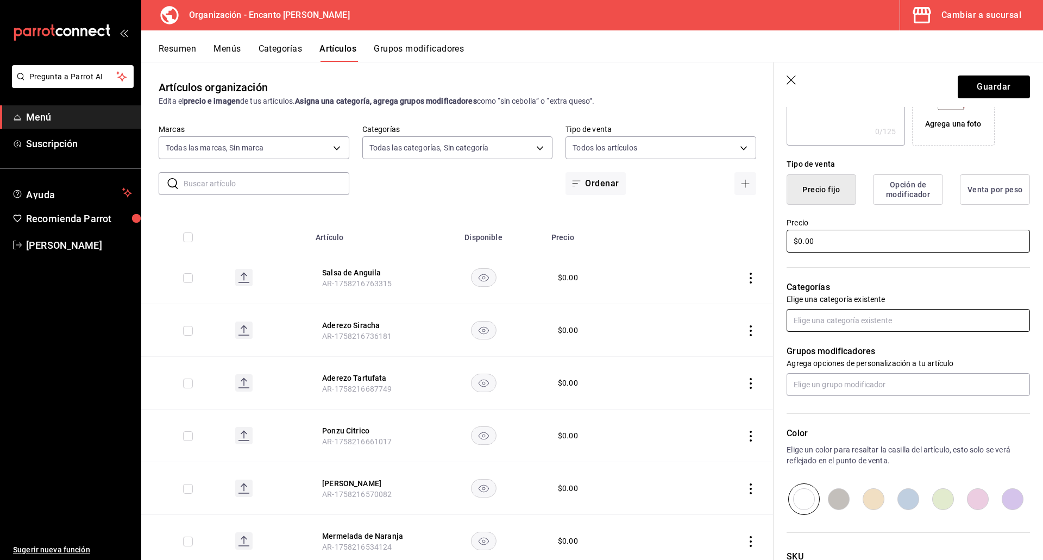
type input "$0.00"
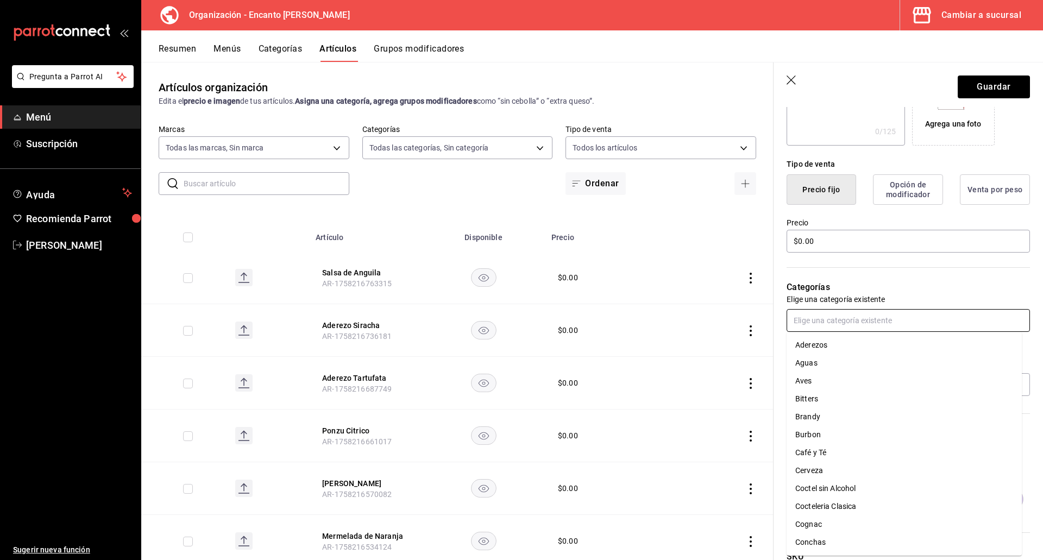
click at [928, 322] on input "text" at bounding box center [907, 320] width 243 height 23
click at [892, 343] on li "Aderezos" at bounding box center [903, 345] width 235 height 18
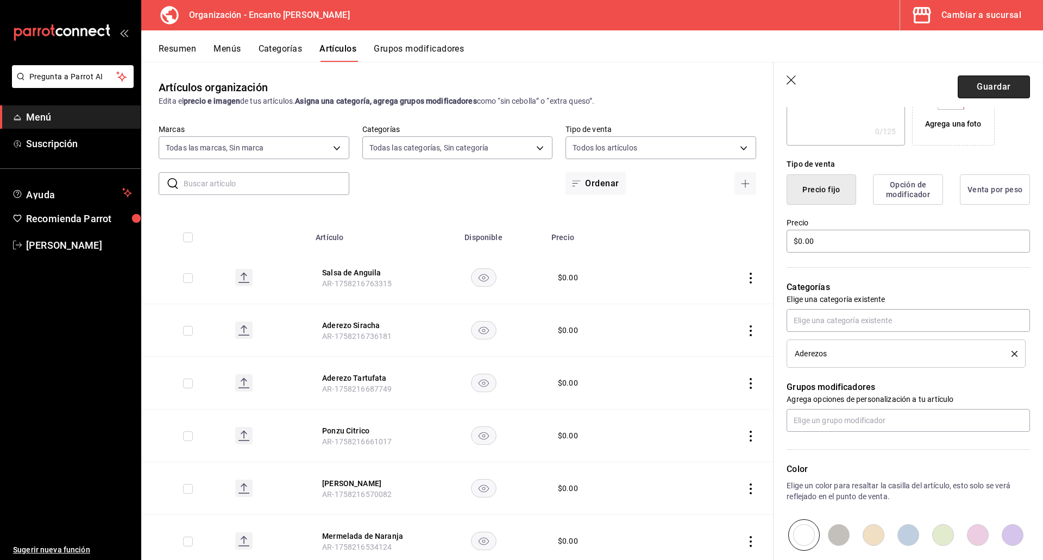
click at [979, 86] on button "Guardar" at bounding box center [994, 86] width 72 height 23
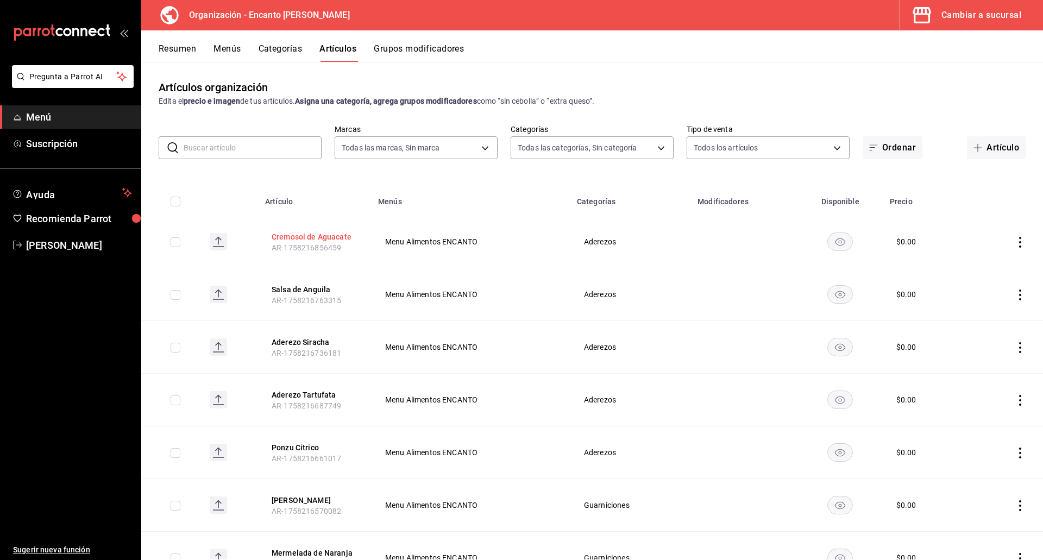
click at [328, 241] on button "Cremosol de Aguacate" at bounding box center [315, 236] width 87 height 11
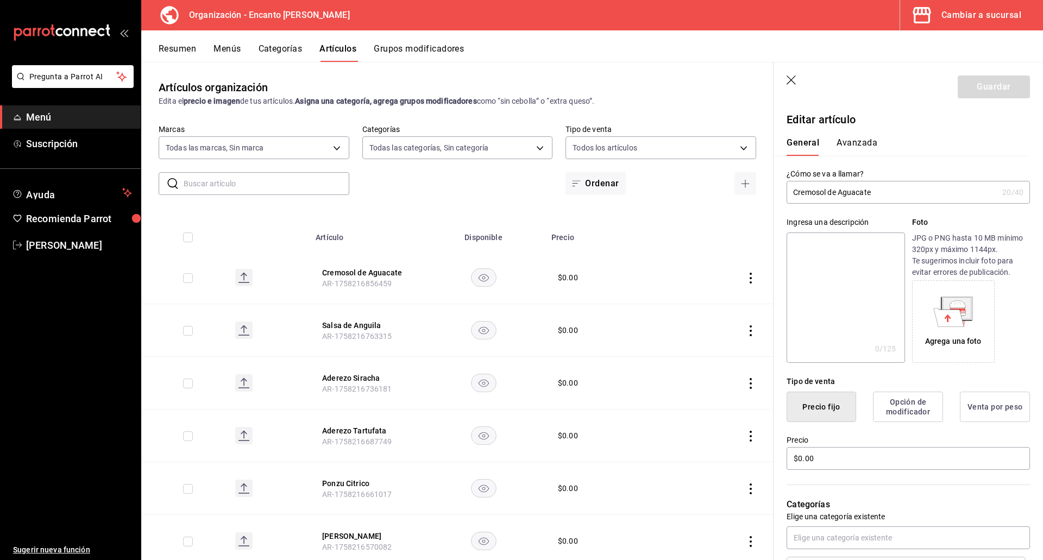
click at [826, 192] on input "Cremosol de Aguacate" at bounding box center [891, 192] width 211 height 22
type input "Cremoso de Aguacate"
click at [986, 90] on button "Guardar" at bounding box center [994, 86] width 72 height 23
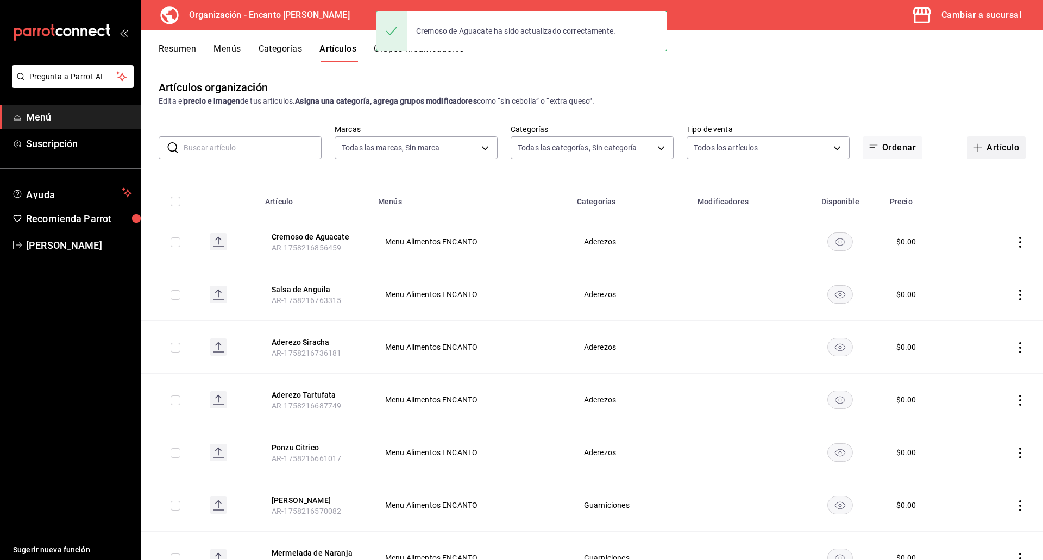
click at [978, 148] on button "Artículo" at bounding box center [996, 147] width 59 height 23
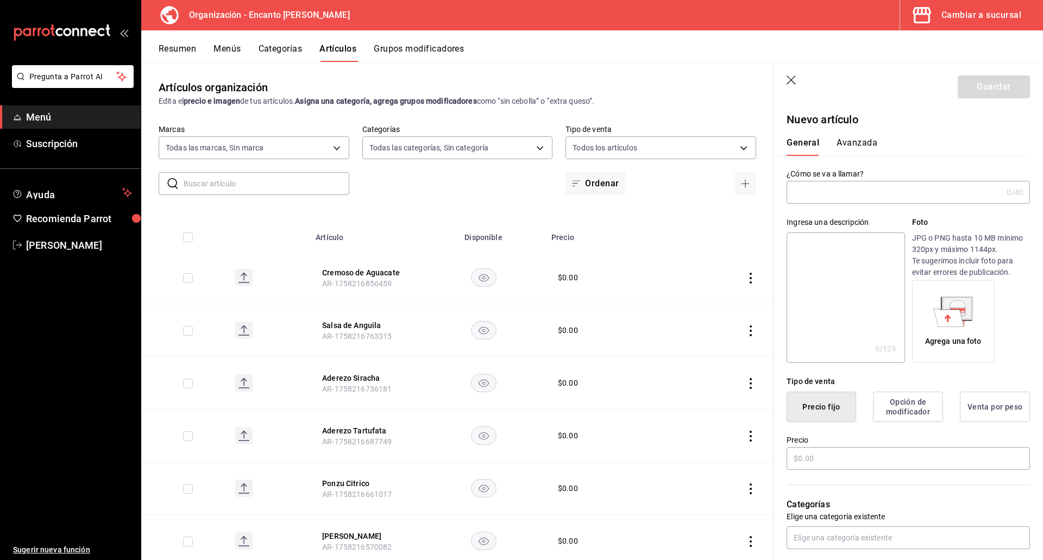
click at [945, 196] on input "text" at bounding box center [894, 192] width 216 height 22
type input "Aceite de Chiles"
click at [844, 455] on input "text" at bounding box center [907, 458] width 243 height 23
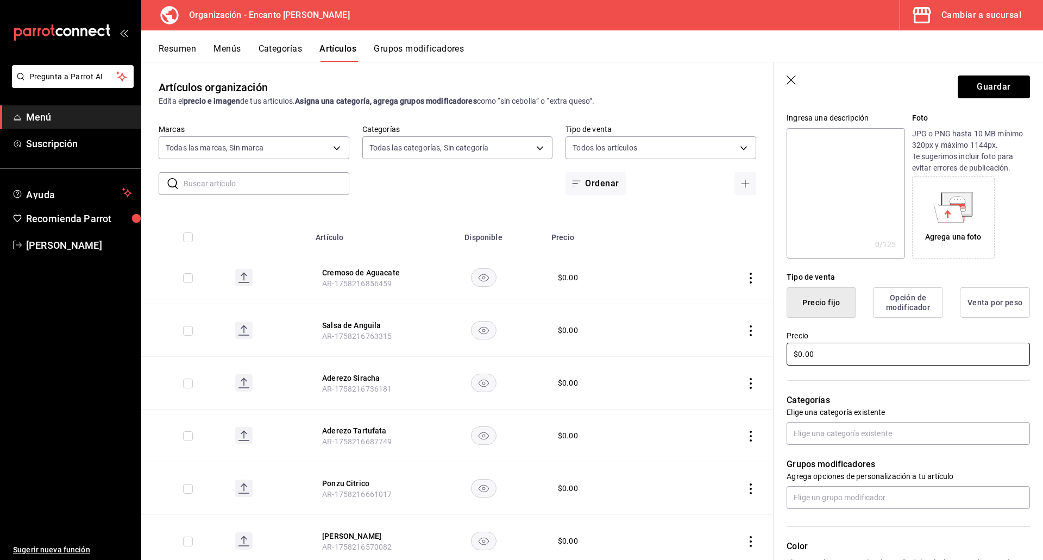
scroll to position [109, 0]
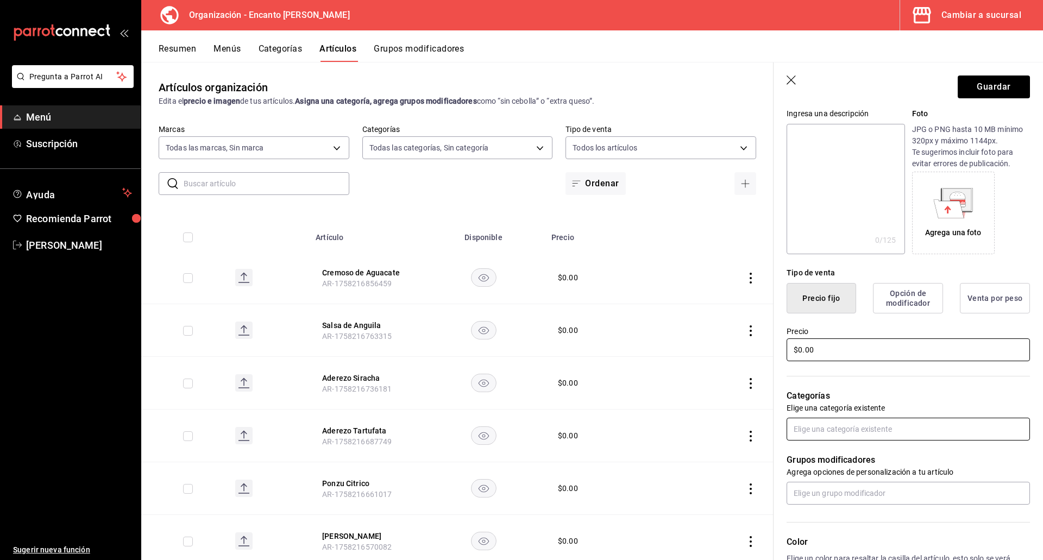
type input "$0.00"
click at [844, 438] on input "text" at bounding box center [907, 429] width 243 height 23
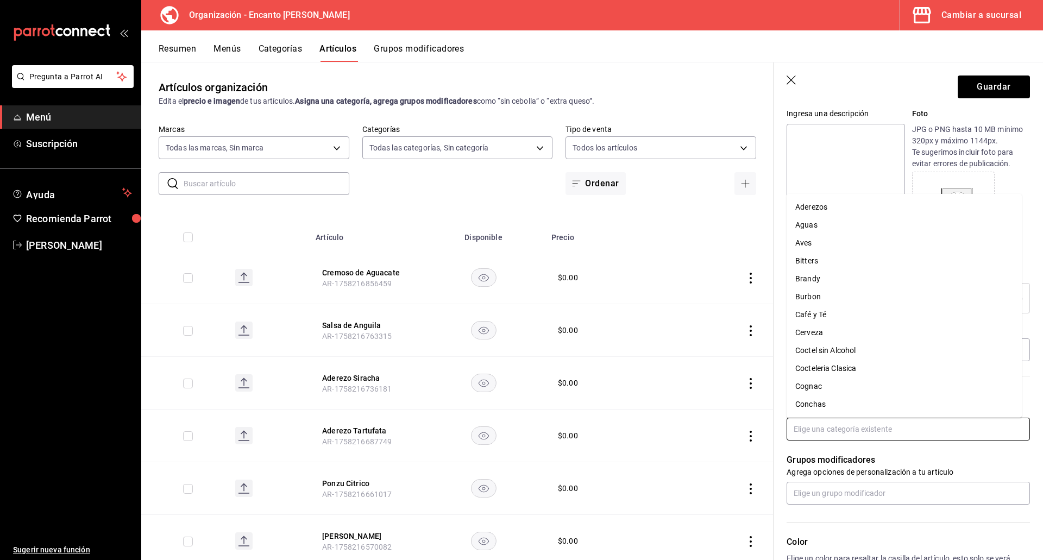
click at [834, 207] on li "Aderezos" at bounding box center [903, 207] width 235 height 18
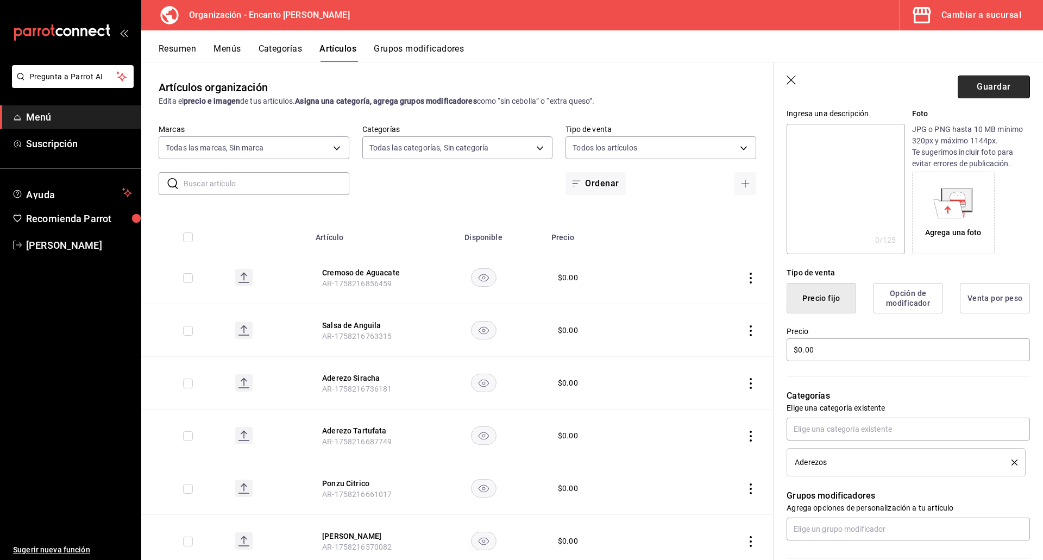
click at [971, 86] on button "Guardar" at bounding box center [994, 86] width 72 height 23
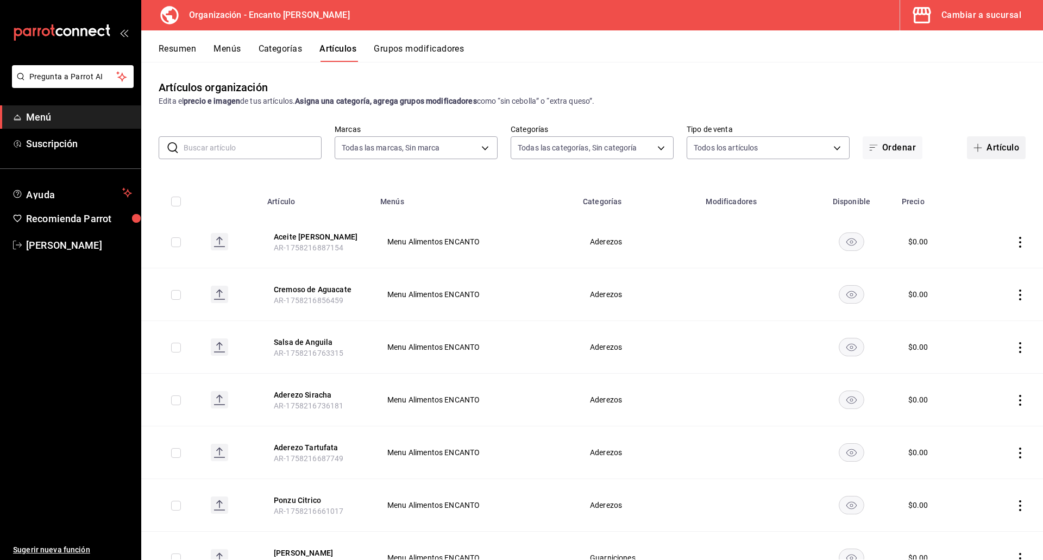
click at [973, 146] on icon "button" at bounding box center [977, 147] width 9 height 9
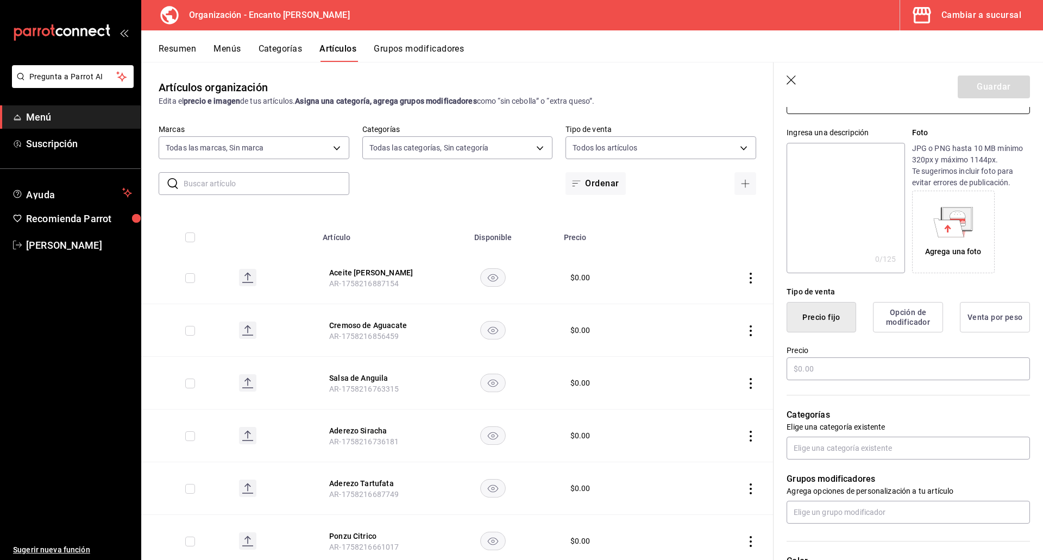
scroll to position [109, 0]
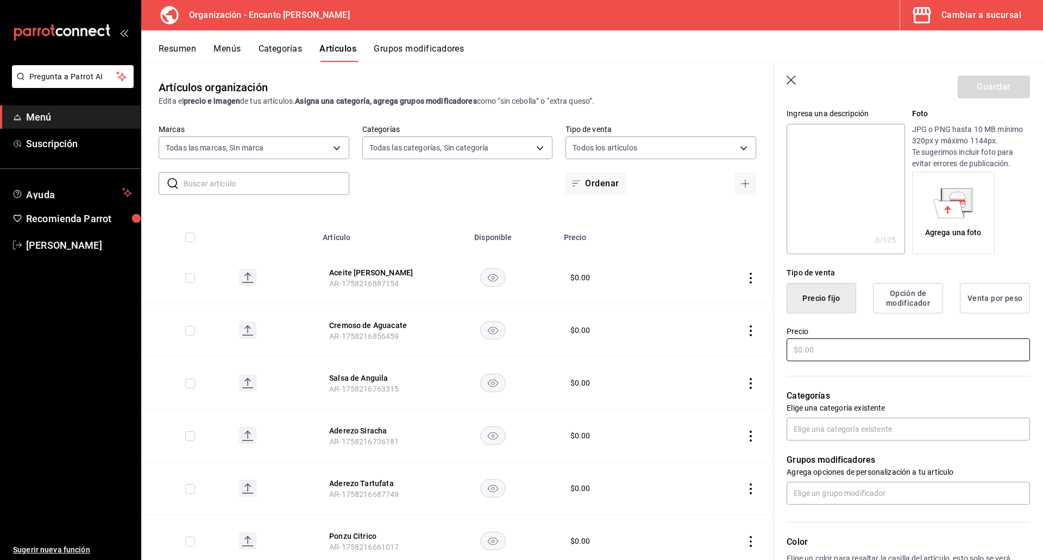
type input "Espejo de Gyosas"
click at [888, 348] on input "text" at bounding box center [907, 349] width 243 height 23
type input "$0.00"
click at [852, 436] on input "text" at bounding box center [907, 429] width 243 height 23
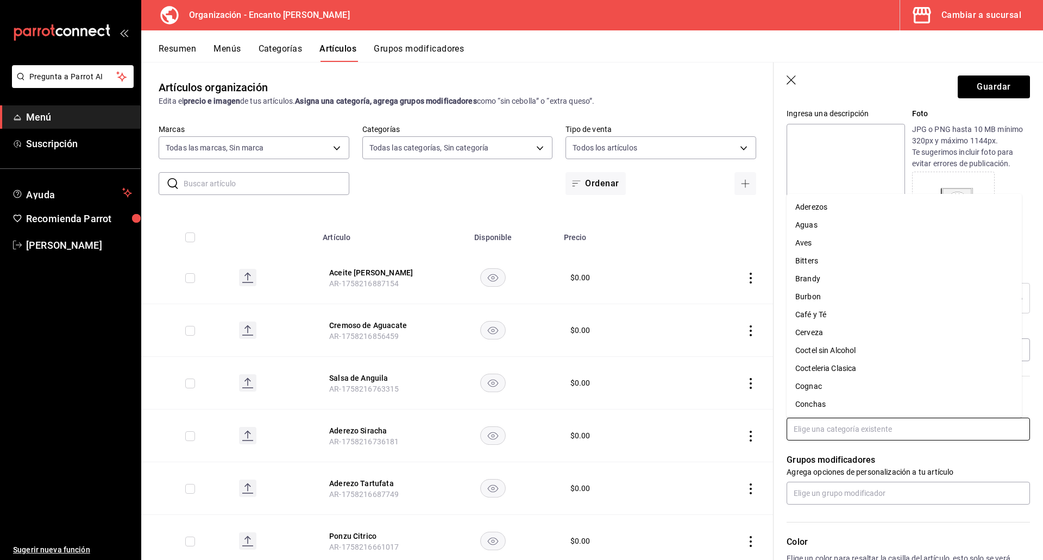
click at [828, 200] on li "Aderezos" at bounding box center [903, 207] width 235 height 18
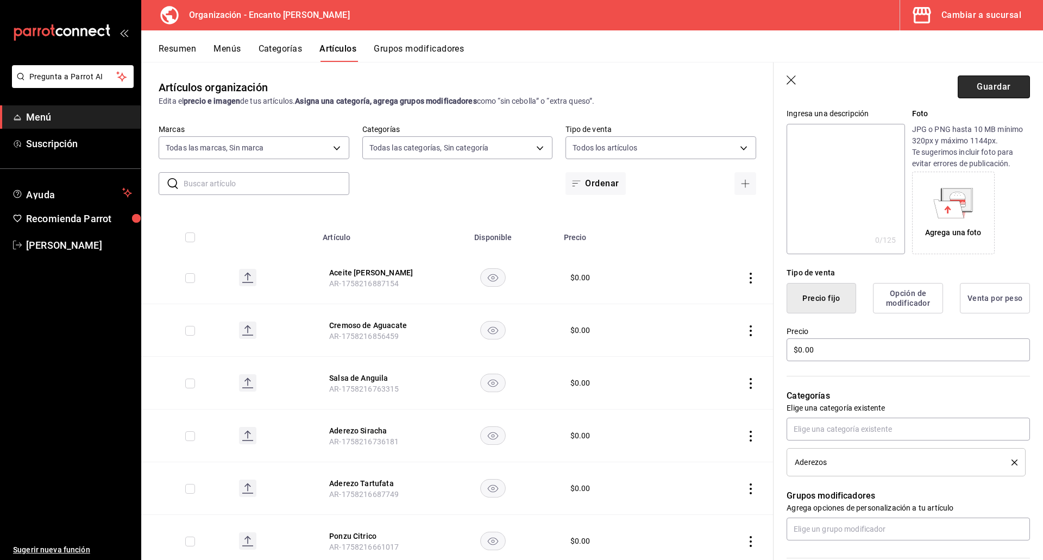
click at [966, 83] on button "Guardar" at bounding box center [994, 86] width 72 height 23
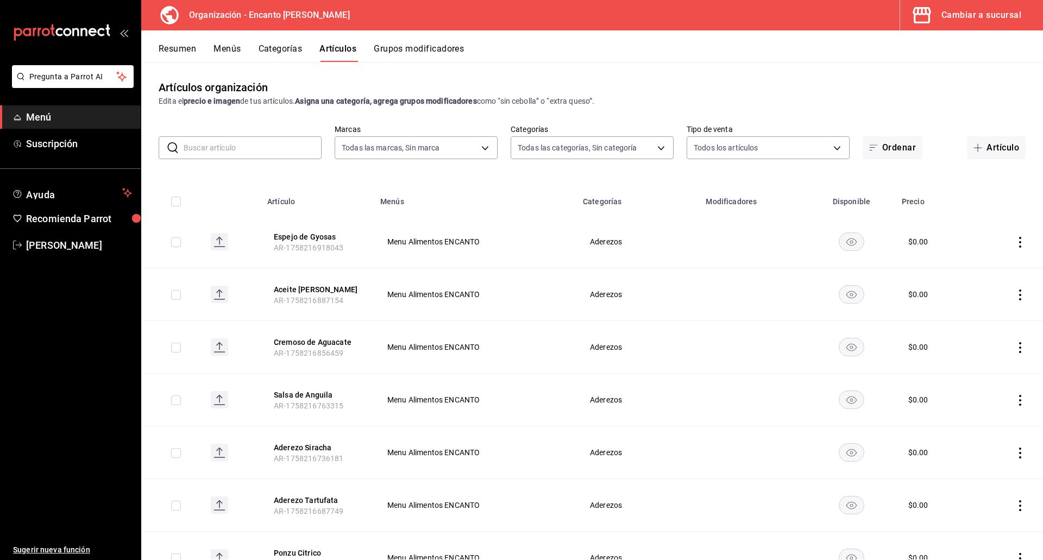
click at [229, 51] on button "Menús" at bounding box center [226, 52] width 27 height 18
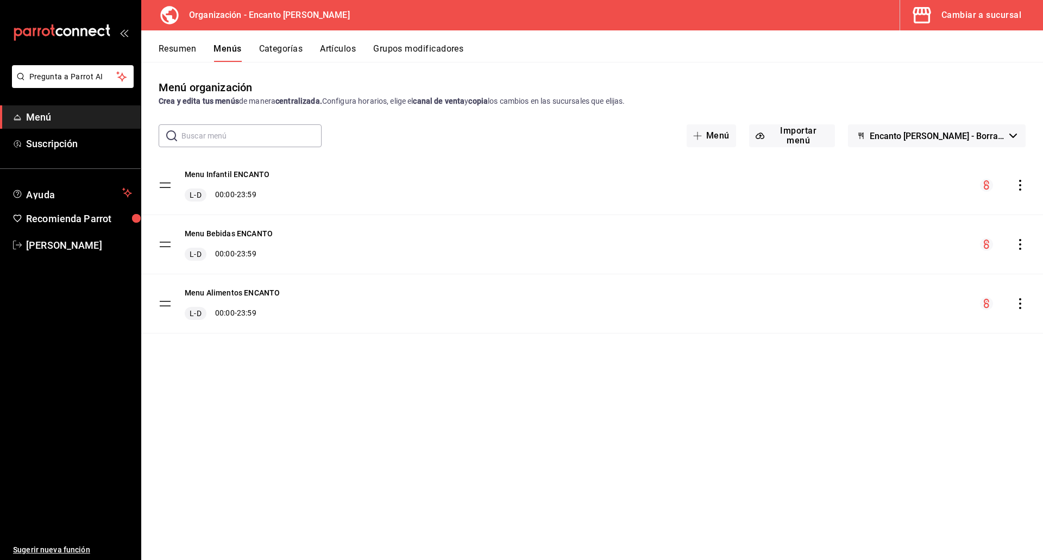
click at [1016, 301] on icon "actions" at bounding box center [1020, 303] width 11 height 11
click at [945, 369] on span "Copiar en otra sucursal" at bounding box center [934, 373] width 133 height 11
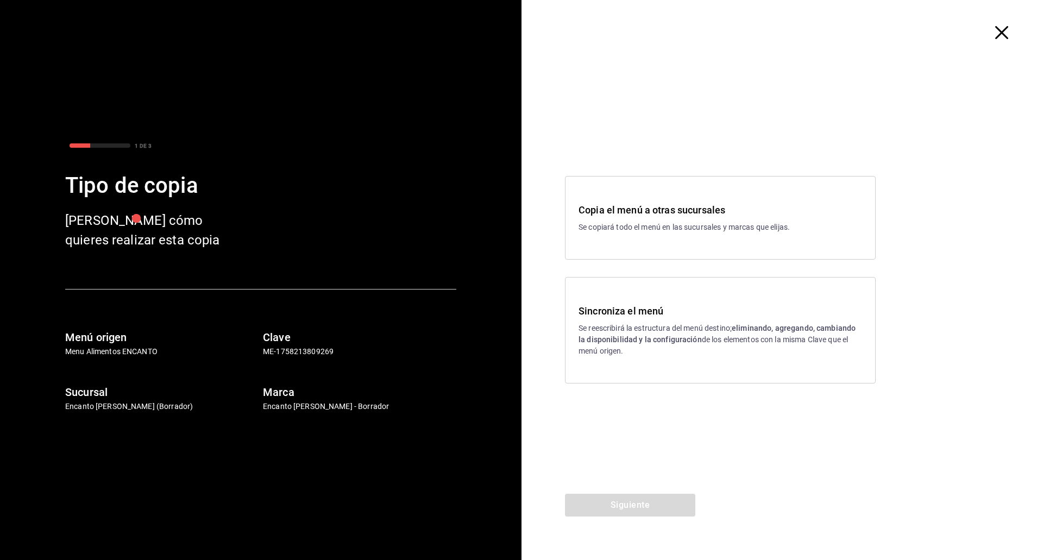
click at [781, 355] on p "Se reescribirá la estructura del menú destino; eliminando, agregando, cambiando…" at bounding box center [720, 340] width 284 height 34
click at [641, 496] on button "Siguiente" at bounding box center [630, 505] width 130 height 23
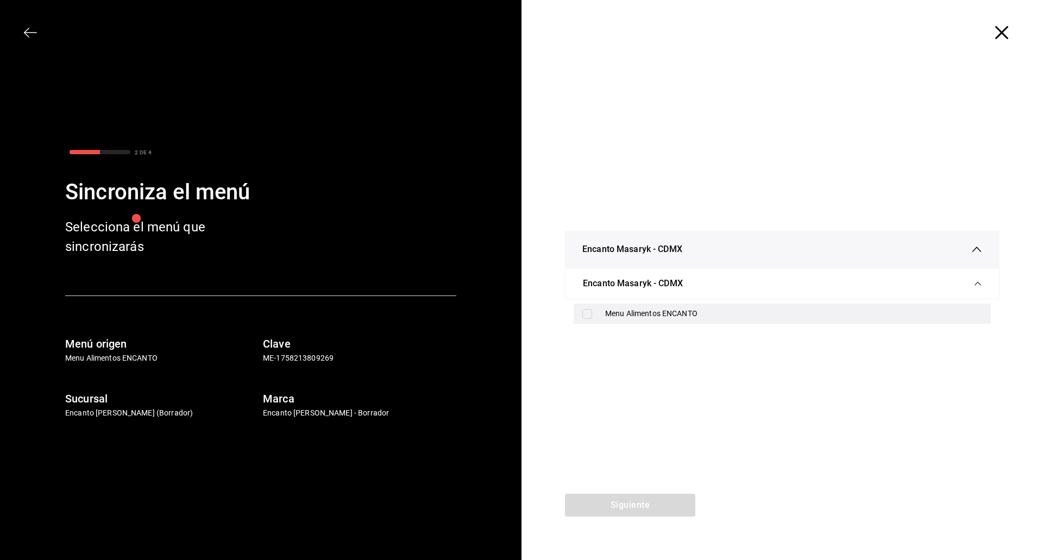
click at [675, 313] on div "Menu Alimentos ENCANTO" at bounding box center [793, 313] width 377 height 11
checkbox input "true"
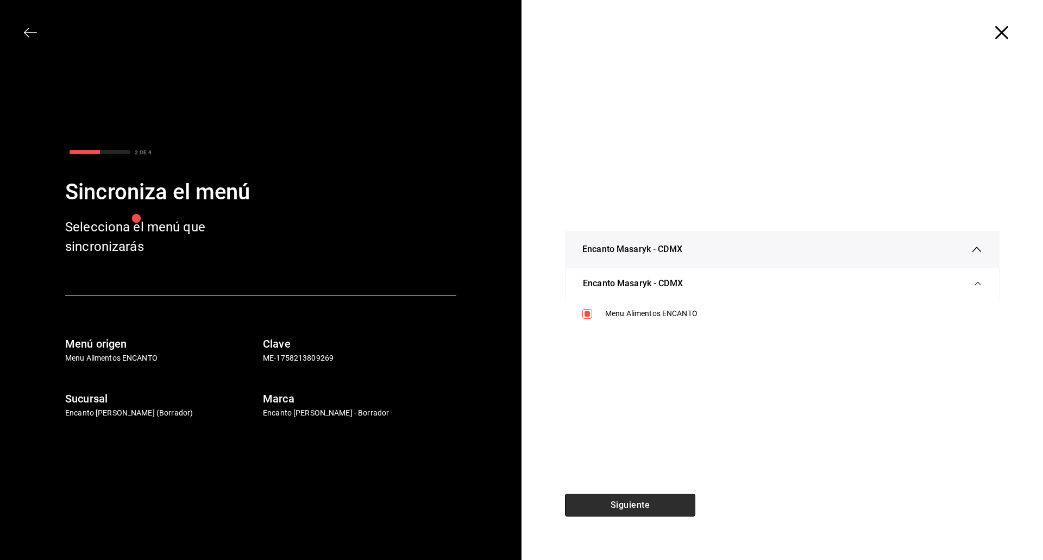
click at [622, 506] on button "Siguiente" at bounding box center [630, 505] width 130 height 23
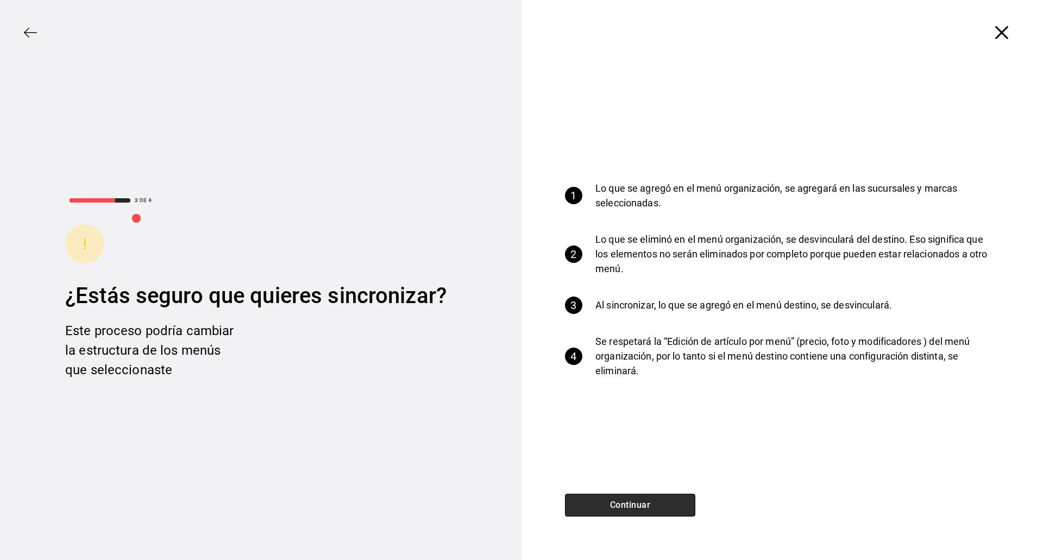
click at [622, 506] on button "Continuar" at bounding box center [630, 505] width 130 height 23
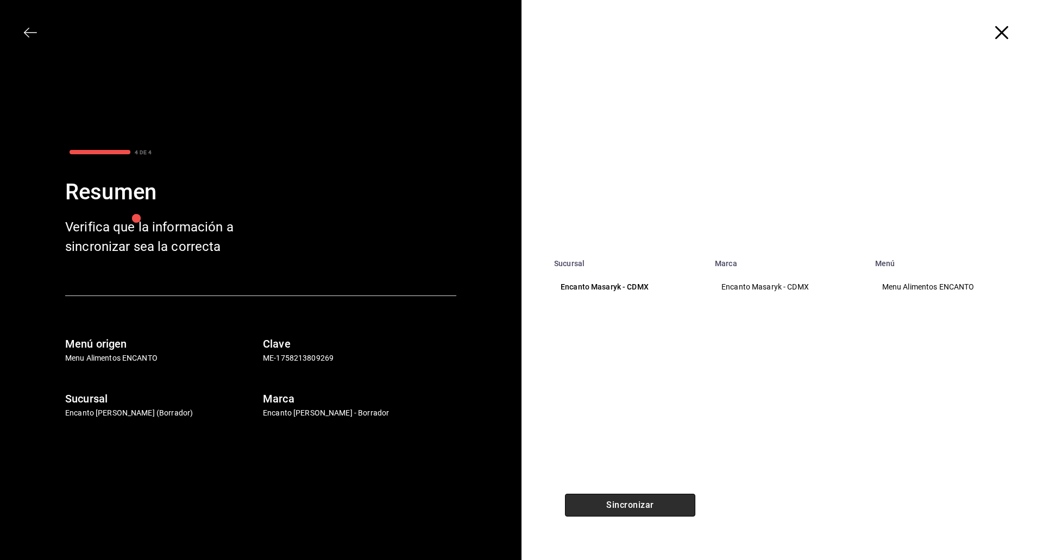
click at [622, 506] on button "Sincronizar" at bounding box center [630, 505] width 130 height 23
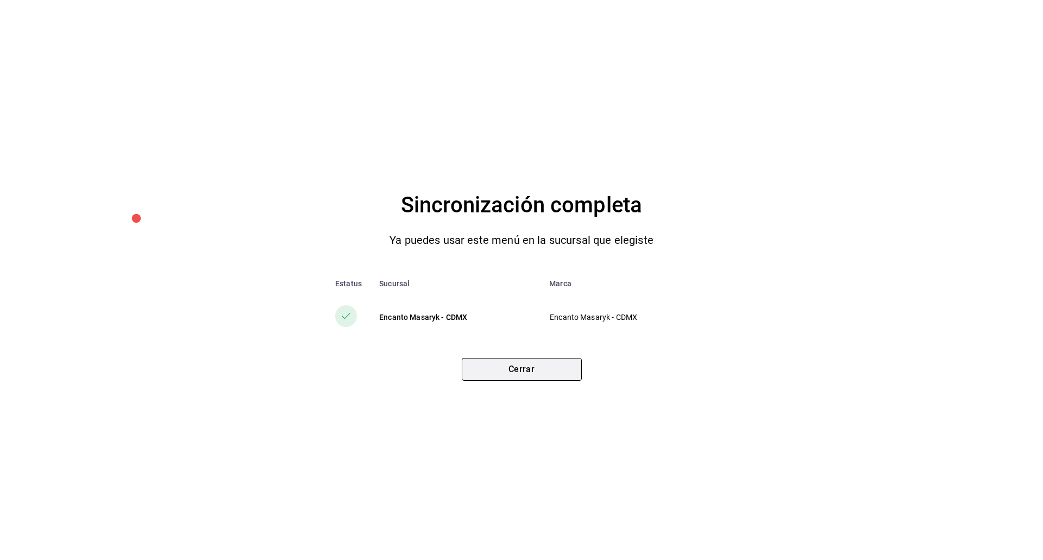
click at [548, 366] on button "Cerrar" at bounding box center [522, 369] width 120 height 23
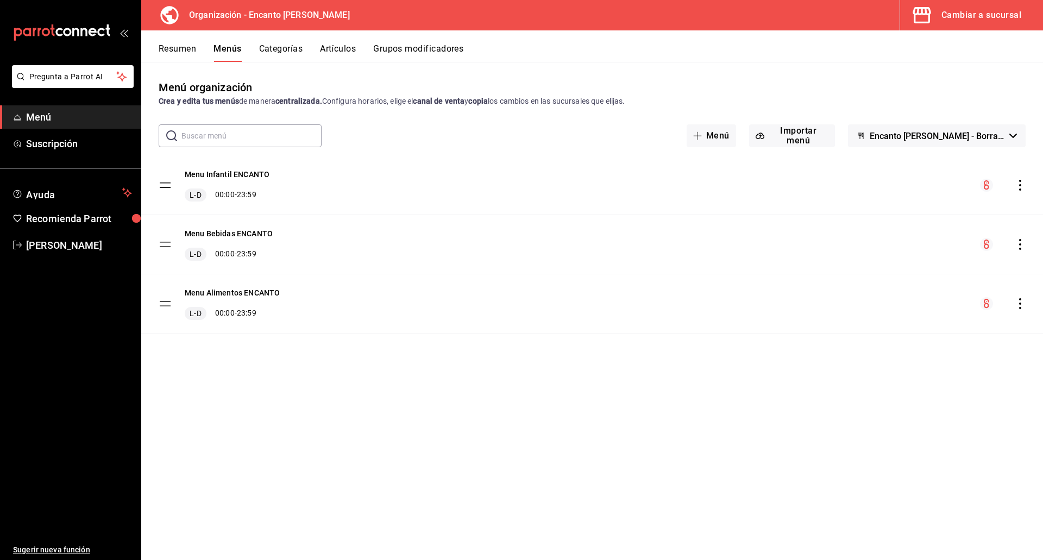
click at [797, 470] on div "Menú organización Crea y edita tus menús de manera centralizada. Configura hora…" at bounding box center [592, 319] width 902 height 480
